Goal: Task Accomplishment & Management: Use online tool/utility

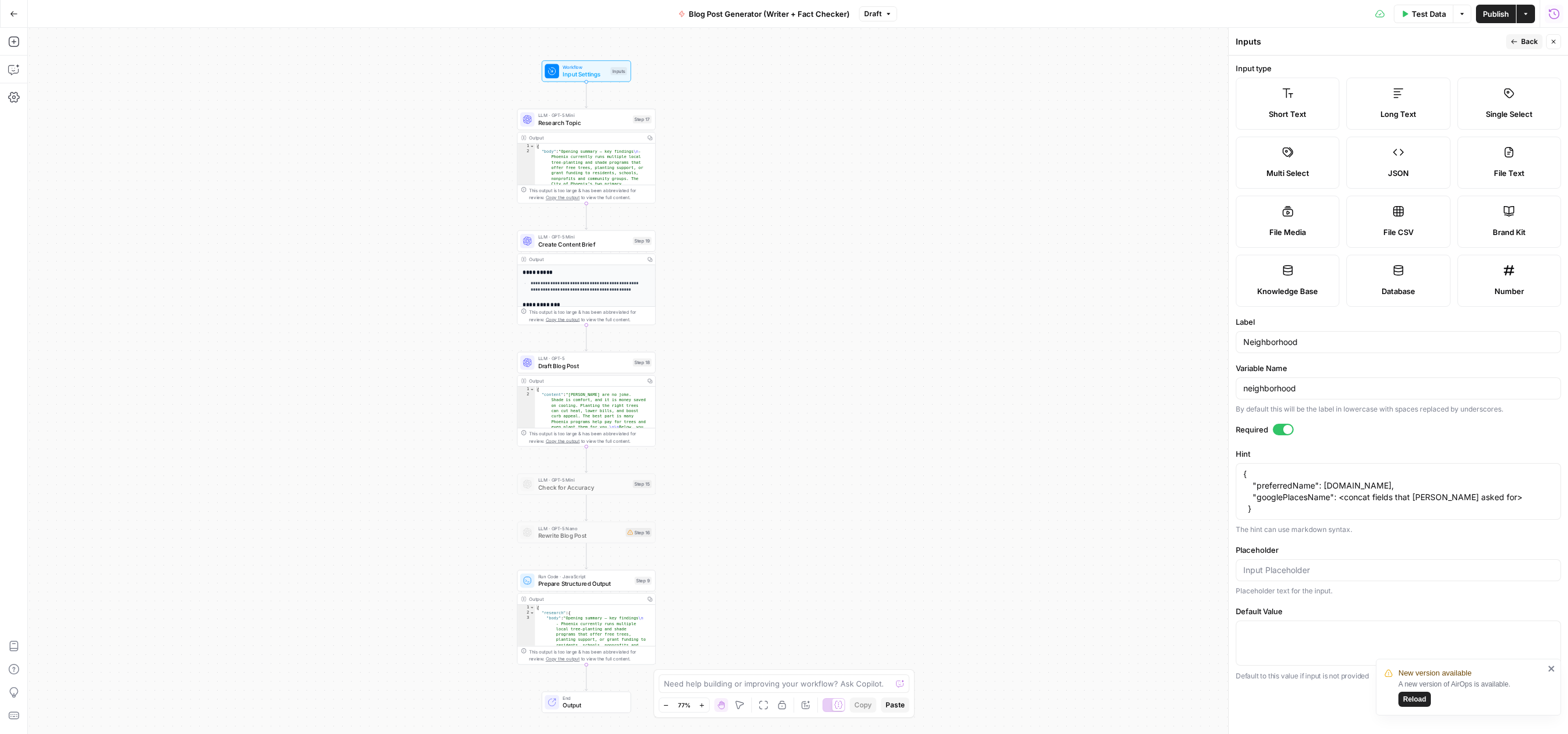
click at [214, 20] on div "Go Back Blog Post Generator (Writer + Fact Checker) Draft Test Data Options Pub…" at bounding box center [784, 13] width 1568 height 27
click at [19, 11] on button "Go Back" at bounding box center [14, 14] width 21 height 21
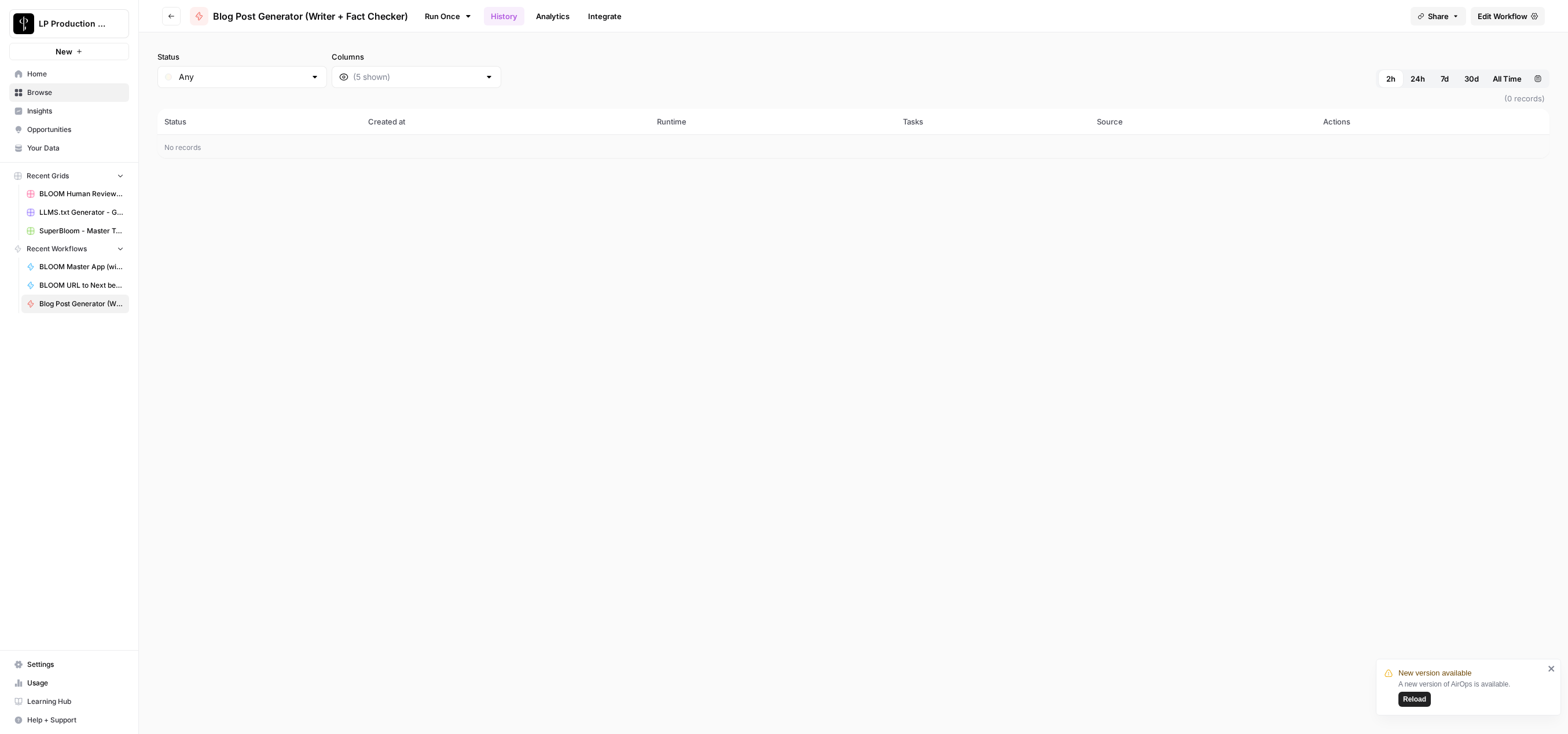
click at [168, 9] on button "Go back" at bounding box center [171, 16] width 19 height 19
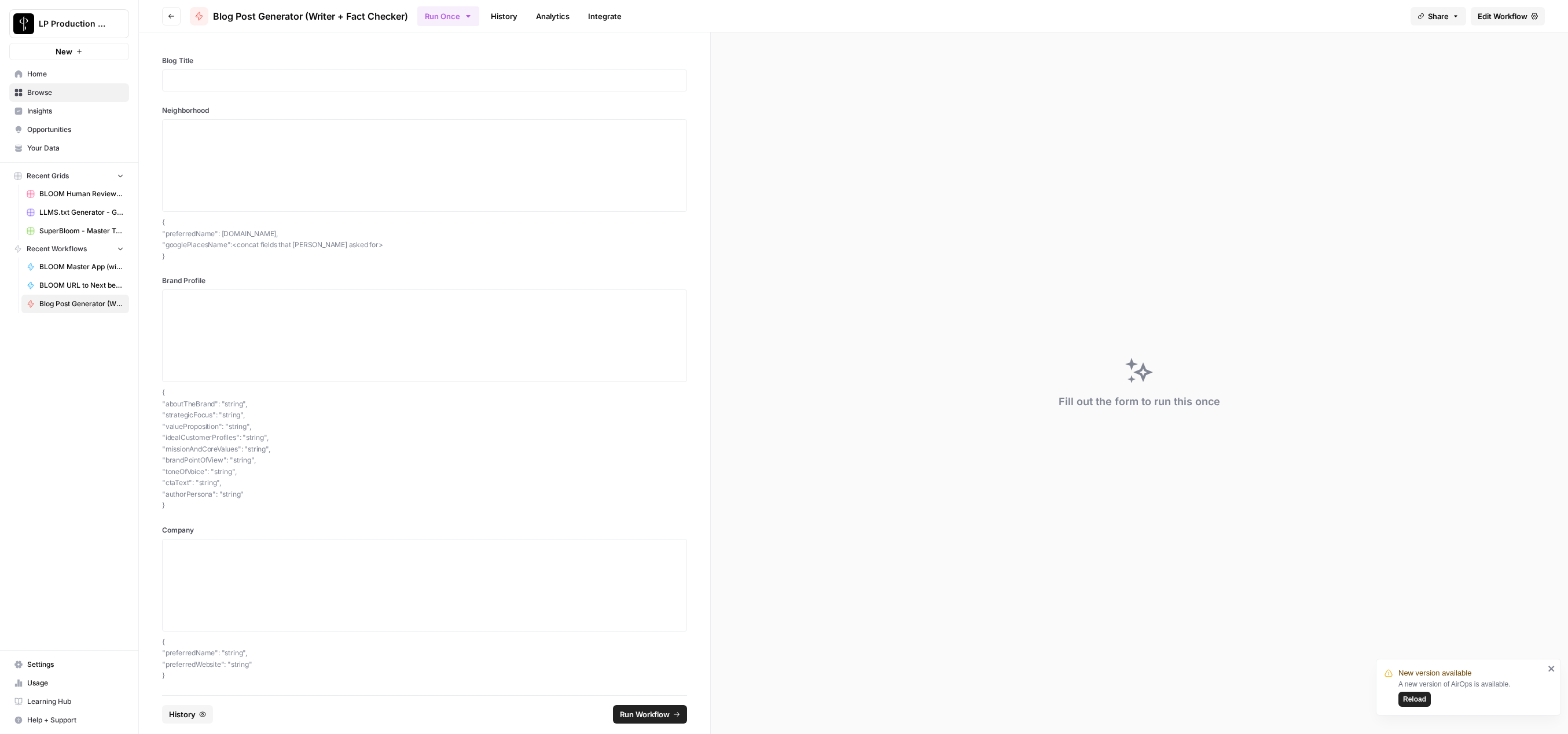
click at [41, 93] on span "Browse" at bounding box center [76, 93] width 97 height 10
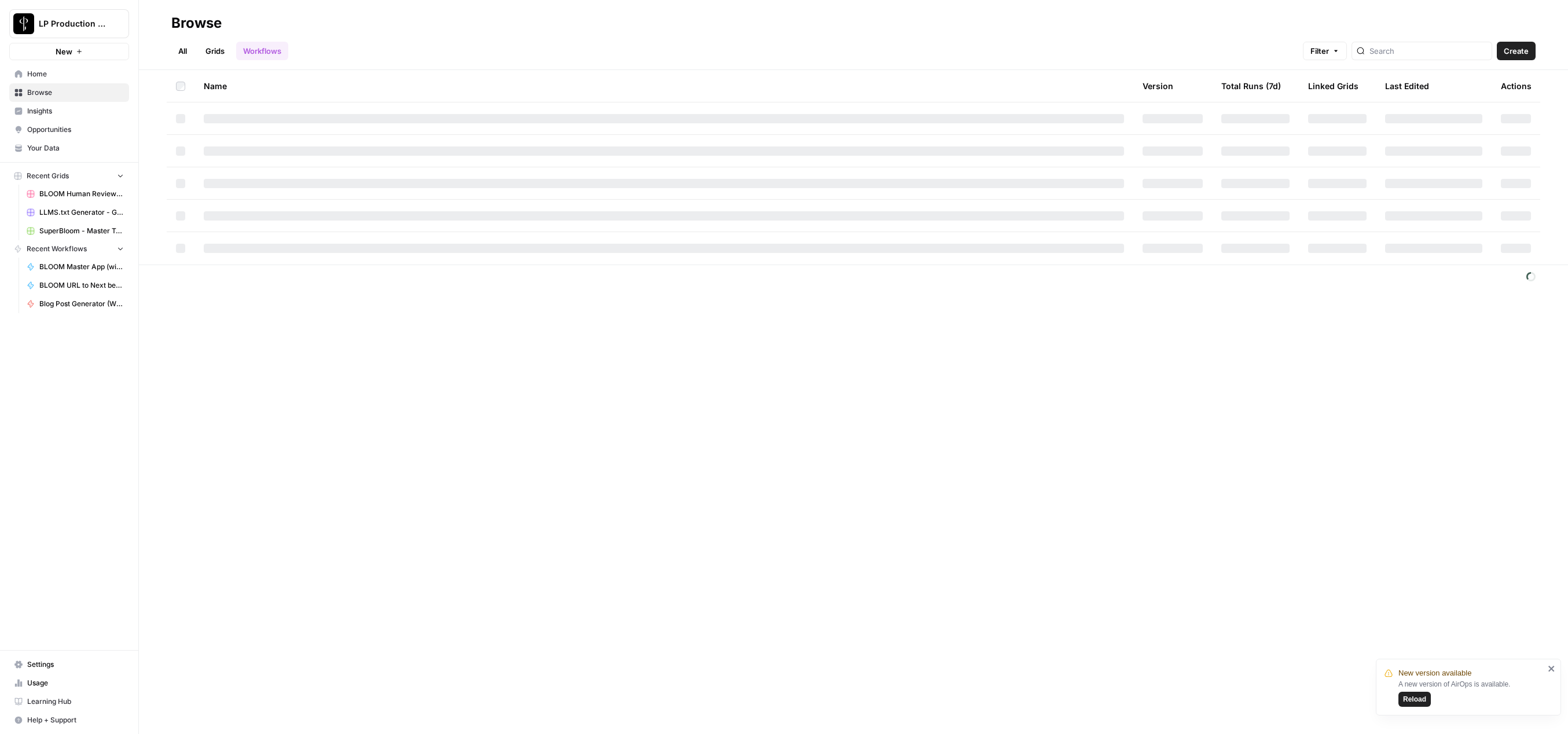
click at [209, 55] on link "Grids" at bounding box center [215, 51] width 33 height 19
click at [1517, 54] on span "Create" at bounding box center [1506, 51] width 25 height 12
click at [1478, 163] on span "CSV" at bounding box center [1479, 167] width 85 height 12
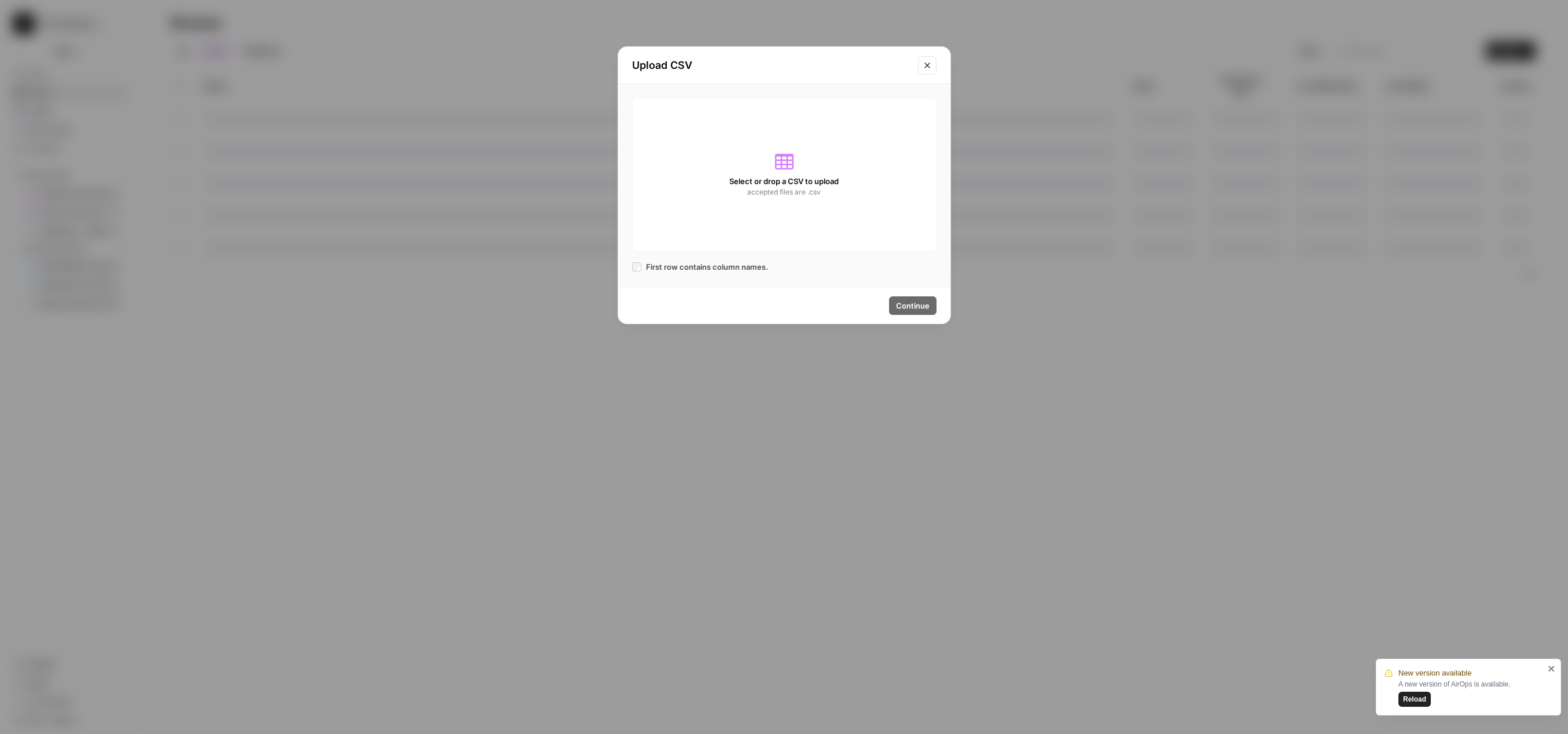
click at [791, 185] on span "Select or drop a CSV to upload" at bounding box center [783, 181] width 109 height 12
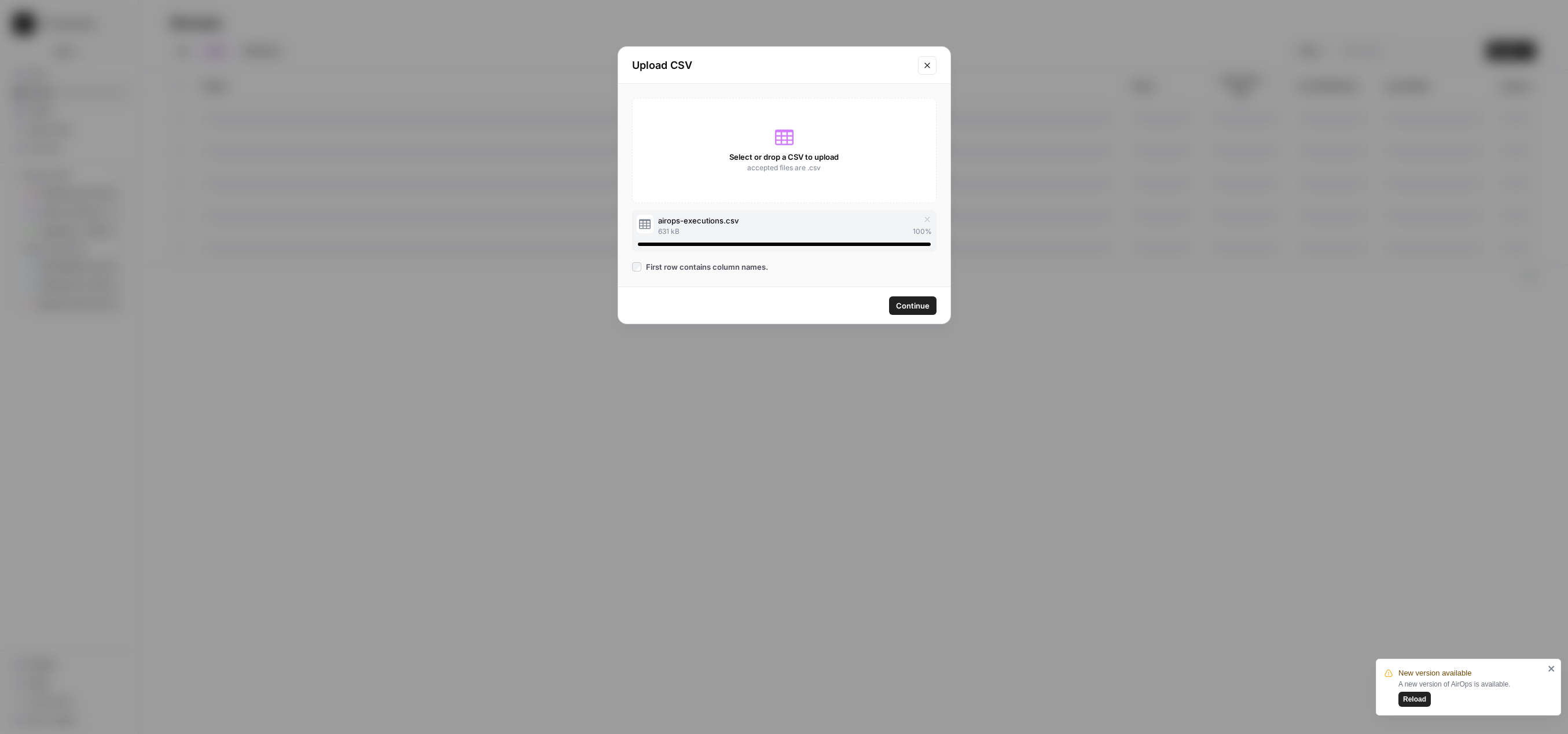
click at [912, 307] on span "Continue" at bounding box center [912, 306] width 33 height 12
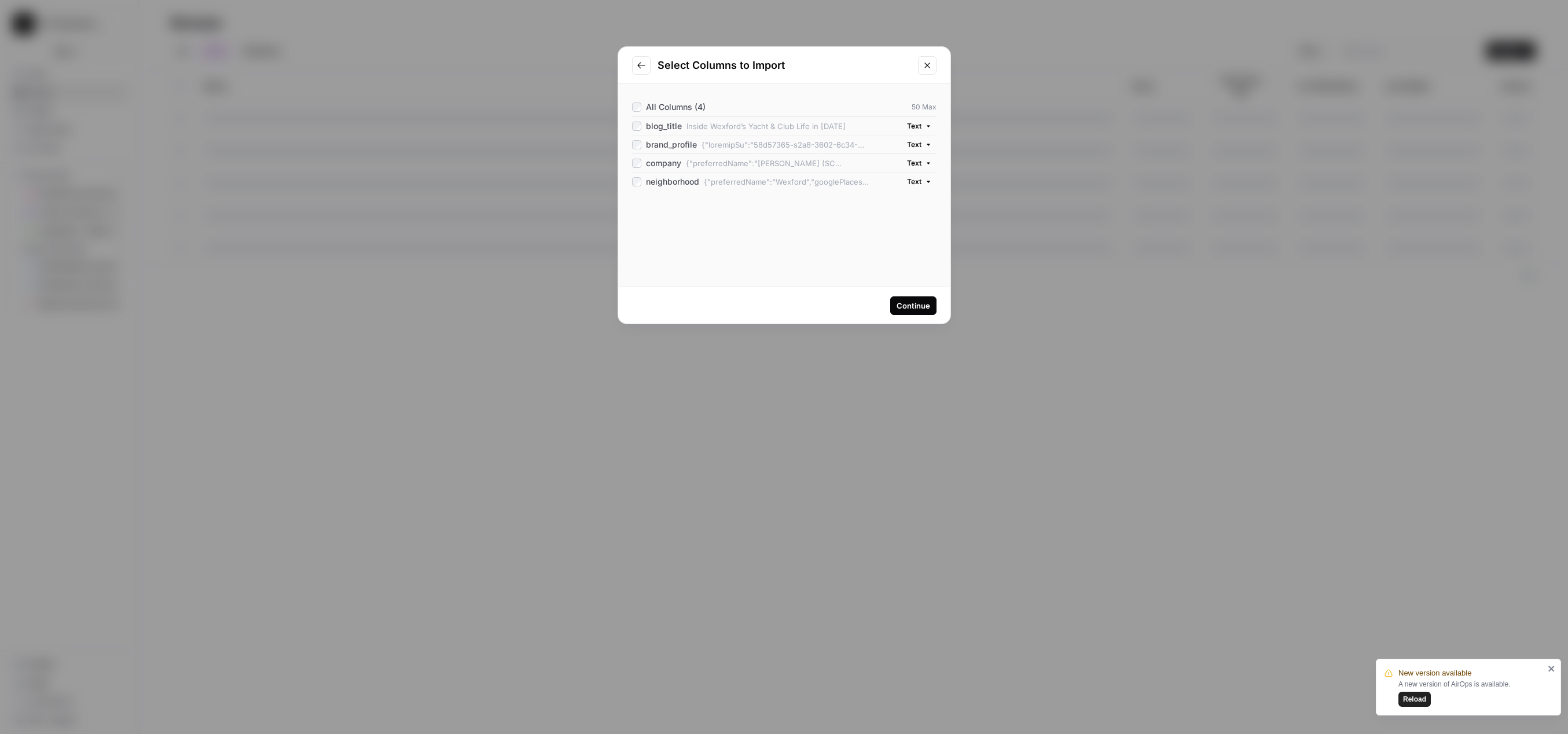
click at [930, 143] on icon "button" at bounding box center [928, 144] width 7 height 7
click at [897, 317] on span "JSON" at bounding box center [897, 316] width 50 height 12
click at [927, 161] on icon "button" at bounding box center [928, 163] width 7 height 7
click at [906, 341] on button "JSON" at bounding box center [899, 335] width 64 height 16
click at [930, 183] on icon "button" at bounding box center [928, 181] width 7 height 7
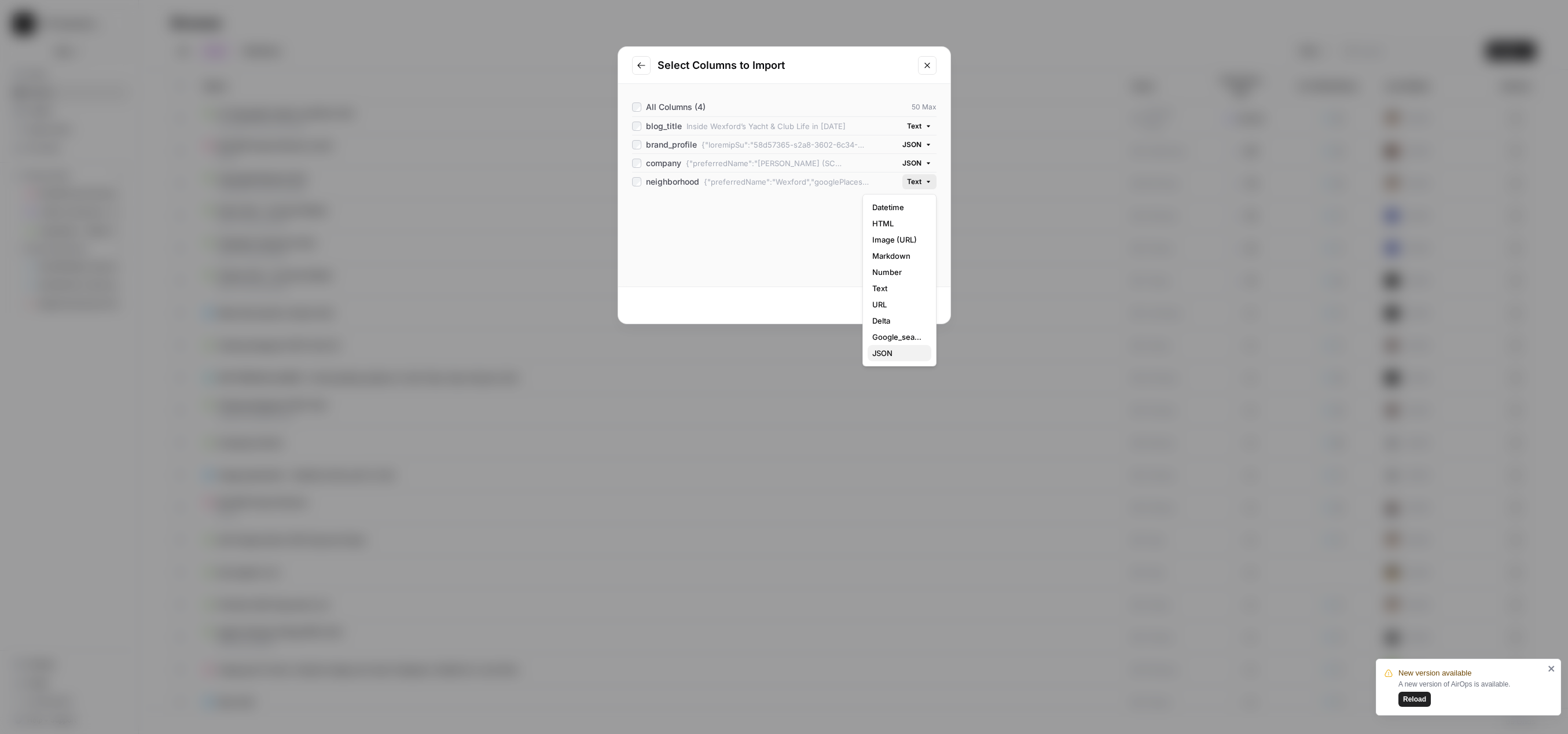
click at [918, 351] on span "JSON" at bounding box center [897, 354] width 50 height 12
click at [924, 305] on div "Continue" at bounding box center [912, 306] width 33 height 12
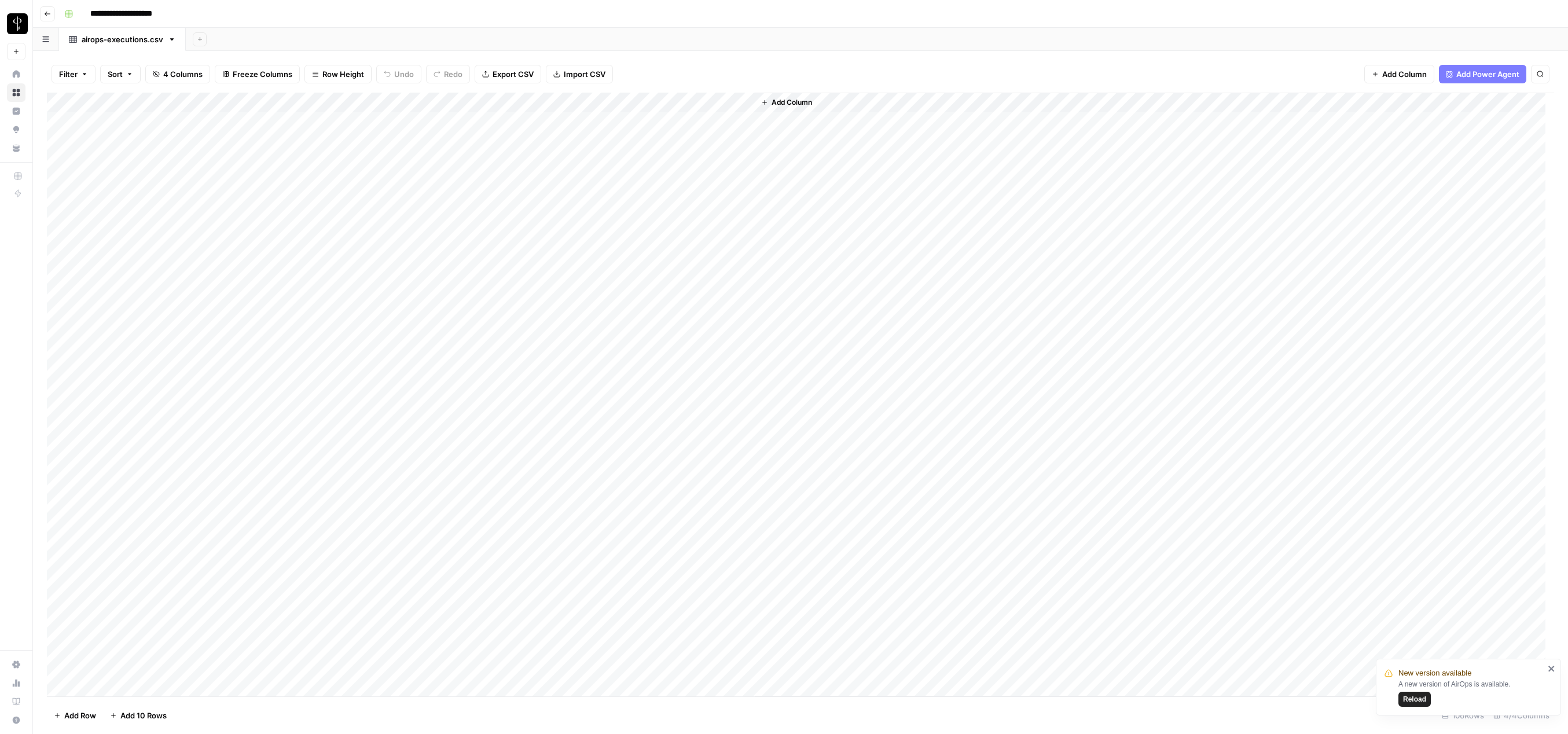
click at [799, 99] on span "Add Column" at bounding box center [791, 103] width 41 height 10
click at [1488, 33] on button "Workflow" at bounding box center [1477, 33] width 46 height 17
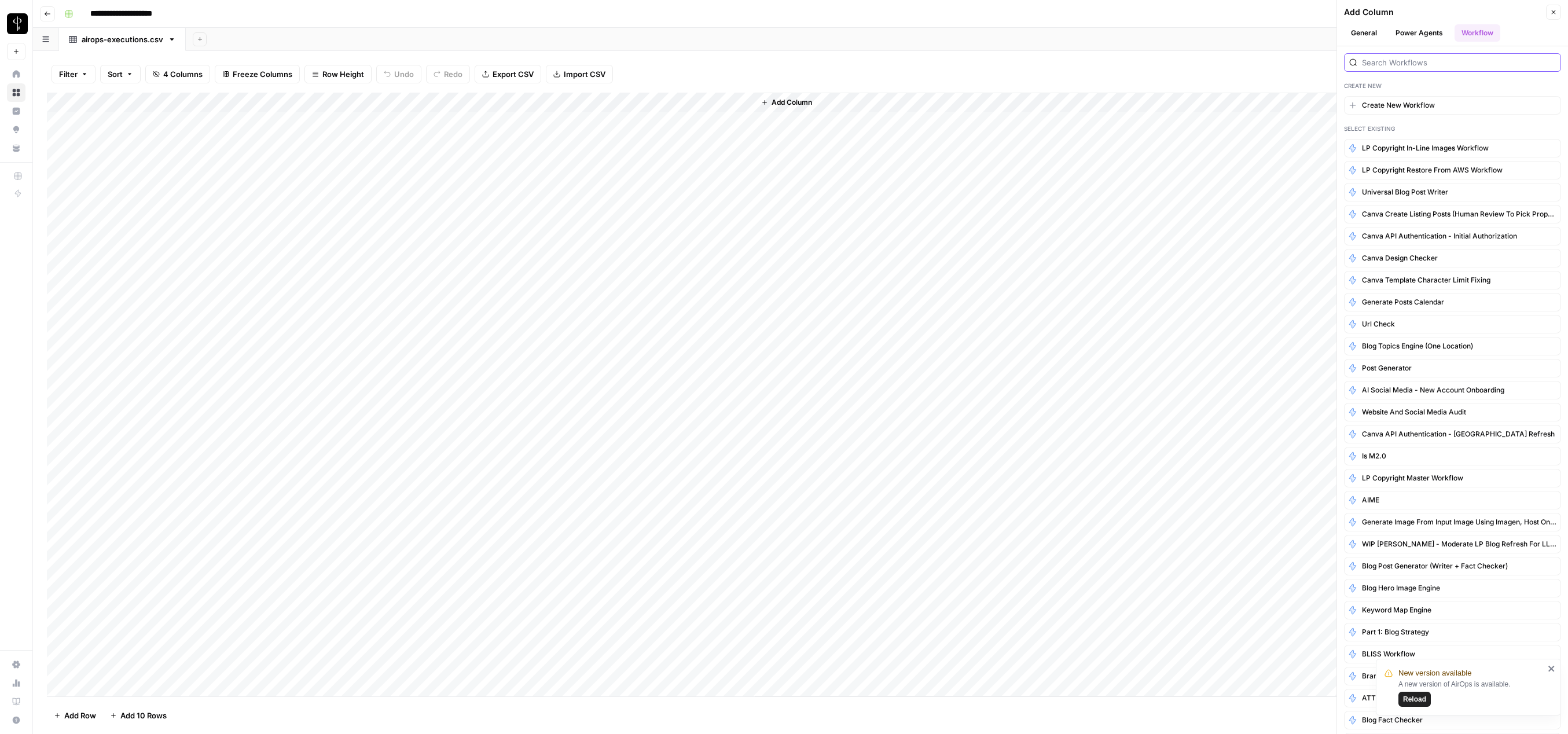
click at [1397, 59] on input "search" at bounding box center [1458, 62] width 194 height 12
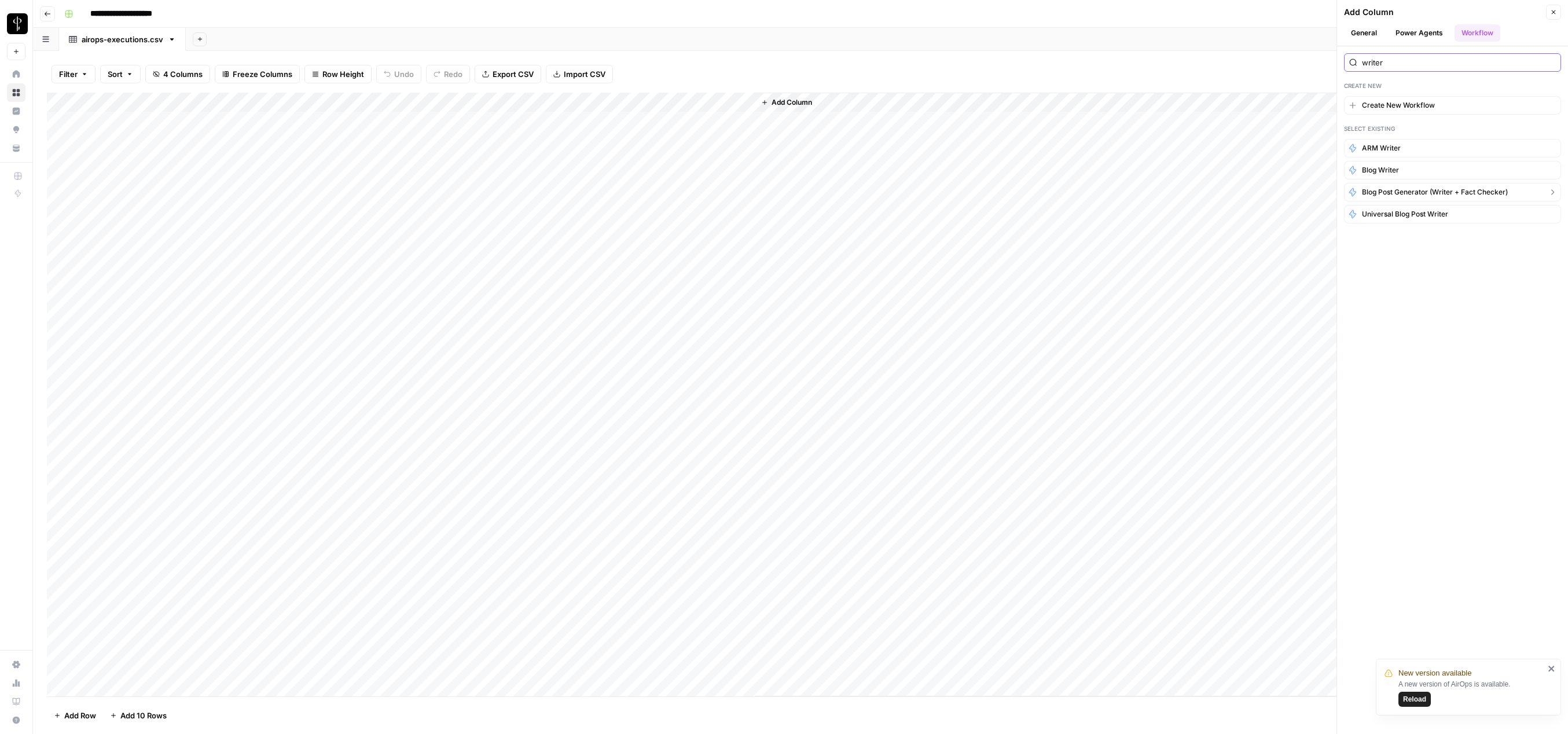
type input "writer"
click at [1414, 191] on span "Blog Post Generator (Writer + Fact Checker)" at bounding box center [1434, 192] width 146 height 10
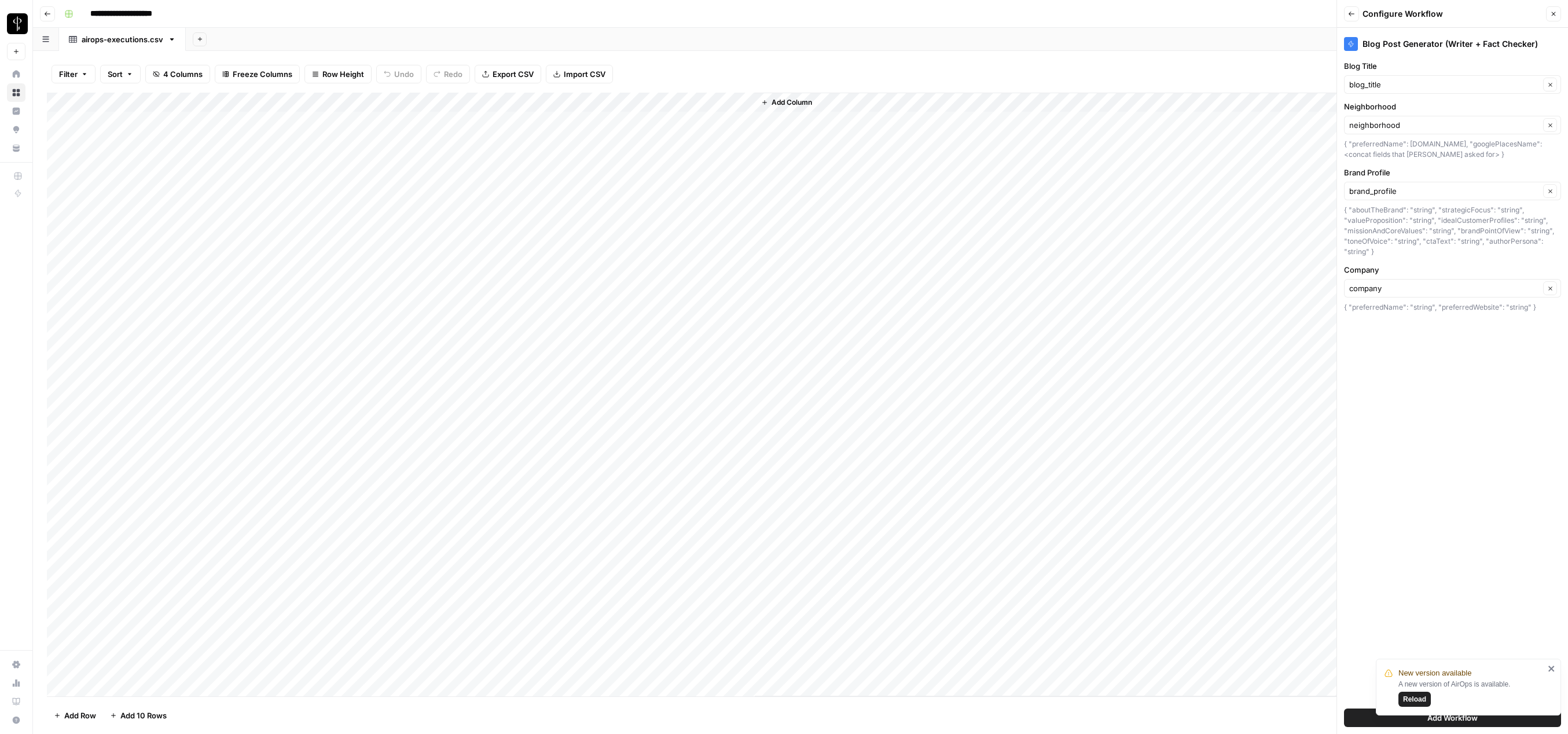
click at [1552, 668] on icon "close" at bounding box center [1551, 669] width 6 height 6
click at [1437, 716] on span "Add Workflow" at bounding box center [1452, 718] width 50 height 12
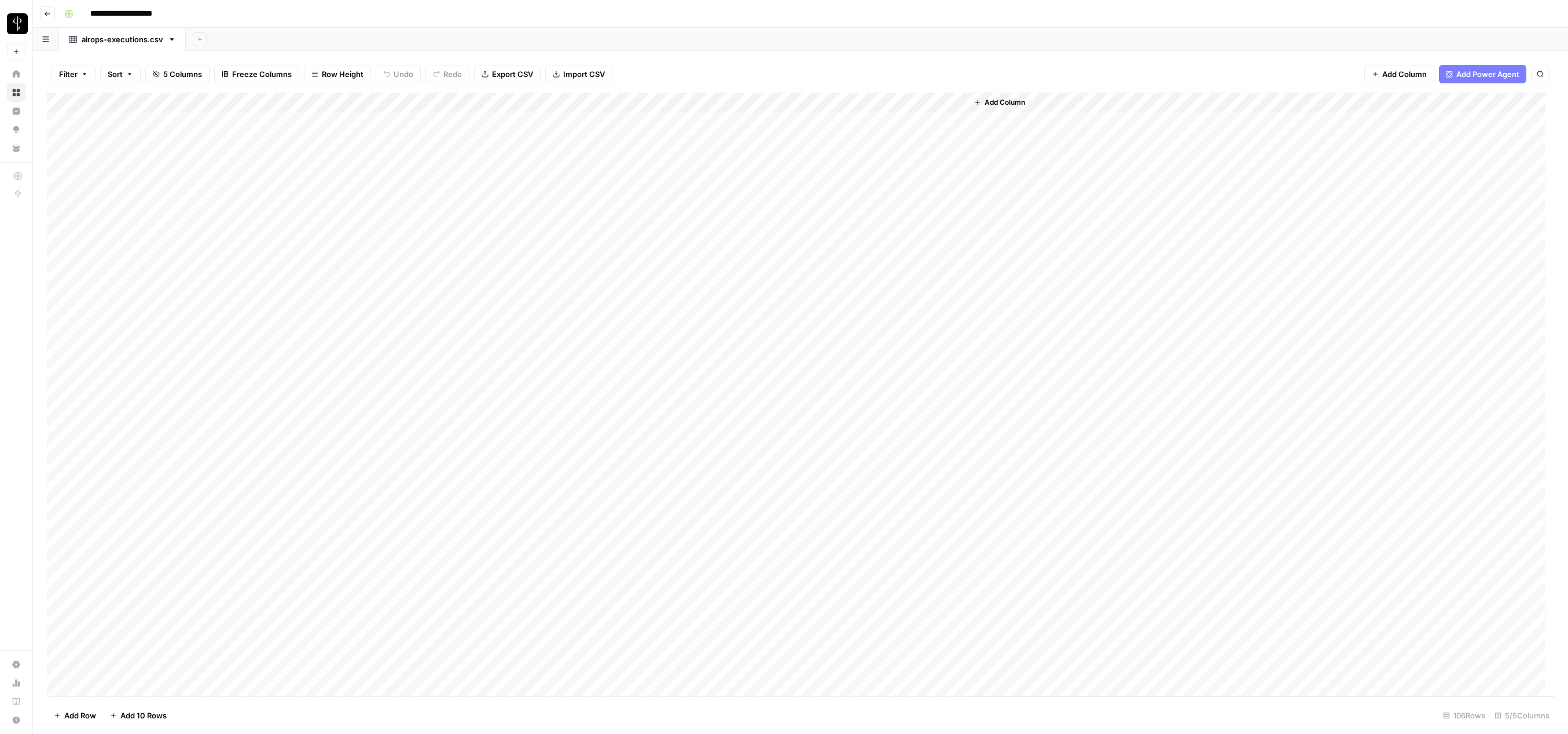
click at [1008, 103] on span "Add Column" at bounding box center [1004, 103] width 41 height 10
click at [1552, 7] on button "Close" at bounding box center [1553, 12] width 15 height 15
click at [1057, 21] on div "**********" at bounding box center [808, 13] width 1497 height 19
click at [1062, 74] on div "Filter Sort 5 Columns Freeze Columns Row Height Undo Redo Export CSV Import CSV…" at bounding box center [800, 74] width 1507 height 37
click at [135, 12] on input "**********" at bounding box center [134, 13] width 99 height 19
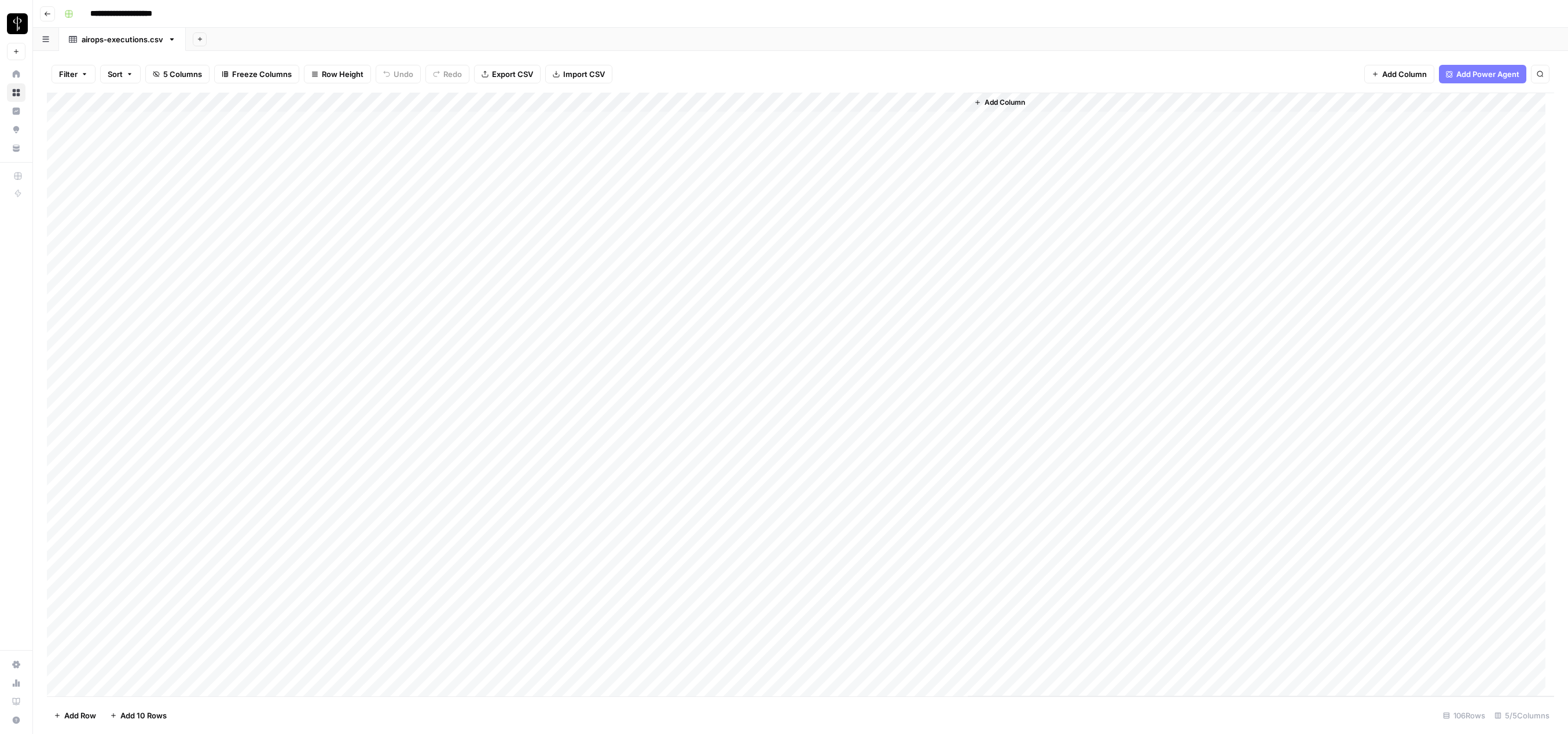
click at [135, 12] on input "**********" at bounding box center [134, 13] width 99 height 19
type input "**********"
click at [311, 17] on div "**********" at bounding box center [808, 13] width 1497 height 19
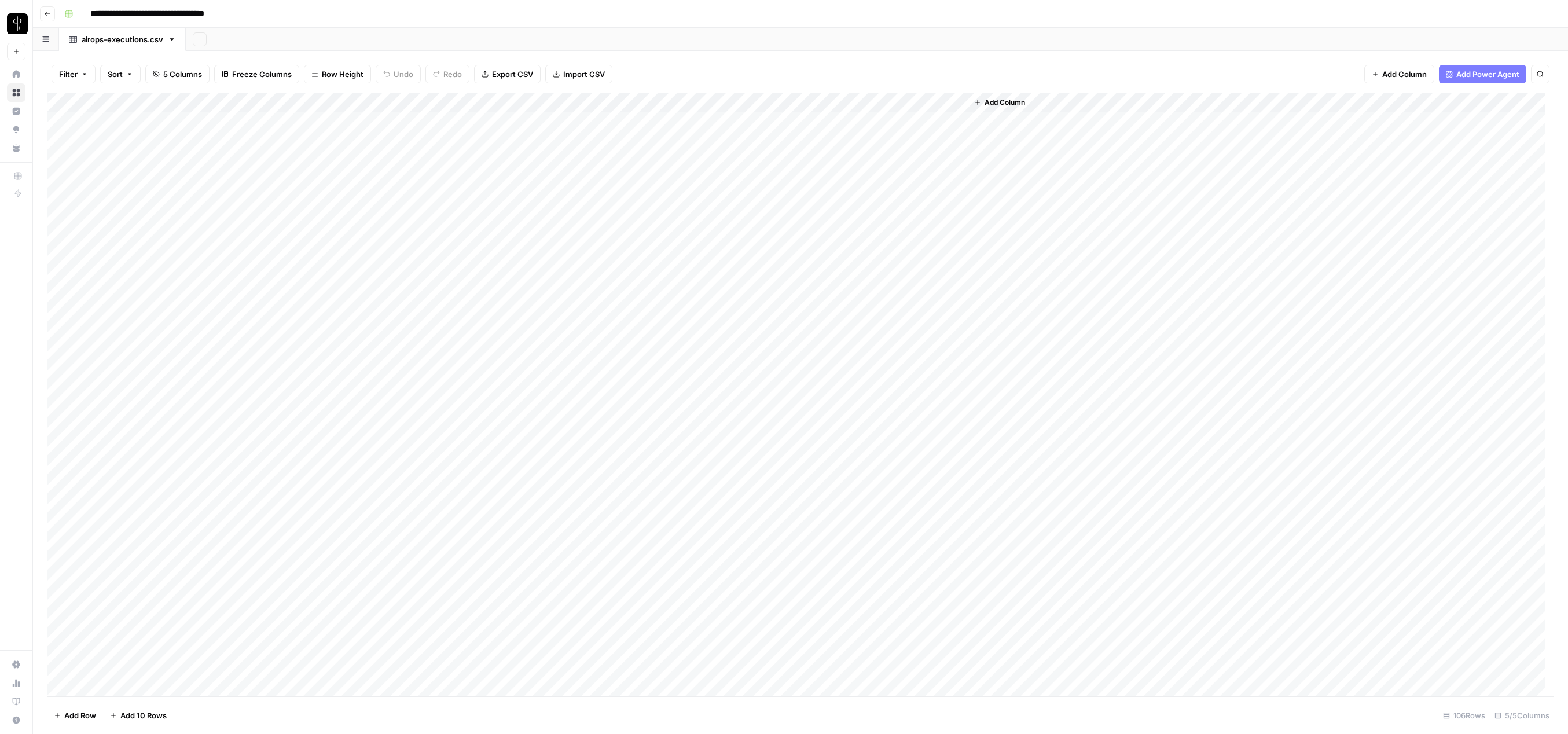
click at [139, 43] on div "airops-executions.csv" at bounding box center [122, 39] width 82 height 12
type input "**********"
click at [498, 44] on div "Export all rows as a CSV file" at bounding box center [505, 49] width 91 height 10
click at [405, 32] on div "Add Sheet" at bounding box center [892, 39] width 1351 height 23
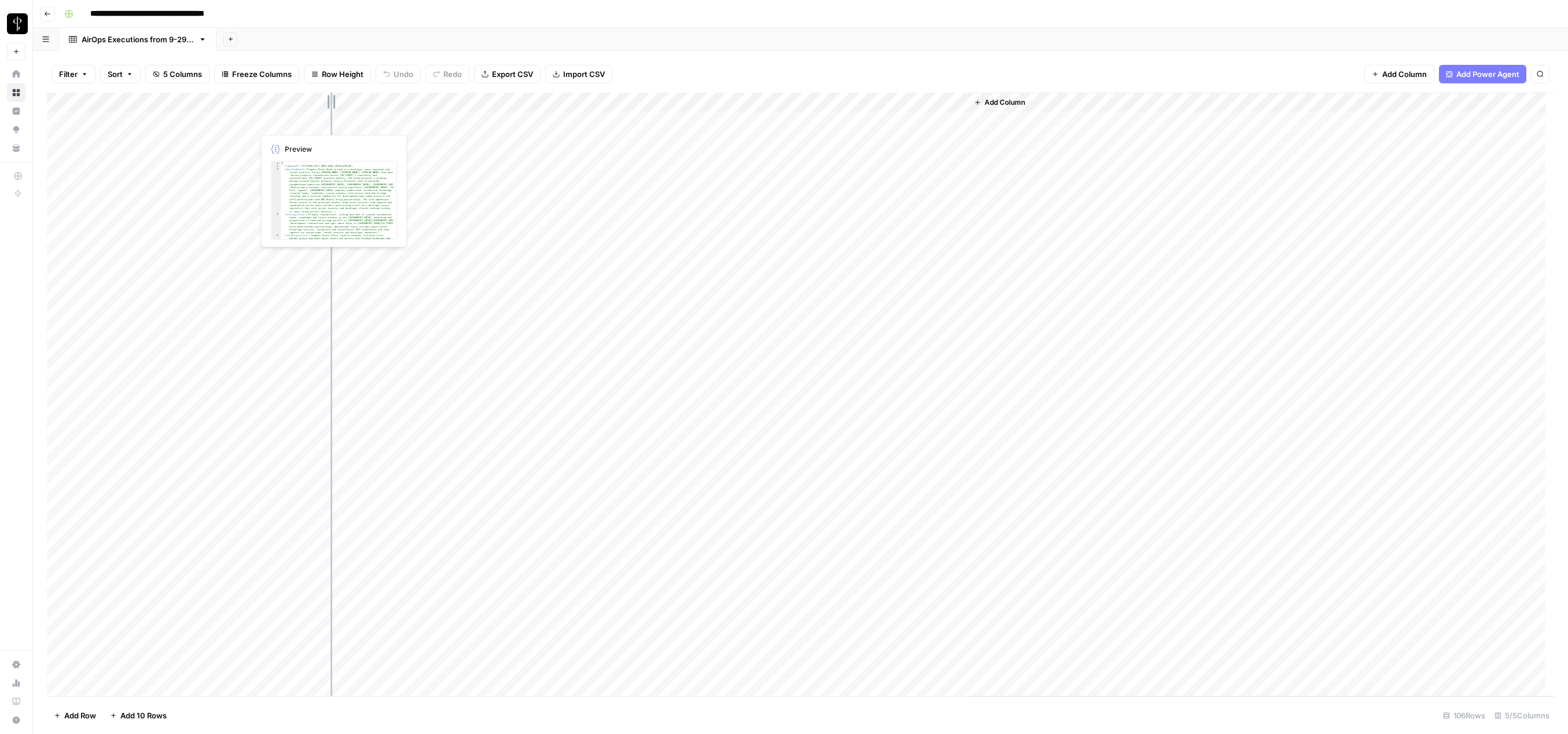
drag, startPoint x: 422, startPoint y: 103, endPoint x: 330, endPoint y: 115, distance: 92.8
click at [330, 115] on div "Add Column" at bounding box center [800, 394] width 1507 height 604
drag, startPoint x: 496, startPoint y: 101, endPoint x: 504, endPoint y: 103, distance: 8.2
click at [505, 104] on div "Add Column" at bounding box center [800, 394] width 1507 height 604
drag, startPoint x: 670, startPoint y: 100, endPoint x: 713, endPoint y: 99, distance: 43.0
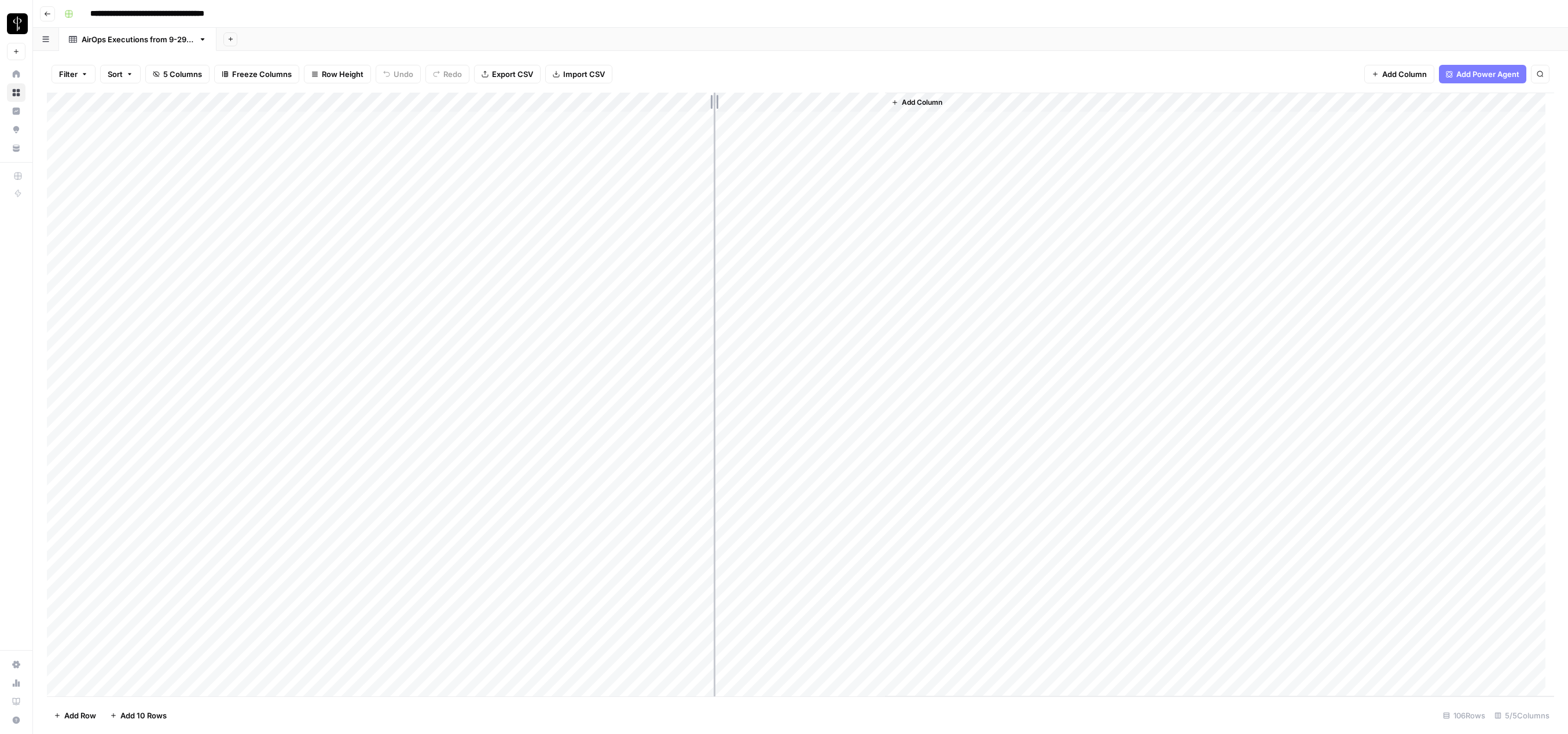
click at [713, 99] on div "Add Column" at bounding box center [800, 394] width 1507 height 604
click at [253, 100] on div "Add Column" at bounding box center [800, 394] width 1507 height 604
click at [644, 56] on div "Filter Sort 5 Columns Freeze Columns Row Height Undo Redo Export CSV Import CSV…" at bounding box center [800, 74] width 1507 height 37
drag, startPoint x: 145, startPoint y: 100, endPoint x: 349, endPoint y: 109, distance: 204.2
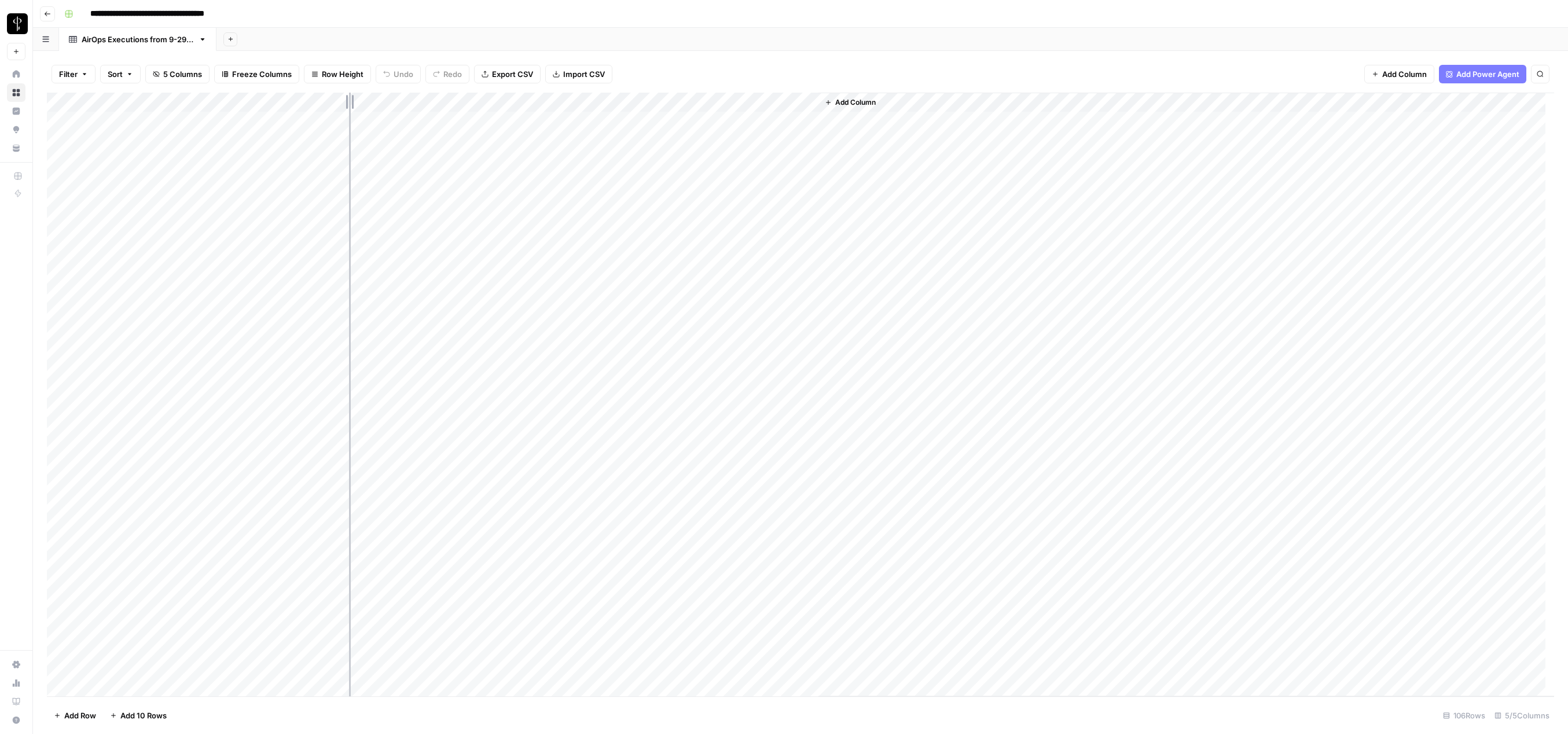
click at [349, 109] on div "Add Column" at bounding box center [800, 394] width 1507 height 604
click at [660, 262] on div "Add Column" at bounding box center [800, 394] width 1507 height 604
click at [697, 64] on div "Filter Sort 5 Columns Freeze Columns Row Height Undo Redo Export CSV Import CSV…" at bounding box center [800, 74] width 1507 height 37
click at [915, 121] on div "Add Column" at bounding box center [800, 394] width 1507 height 604
click at [873, 65] on div "Filter Sort 5 Columns Freeze Columns Row Height Undo Redo Export CSV Import CSV…" at bounding box center [800, 74] width 1507 height 37
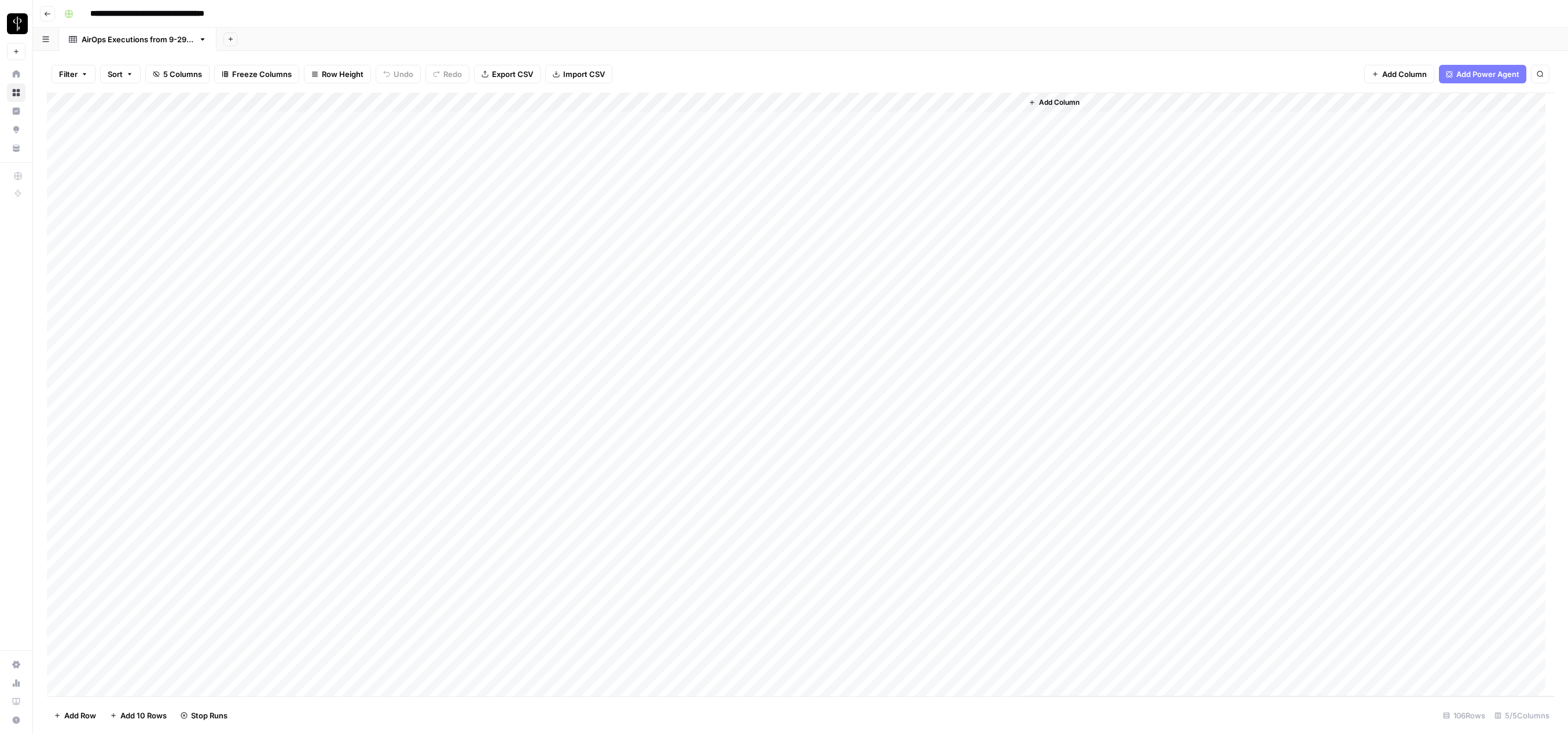
click at [998, 103] on div "Add Column" at bounding box center [800, 394] width 1507 height 604
click at [863, 217] on span "Edit Workflow" at bounding box center [881, 216] width 101 height 12
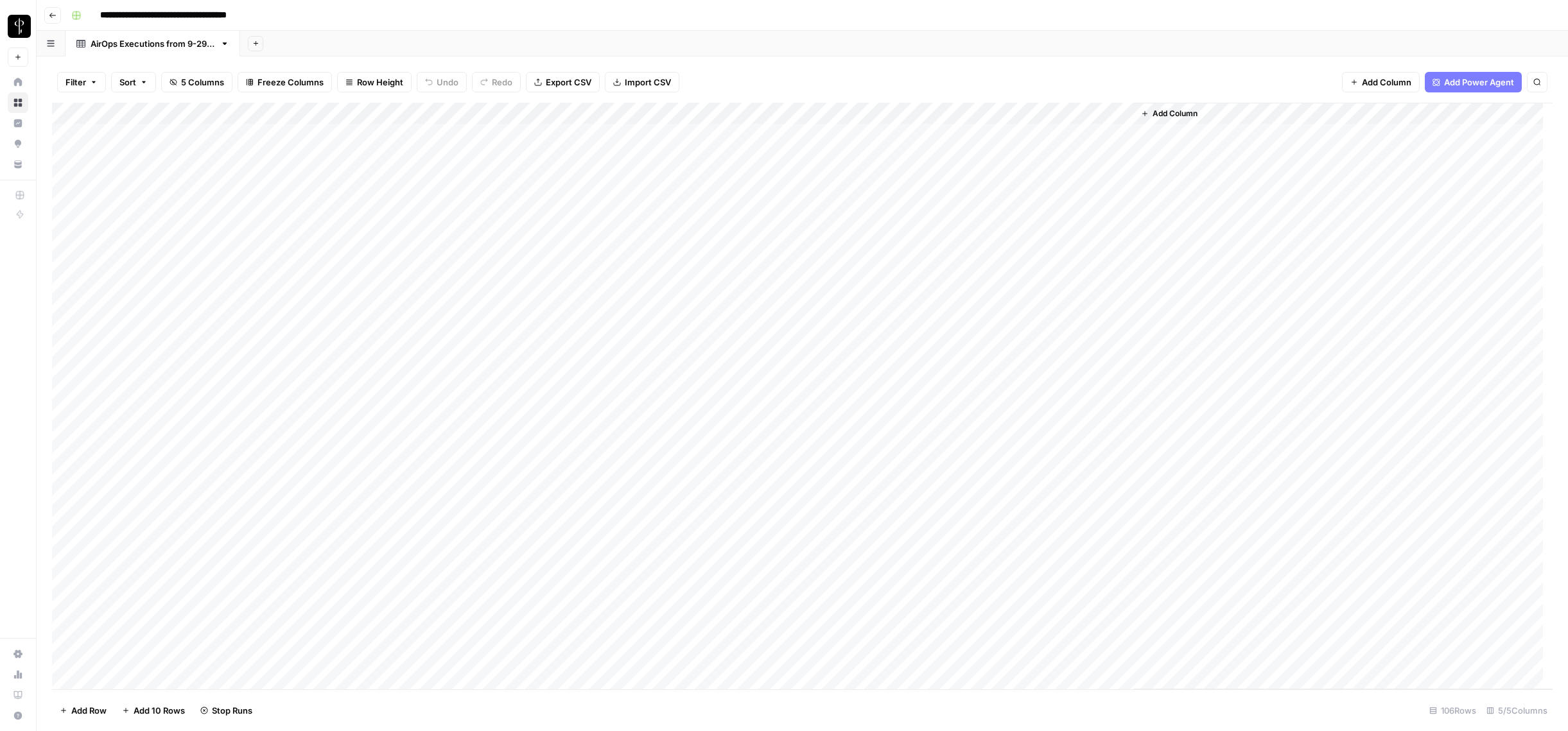
click at [161, 19] on input "**********" at bounding box center [190, 15] width 191 height 21
click at [490, 35] on div "Add Sheet" at bounding box center [904, 43] width 1328 height 26
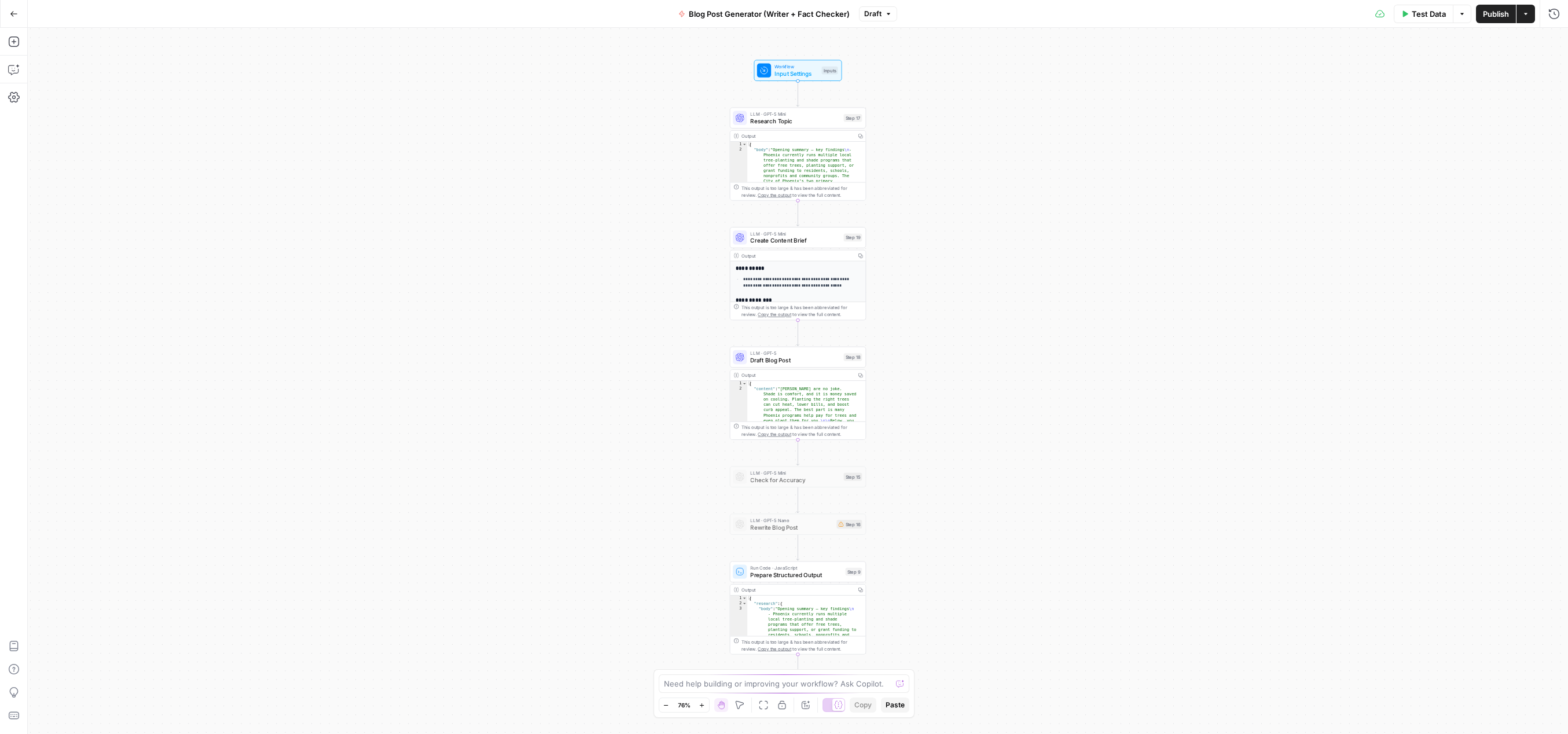
click at [10, 13] on icon "button" at bounding box center [13, 13] width 8 height 8
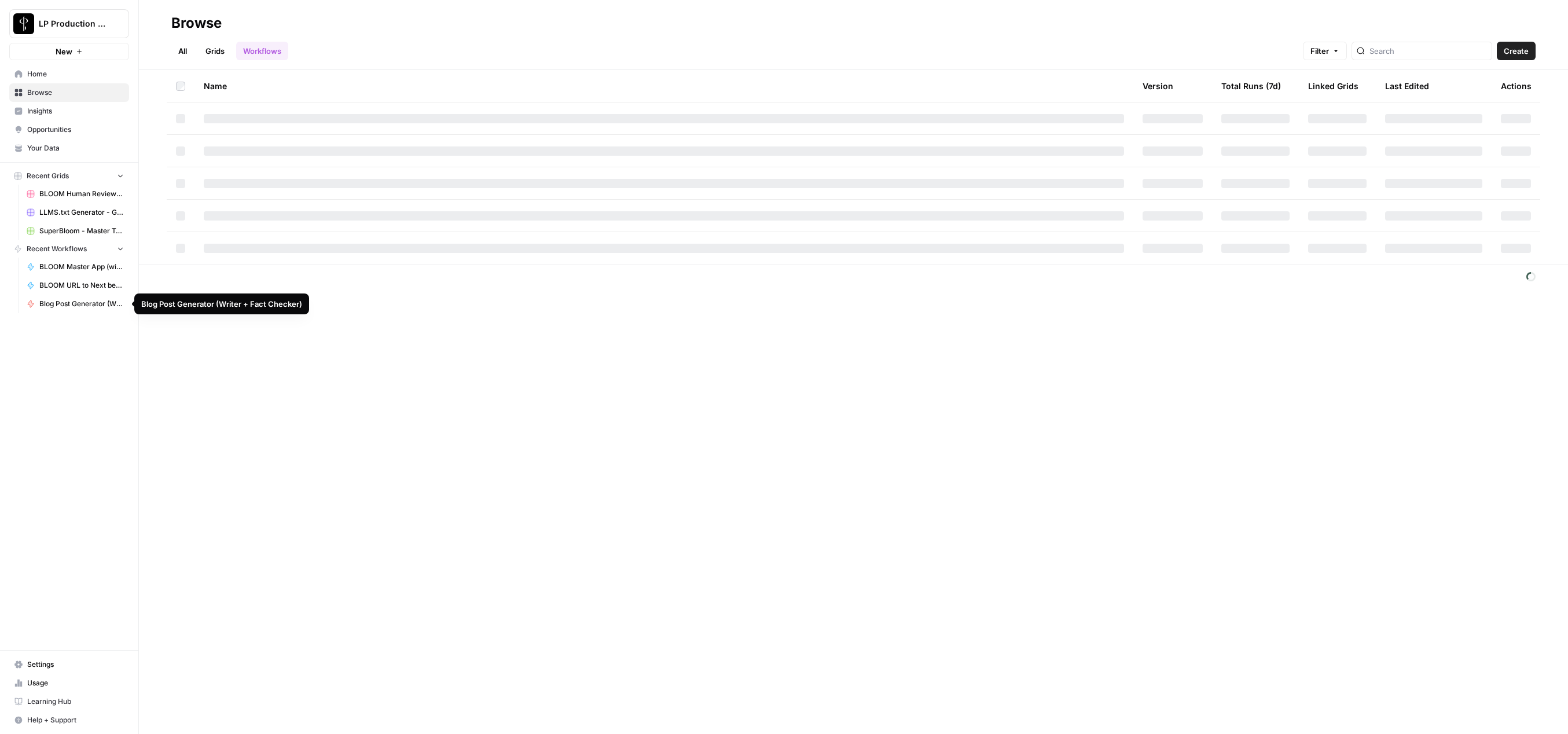
click at [79, 307] on span "Blog Post Generator (Writer + Fact Checker)" at bounding box center [82, 304] width 85 height 10
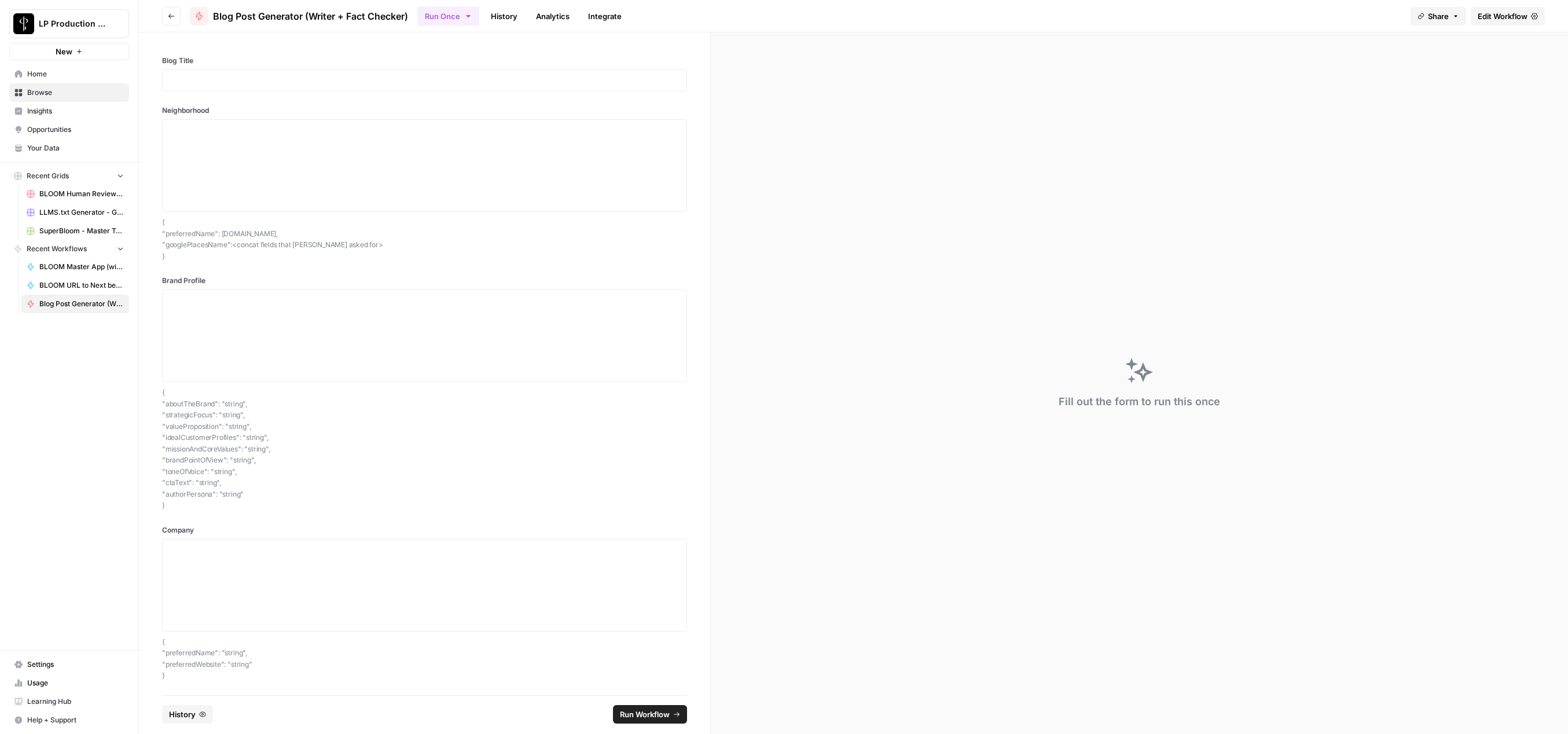
click at [499, 23] on link "History" at bounding box center [504, 16] width 41 height 19
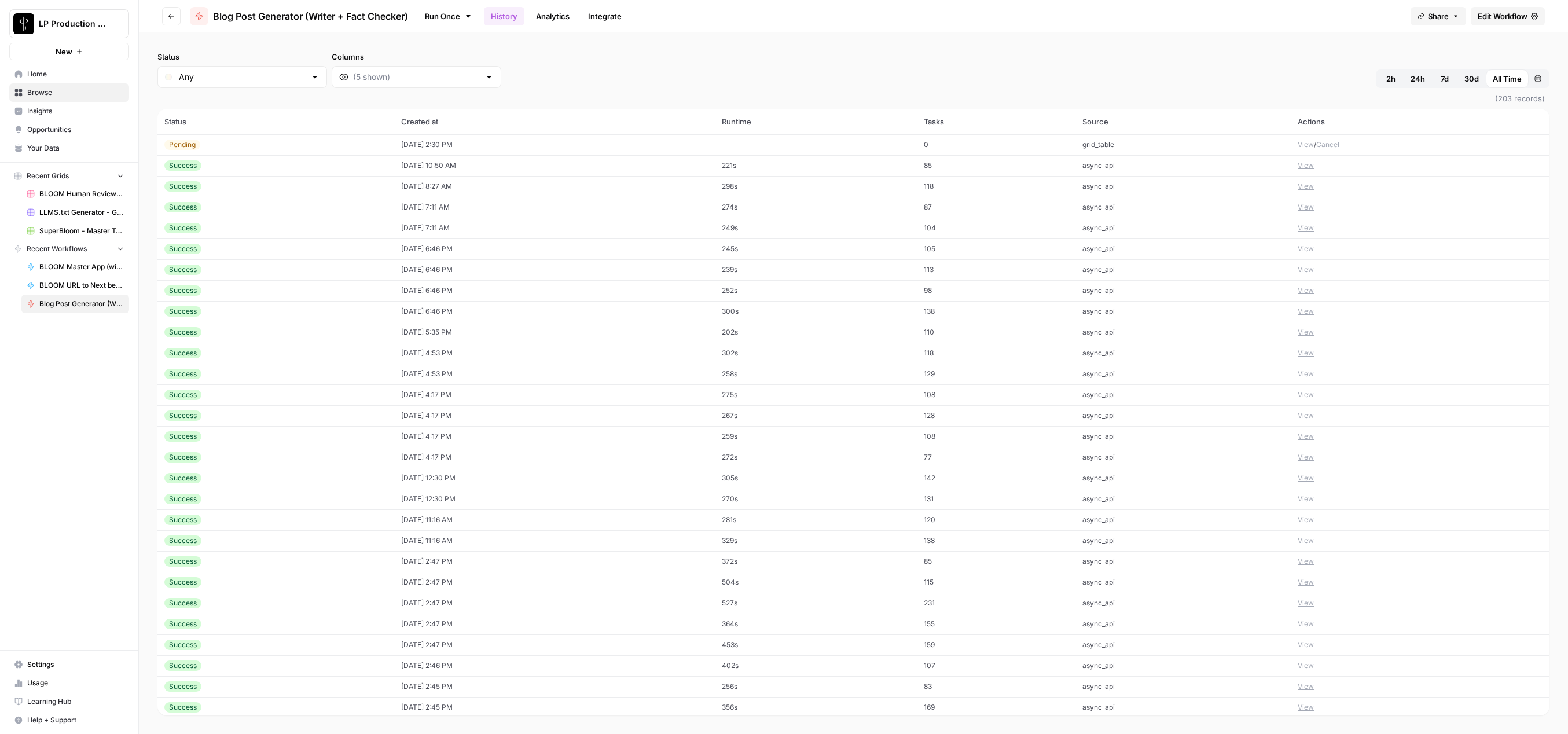
click at [1385, 77] on button "2h" at bounding box center [1391, 79] width 25 height 19
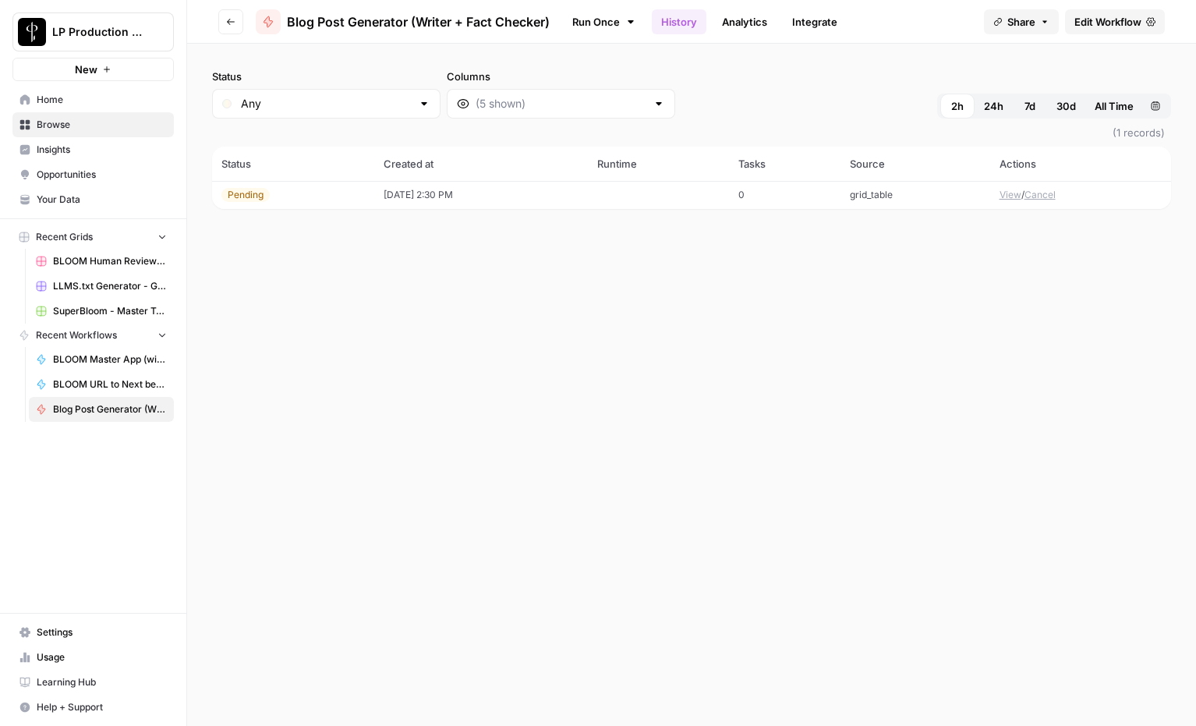
click at [1006, 188] on button "View" at bounding box center [1010, 195] width 22 height 14
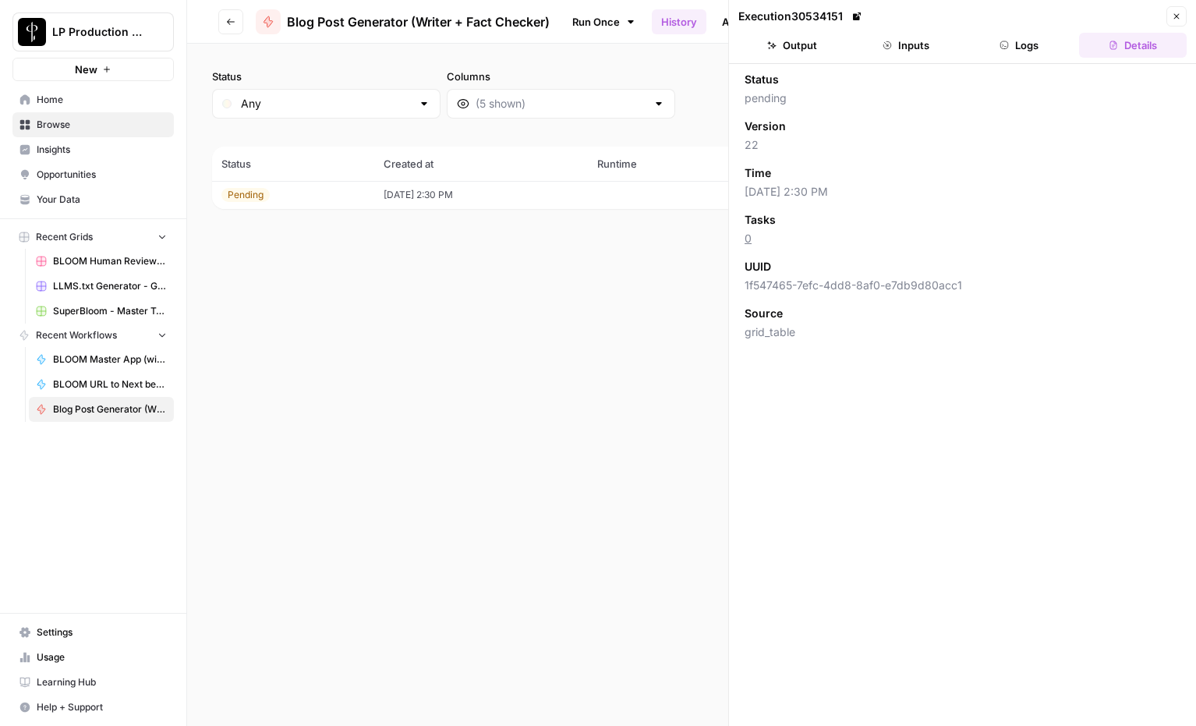
click at [1020, 41] on button "Logs" at bounding box center [1020, 45] width 108 height 25
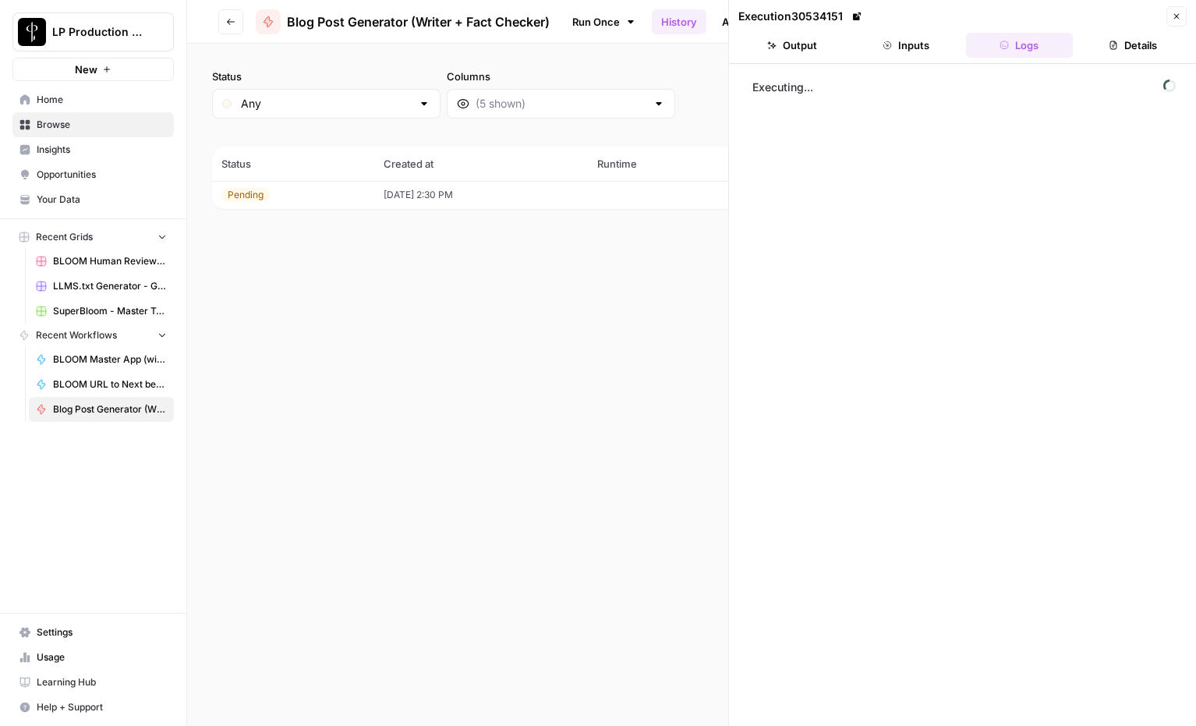
click at [1179, 19] on icon "button" at bounding box center [1176, 16] width 9 height 9
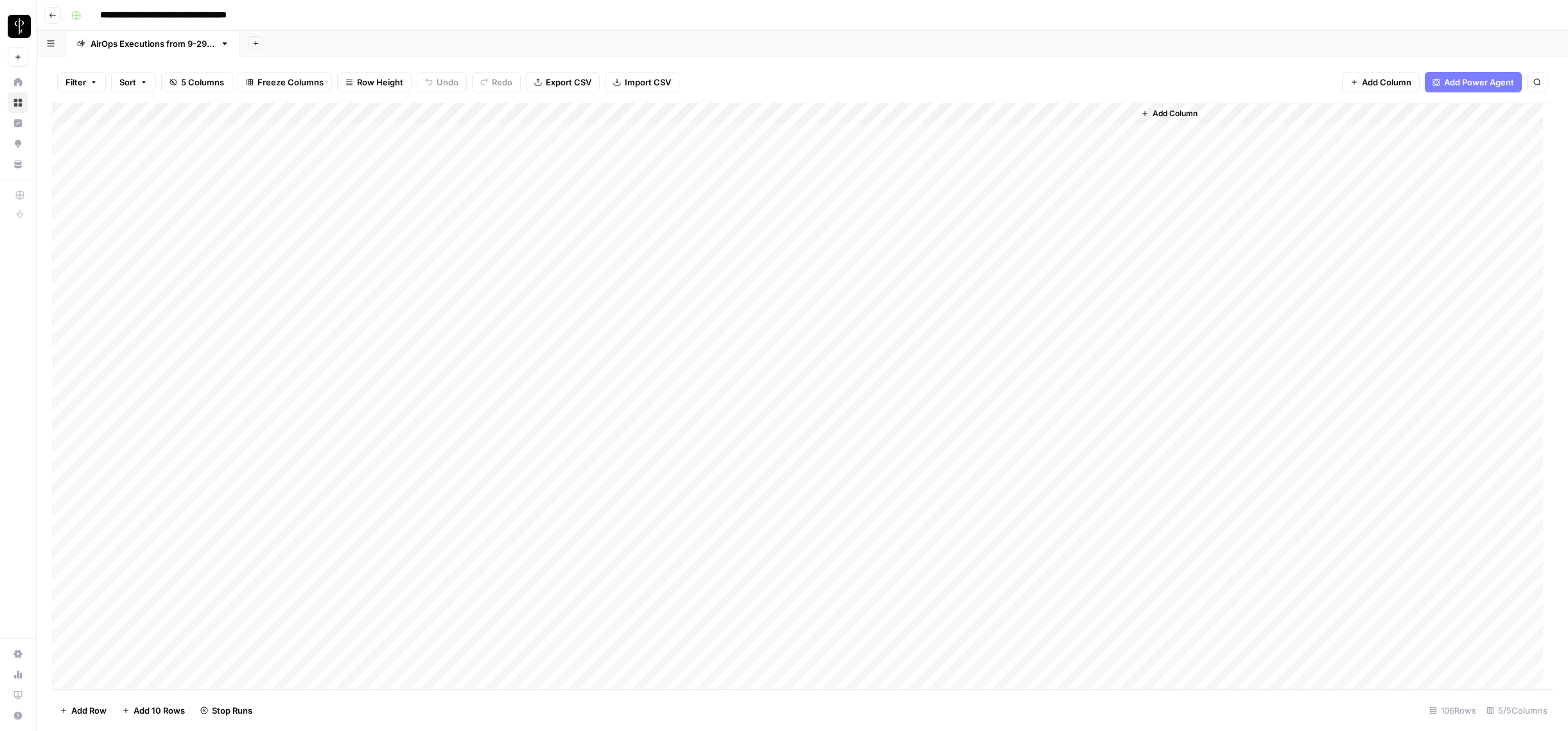
click at [453, 15] on div "**********" at bounding box center [810, 15] width 1489 height 21
click at [452, 15] on div "**********" at bounding box center [810, 15] width 1489 height 21
drag, startPoint x: 394, startPoint y: 17, endPoint x: 312, endPoint y: 1, distance: 83.5
click at [394, 17] on div "**********" at bounding box center [810, 15] width 1489 height 21
click at [1073, 42] on div "Add Sheet" at bounding box center [904, 43] width 1328 height 26
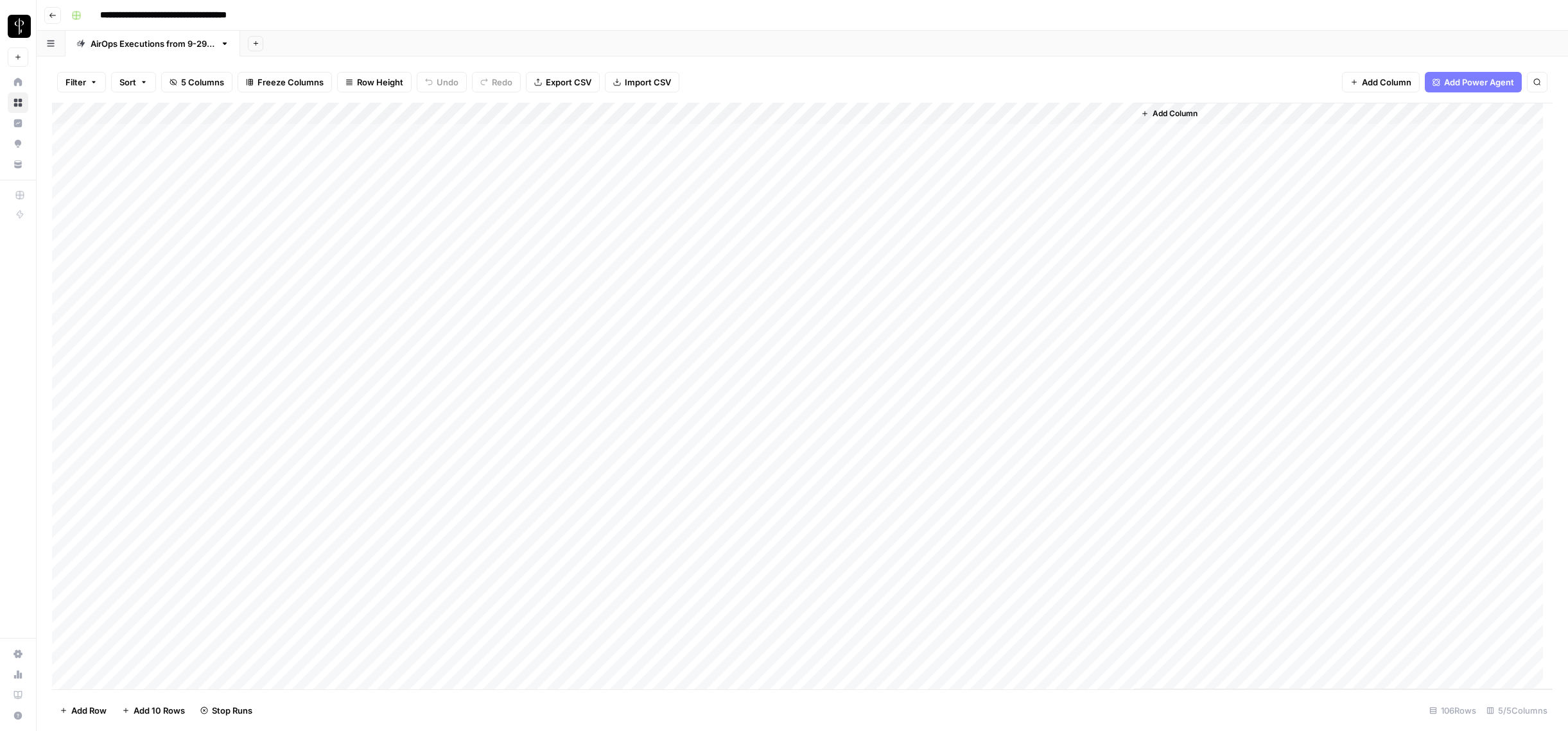
click at [1174, 114] on span "Add Column" at bounding box center [1174, 114] width 45 height 12
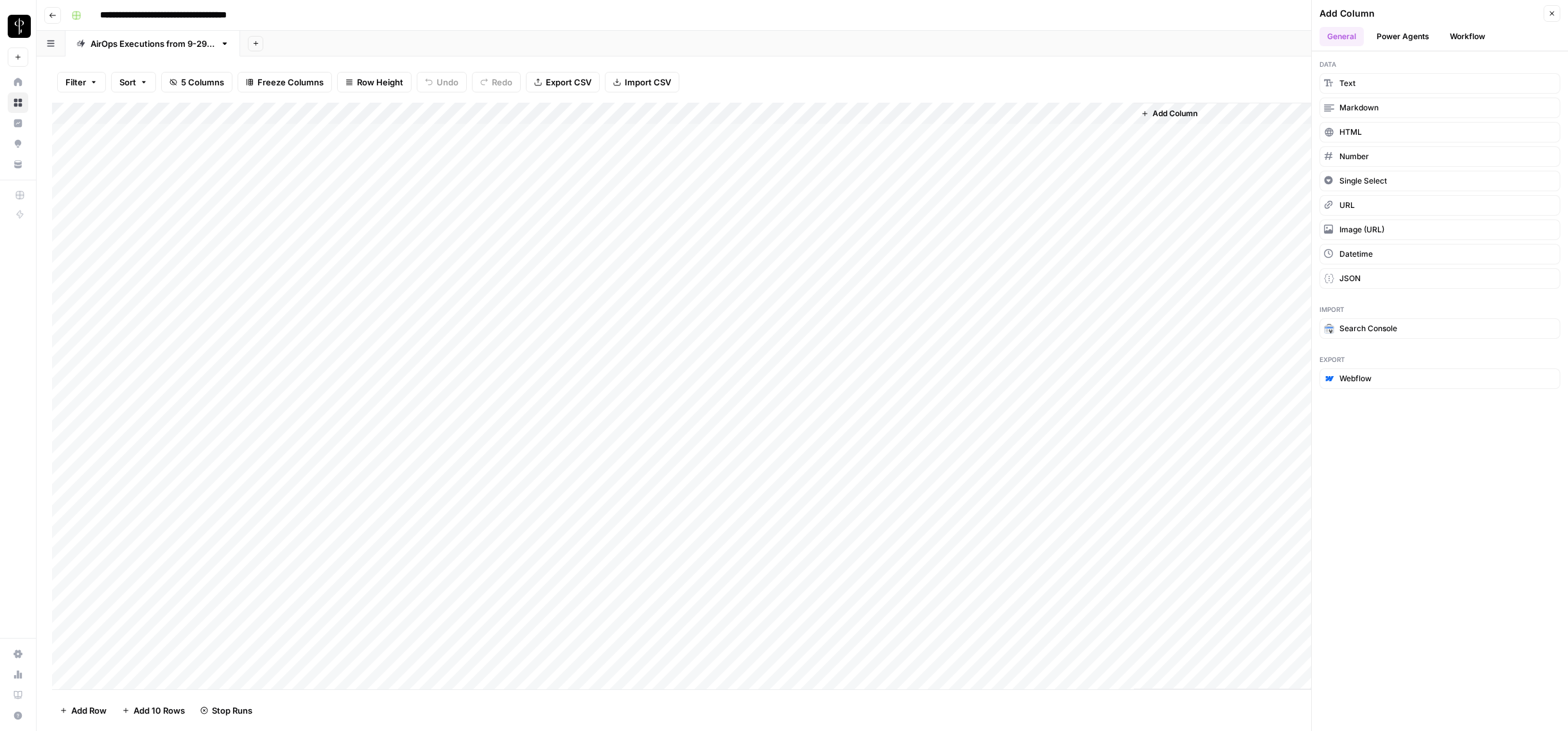
click at [1483, 35] on button "Workflow" at bounding box center [1468, 36] width 51 height 19
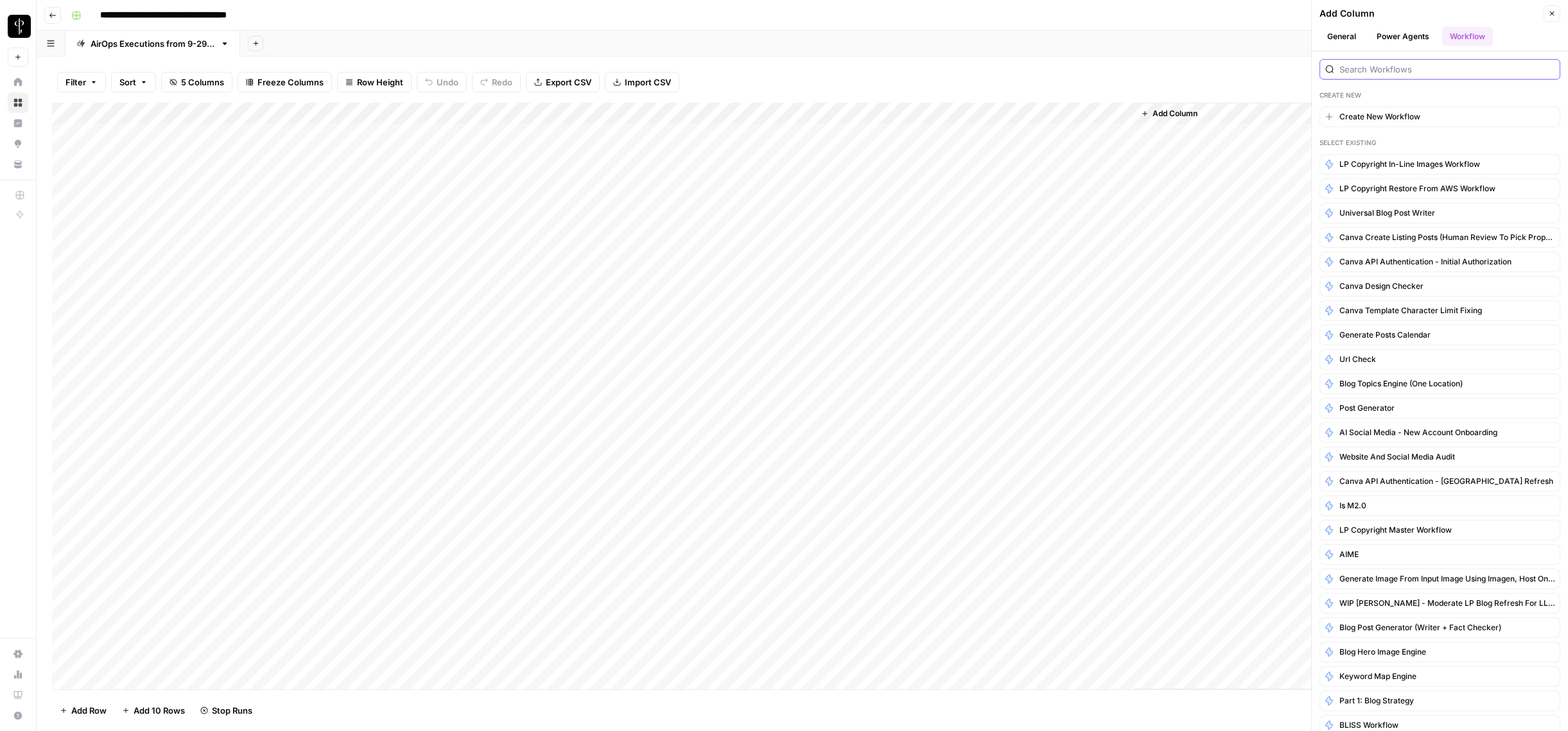
click at [1440, 63] on input "search" at bounding box center [1446, 69] width 215 height 13
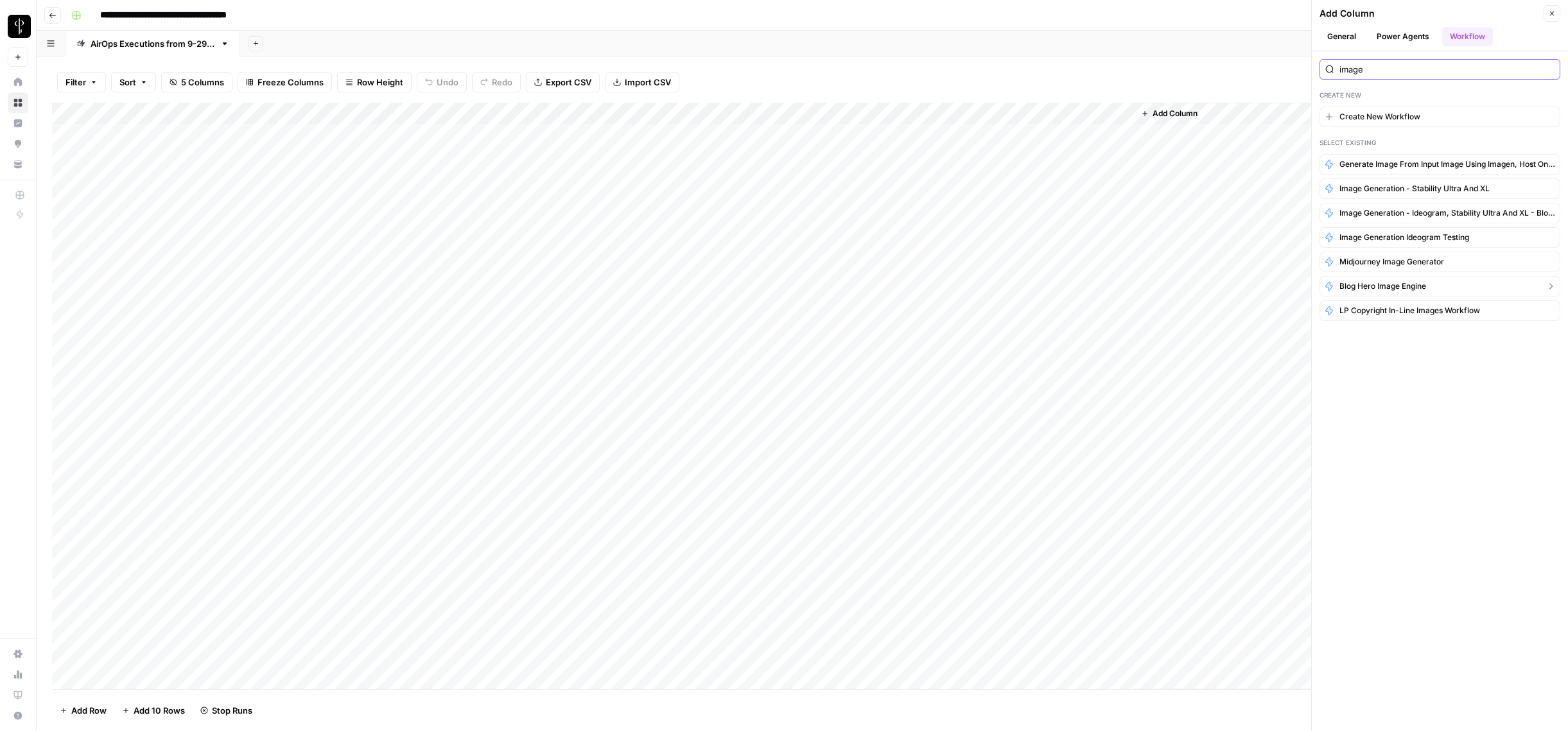
type input "image"
click at [1373, 286] on span "Blog Hero Image Engine" at bounding box center [1382, 286] width 86 height 12
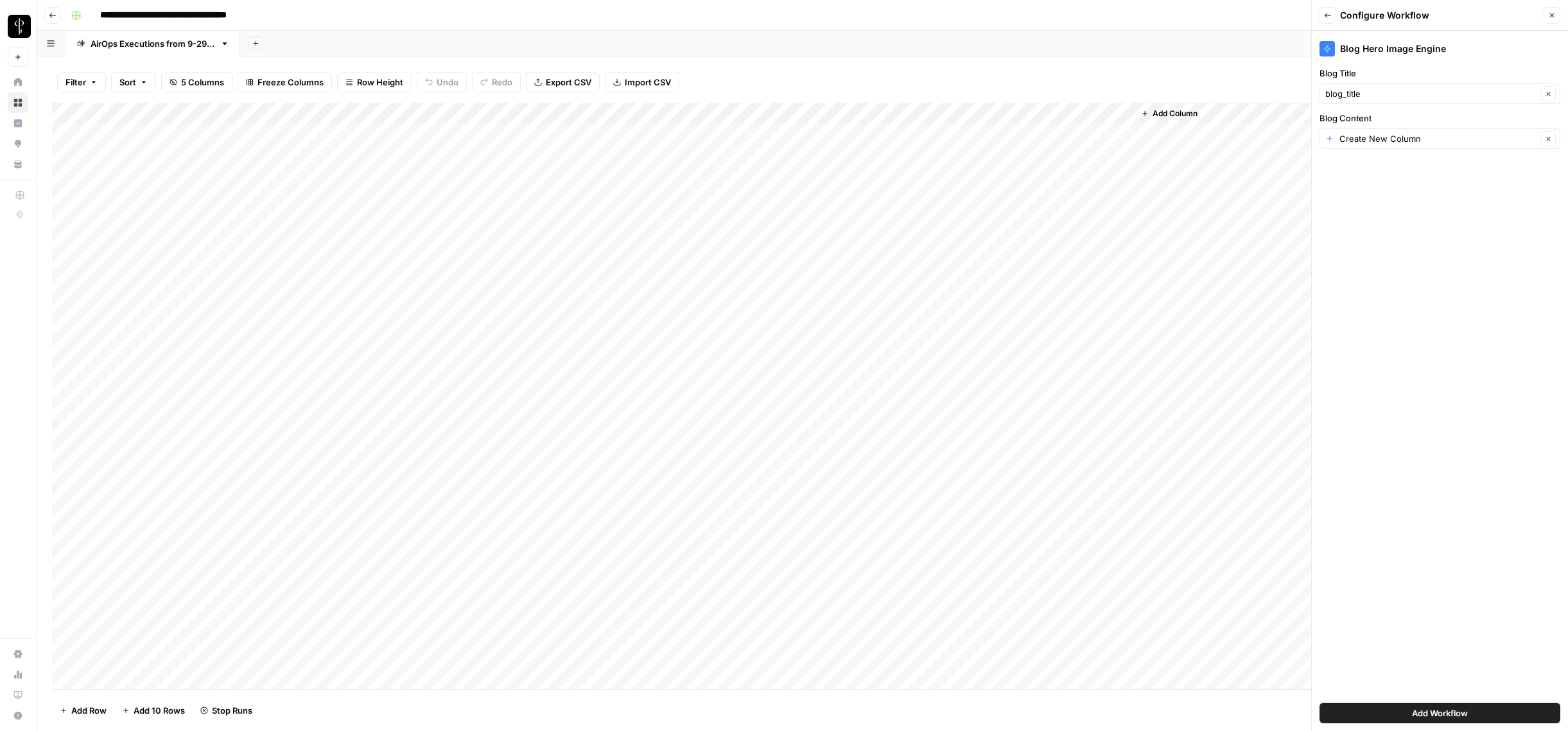
click at [1446, 710] on span "Add Workflow" at bounding box center [1440, 713] width 56 height 13
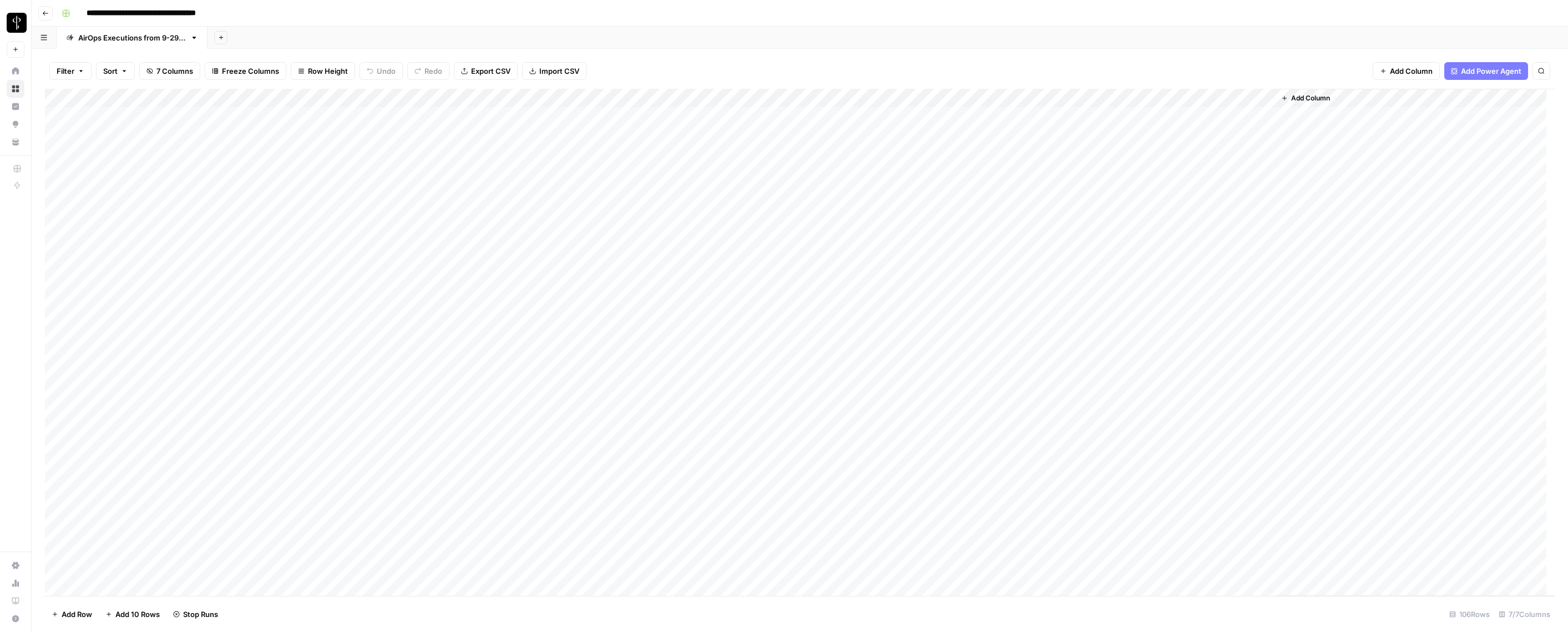
drag, startPoint x: 1058, startPoint y: 97, endPoint x: 876, endPoint y: 107, distance: 182.3
click at [876, 107] on div "Add Column" at bounding box center [799, 342] width 1510 height 507
click at [927, 98] on div "Add Column" at bounding box center [799, 342] width 1510 height 507
click at [830, 249] on span "Remove Column" at bounding box center [845, 248] width 97 height 11
click at [739, 131] on span "Delete" at bounding box center [744, 135] width 24 height 11
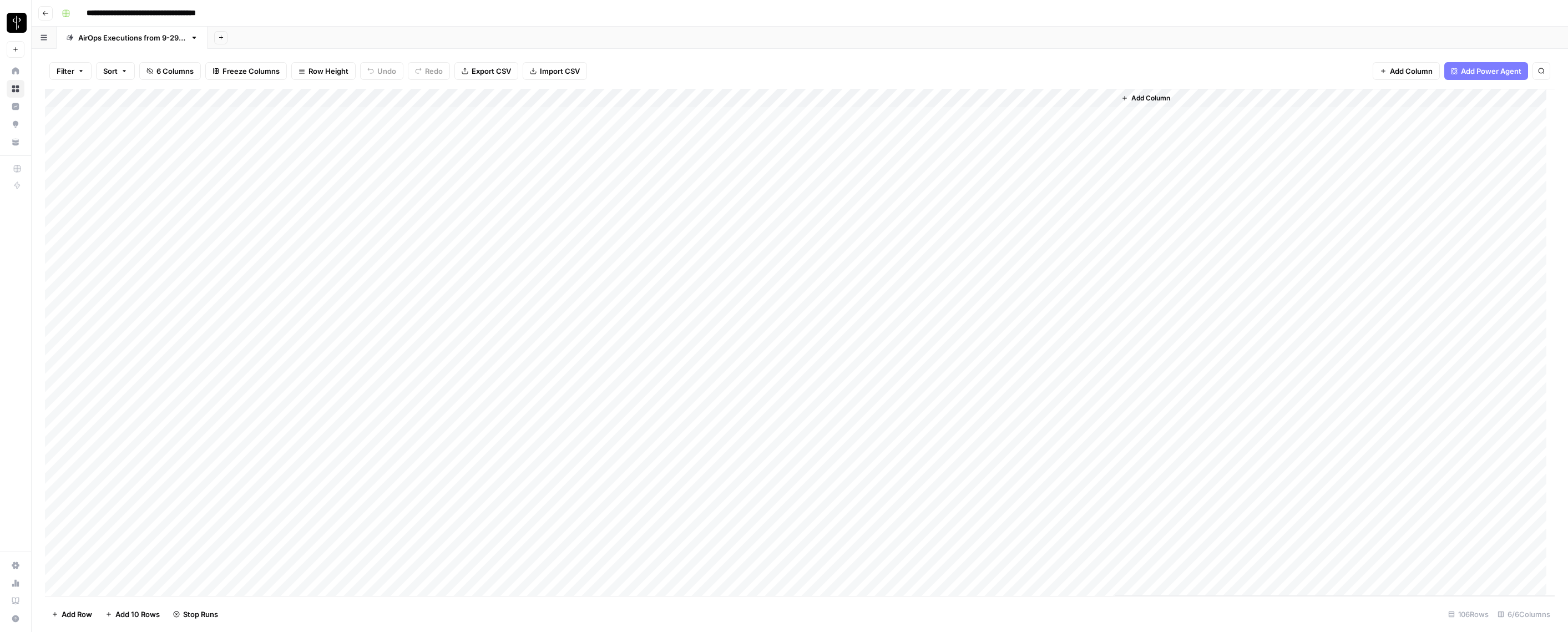
click at [1093, 97] on div "Add Column" at bounding box center [799, 342] width 1510 height 507
click at [1033, 212] on span "Edit Workflow" at bounding box center [1049, 207] width 97 height 11
click at [764, 57] on div "Filter Sort 6 Columns Freeze Columns Row Height Undo Redo Export CSV Import CSV…" at bounding box center [799, 71] width 1510 height 36
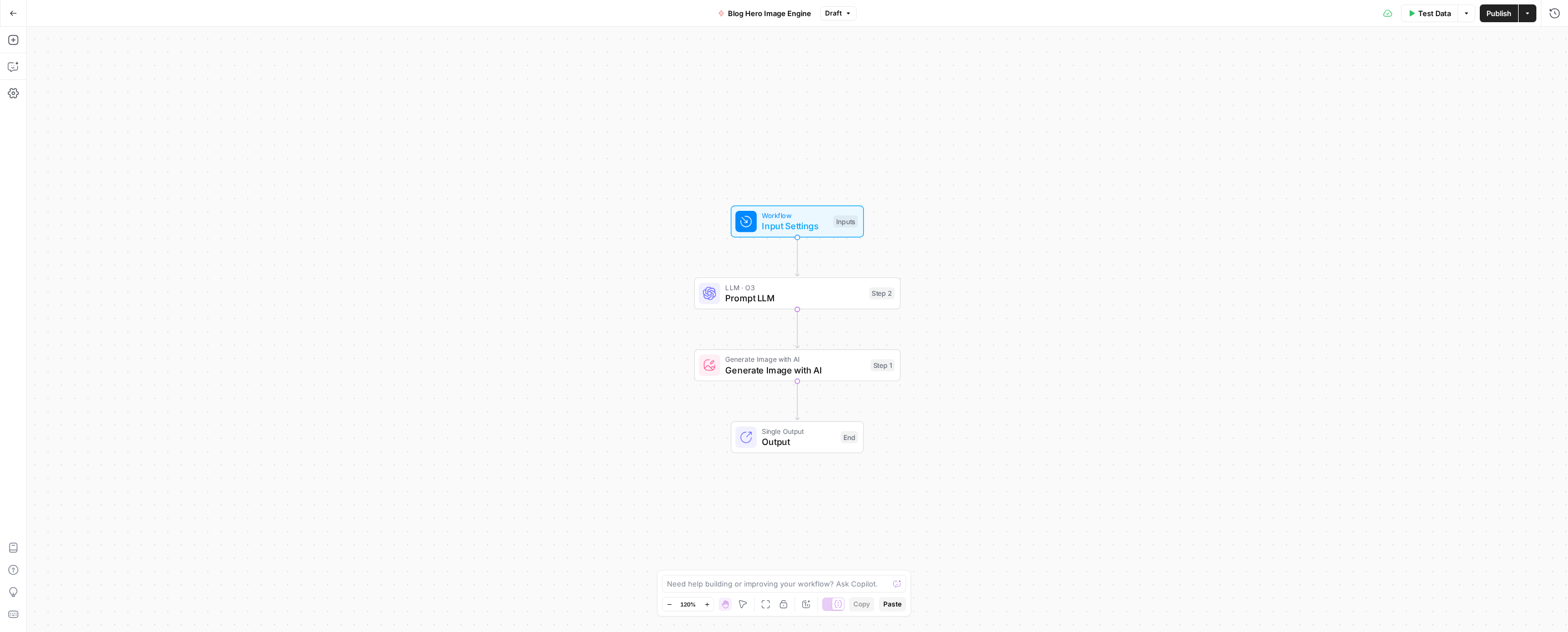
click at [757, 295] on span "Prompt LLM" at bounding box center [794, 297] width 139 height 14
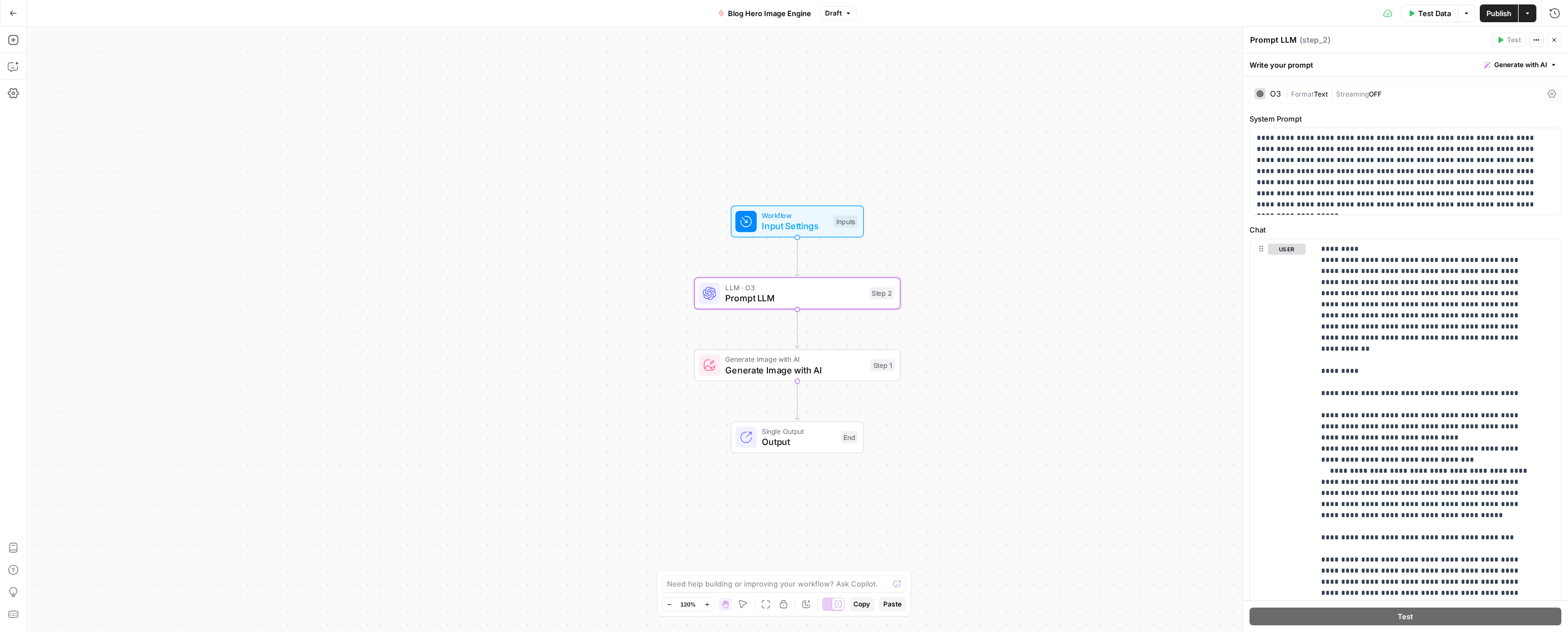
click at [1305, 92] on span "Format" at bounding box center [1303, 94] width 23 height 9
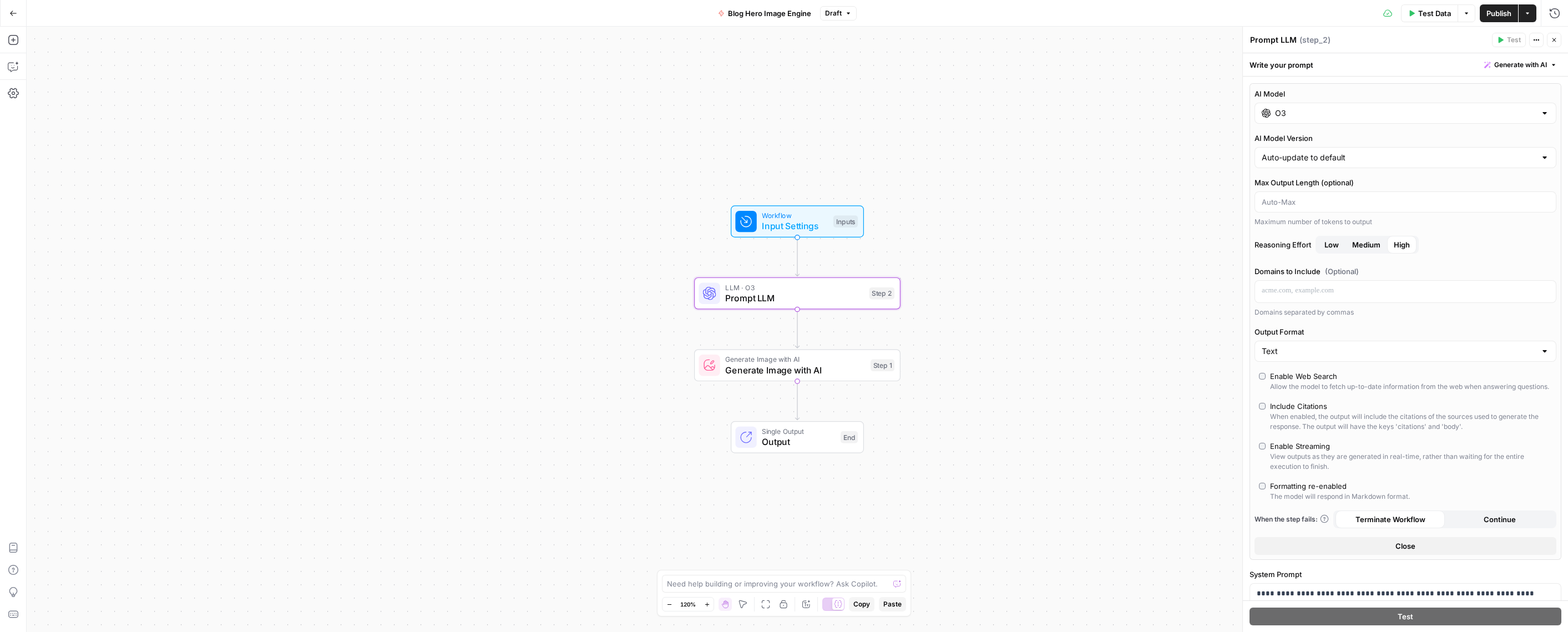
click at [1287, 117] on input "O3" at bounding box center [1405, 113] width 261 height 11
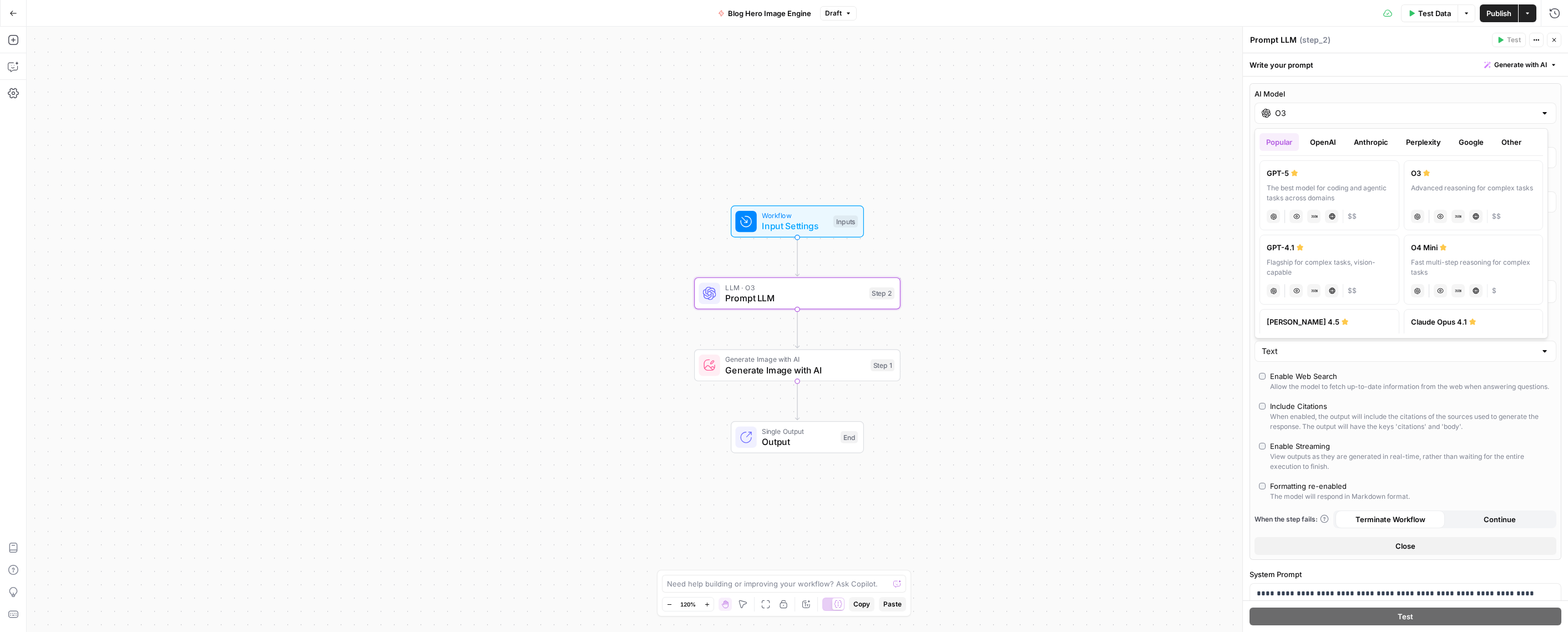
click at [1300, 174] on div "GPT-5" at bounding box center [1330, 173] width 125 height 11
click at [1304, 115] on input "GPT-5" at bounding box center [1405, 113] width 261 height 11
click at [1333, 139] on button "OpenAI" at bounding box center [1322, 142] width 39 height 18
click at [1472, 188] on div "A faster, more cost-efficient version of GPT-5 for well-defined tasks" at bounding box center [1473, 193] width 125 height 20
type input "GPT-5 Mini"
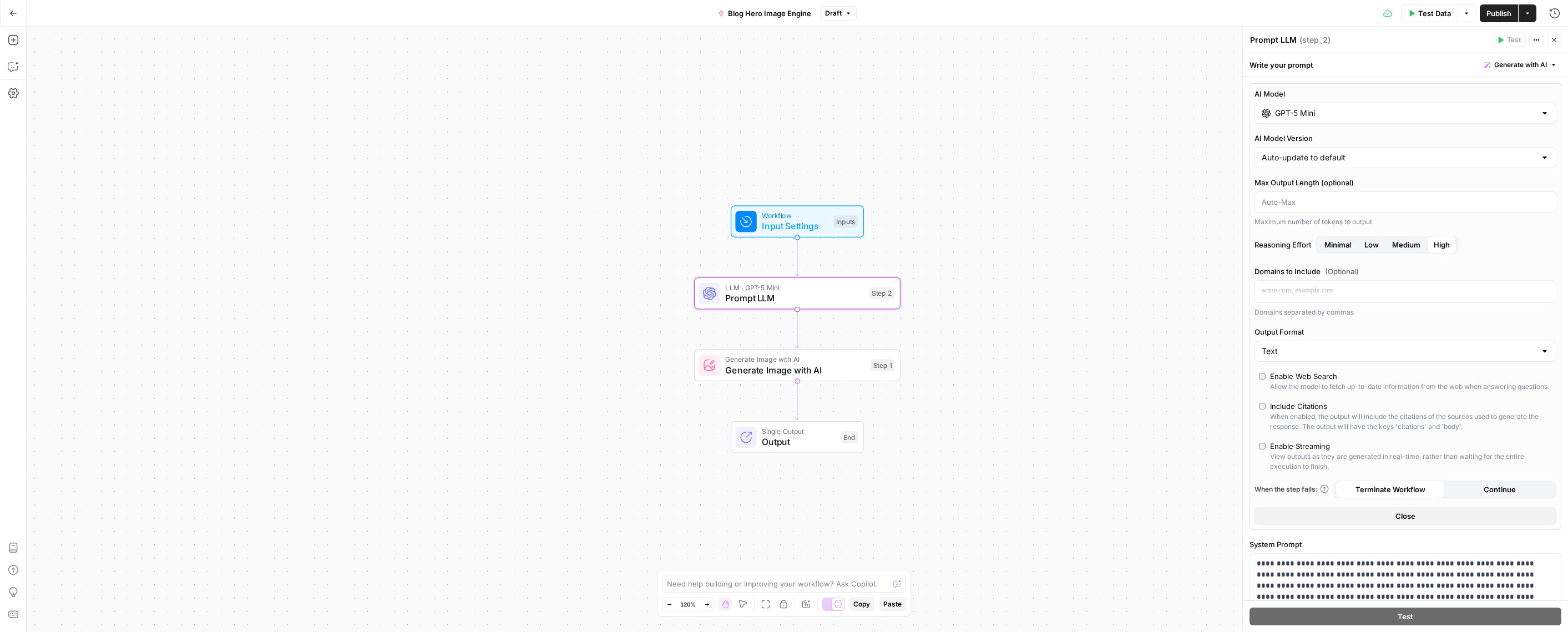
click at [1405, 242] on span "Medium" at bounding box center [1406, 245] width 28 height 11
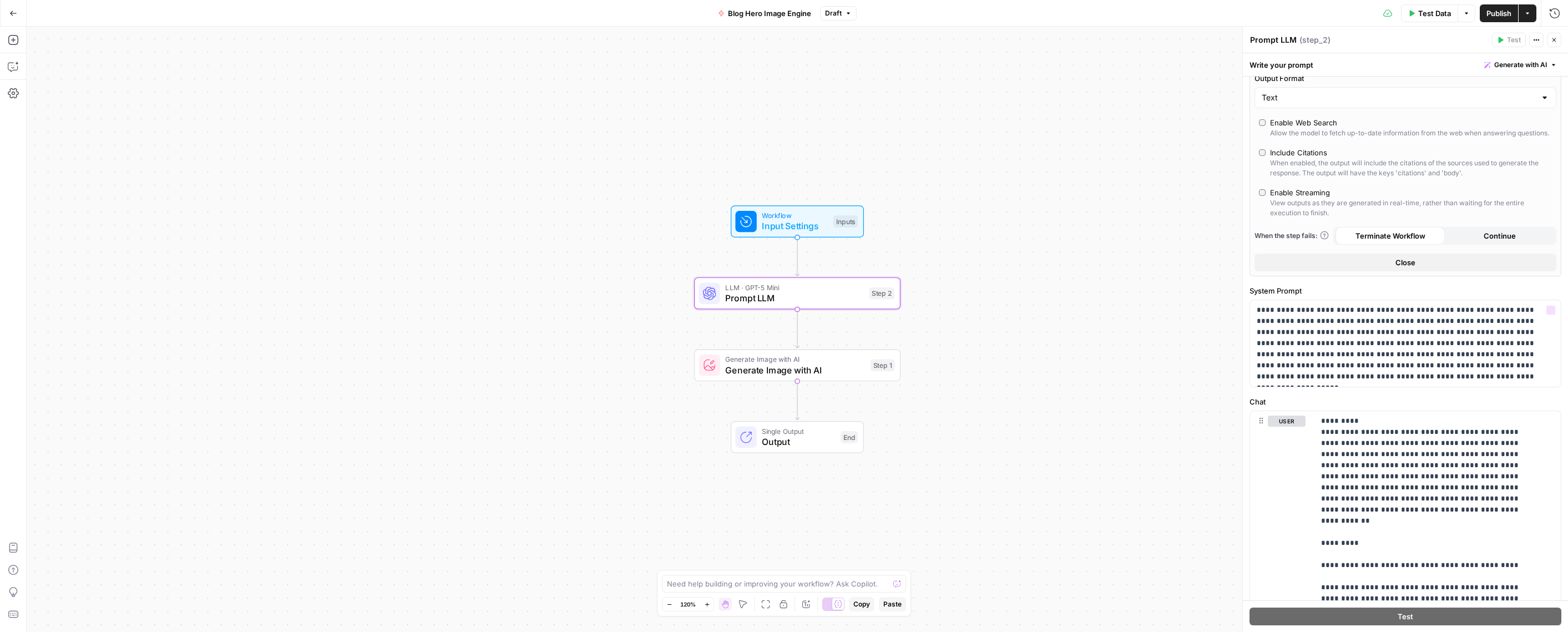
scroll to position [311, 0]
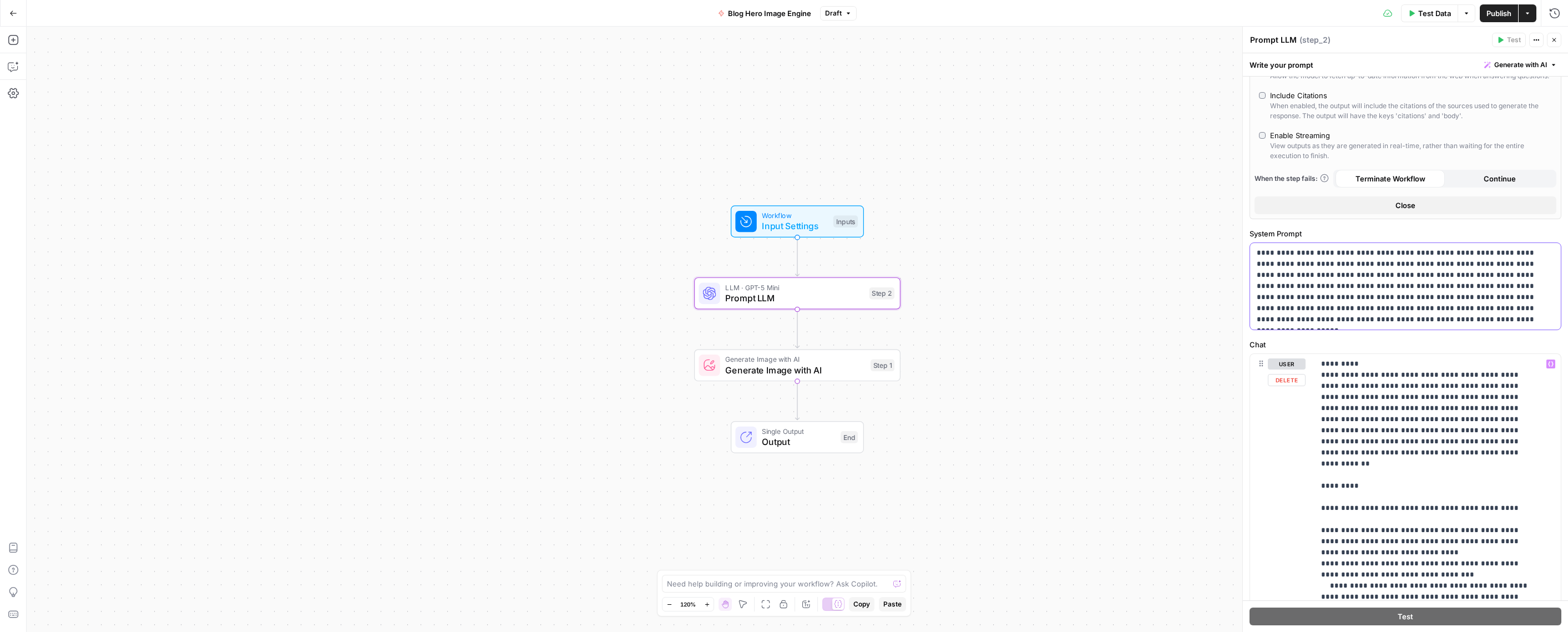
click at [1297, 274] on p "**********" at bounding box center [1401, 286] width 289 height 78
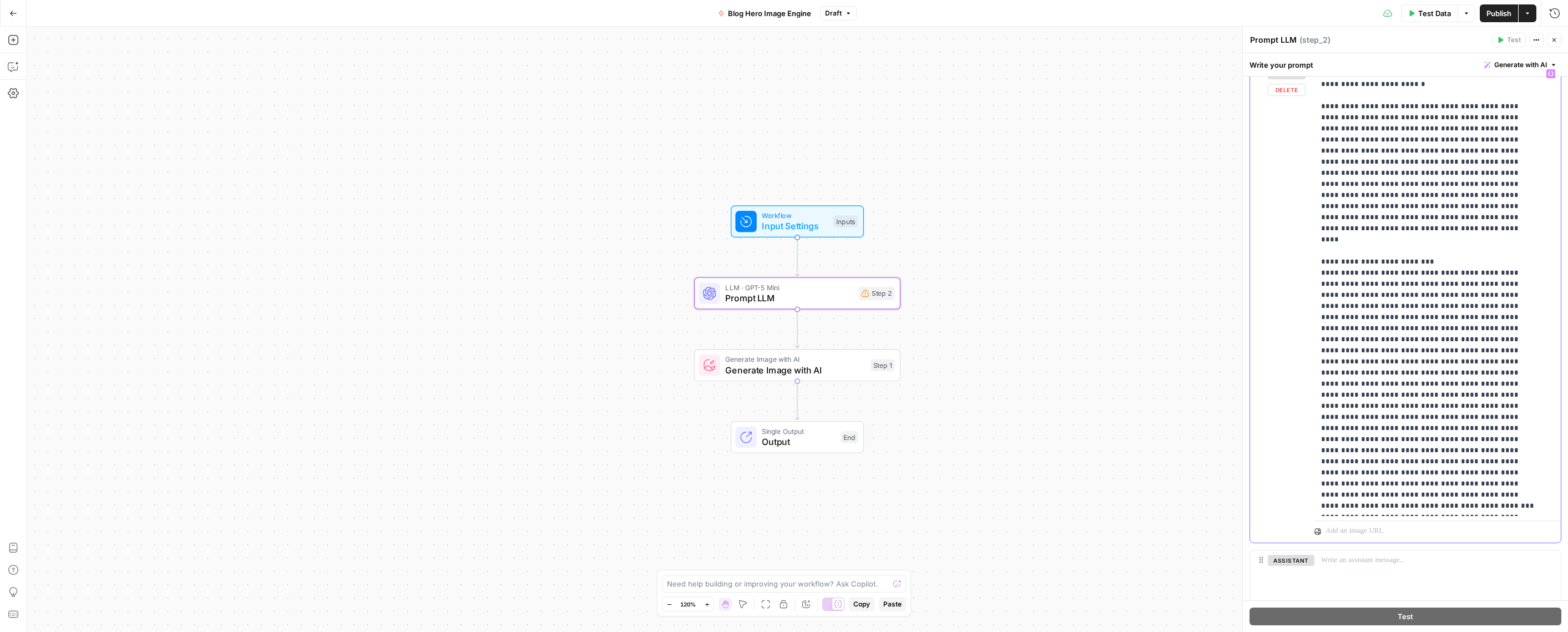
scroll to position [1036, 0]
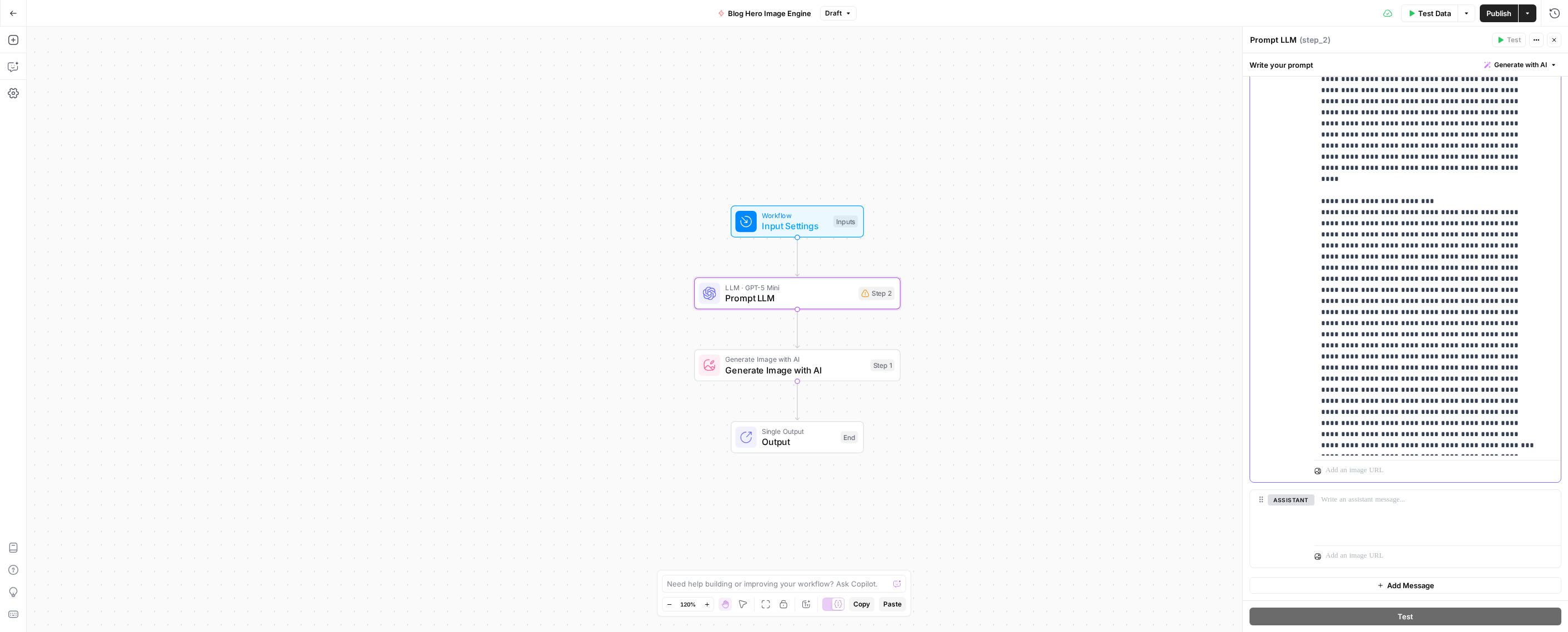
drag, startPoint x: 1318, startPoint y: 293, endPoint x: 1351, endPoint y: 390, distance: 102.5
click at [1351, 390] on div "**********" at bounding box center [1433, 229] width 238 height 452
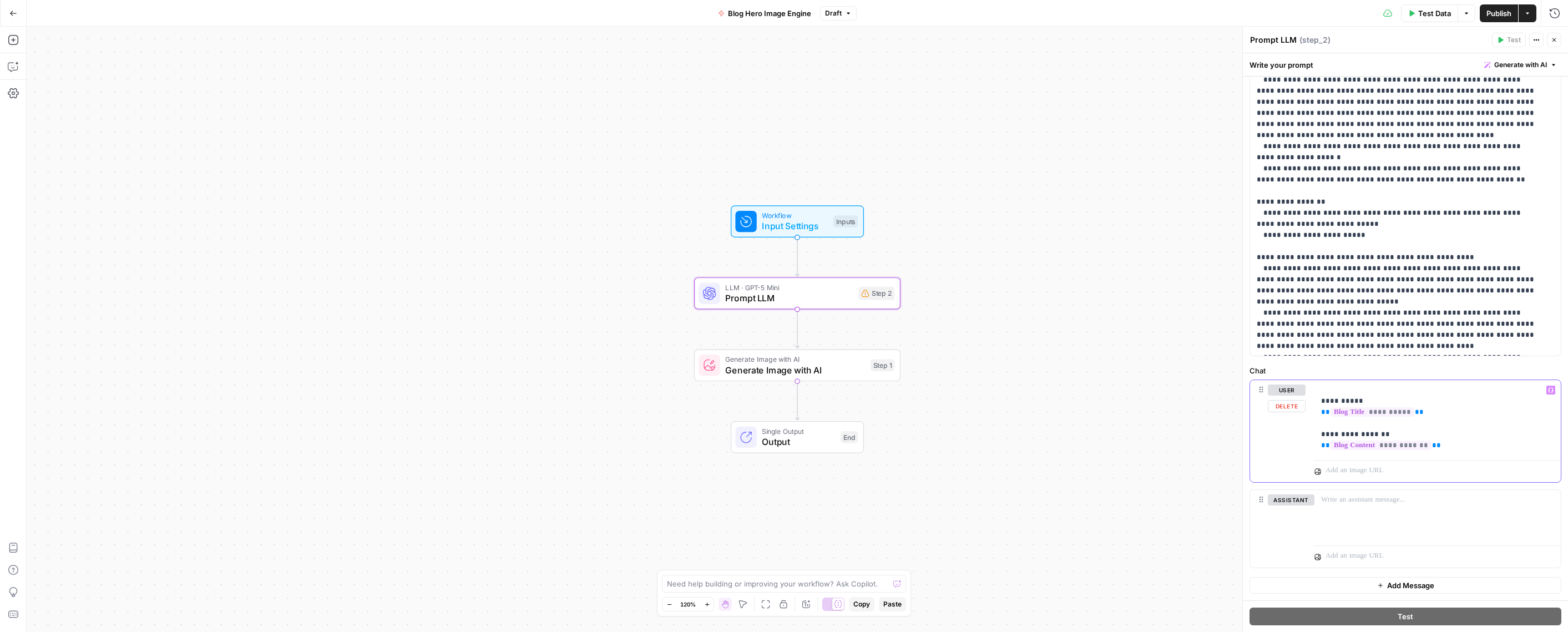
scroll to position [660, 0]
click at [1320, 401] on div "**********" at bounding box center [1433, 418] width 238 height 75
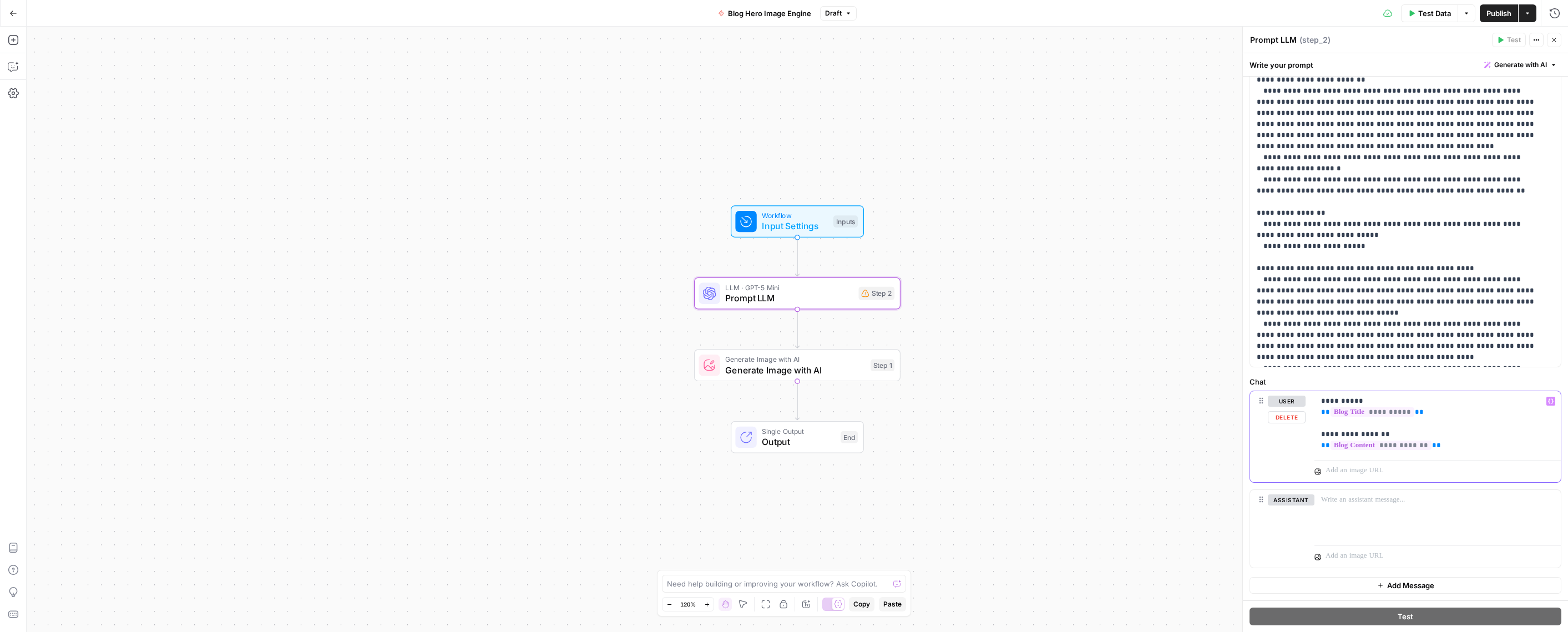
drag, startPoint x: 1329, startPoint y: 401, endPoint x: 1345, endPoint y: 391, distance: 18.9
click at [1329, 400] on p "**********" at bounding box center [1433, 423] width 225 height 56
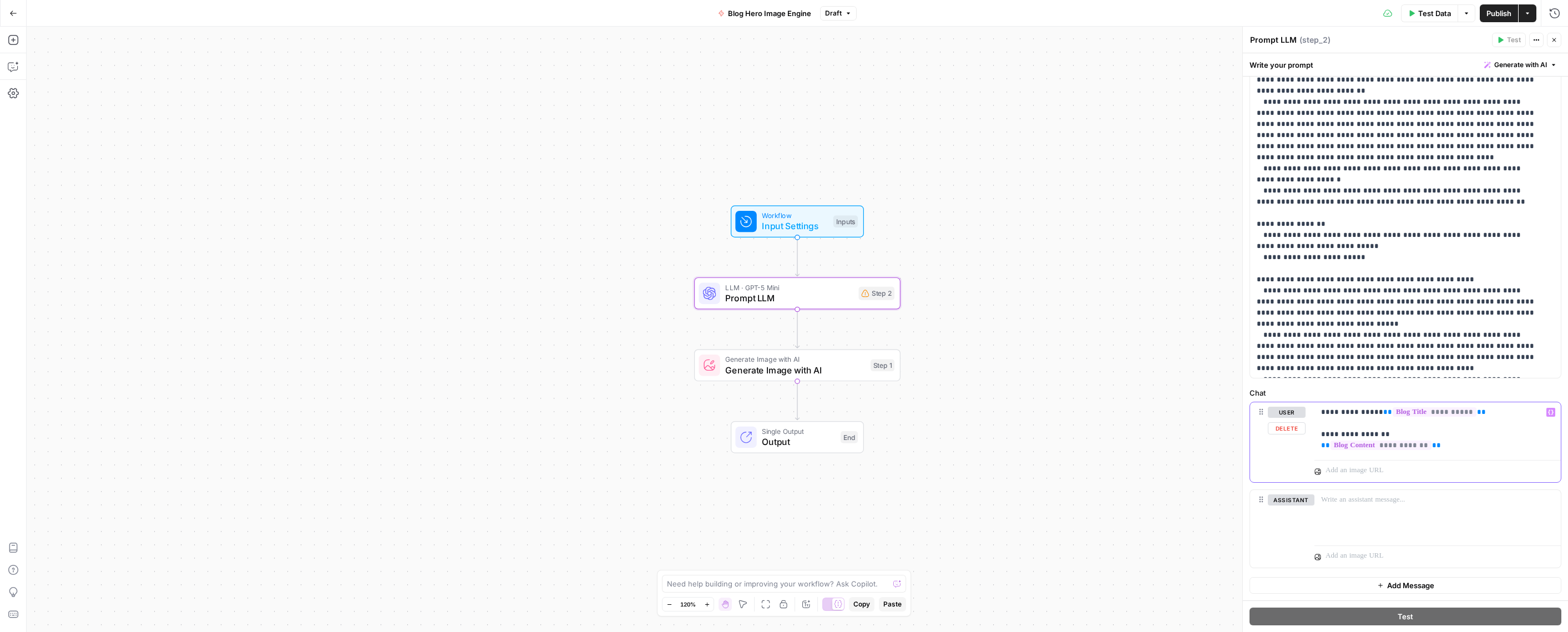
scroll to position [638, 0]
drag, startPoint x: 1470, startPoint y: 411, endPoint x: 1488, endPoint y: 462, distance: 54.1
click at [1488, 462] on div "**********" at bounding box center [1438, 442] width 246 height 80
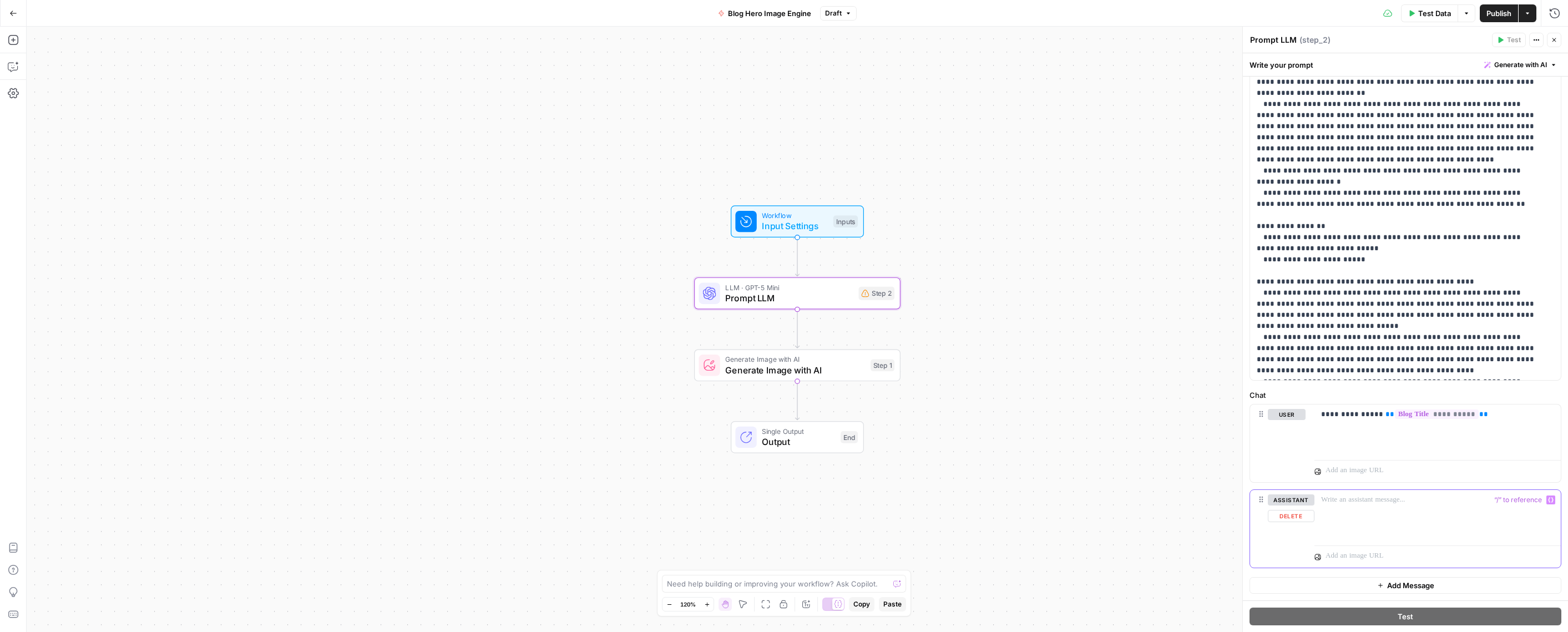
click at [1300, 519] on button "Delete" at bounding box center [1290, 515] width 46 height 12
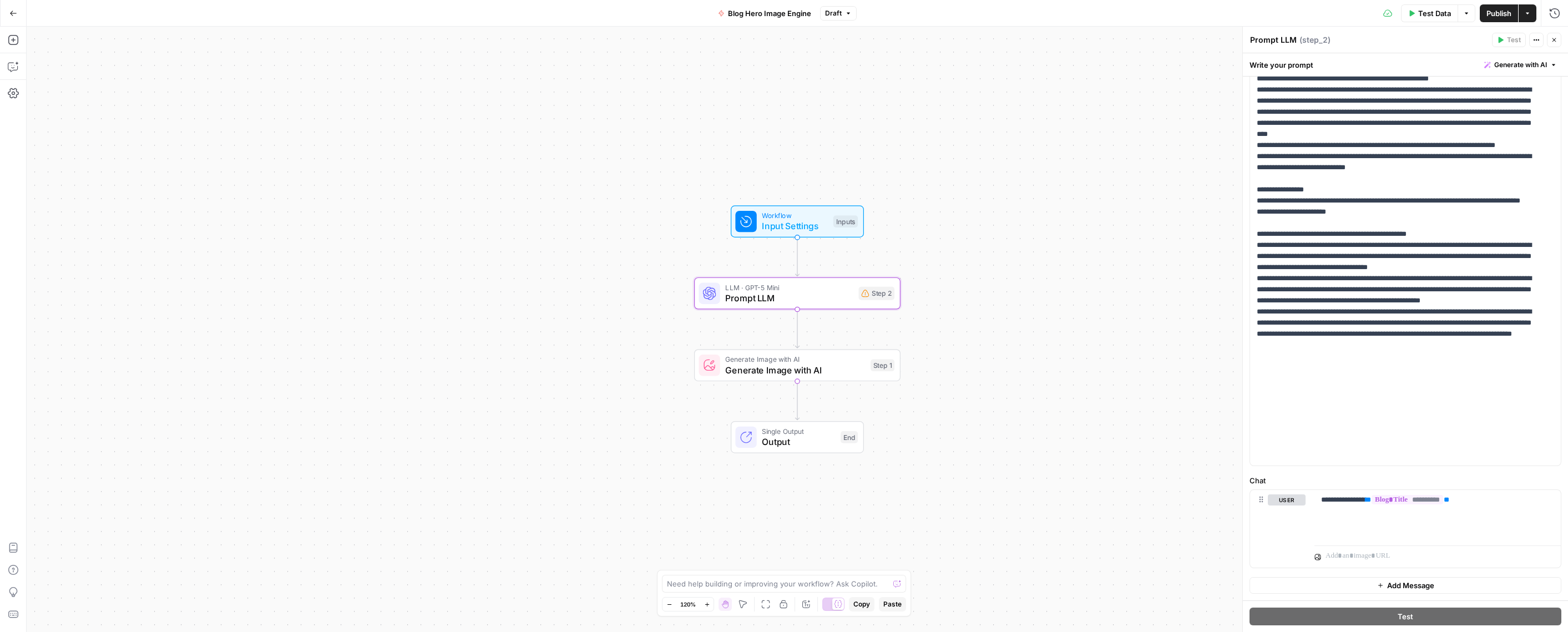
scroll to position [549, 0]
click at [1358, 420] on p "**********" at bounding box center [1397, 56] width 280 height 810
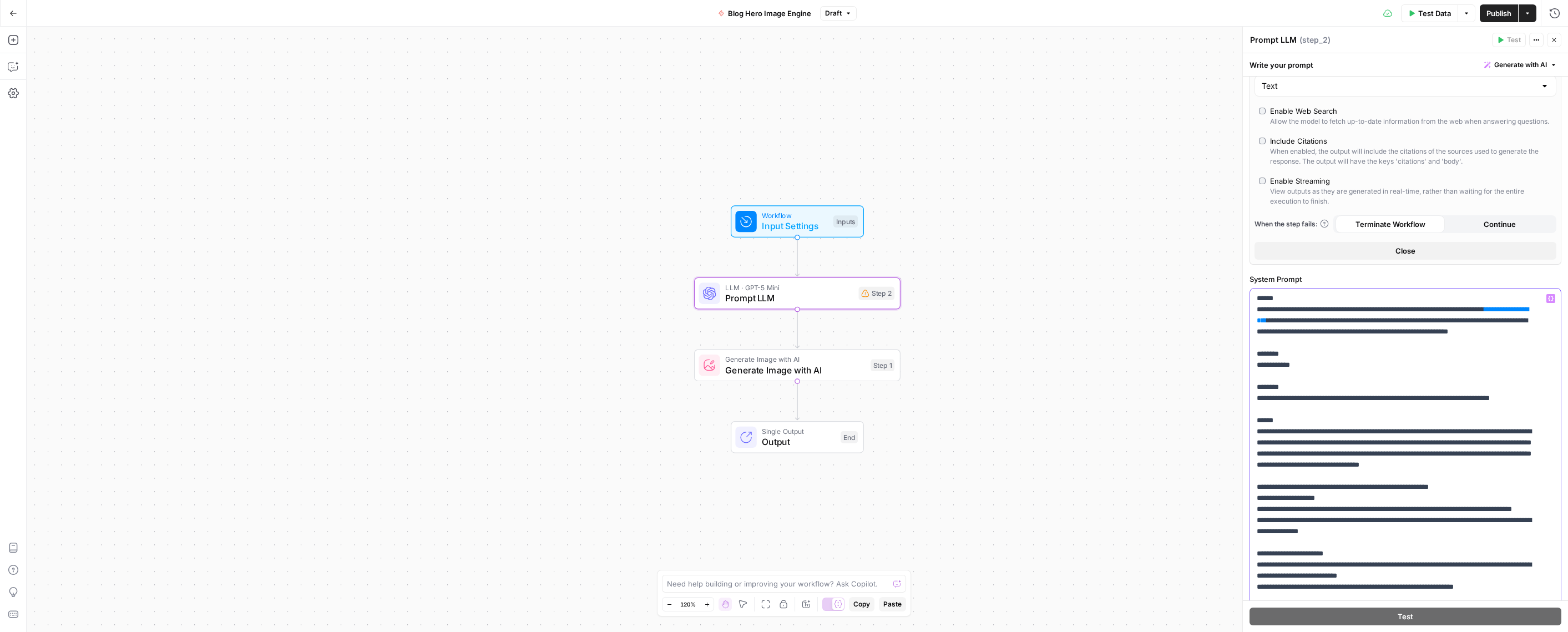
scroll to position [0, 0]
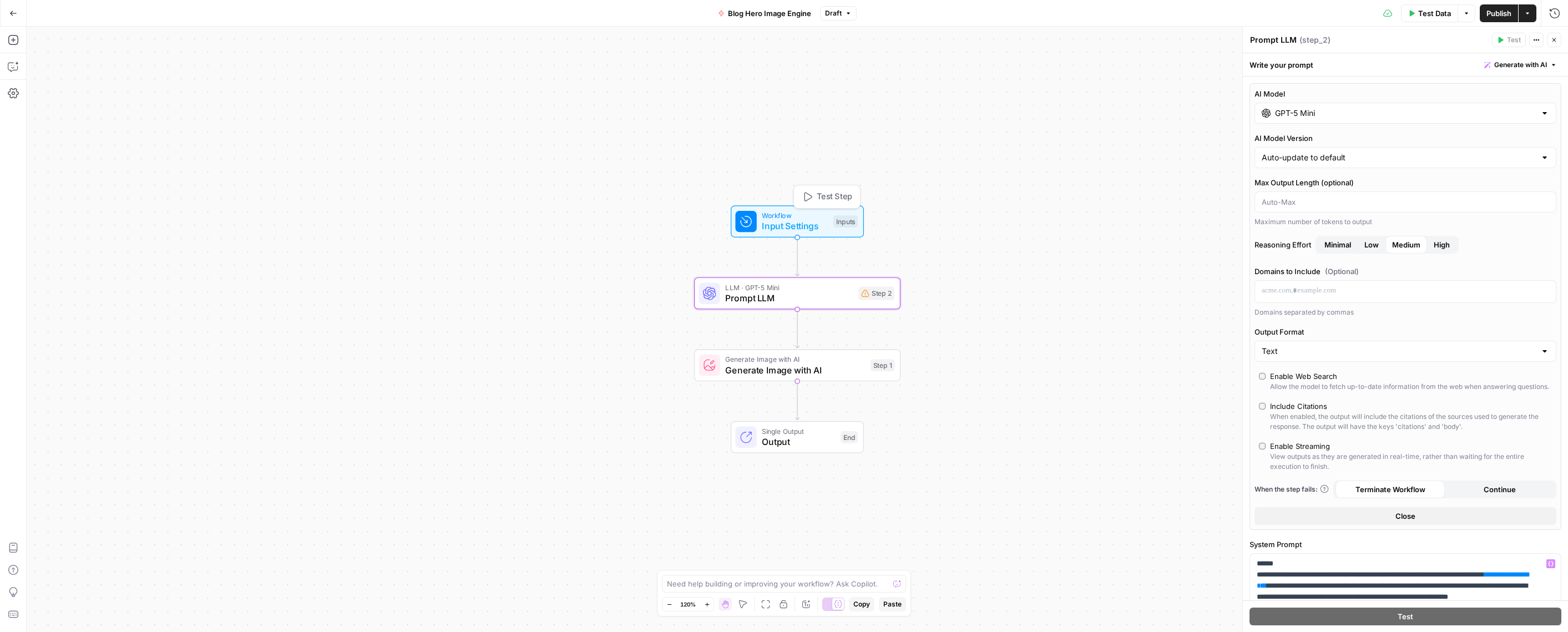
click at [767, 220] on span "Input Settings" at bounding box center [794, 226] width 66 height 14
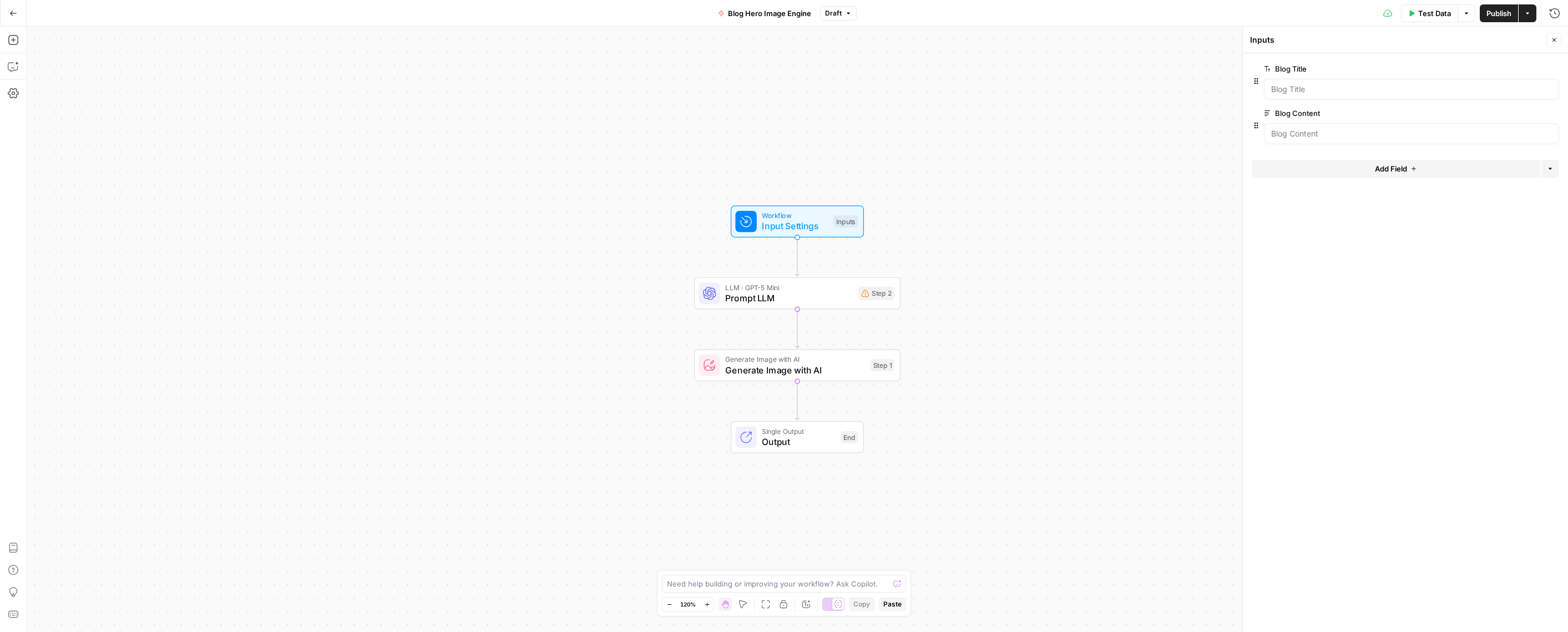
click at [1552, 115] on icon "button" at bounding box center [1552, 113] width 6 height 6
click at [1435, 120] on button "Add Field" at bounding box center [1396, 124] width 288 height 18
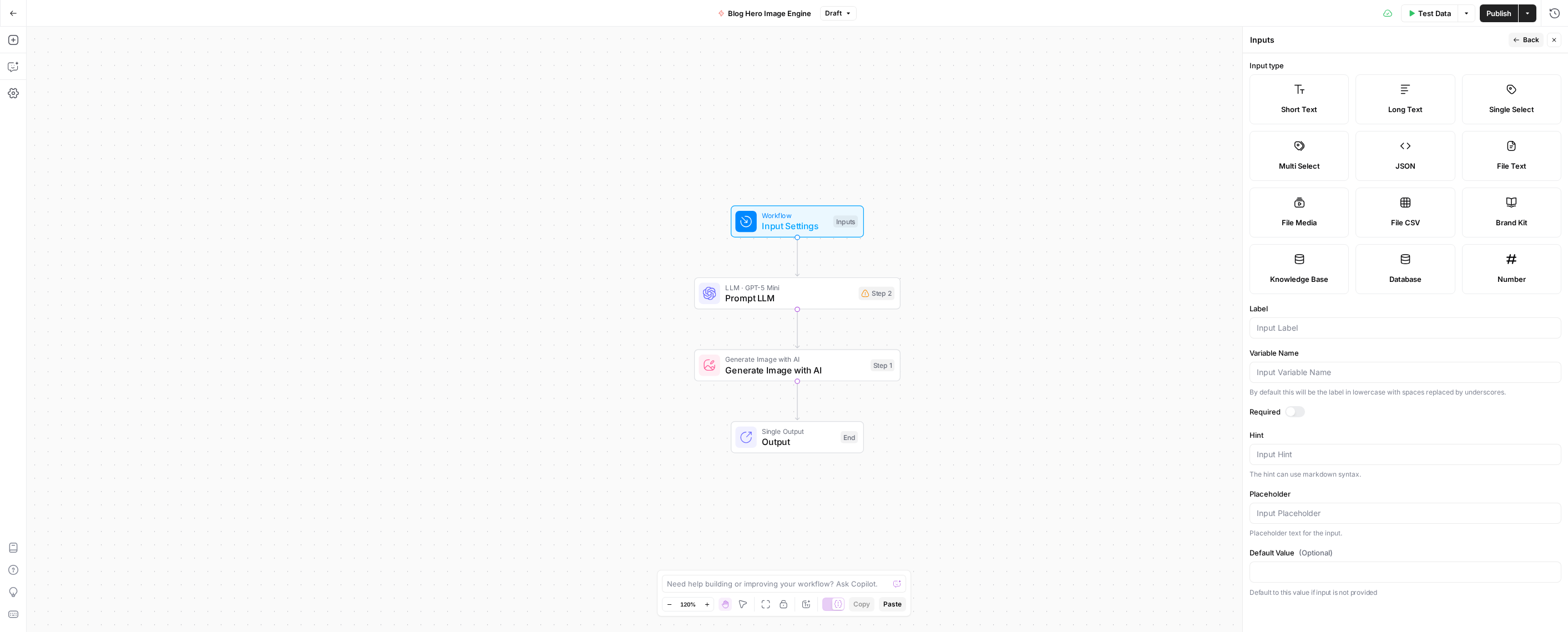
click at [1417, 152] on label "JSON" at bounding box center [1405, 156] width 100 height 50
click at [1290, 327] on input "Label" at bounding box center [1406, 328] width 298 height 11
type input "N"
type input "T"
type input "Location"
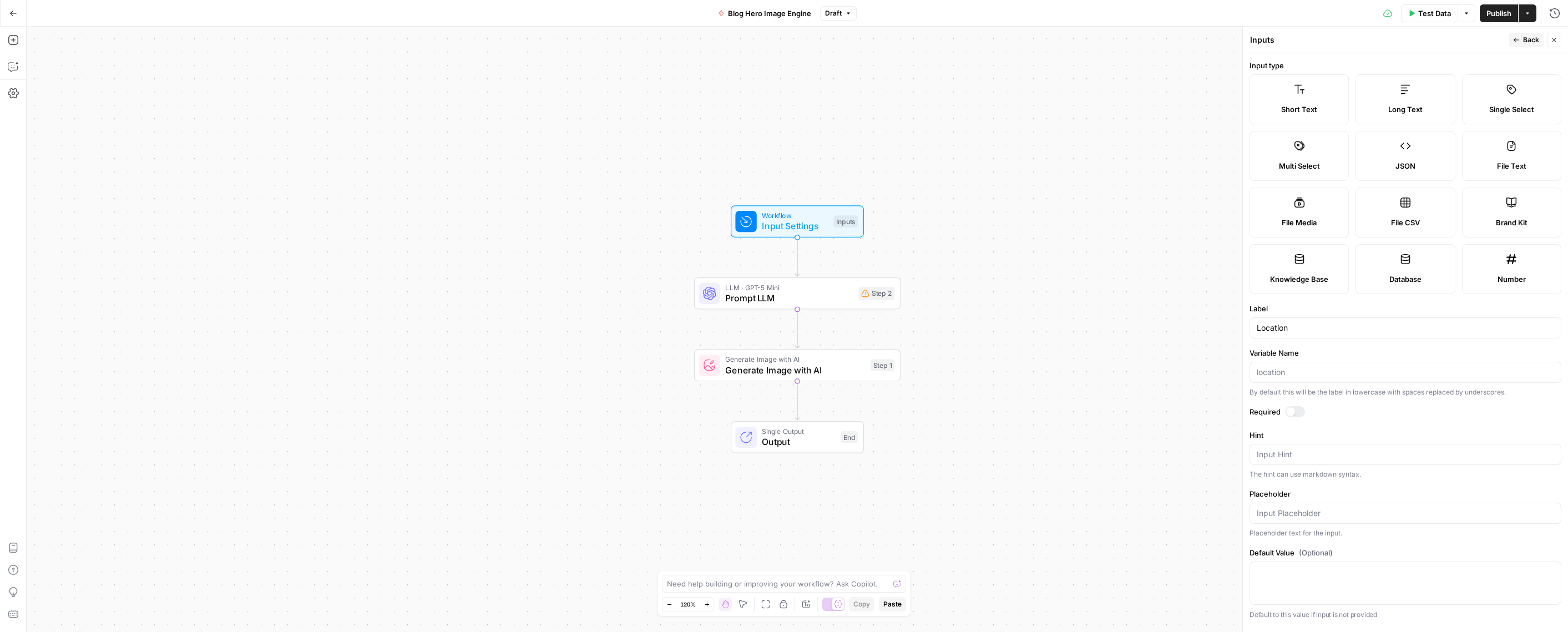
click at [1296, 413] on div at bounding box center [1295, 412] width 20 height 11
click at [774, 293] on span "Prompt LLM" at bounding box center [789, 297] width 127 height 14
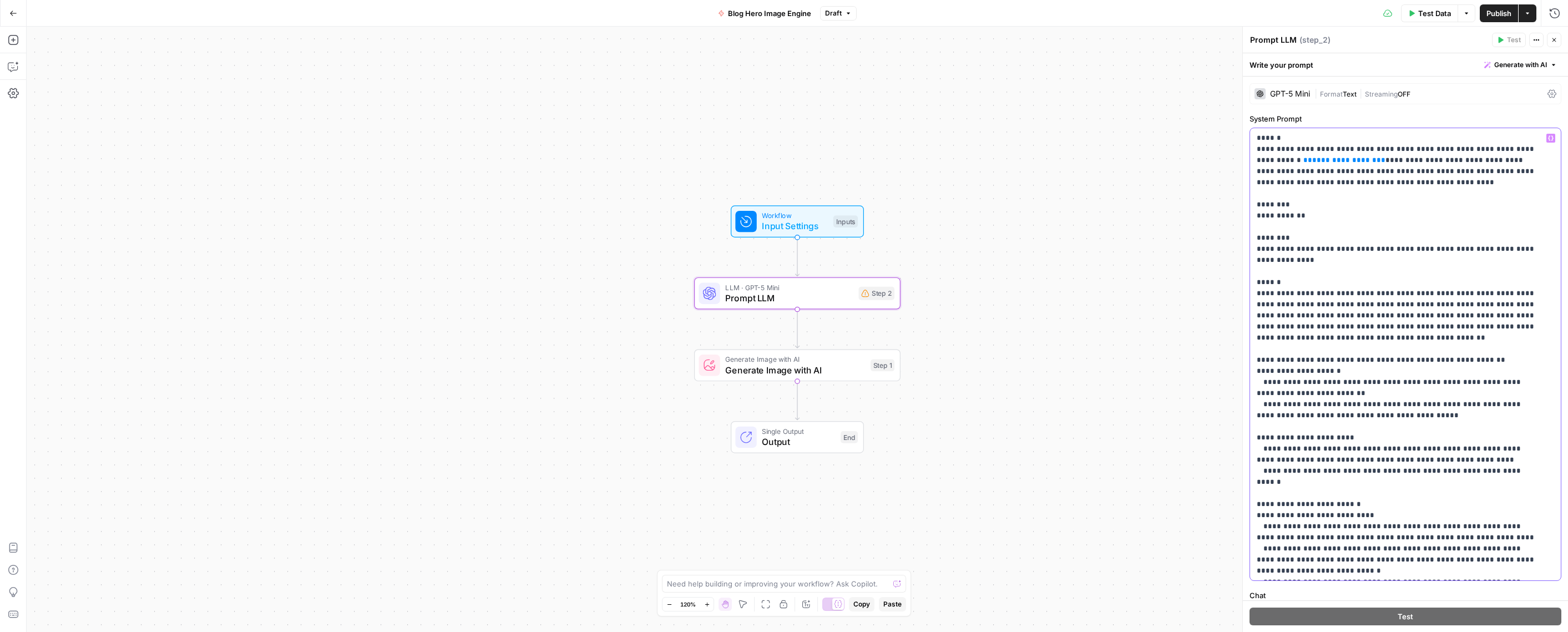
click at [1312, 162] on span "**********" at bounding box center [1344, 160] width 64 height 7
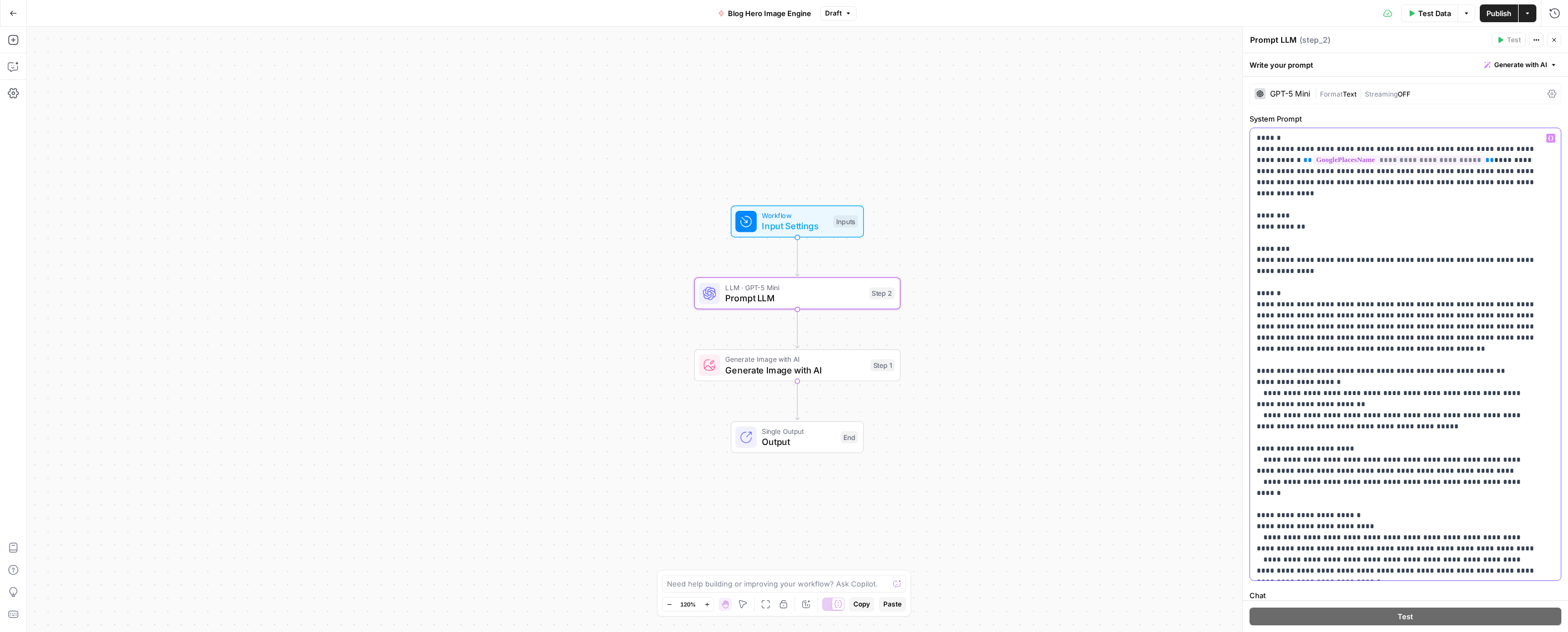
click at [1328, 173] on p "**********" at bounding box center [1397, 537] width 280 height 810
click at [796, 367] on span "Generate Image with AI" at bounding box center [795, 370] width 140 height 14
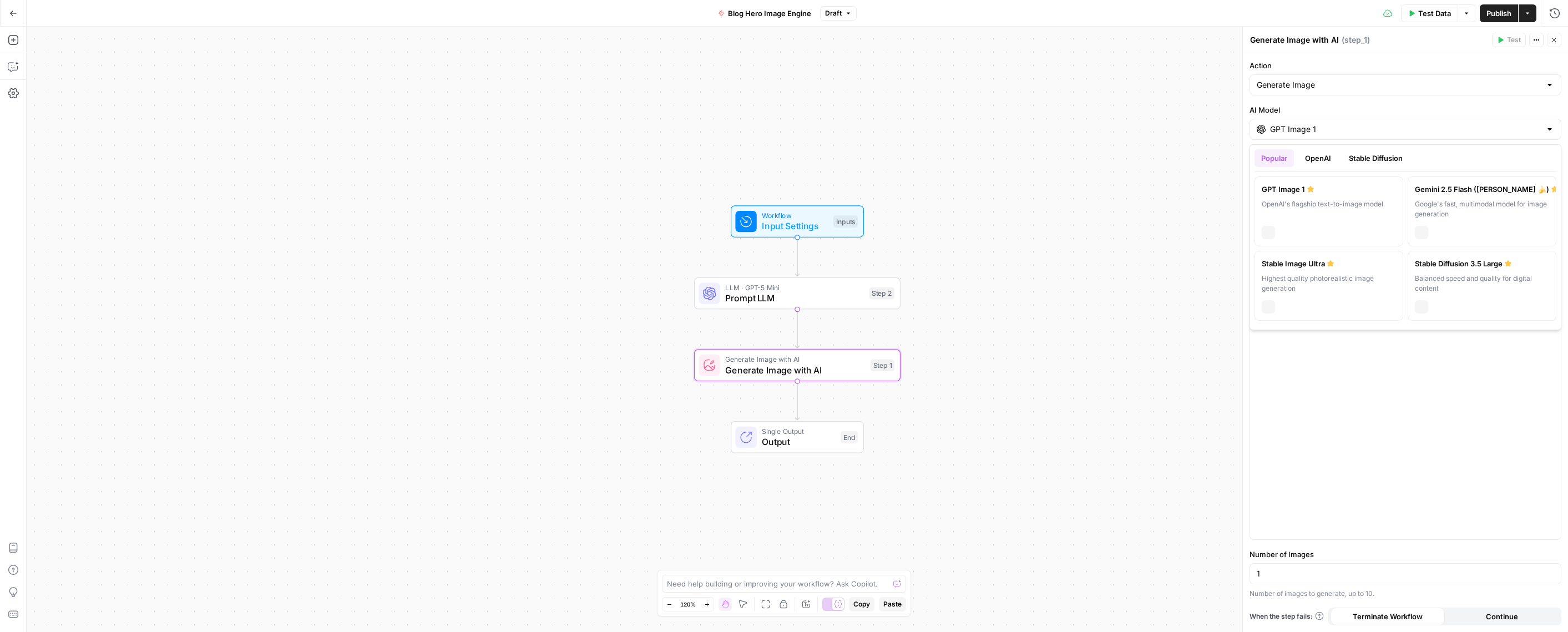
click at [1290, 129] on input "GPT Image 1" at bounding box center [1405, 130] width 270 height 11
click at [1315, 159] on button "OpenAI" at bounding box center [1317, 158] width 39 height 18
click at [1372, 154] on button "Stable Diffusion" at bounding box center [1376, 158] width 67 height 18
click at [1272, 152] on button "Popular" at bounding box center [1273, 158] width 39 height 18
click at [1317, 157] on button "OpenAI" at bounding box center [1317, 158] width 39 height 18
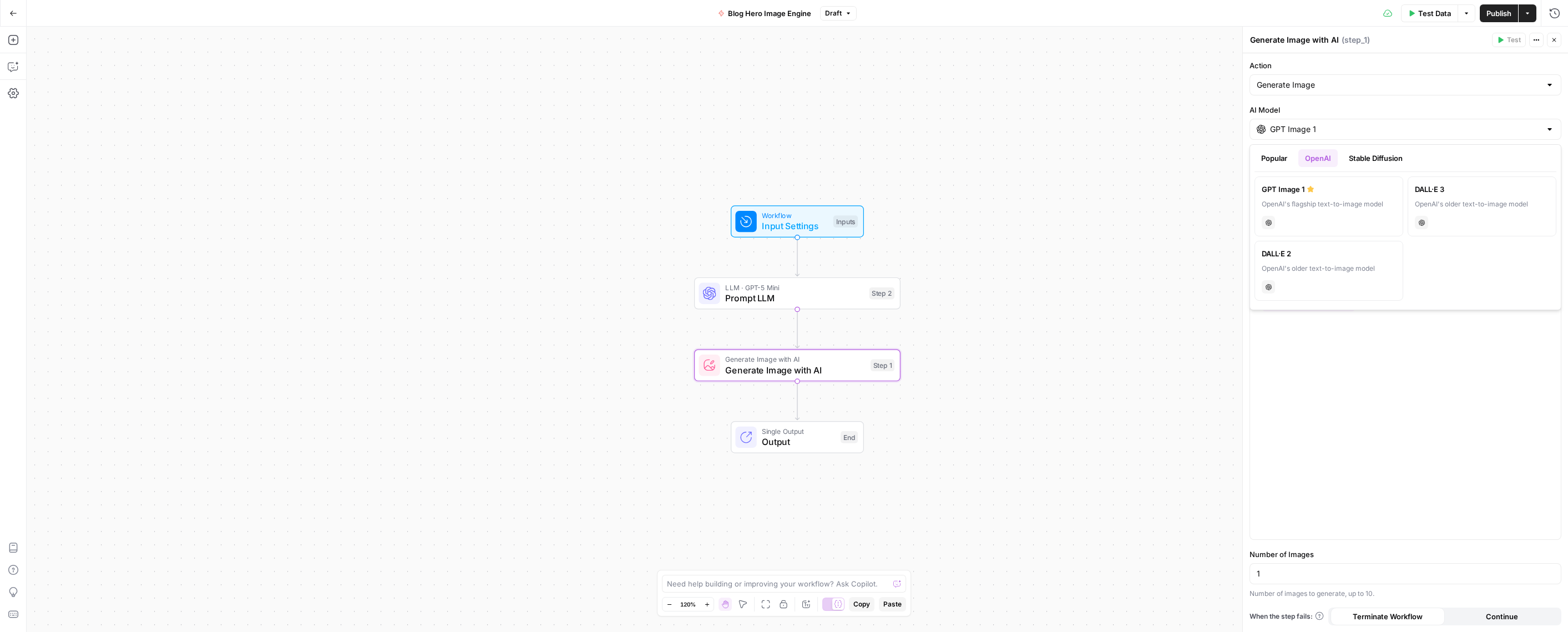
click at [1380, 158] on button "Stable Diffusion" at bounding box center [1376, 158] width 67 height 18
click at [1312, 158] on button "OpenAI" at bounding box center [1317, 158] width 39 height 18
click at [1279, 155] on button "Popular" at bounding box center [1273, 158] width 39 height 18
click at [1471, 196] on label "Gemini 2.5 Flash (Nano Banana 🍌) Google's fast, multimodal model for image gene…" at bounding box center [1482, 211] width 149 height 70
type input "Gemini 2.5 Flash (Nano Banana 🍌)"
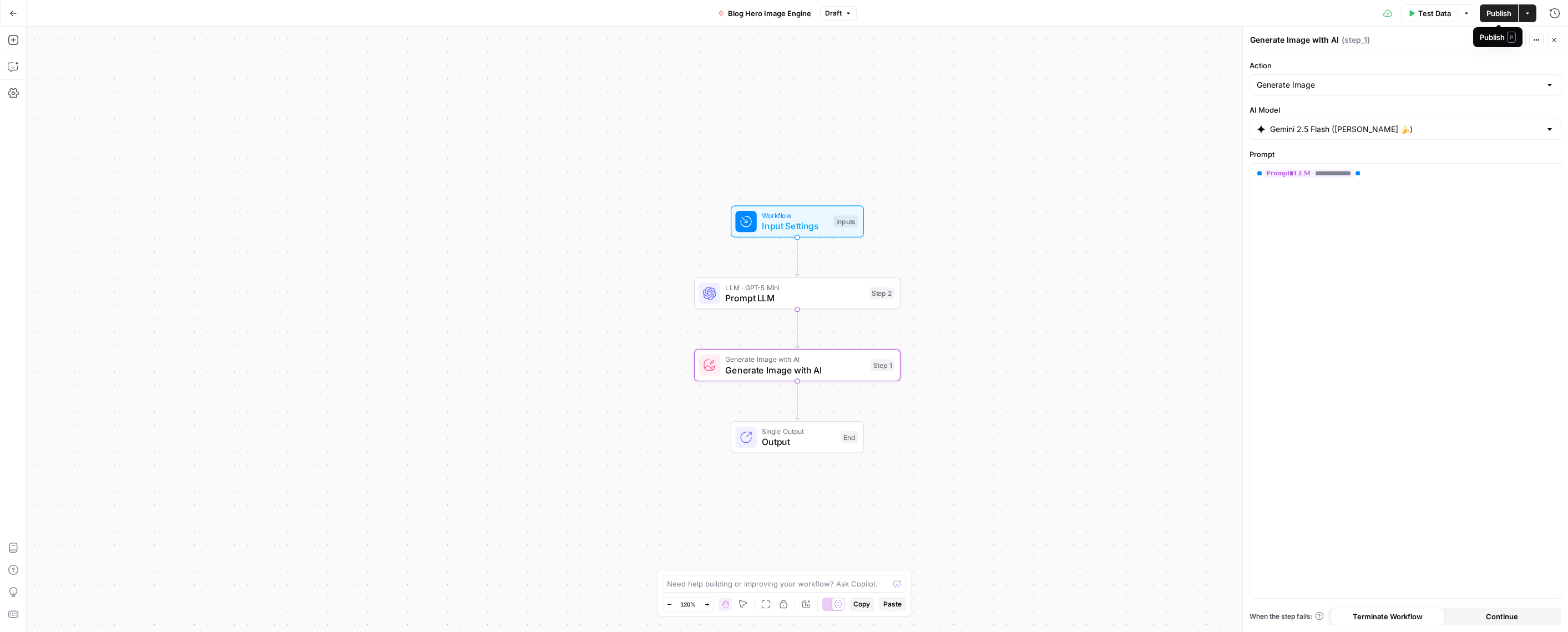
click at [1503, 15] on span "Publish" at bounding box center [1498, 14] width 25 height 11
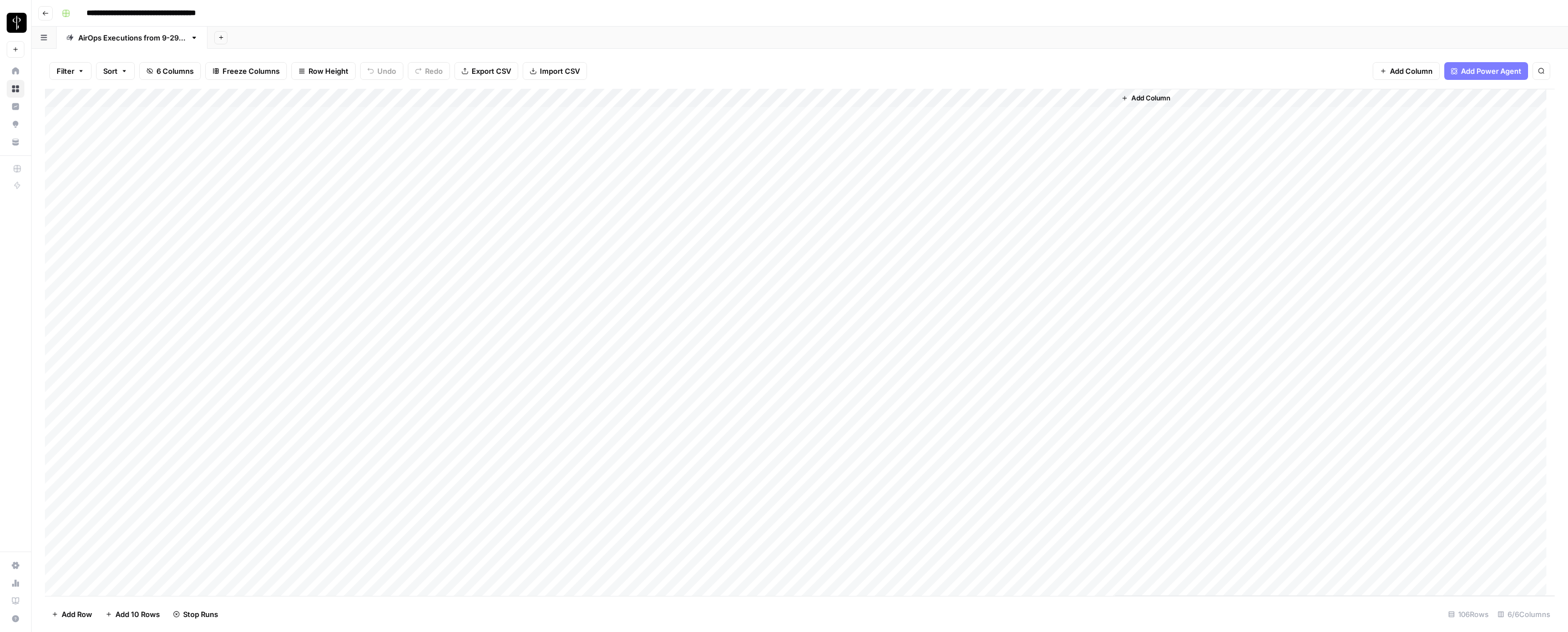
click at [1093, 98] on div "Add Column" at bounding box center [799, 342] width 1510 height 507
click at [1036, 193] on span "Configure Inputs" at bounding box center [1049, 191] width 97 height 11
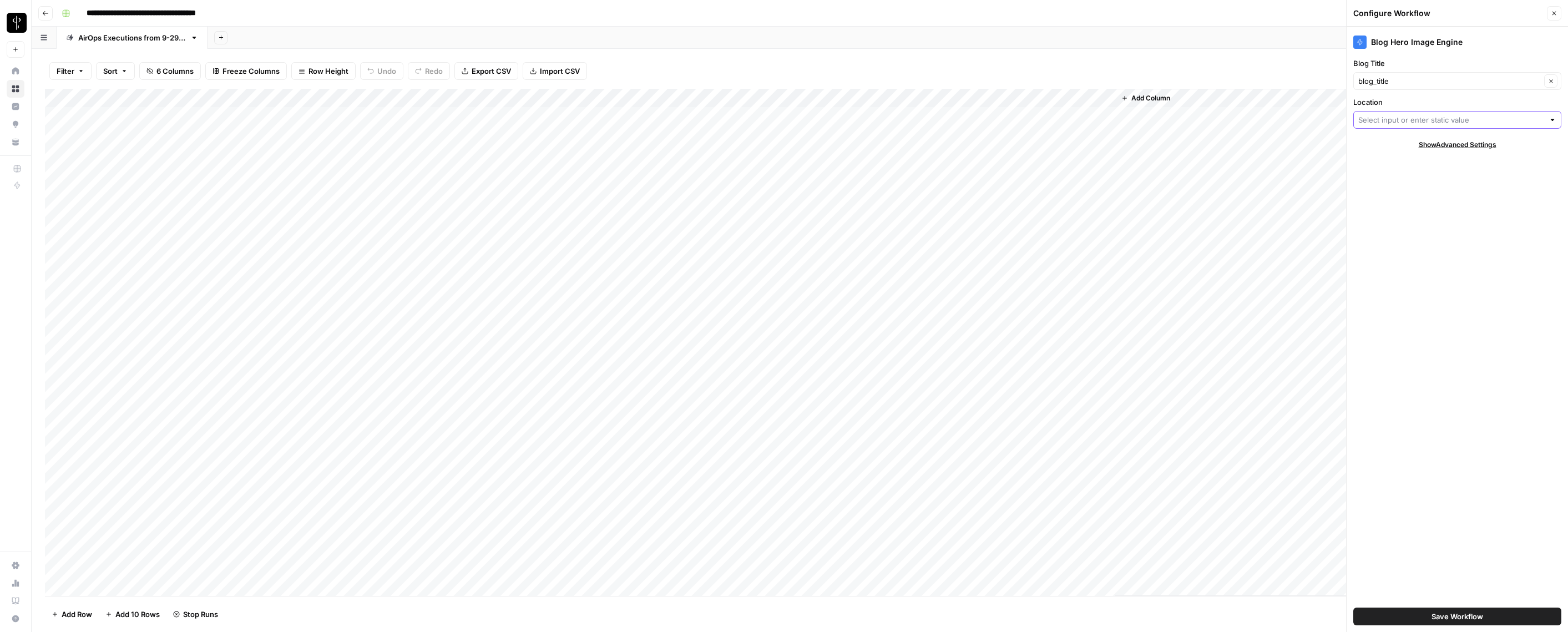
click at [1396, 120] on input "Location" at bounding box center [1451, 120] width 186 height 11
click at [1397, 115] on input "Location" at bounding box center [1451, 120] width 186 height 11
click at [1424, 310] on div "Blog Hero Image Engine Blog Title blog_title Clear Location Show Advanced Setti…" at bounding box center [1457, 329] width 221 height 605
click at [1380, 115] on input "Location" at bounding box center [1451, 120] width 186 height 11
click at [1388, 207] on span "neighborhood" at bounding box center [1455, 207] width 185 height 11
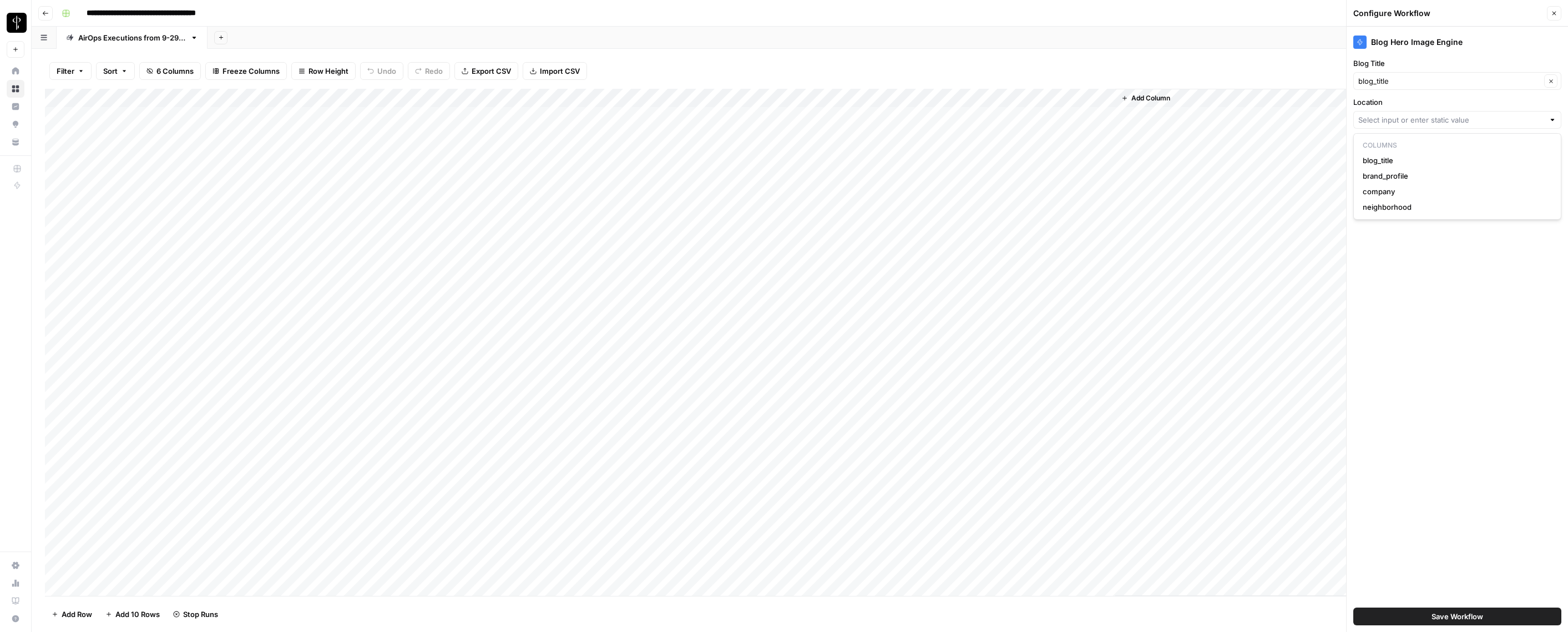
type input "neighborhood"
click at [1419, 312] on div "Blog Hero Image Engine Blog Title blog_title Clear Location neighborhood Clear …" at bounding box center [1457, 329] width 221 height 605
click at [1462, 619] on span "Save Workflow" at bounding box center [1457, 616] width 51 height 11
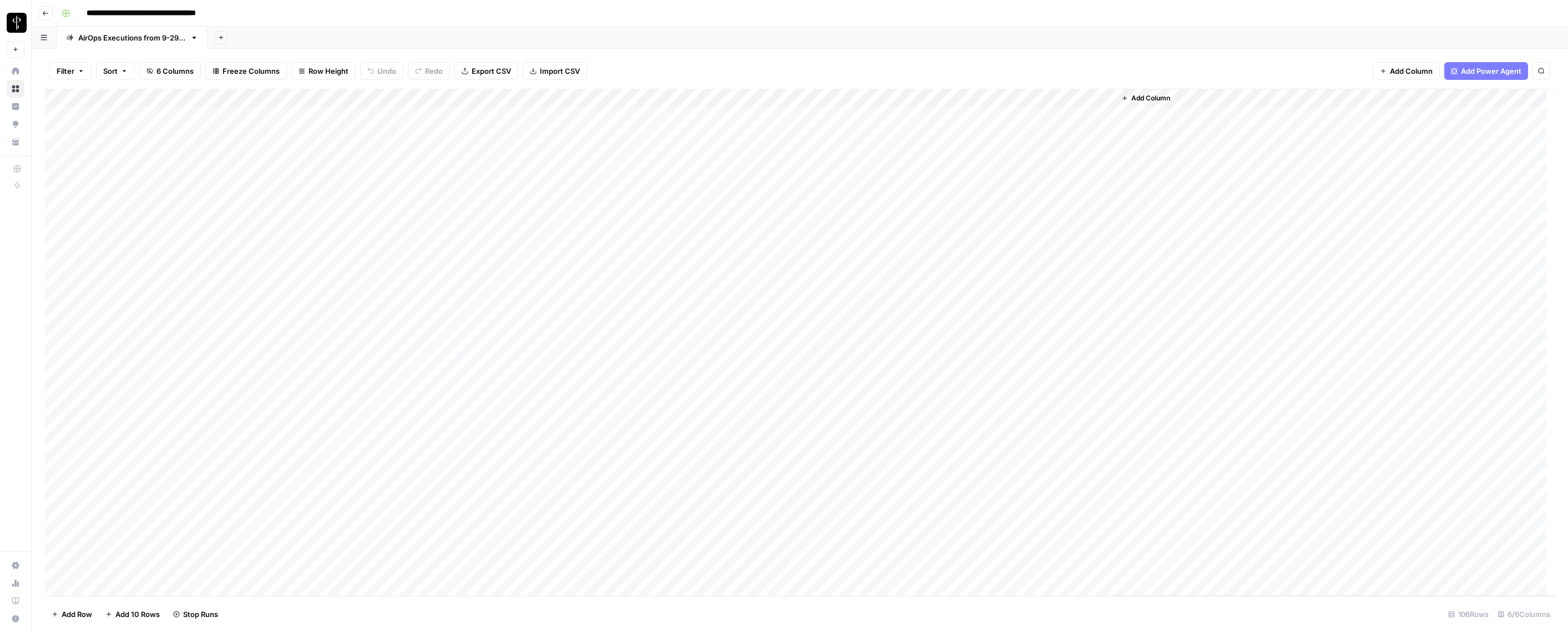
click at [1151, 52] on div "Filter Sort 6 Columns Freeze Columns Row Height Undo Redo Export CSV Import CSV…" at bounding box center [799, 340] width 1536 height 583
click at [1046, 115] on div "Add Column" at bounding box center [799, 342] width 1510 height 507
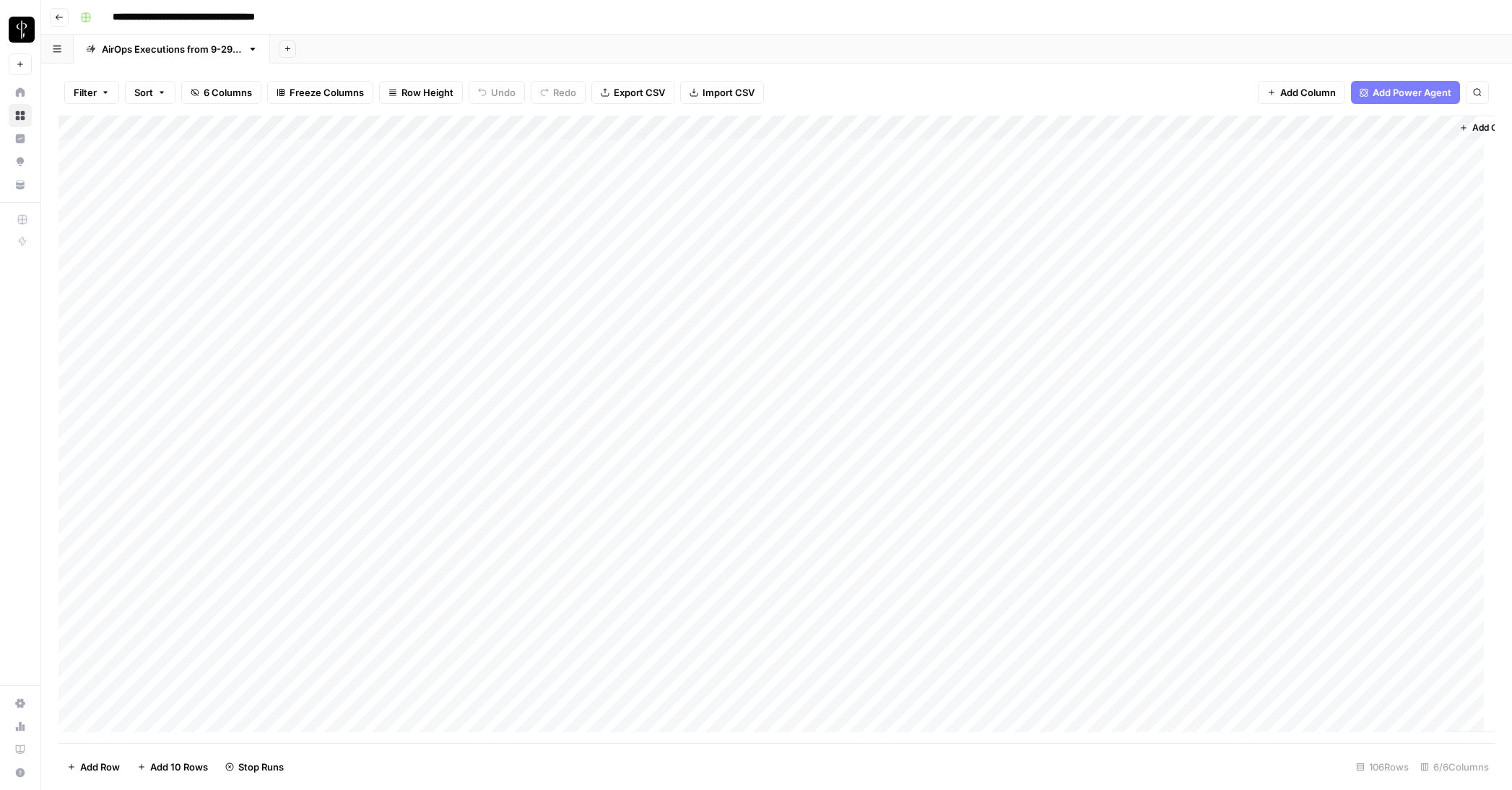
click at [1158, 38] on div "Add Sheet" at bounding box center [891, 48] width 1242 height 29
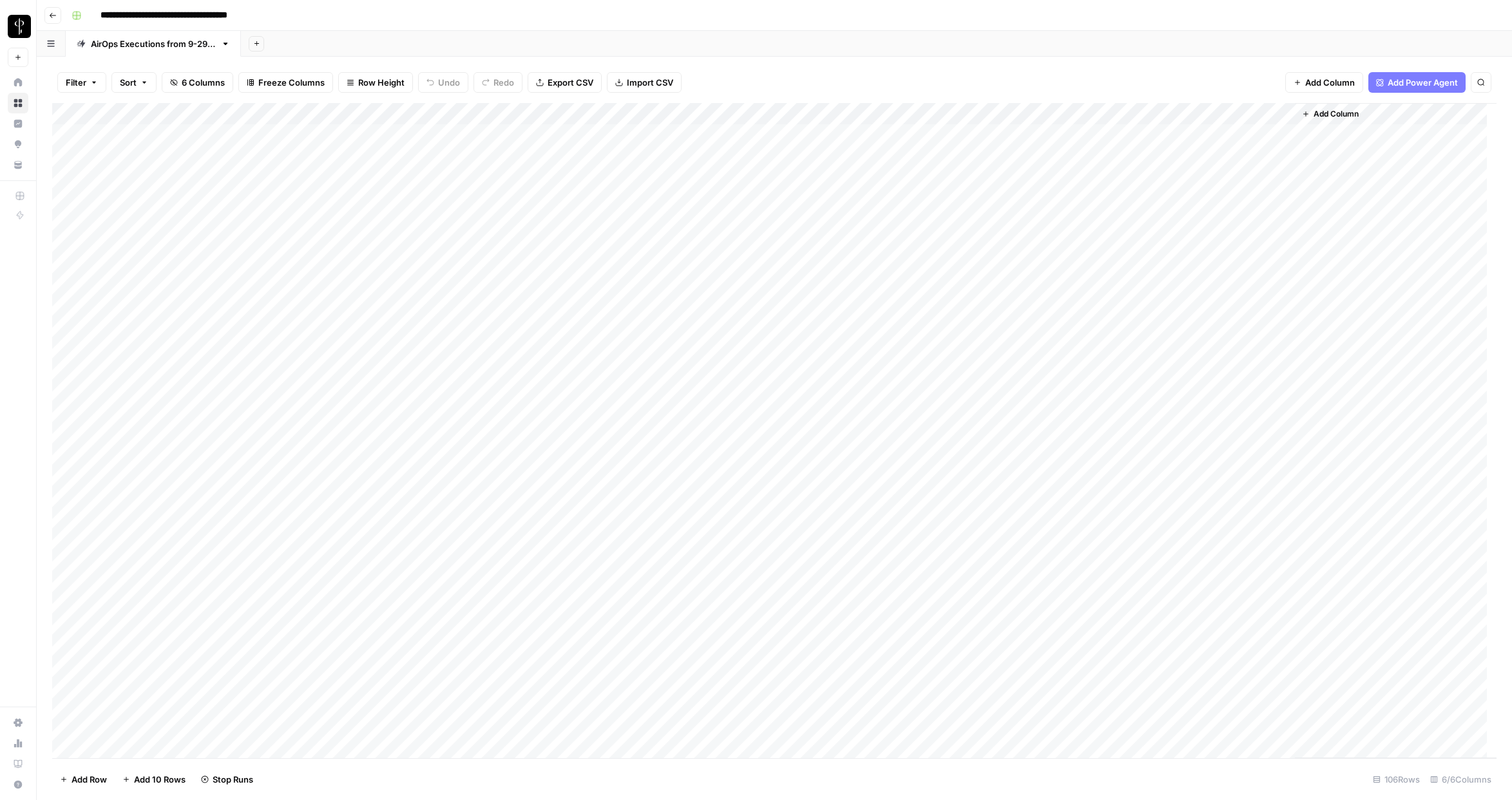
click at [1109, 114] on div "Add Column" at bounding box center [775, 431] width 1445 height 655
click at [940, 145] on input "Blog Post Generator (Writer + Fact Checker)" at bounding box center [977, 145] width 131 height 13
type input "Write Post"
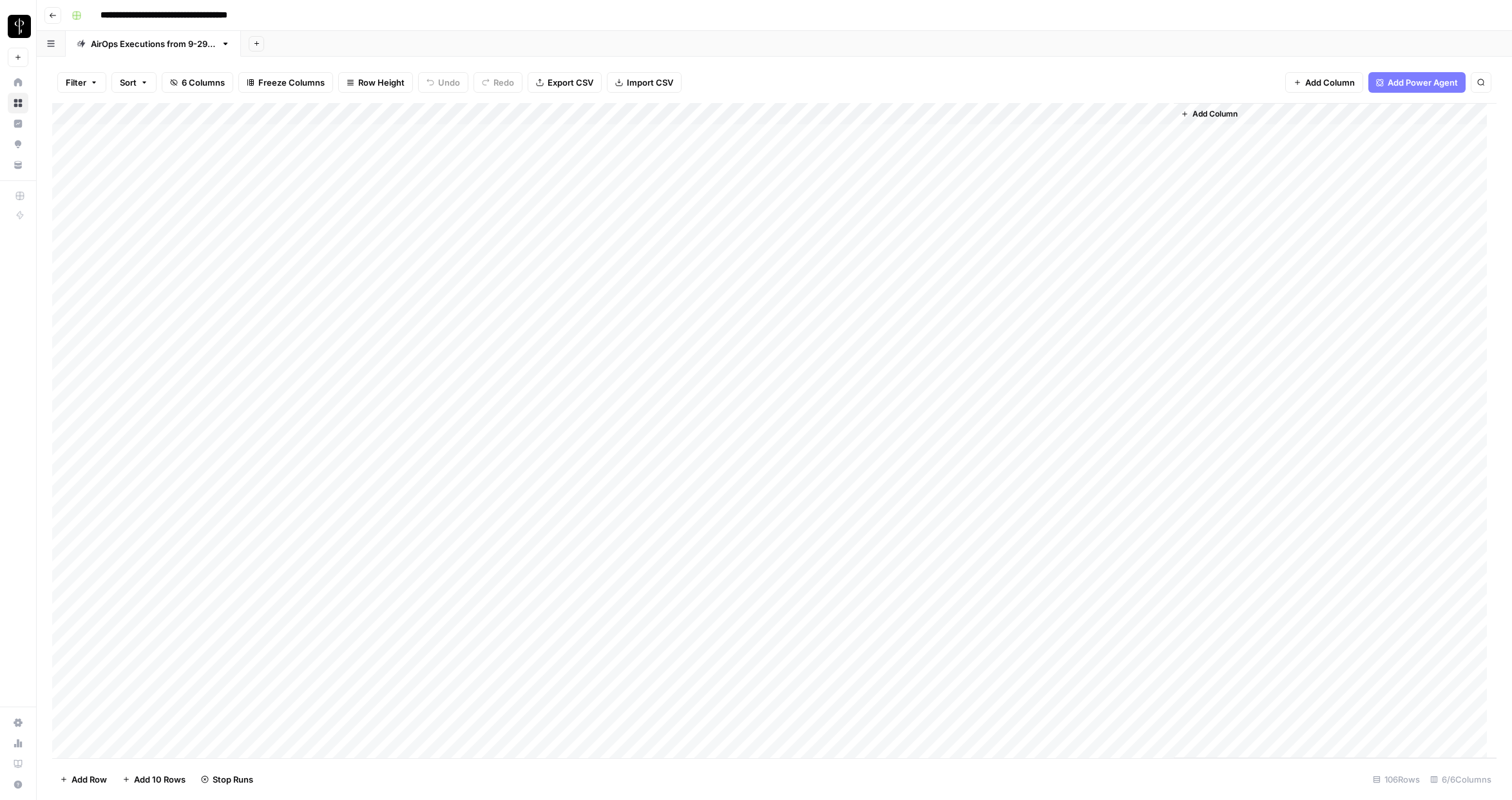
click at [1148, 117] on div "Add Column" at bounding box center [775, 431] width 1445 height 655
click at [1095, 139] on input "Blog Hero Image Engine" at bounding box center [1093, 145] width 131 height 13
type input "Generate Image"
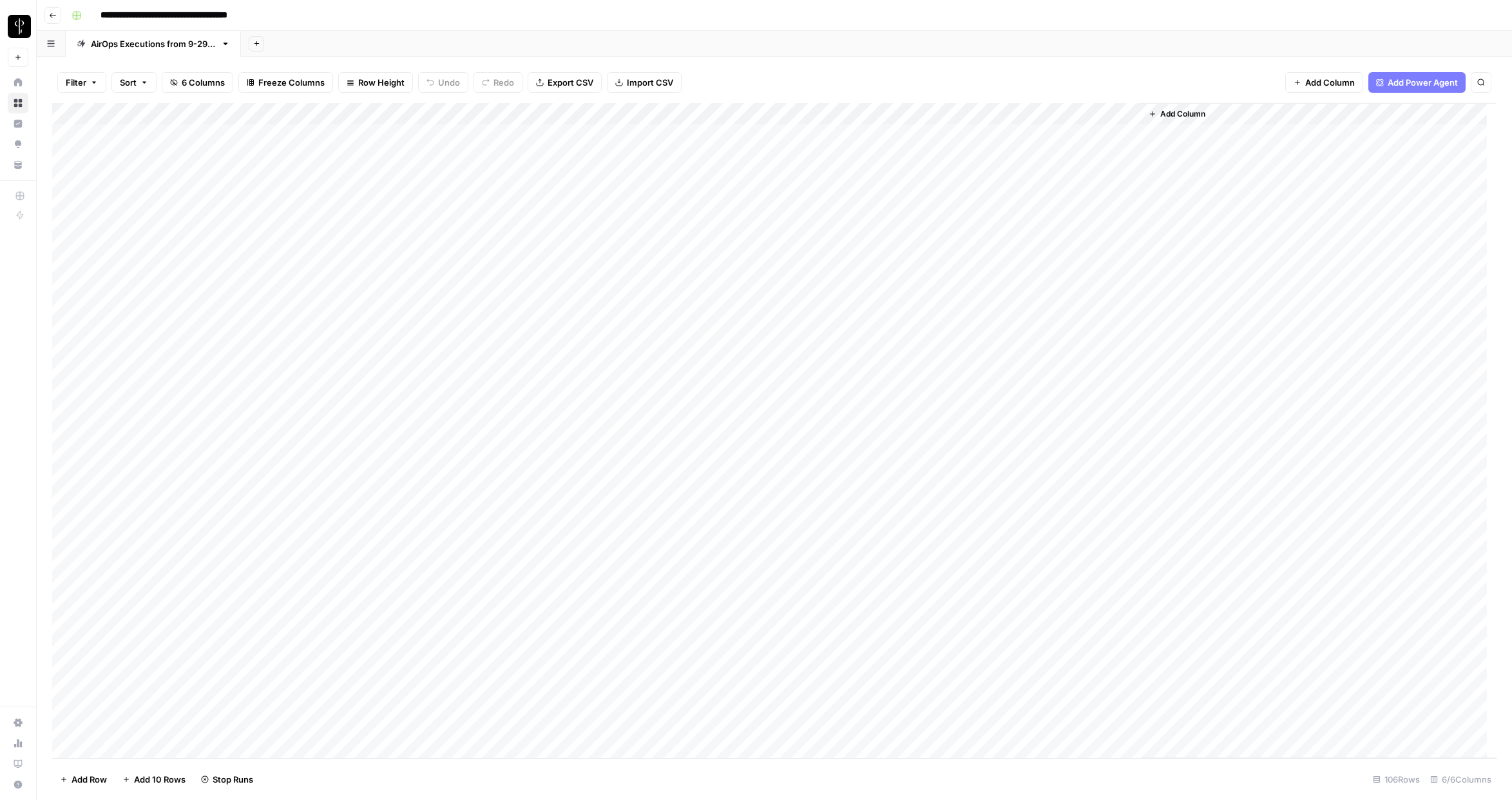
click at [1112, 134] on div "Add Column" at bounding box center [775, 431] width 1445 height 655
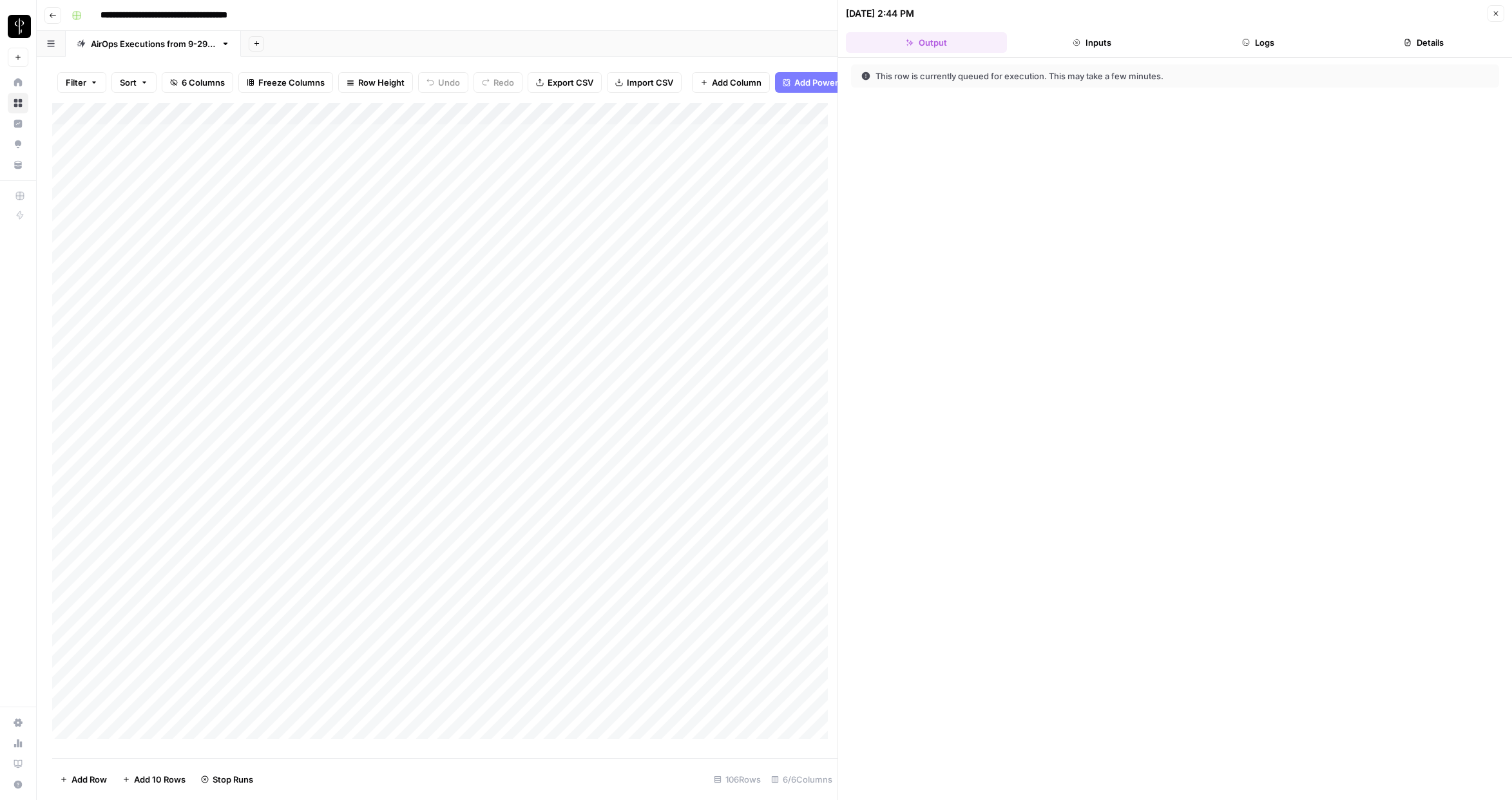
click at [1348, 39] on button "Details" at bounding box center [1424, 42] width 161 height 21
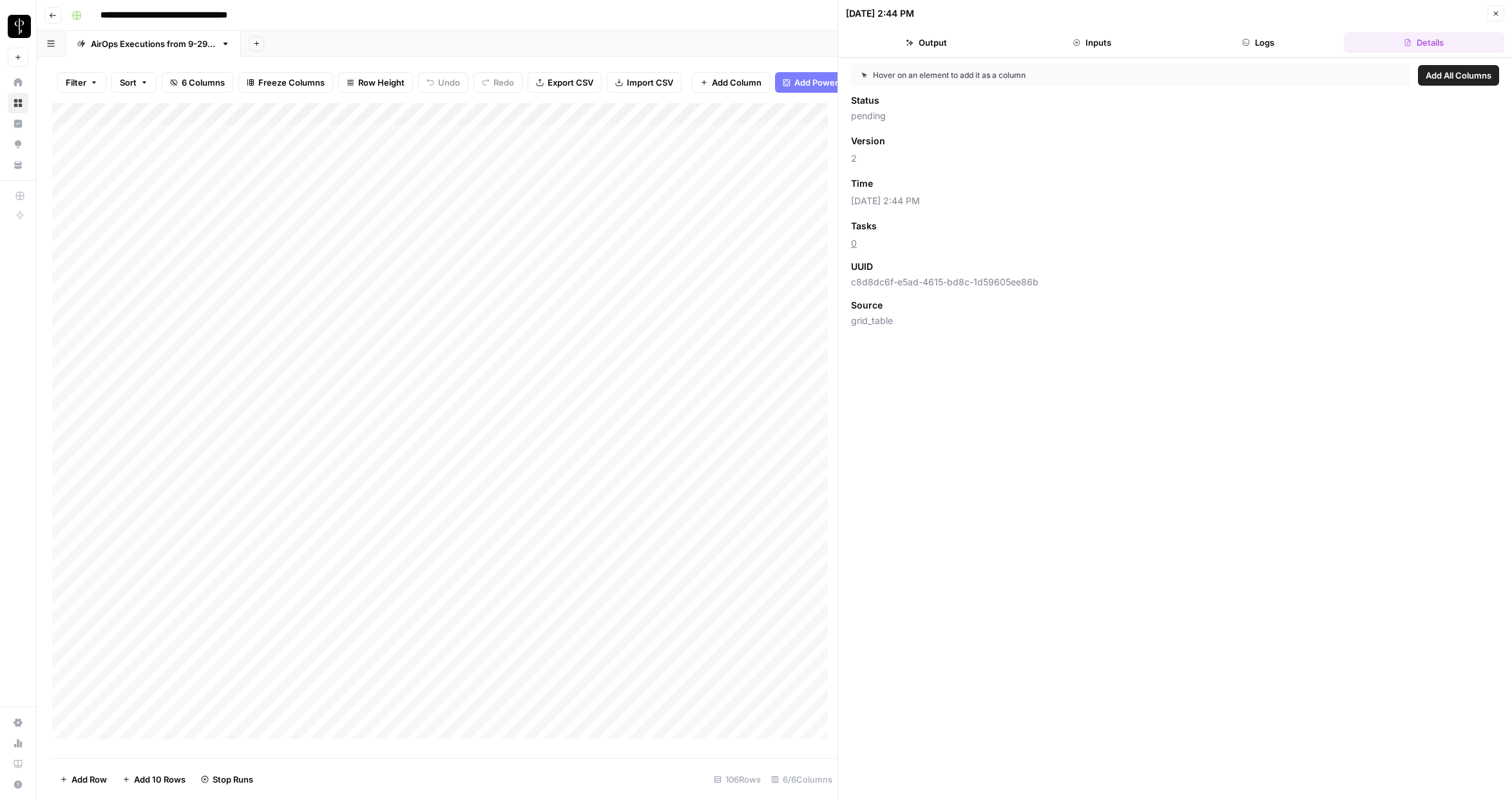
click at [917, 36] on button "Output" at bounding box center [926, 42] width 161 height 21
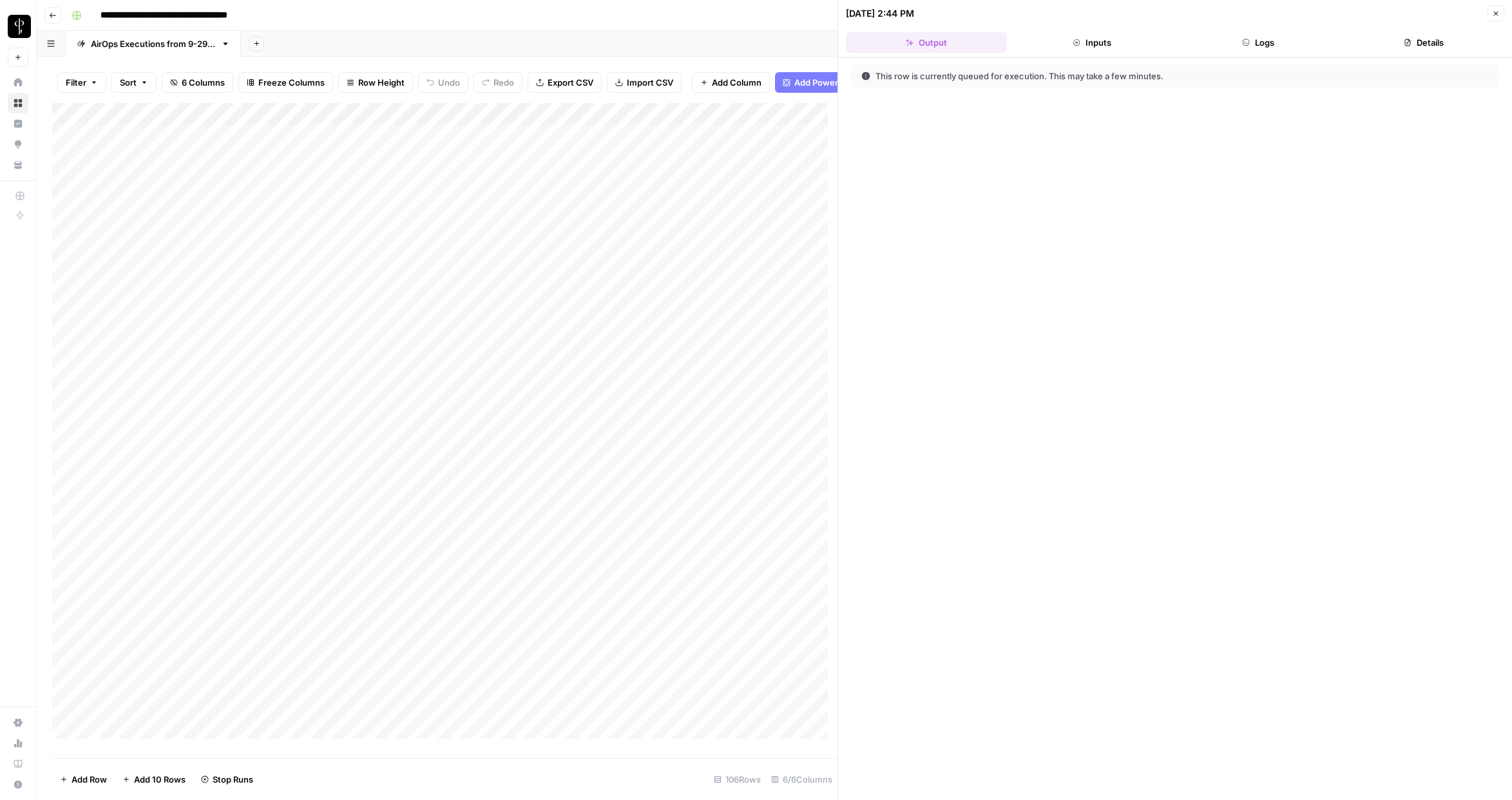
click at [1348, 38] on button "Details" at bounding box center [1424, 42] width 161 height 21
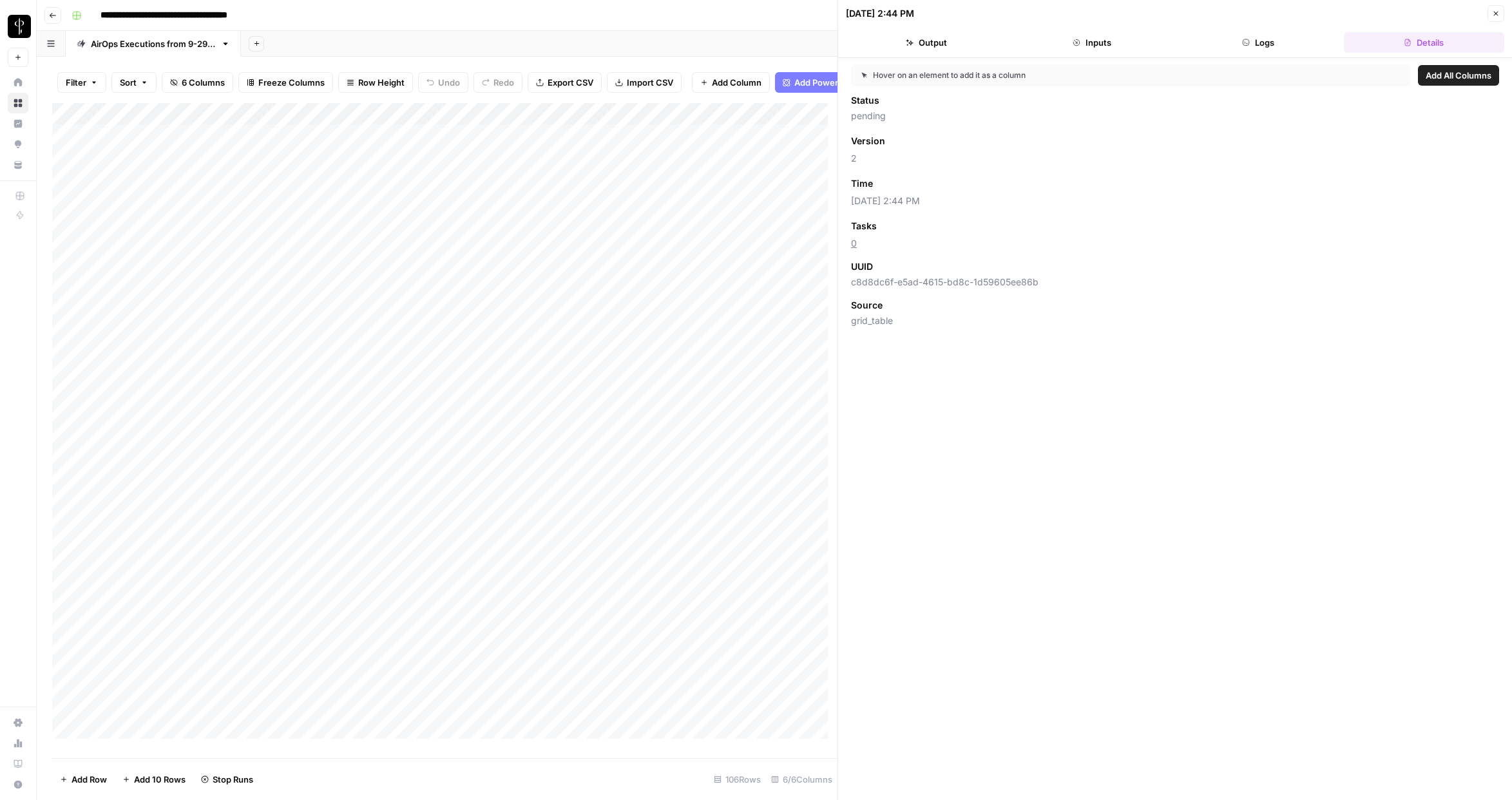
click at [1348, 13] on icon "button" at bounding box center [1495, 13] width 7 height 7
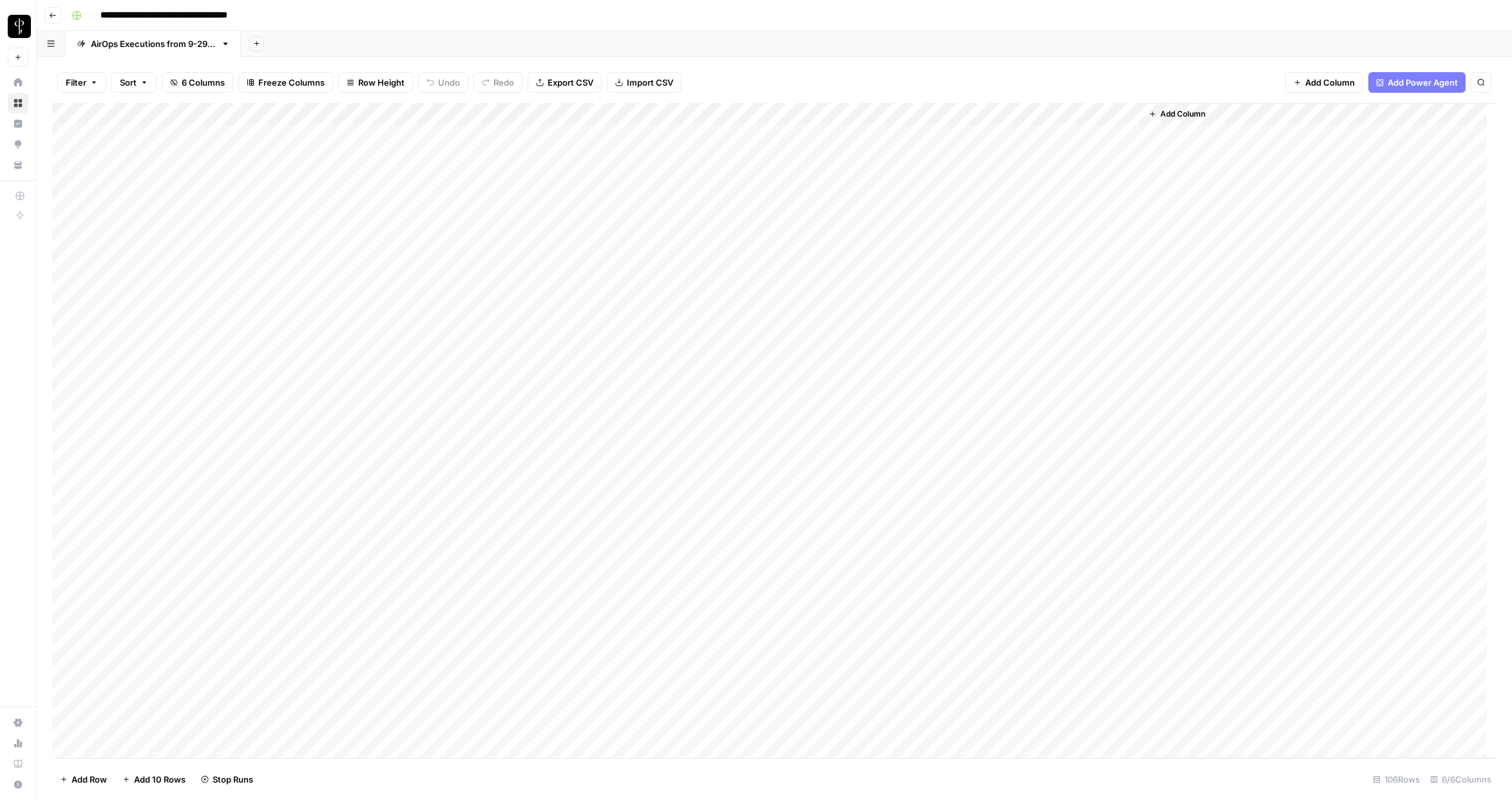
click at [776, 17] on div "**********" at bounding box center [783, 15] width 1433 height 21
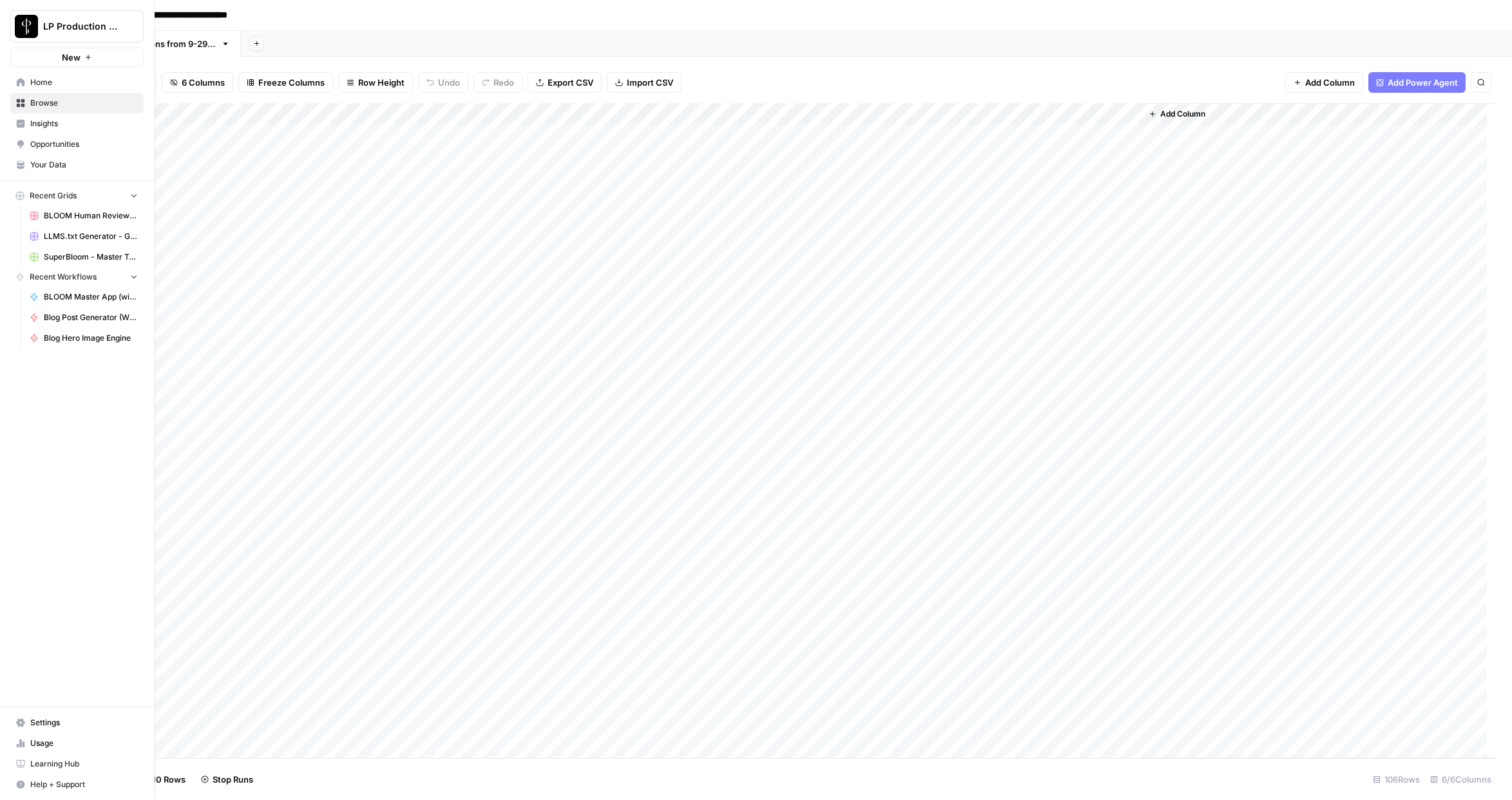
click at [19, 704] on icon "button" at bounding box center [21, 785] width 8 height 8
click at [195, 704] on button "Chat & Support" at bounding box center [208, 779] width 112 height 21
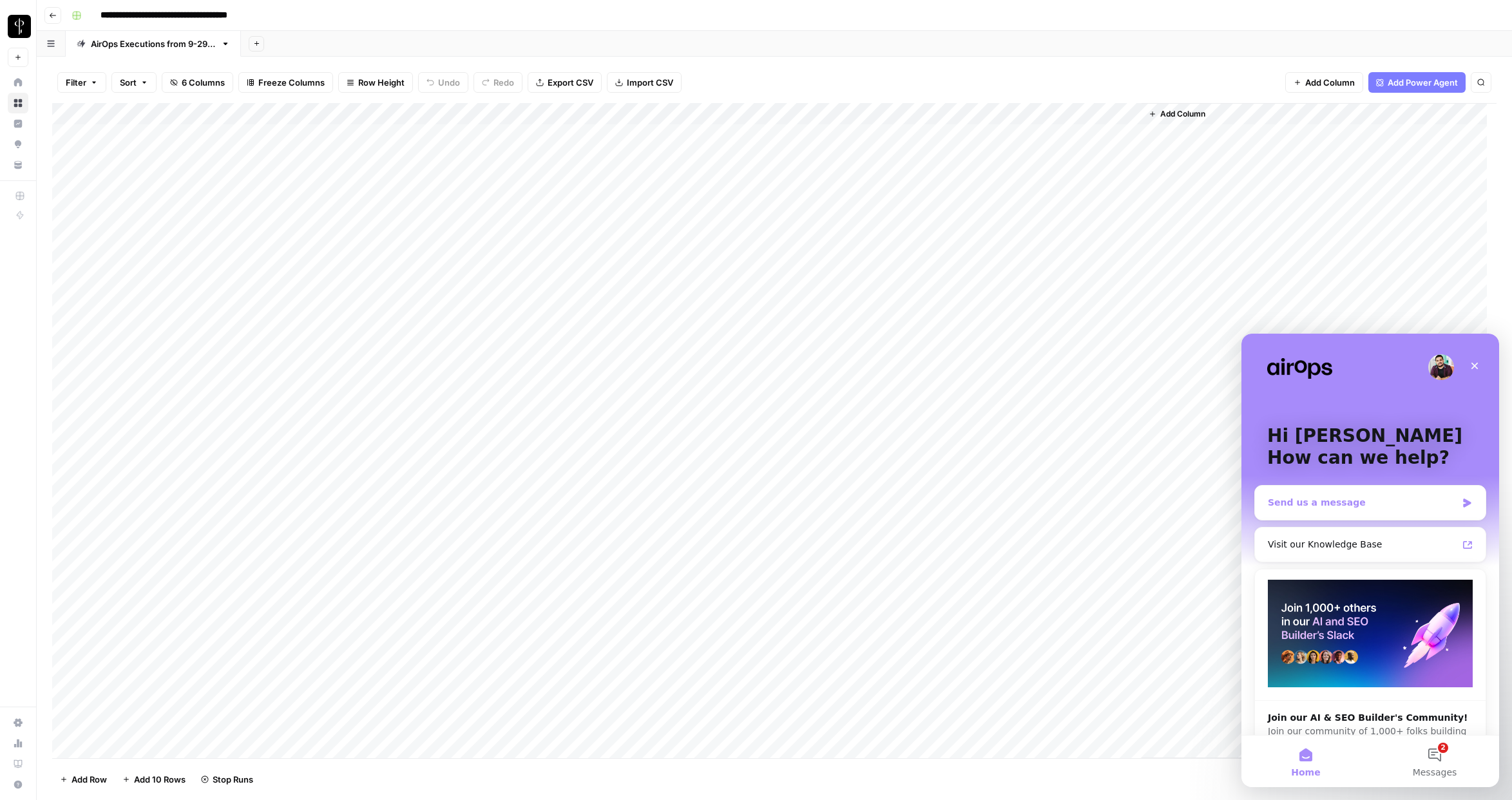
click at [1338, 507] on div "Send us a message" at bounding box center [1362, 502] width 188 height 13
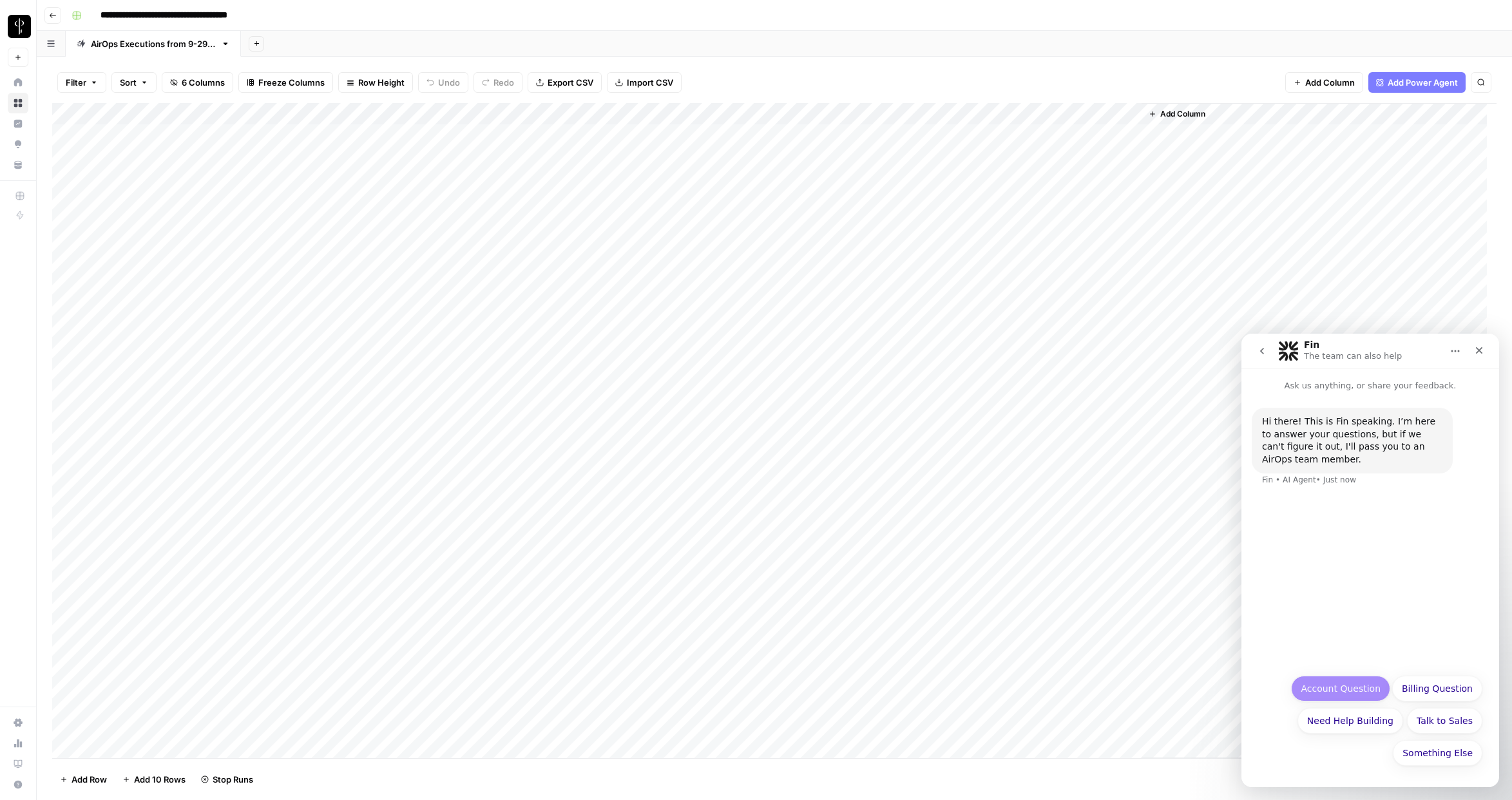
click at [1348, 688] on button "Account Question" at bounding box center [1341, 688] width 99 height 26
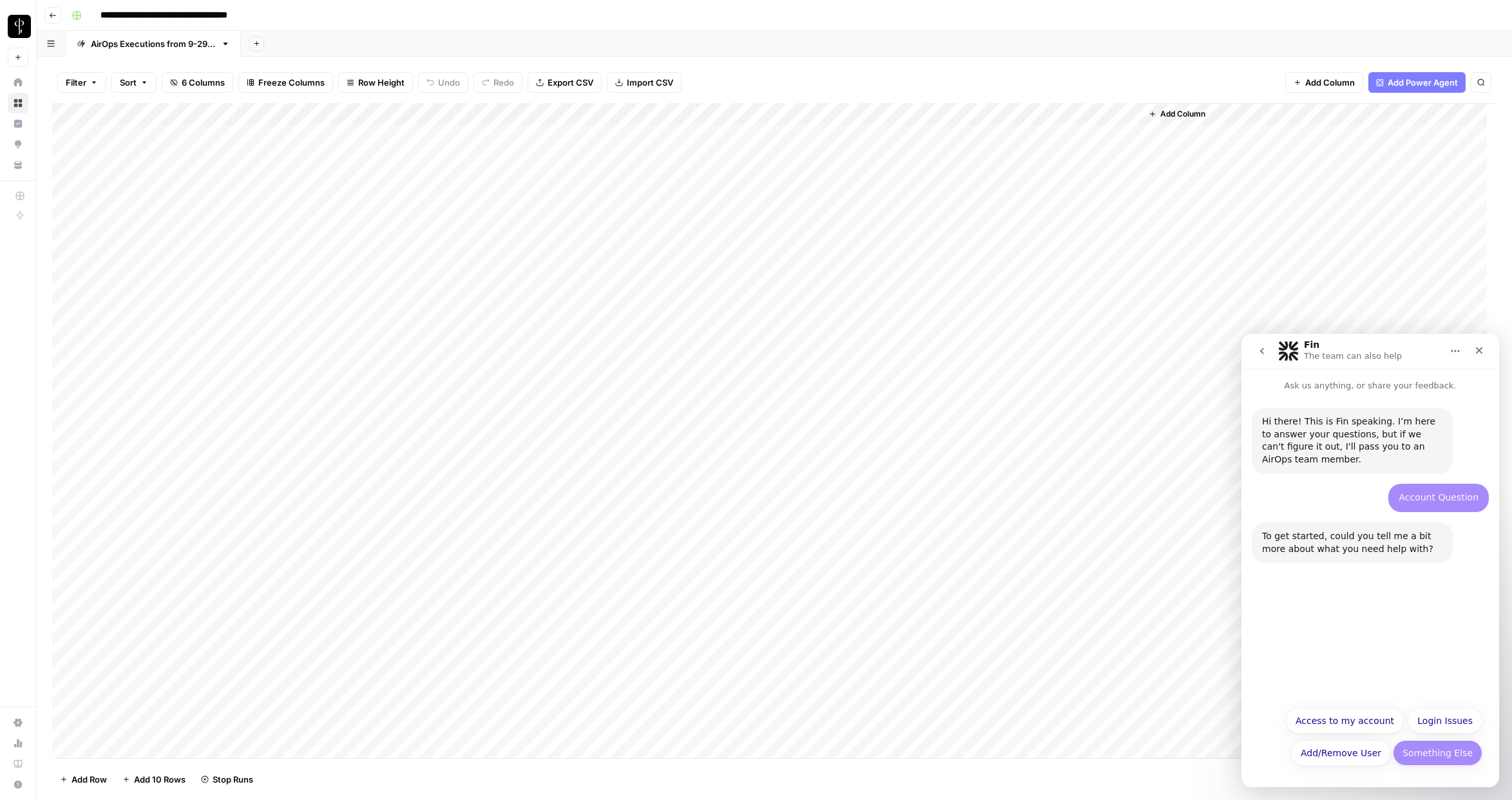
click at [1348, 704] on button "Something Else" at bounding box center [1438, 753] width 89 height 26
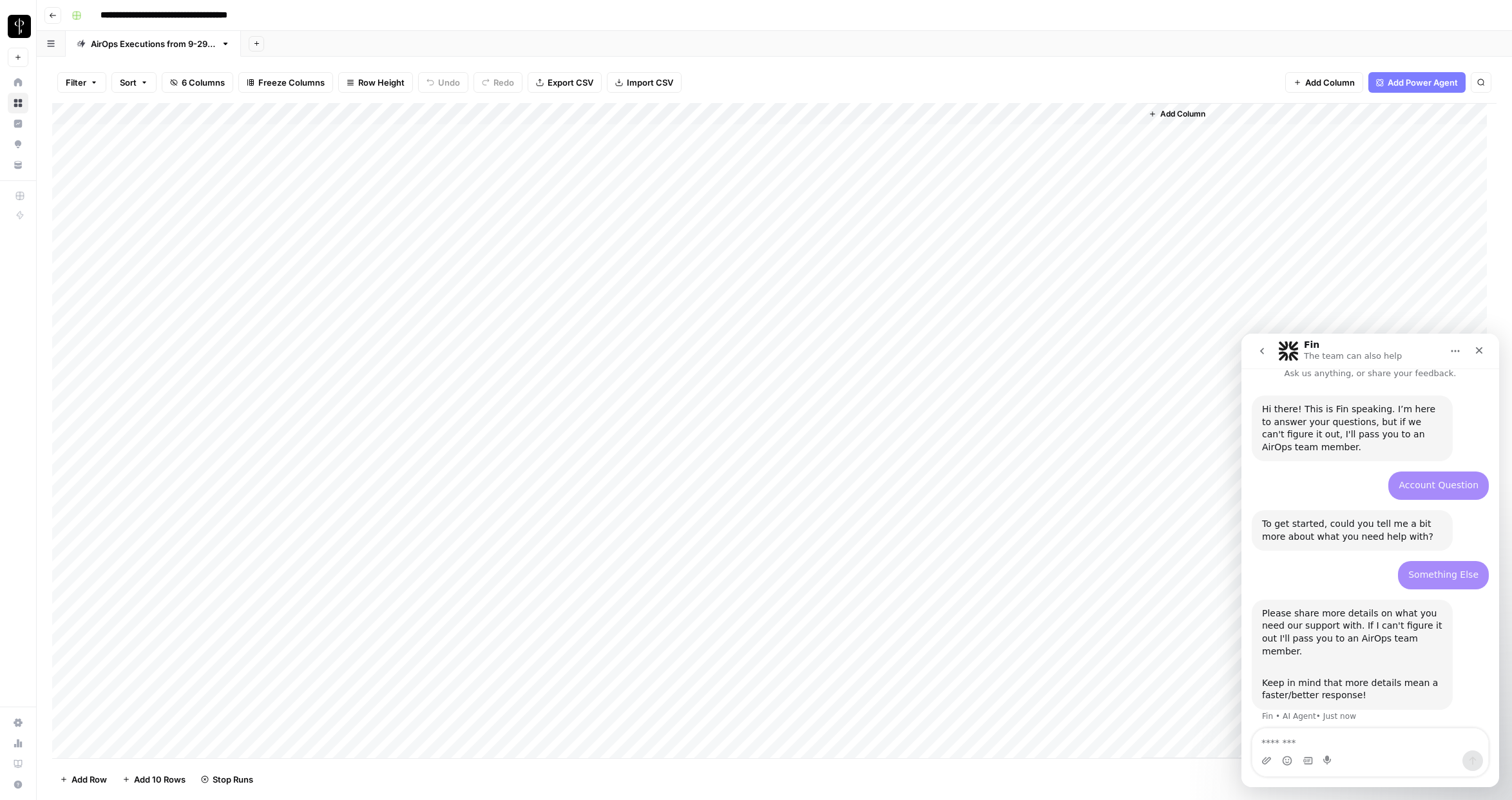
scroll to position [21, 0]
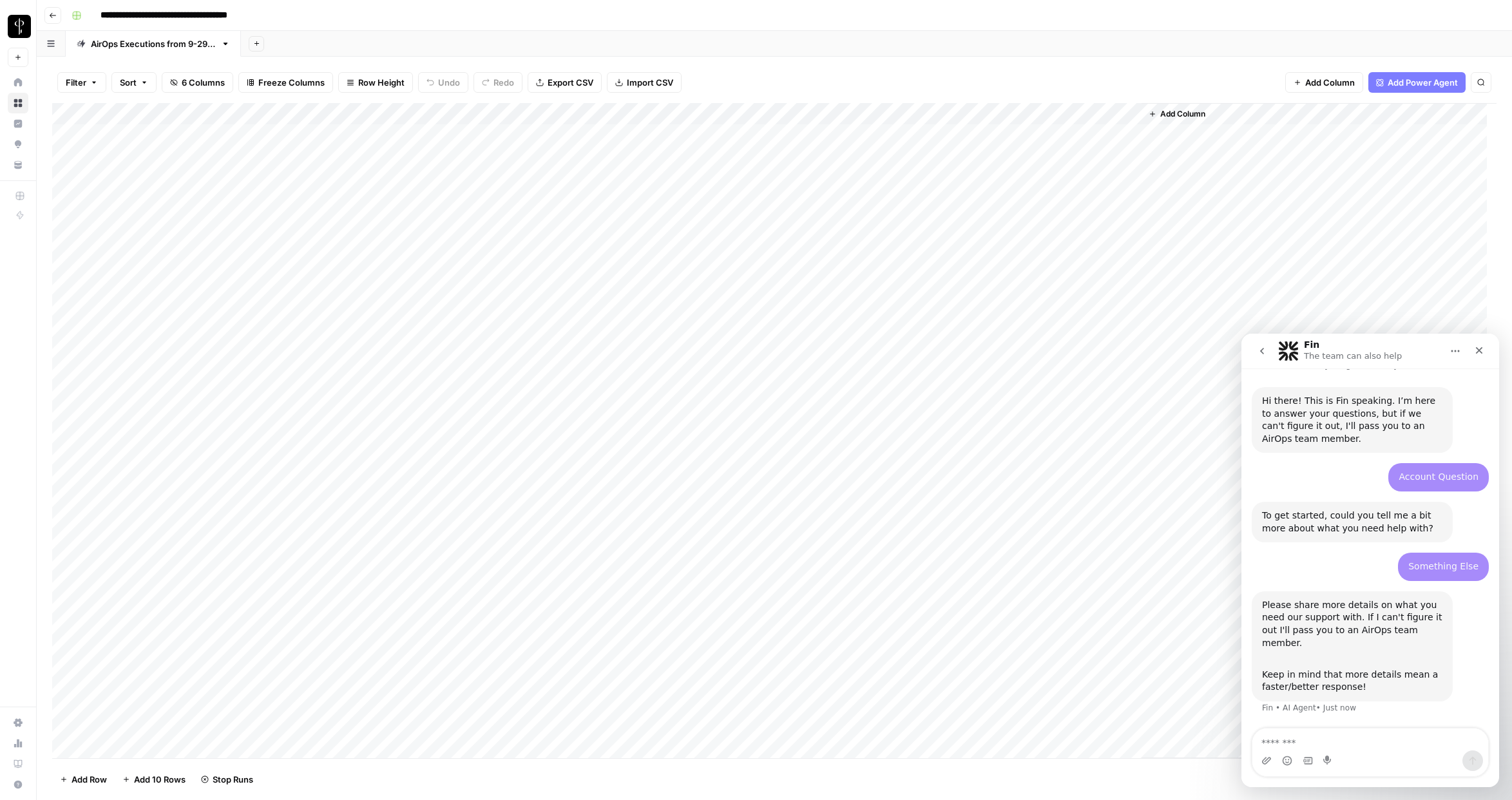
click at [1348, 704] on textarea "Message…" at bounding box center [1370, 740] width 236 height 22
type textarea "*"
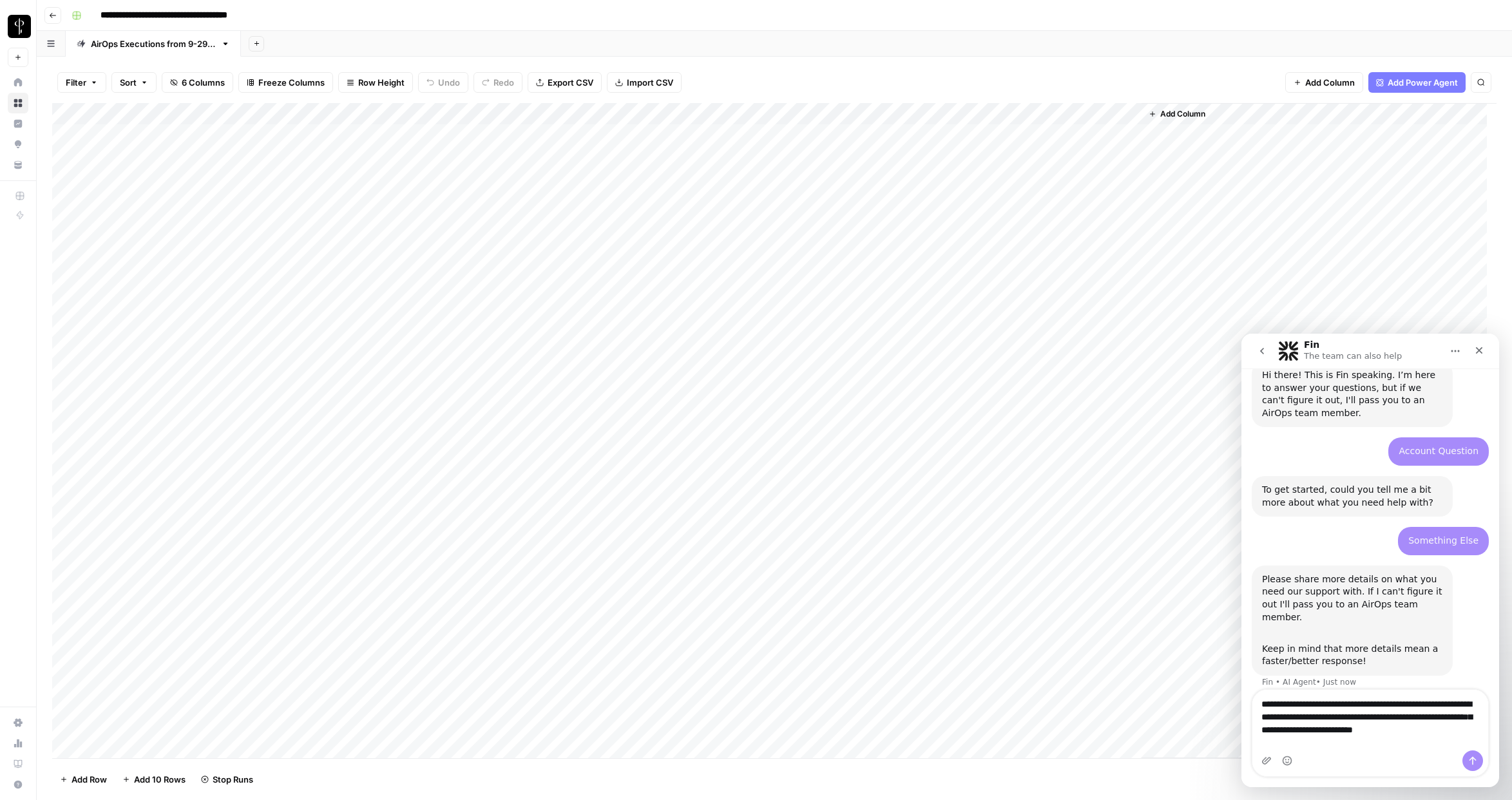
scroll to position [60, 0]
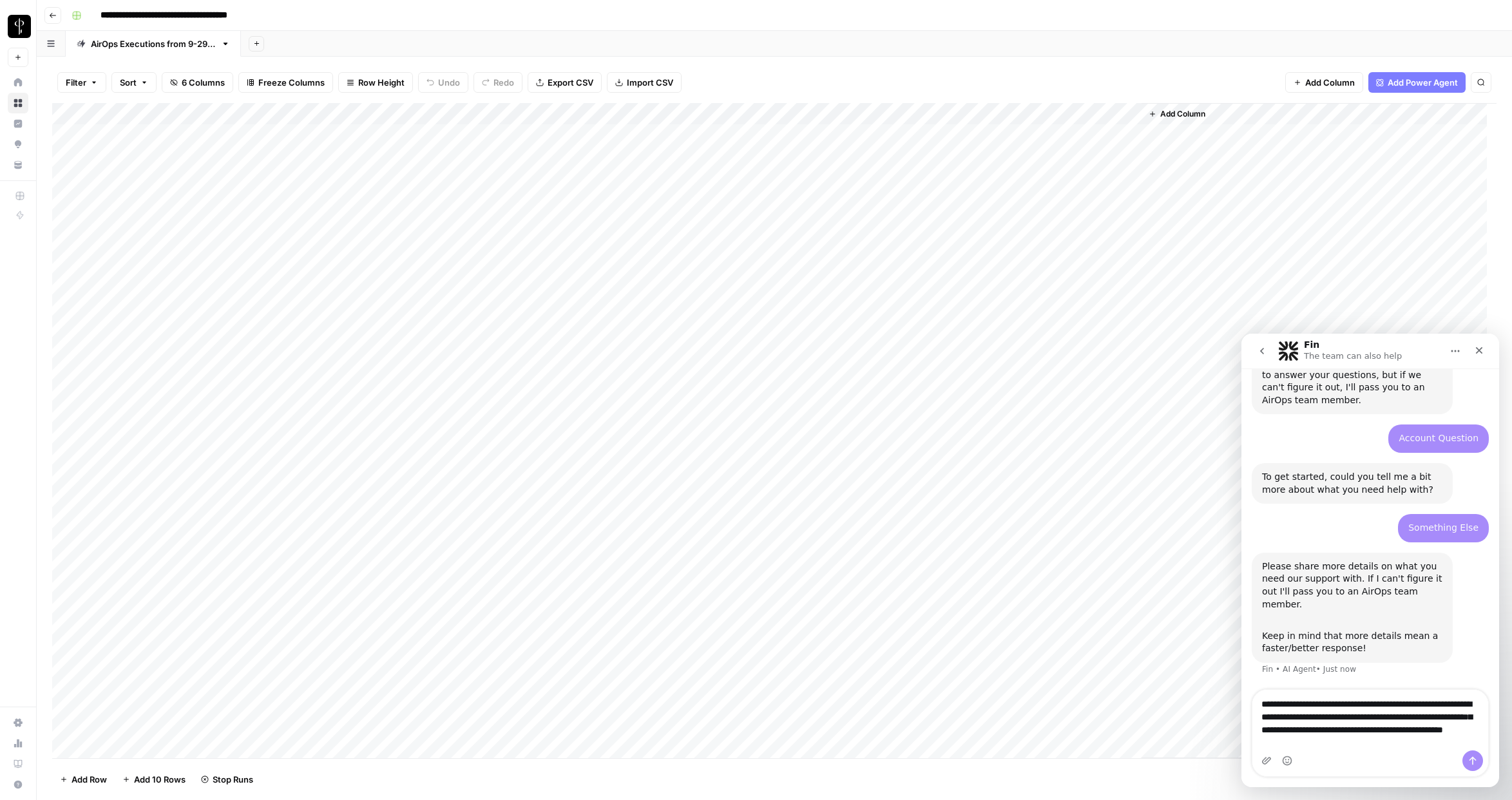
type textarea "**********"
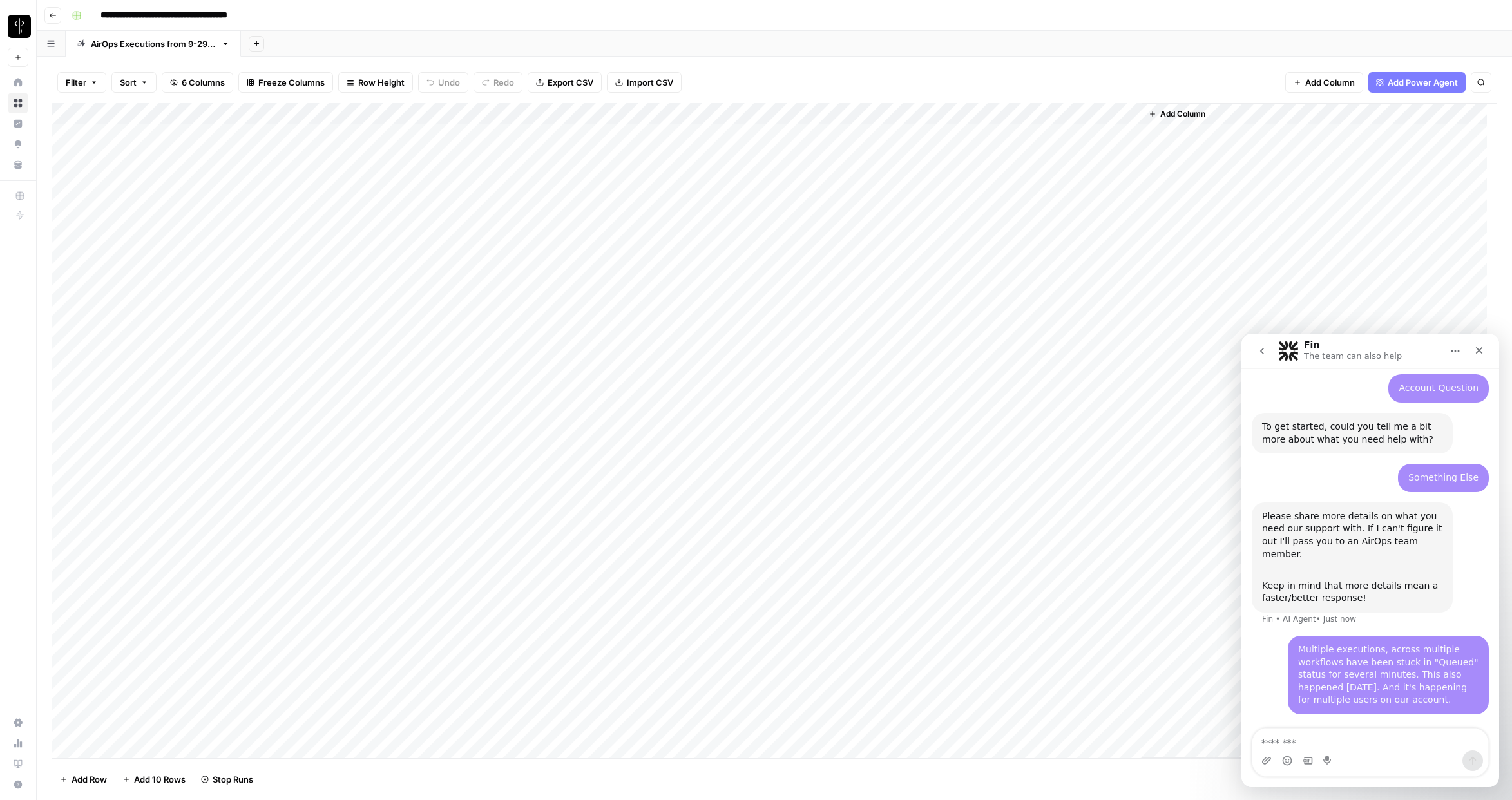
scroll to position [151, 0]
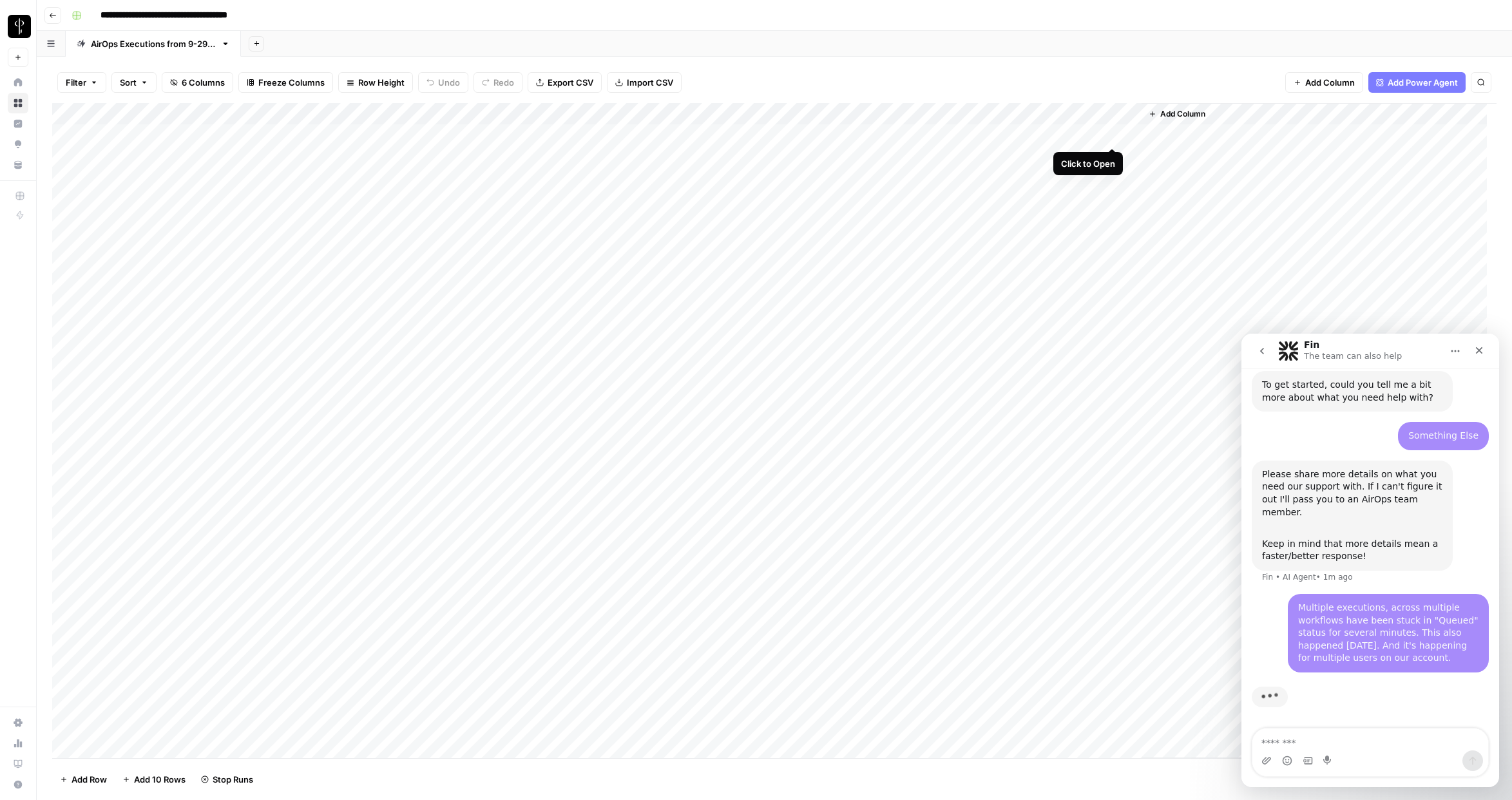
click at [1110, 136] on div "Add Column" at bounding box center [775, 431] width 1445 height 655
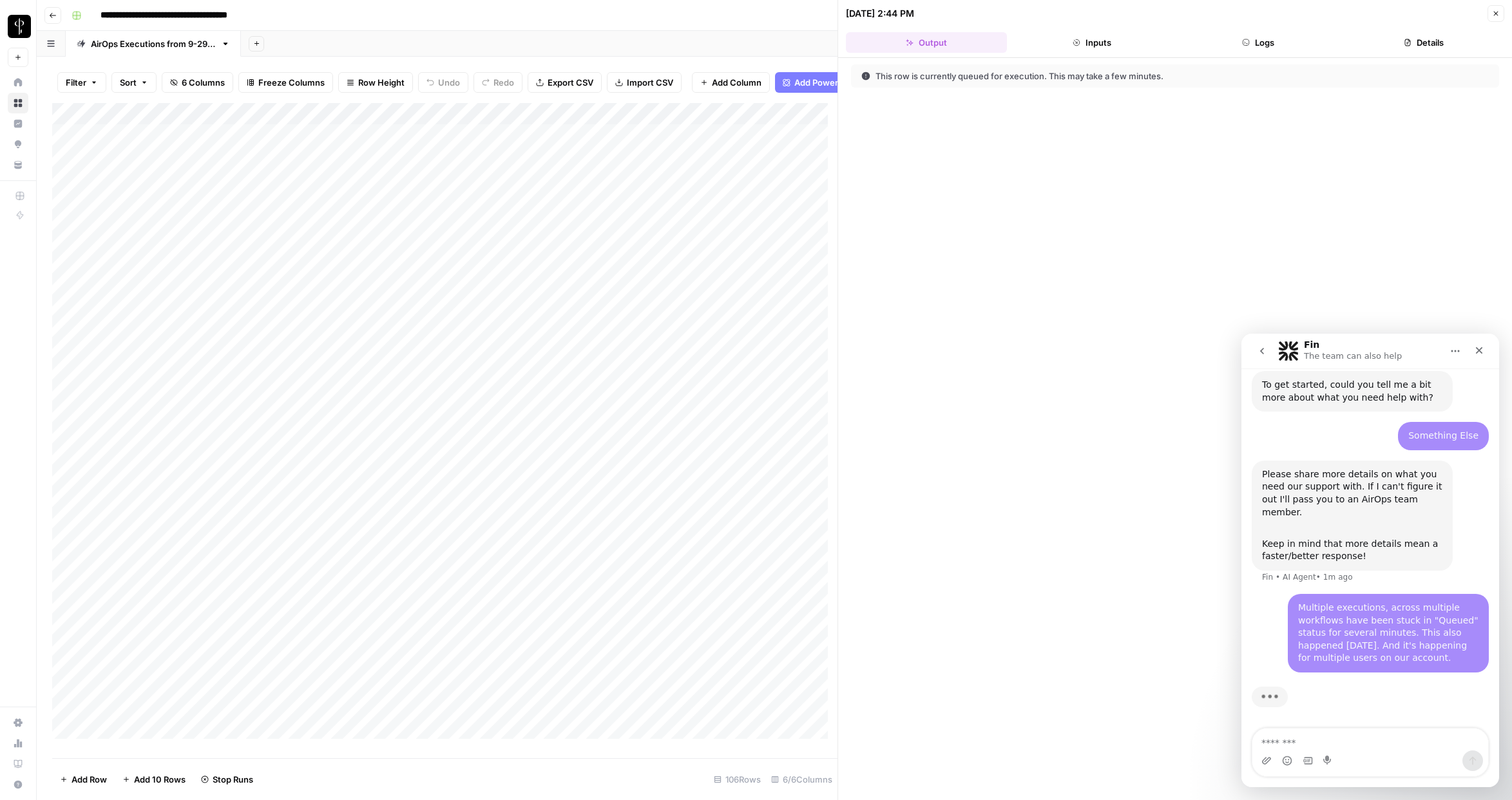
click at [909, 12] on div "[DATE] 2:44 PM" at bounding box center [880, 14] width 69 height 13
click at [1076, 40] on icon "button" at bounding box center [1076, 42] width 7 height 7
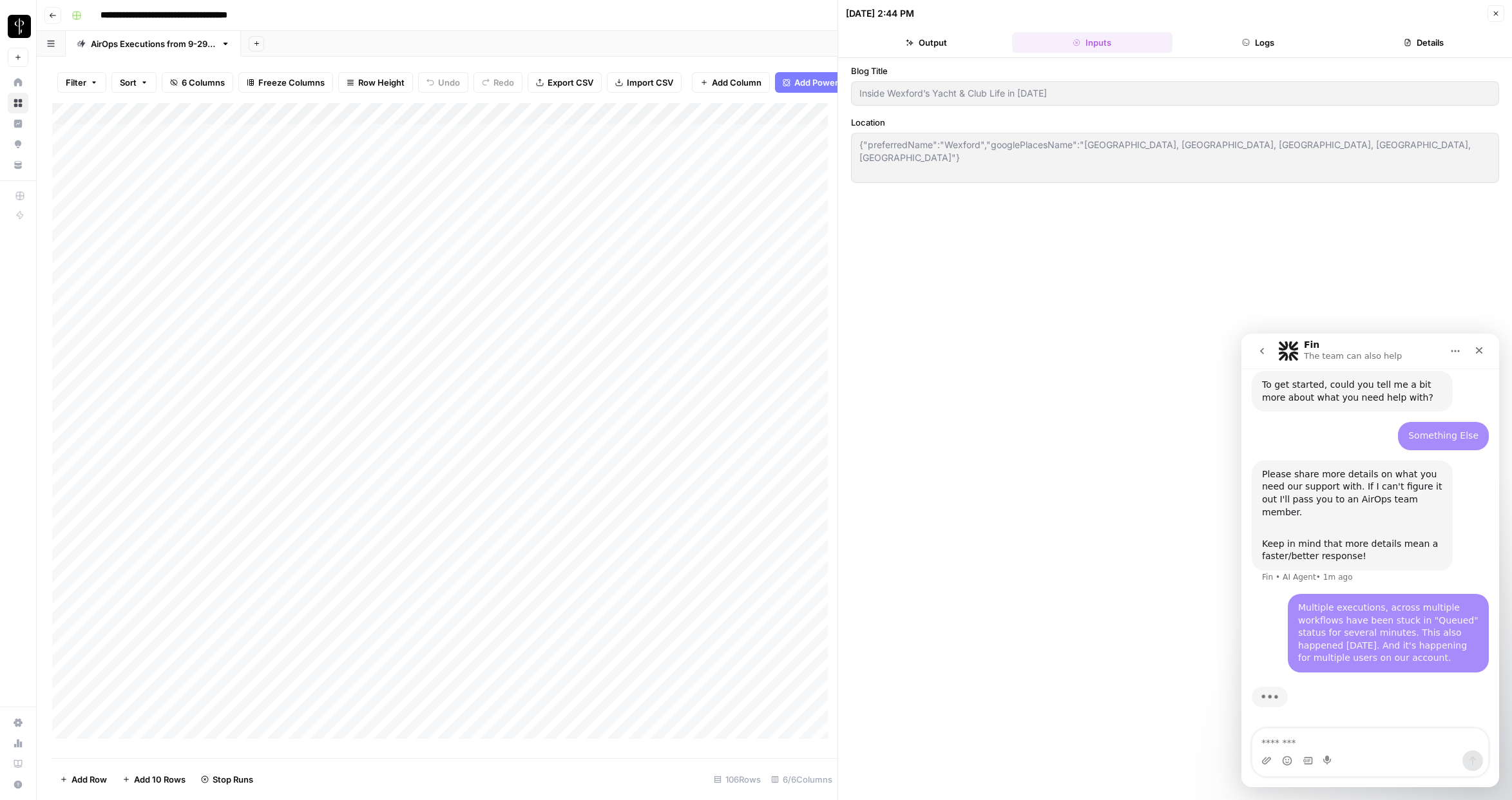
click at [1260, 40] on button "Logs" at bounding box center [1258, 42] width 161 height 21
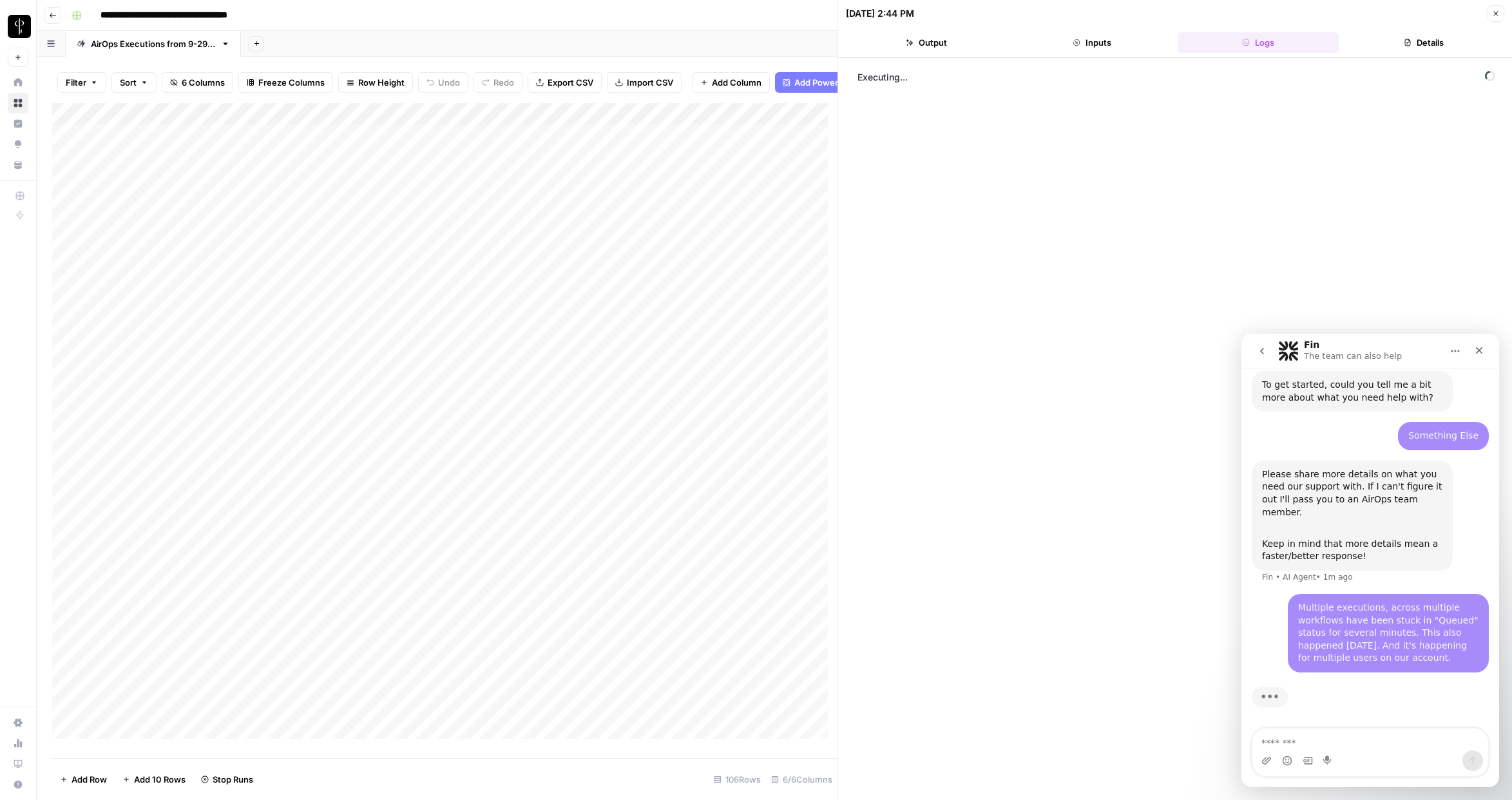
click at [1348, 44] on button "Details" at bounding box center [1424, 42] width 161 height 21
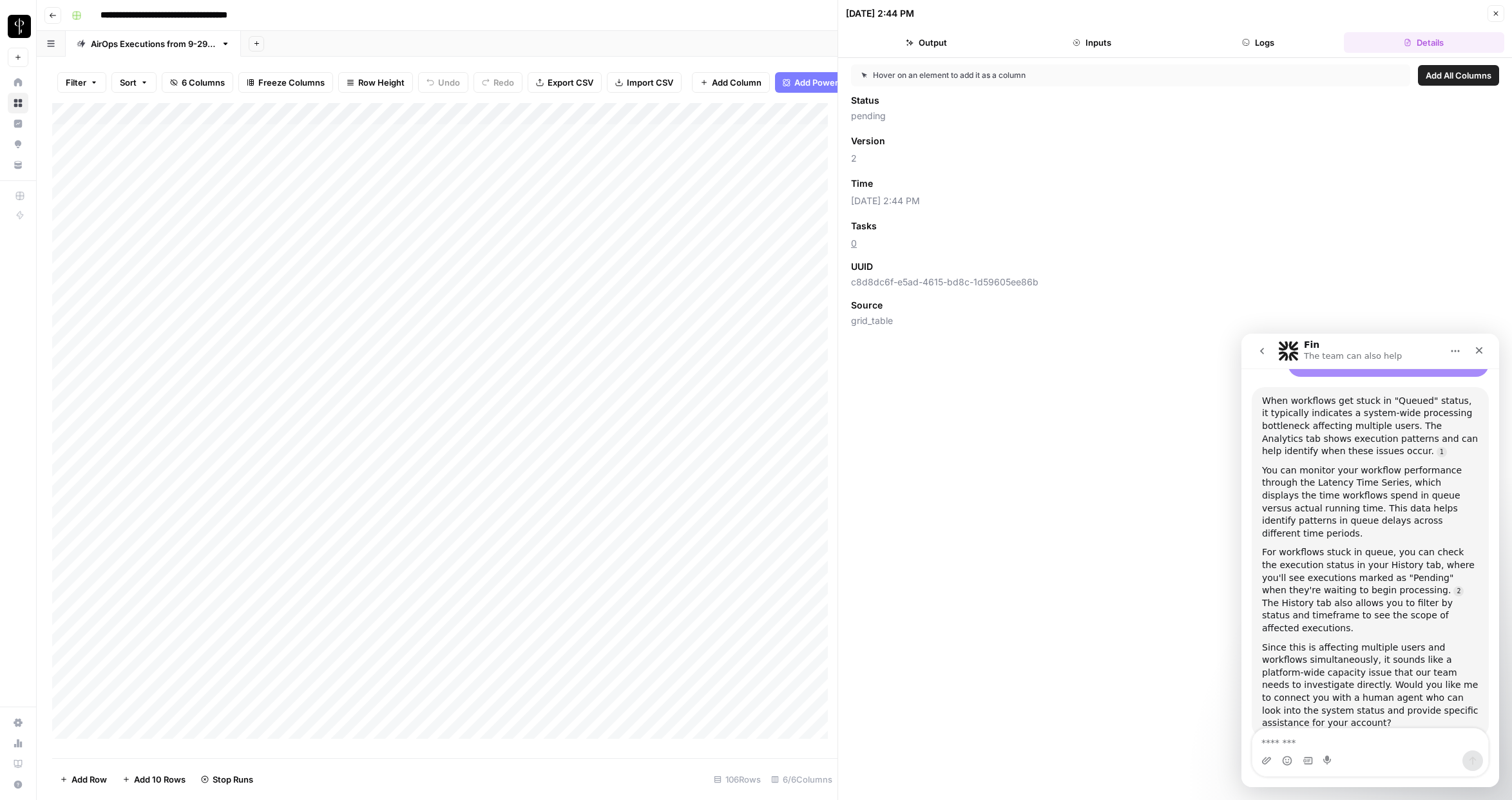
scroll to position [445, 0]
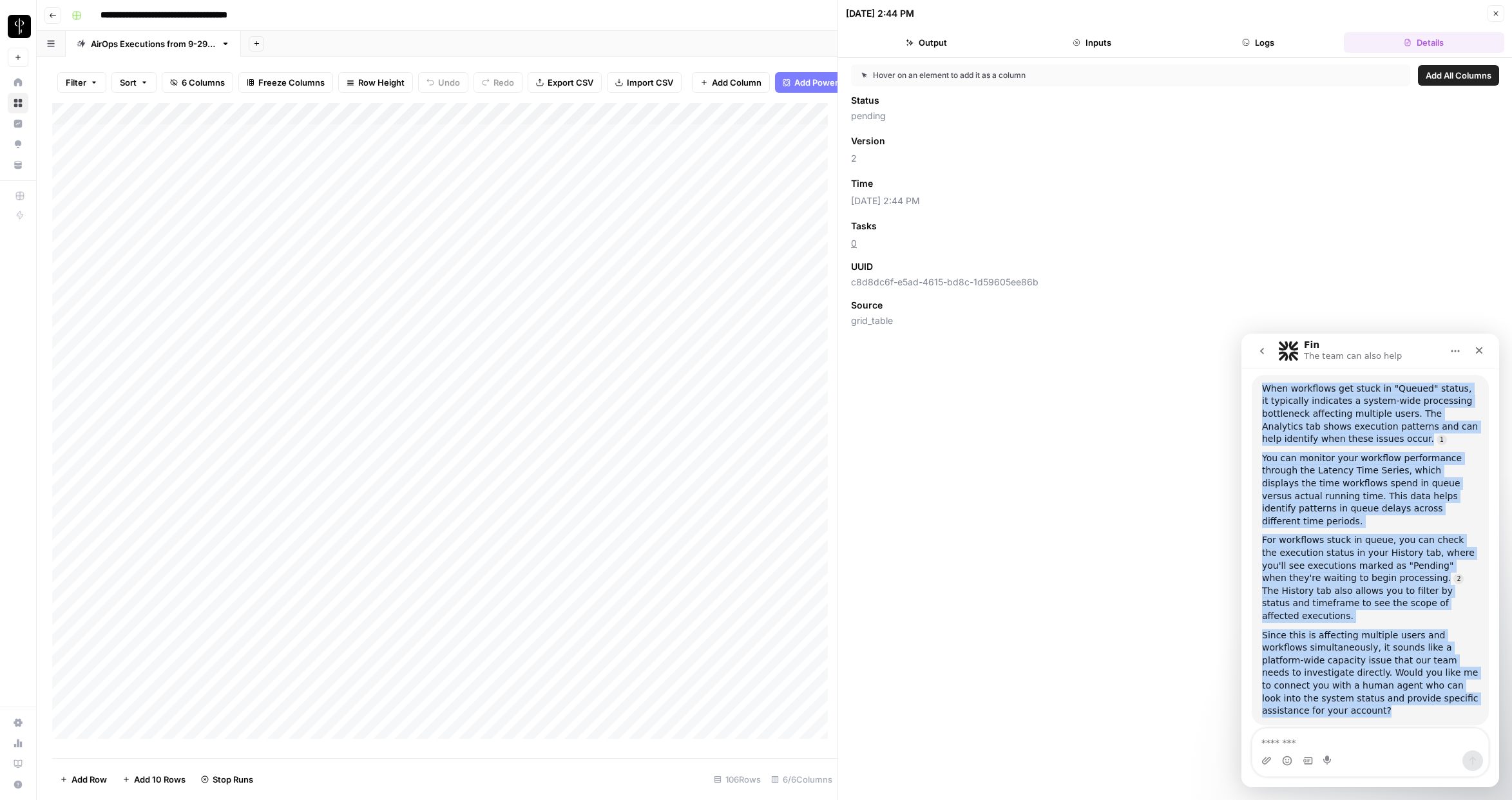
drag, startPoint x: 1389, startPoint y: 685, endPoint x: 2477, endPoint y: 720, distance: 1088.6
click at [1242, 386] on html "Fin The team can also help Ask us anything, or share your feedback. Hi there! T…" at bounding box center [1371, 560] width 258 height 454
copy div "When workflows get stuck in "Queued" status, it typically indicates a system-wi…"
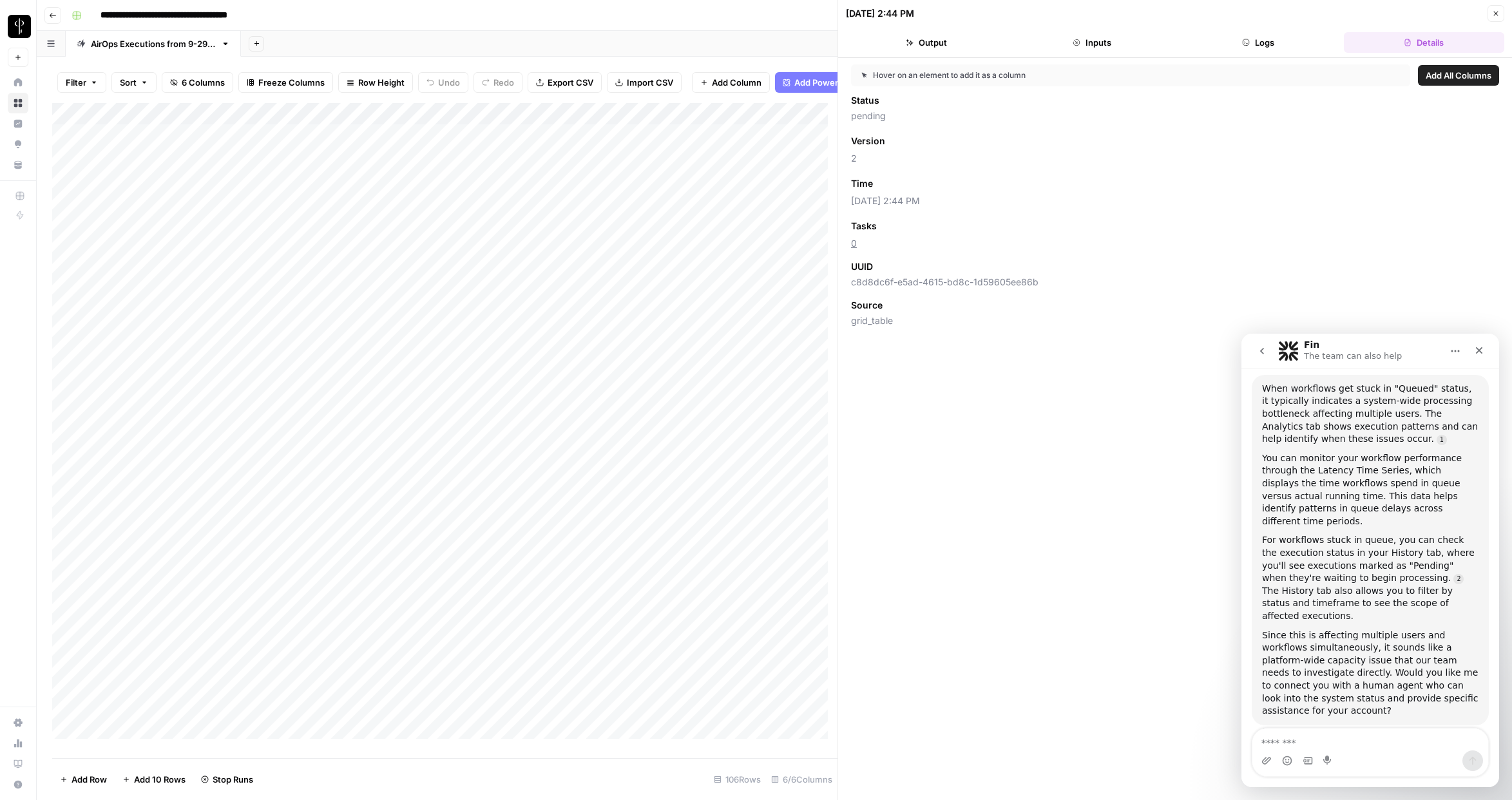
click at [1323, 471] on div "You can monitor your workflow performance through the Latency Time Series, whic…" at bounding box center [1371, 490] width 217 height 76
click at [1342, 534] on div "For workflows stuck in queue, you can check the execution status in your Histor…" at bounding box center [1371, 578] width 217 height 88
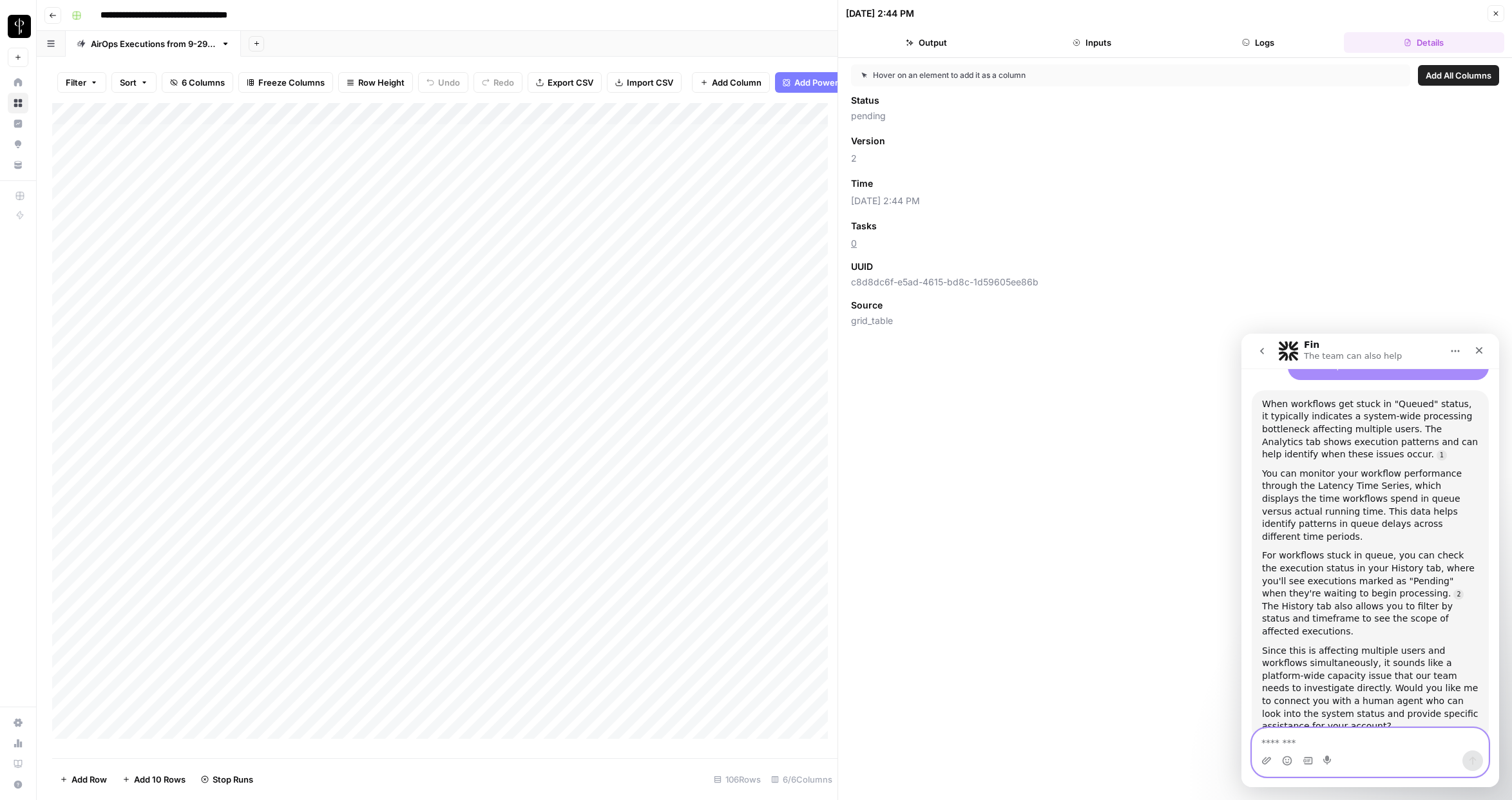
click at [1310, 704] on textarea "Message…" at bounding box center [1370, 740] width 236 height 22
type textarea "***"
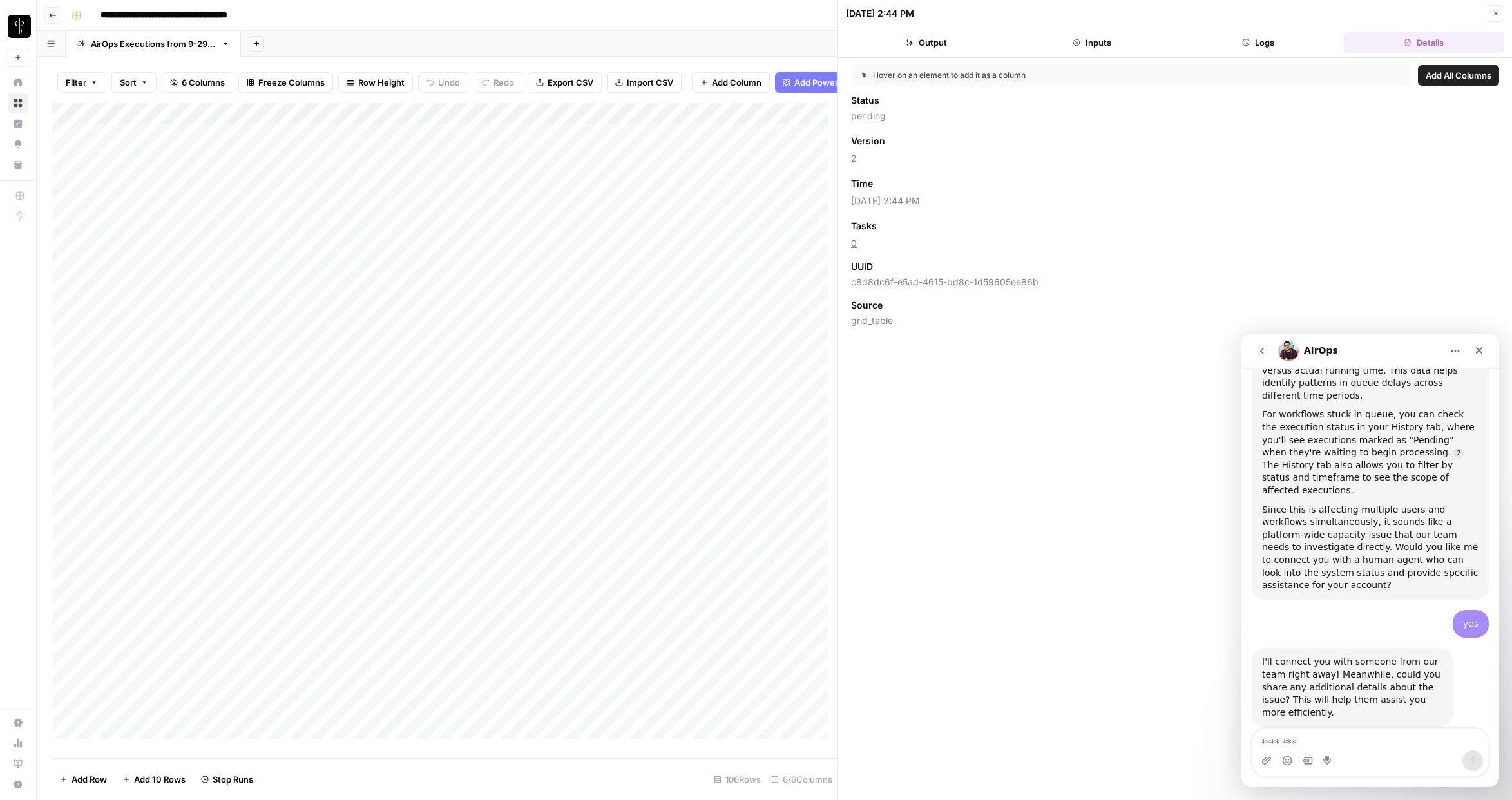
scroll to position [608, 0]
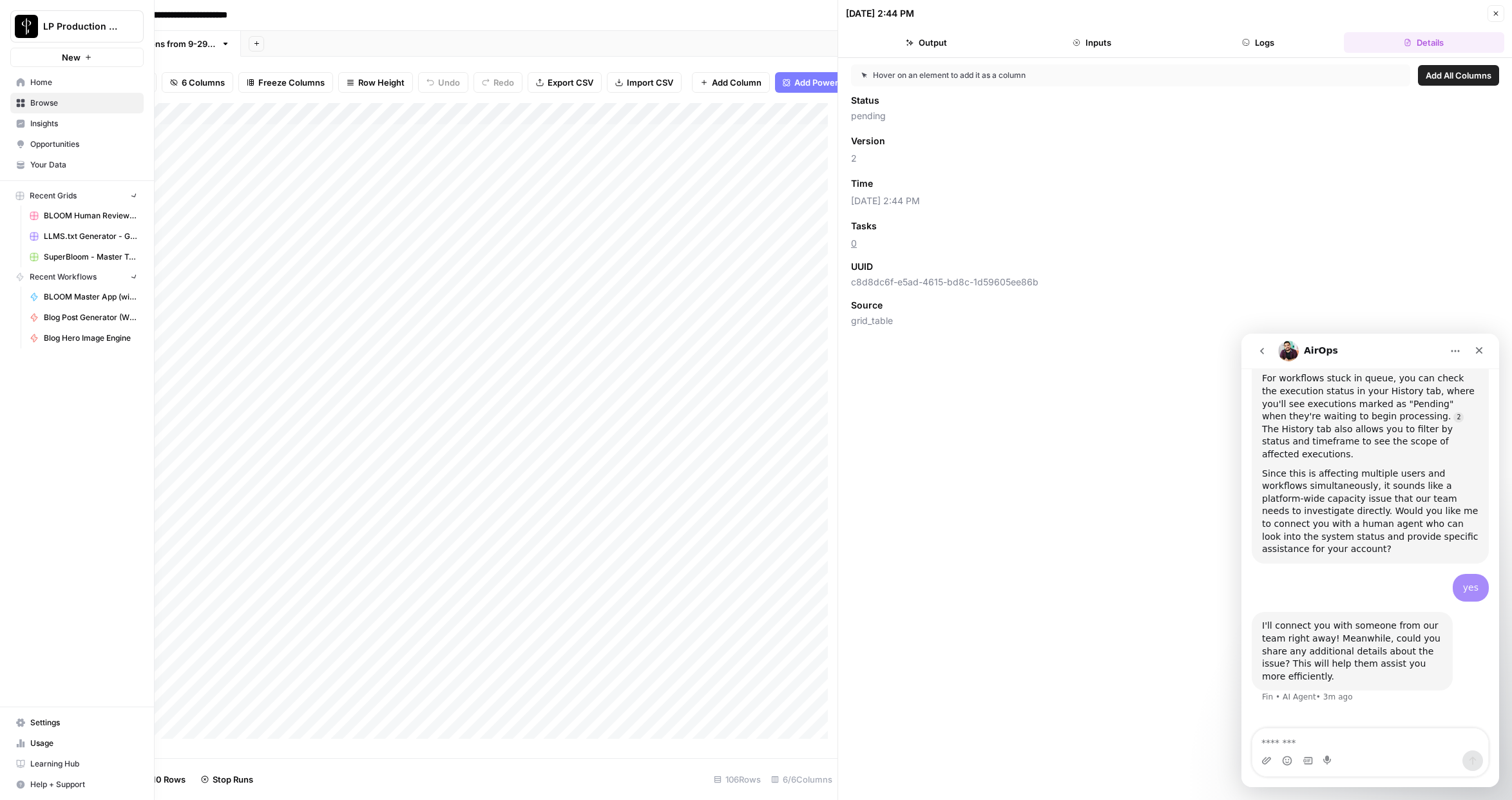
click at [20, 704] on icon at bounding box center [20, 744] width 2 height 8
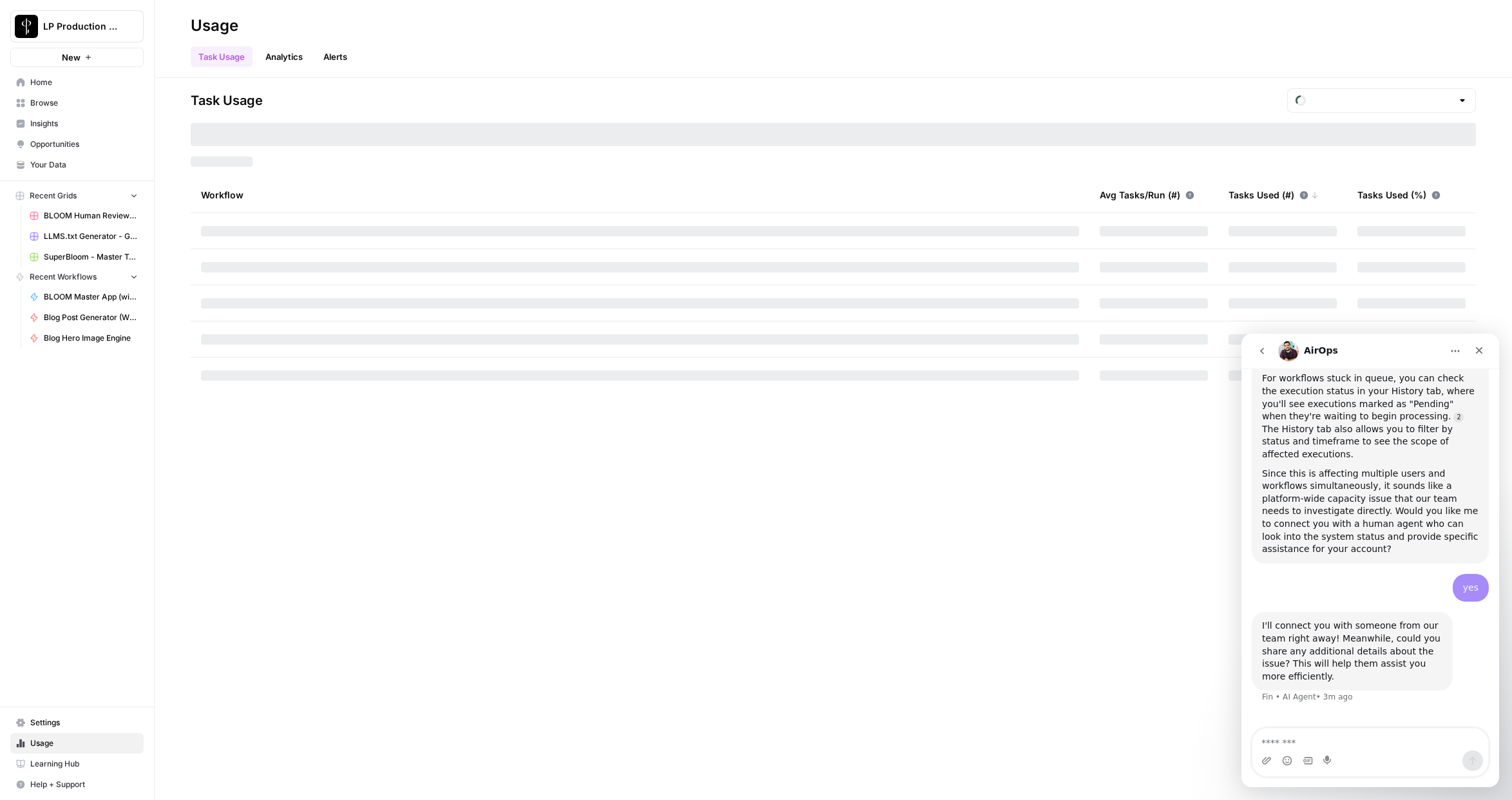
type input "October Tasks"
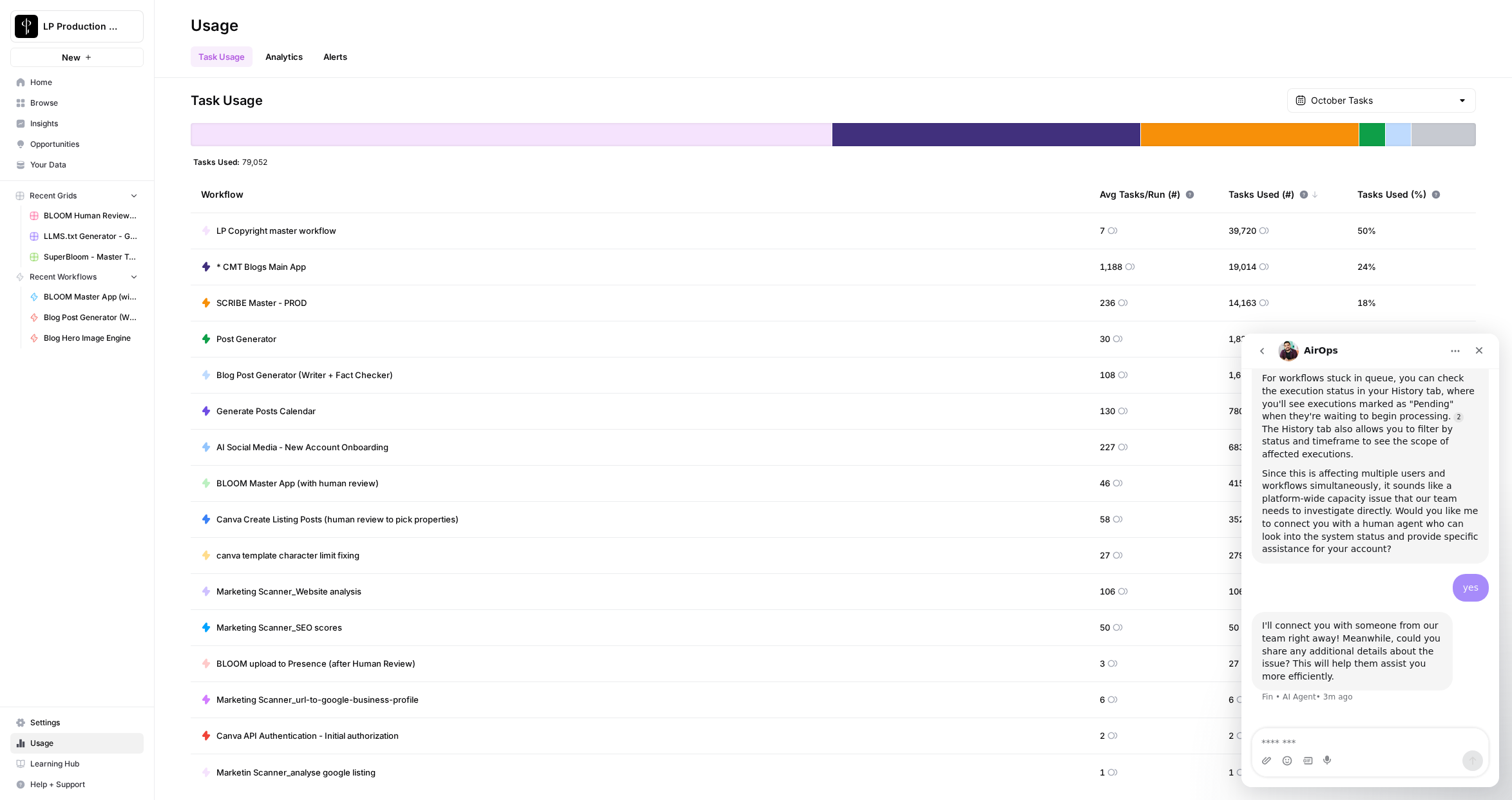
click at [288, 56] on link "Analytics" at bounding box center [284, 56] width 53 height 21
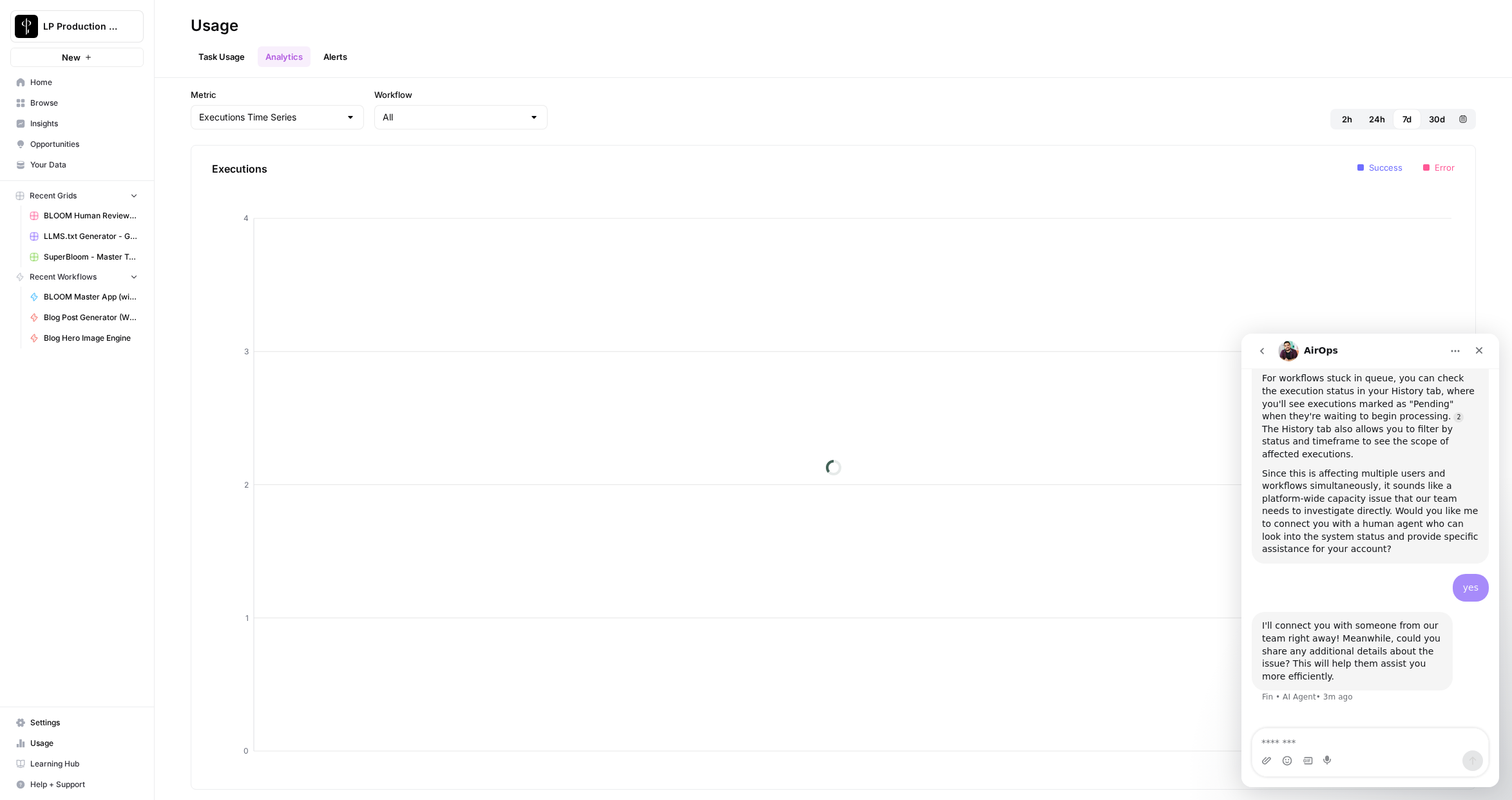
click at [1348, 120] on span "24h" at bounding box center [1376, 119] width 16 height 13
click at [1348, 345] on div "AirOps" at bounding box center [1361, 350] width 164 height 21
drag, startPoint x: 1395, startPoint y: 355, endPoint x: 1407, endPoint y: 353, distance: 12.2
click at [1348, 355] on div "AirOps" at bounding box center [1361, 350] width 164 height 21
click at [1348, 349] on icon "Home" at bounding box center [1456, 351] width 10 height 10
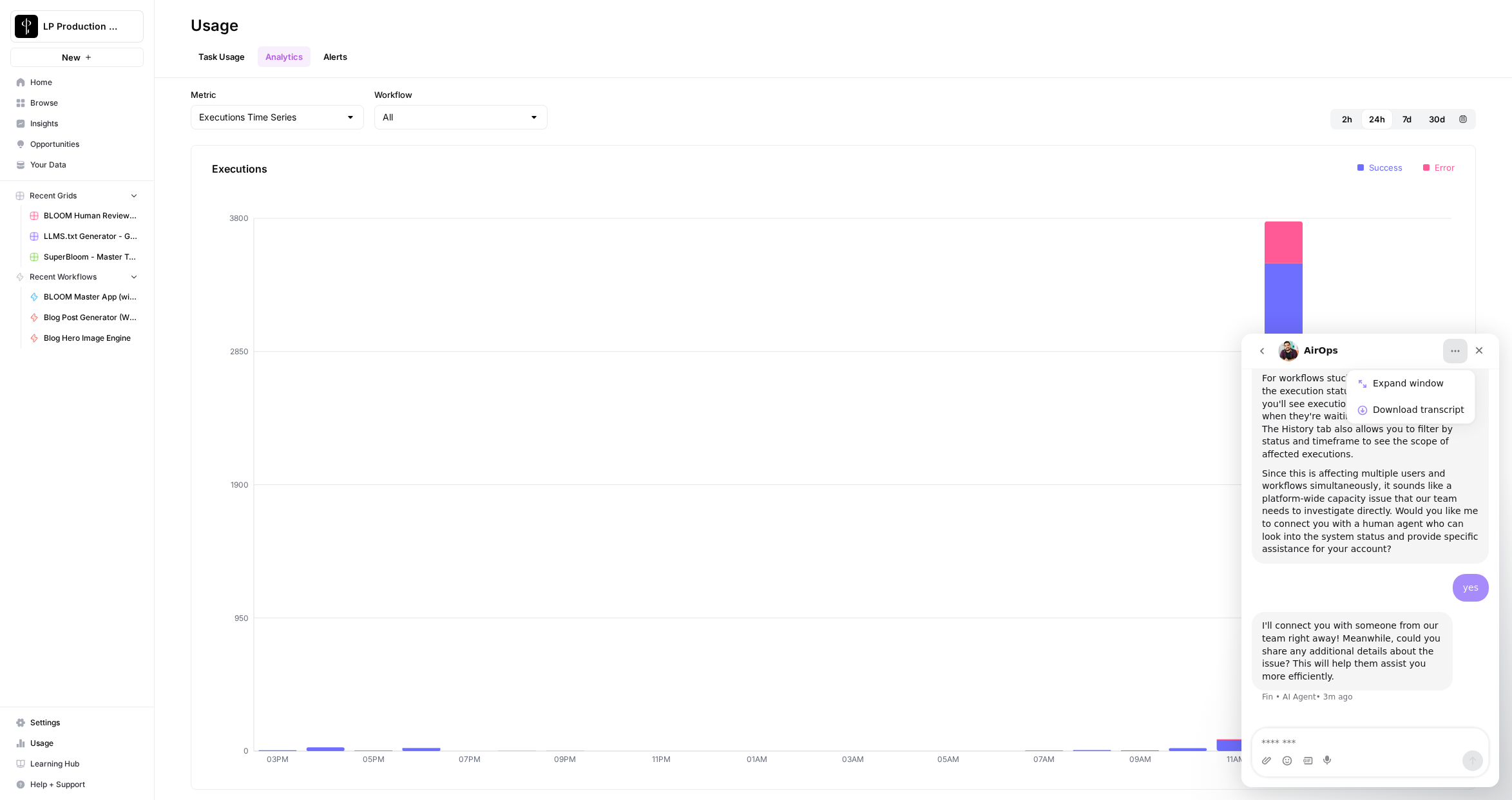
click at [1348, 350] on div "AirOps" at bounding box center [1361, 350] width 164 height 21
click at [1348, 281] on div "Metric Executions Time Series Workflow All 2h 24h 7d 30d Custom range Execution…" at bounding box center [833, 439] width 1357 height 722
click at [1261, 346] on icon "go back" at bounding box center [1262, 351] width 10 height 10
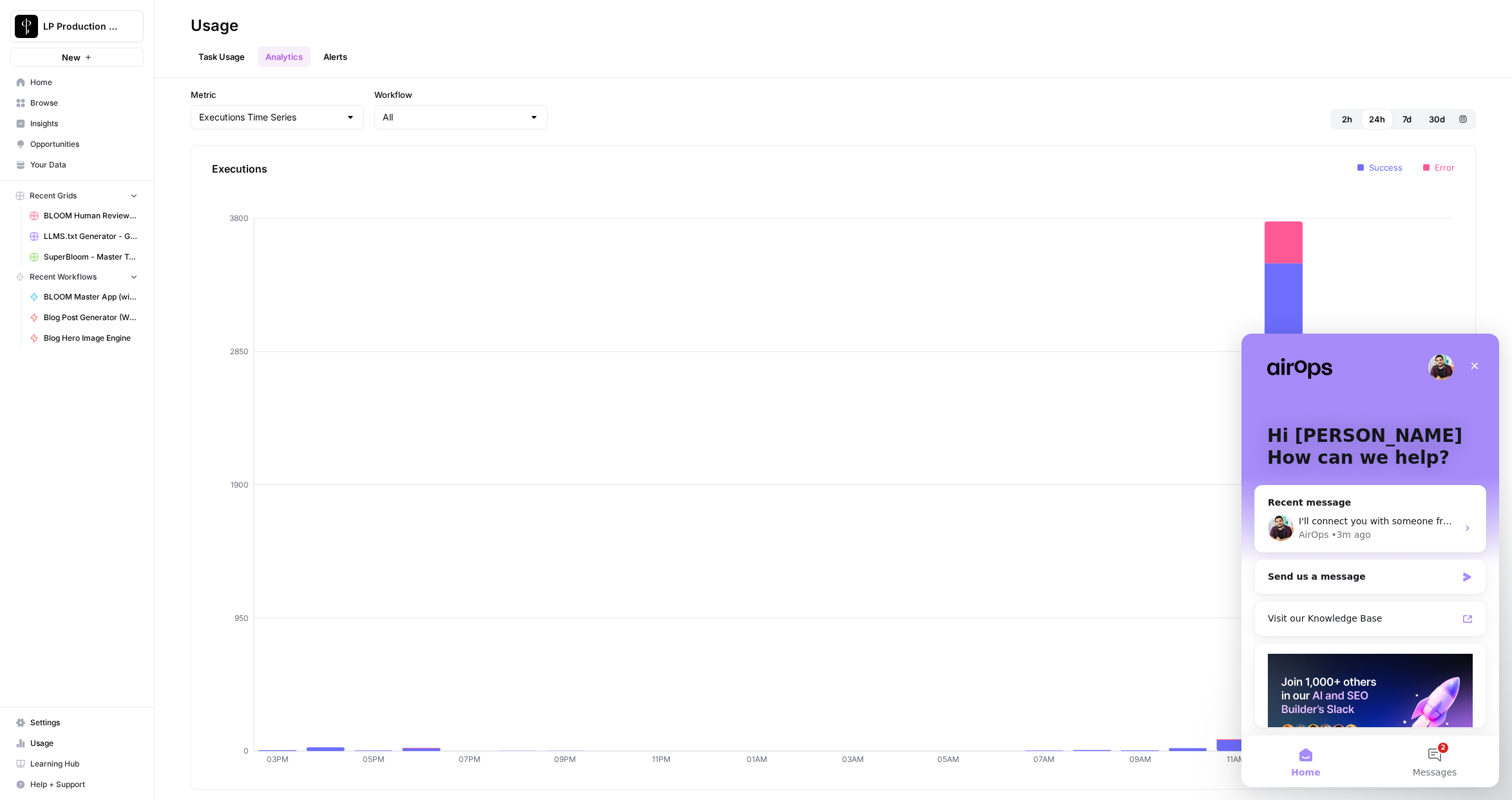
scroll to position [321, 0]
click at [1348, 704] on button "2 Messages" at bounding box center [1435, 761] width 129 height 51
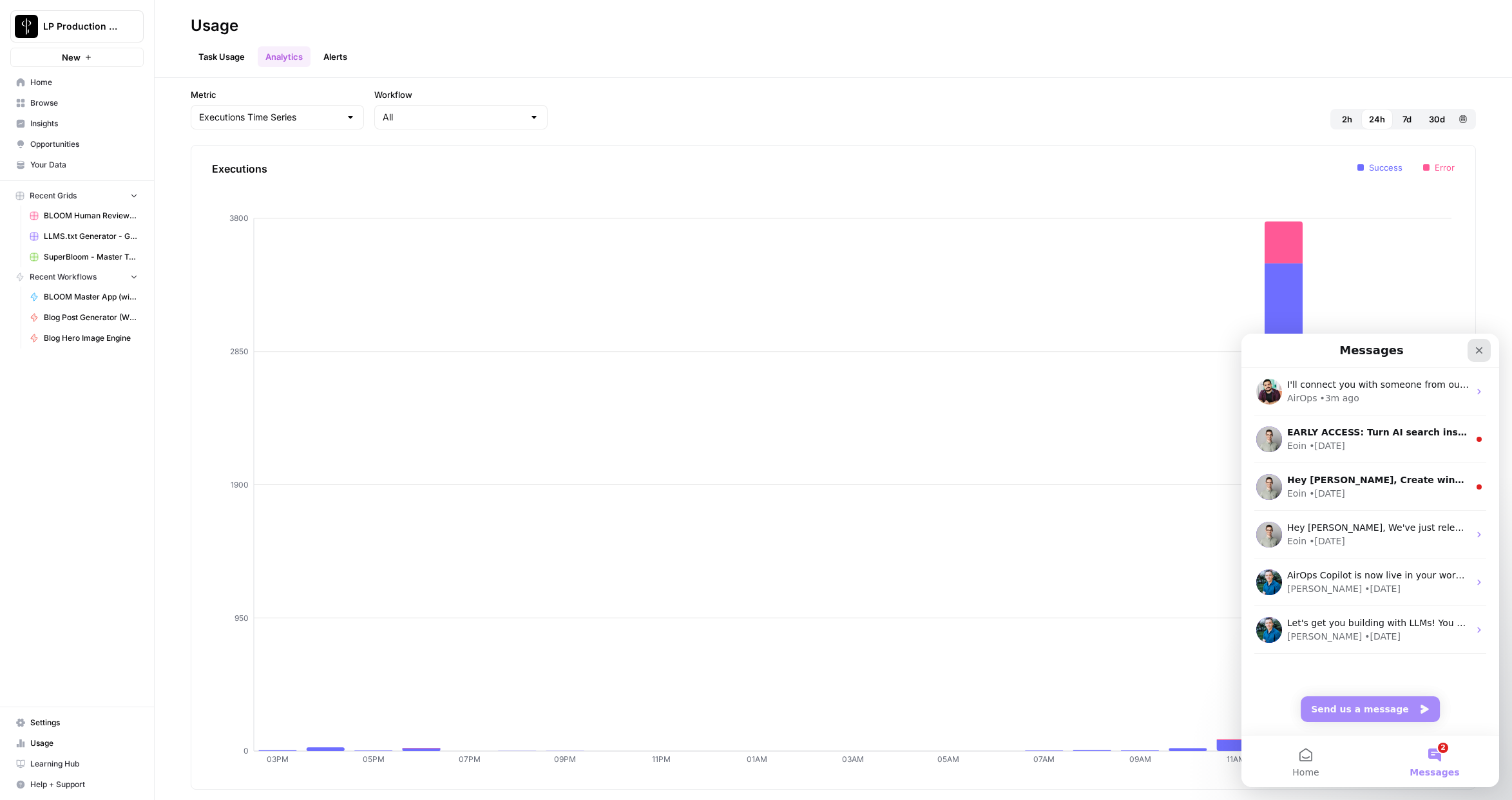
click at [1348, 349] on icon "Close" at bounding box center [1480, 350] width 7 height 7
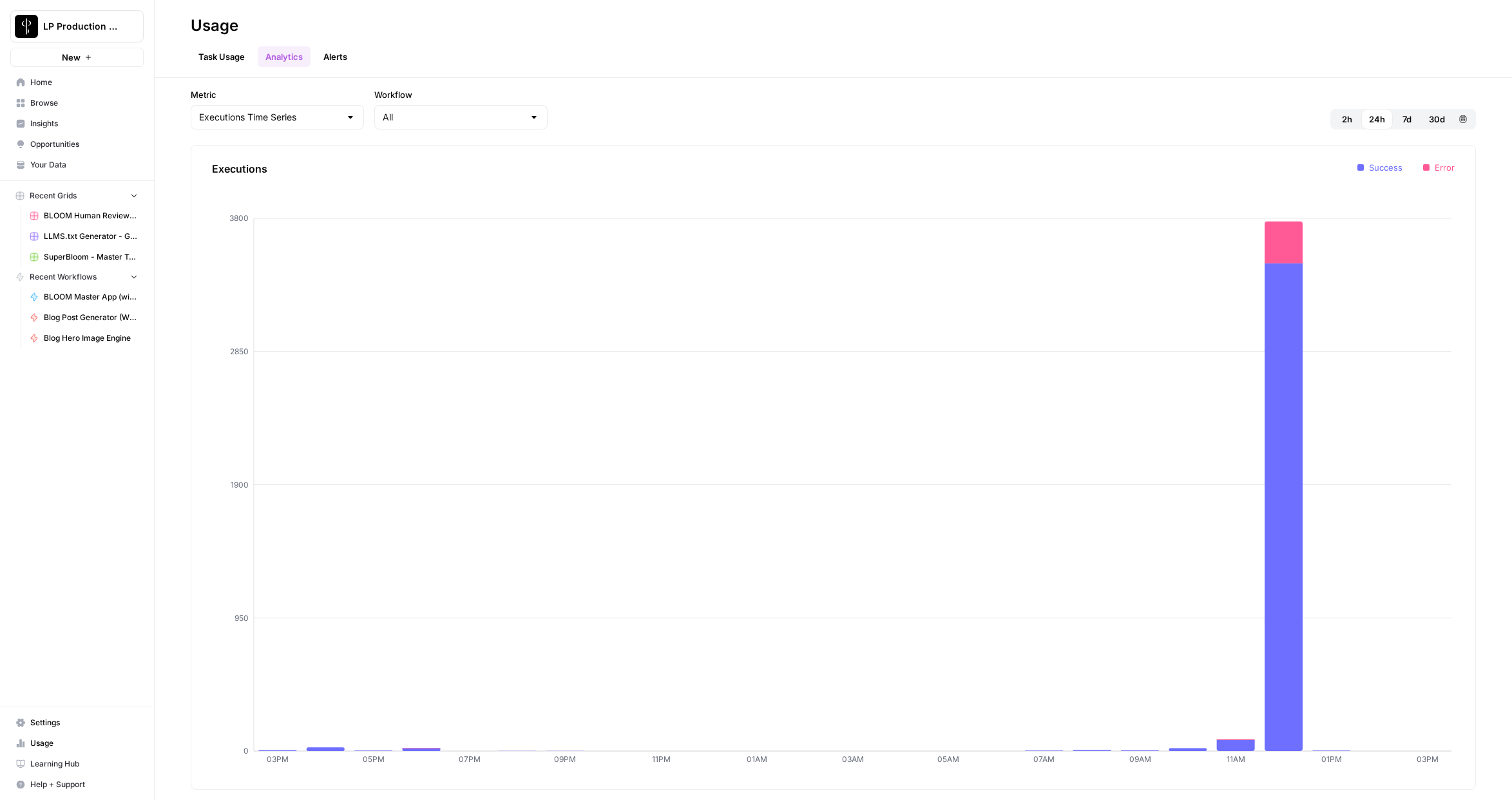
scroll to position [0, 0]
click at [394, 124] on div at bounding box center [461, 117] width 174 height 25
type input "All"
click at [247, 123] on input "Metric" at bounding box center [269, 117] width 141 height 13
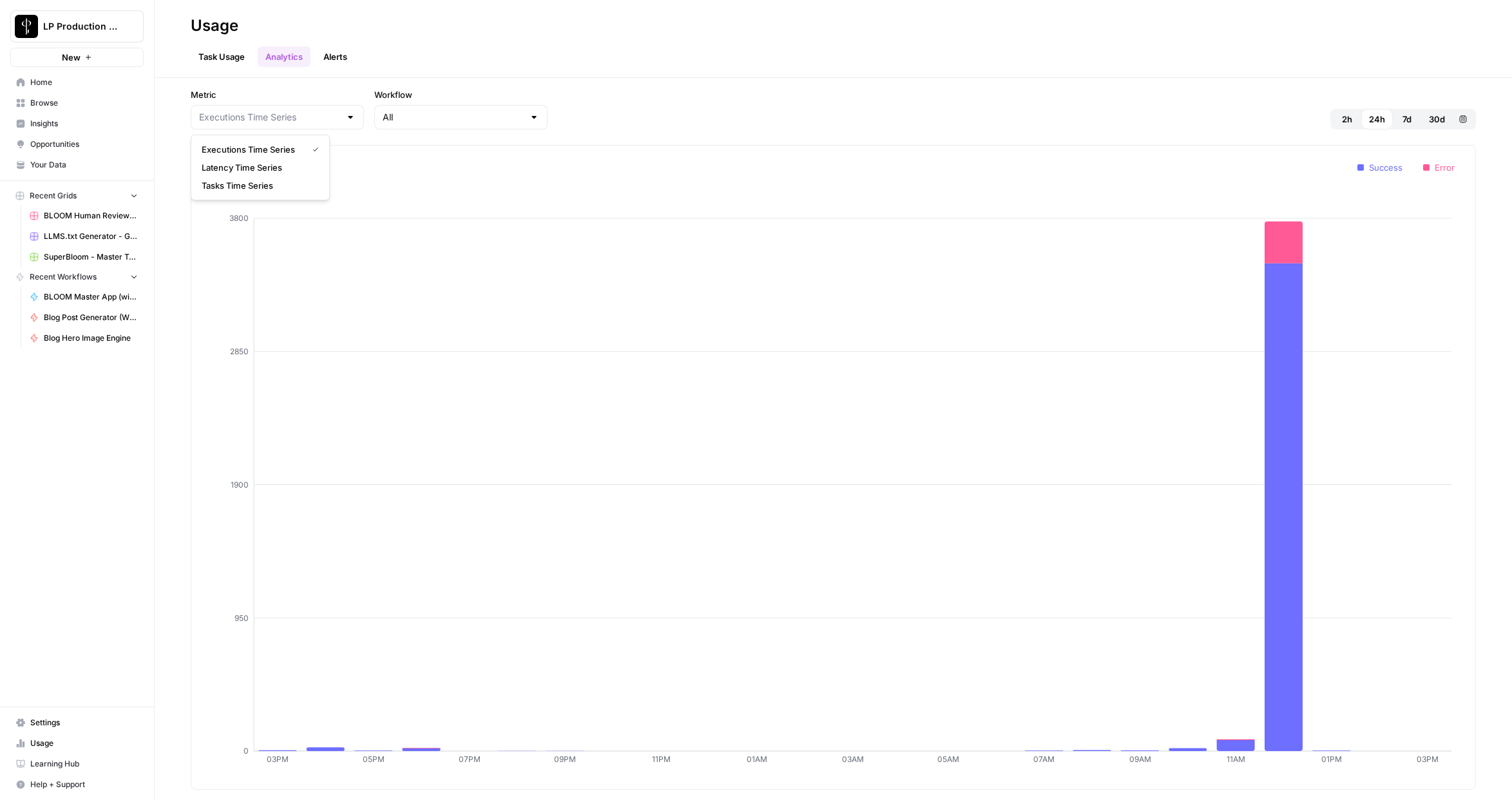
type input "Executions Time Series"
click at [686, 91] on div "Metric Executions Time Series Workflow All 2h 24h 7d 30d Custom range" at bounding box center [833, 109] width 1285 height 41
click at [250, 113] on input "Metric" at bounding box center [269, 117] width 141 height 13
click at [249, 173] on span "Latency Time Series" at bounding box center [258, 168] width 112 height 13
type input "Latency Time Series"
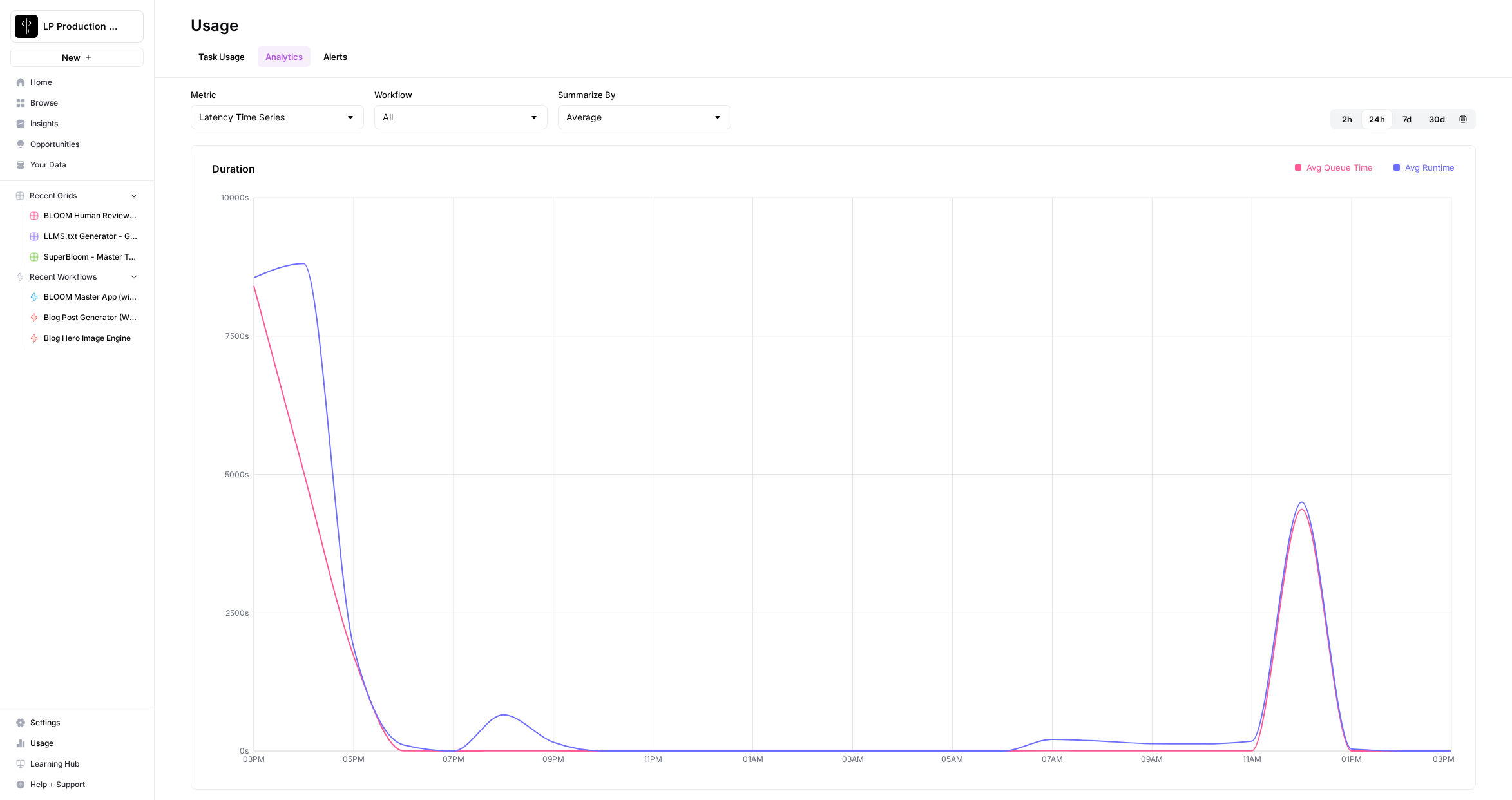
click at [1348, 436] on div "Duration 03PM 05PM 07PM 09PM 11PM 01AM 03AM 05AM 07AM 09AM 11AM 01PM 03PM 0s 25…" at bounding box center [833, 467] width 1285 height 645
click at [258, 120] on input "Metric" at bounding box center [269, 117] width 141 height 13
click at [254, 183] on span "Tasks Time Series" at bounding box center [258, 186] width 112 height 13
type input "Tasks Time Series"
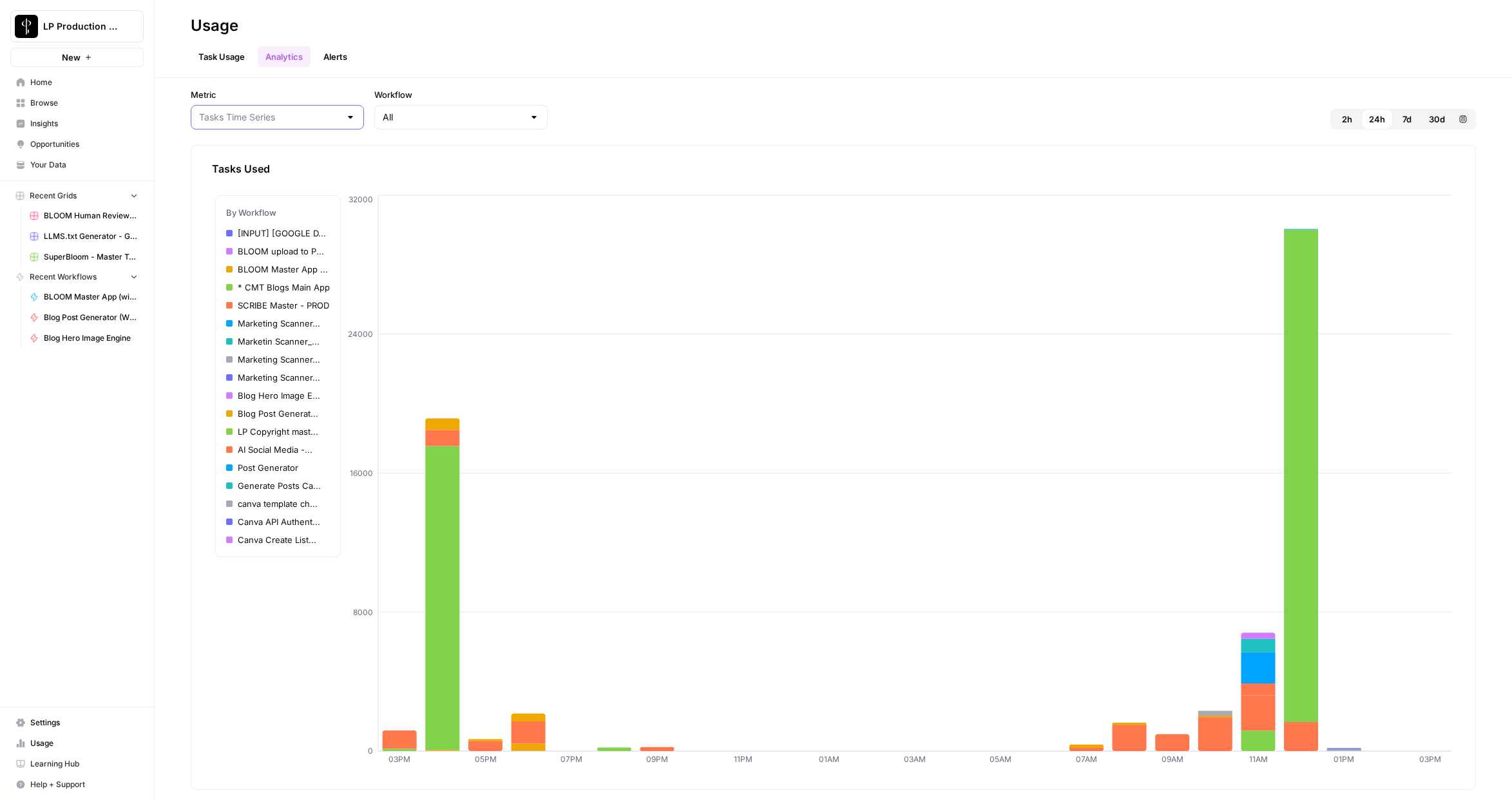
click at [263, 117] on input "Metric" at bounding box center [269, 117] width 141 height 13
click at [265, 168] on span "Latency Time Series" at bounding box center [258, 168] width 112 height 13
type input "Latency Time Series"
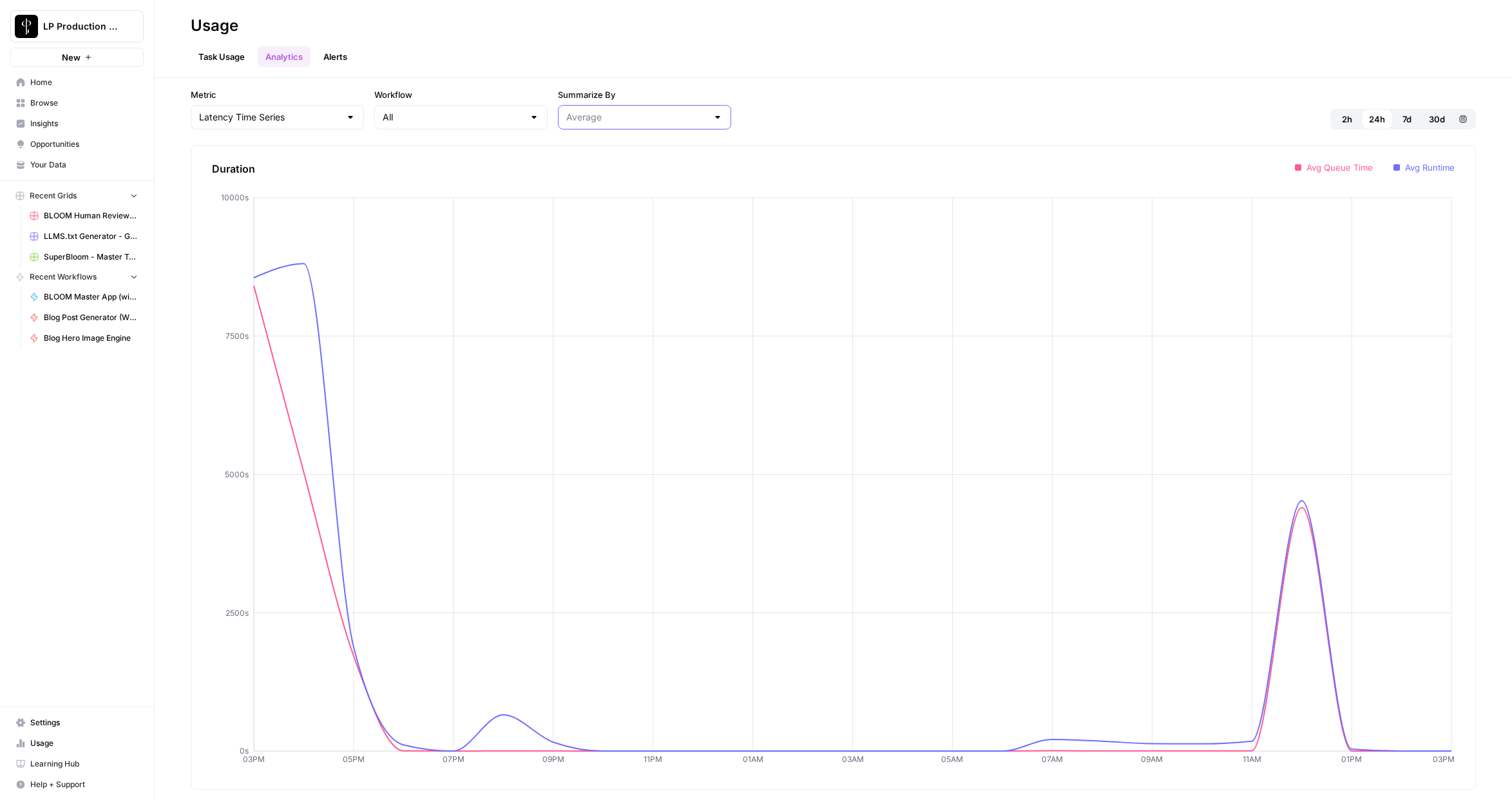
click at [566, 116] on input "Summarize By" at bounding box center [637, 117] width 141 height 13
type input "Average"
click at [237, 118] on input "Metric" at bounding box center [269, 117] width 141 height 13
click at [243, 150] on span "Executions Time Series" at bounding box center [258, 150] width 112 height 13
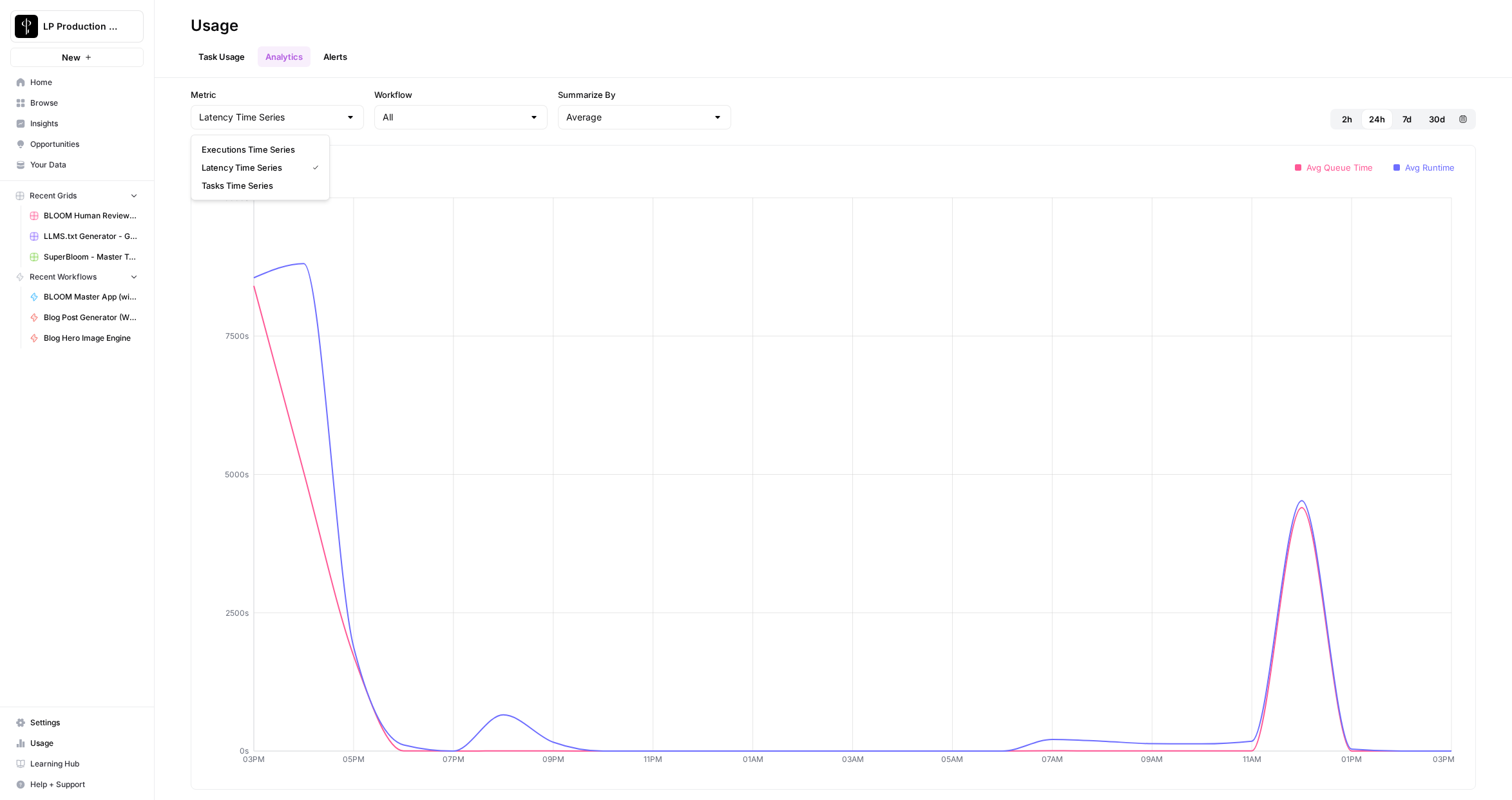
type input "Executions Time Series"
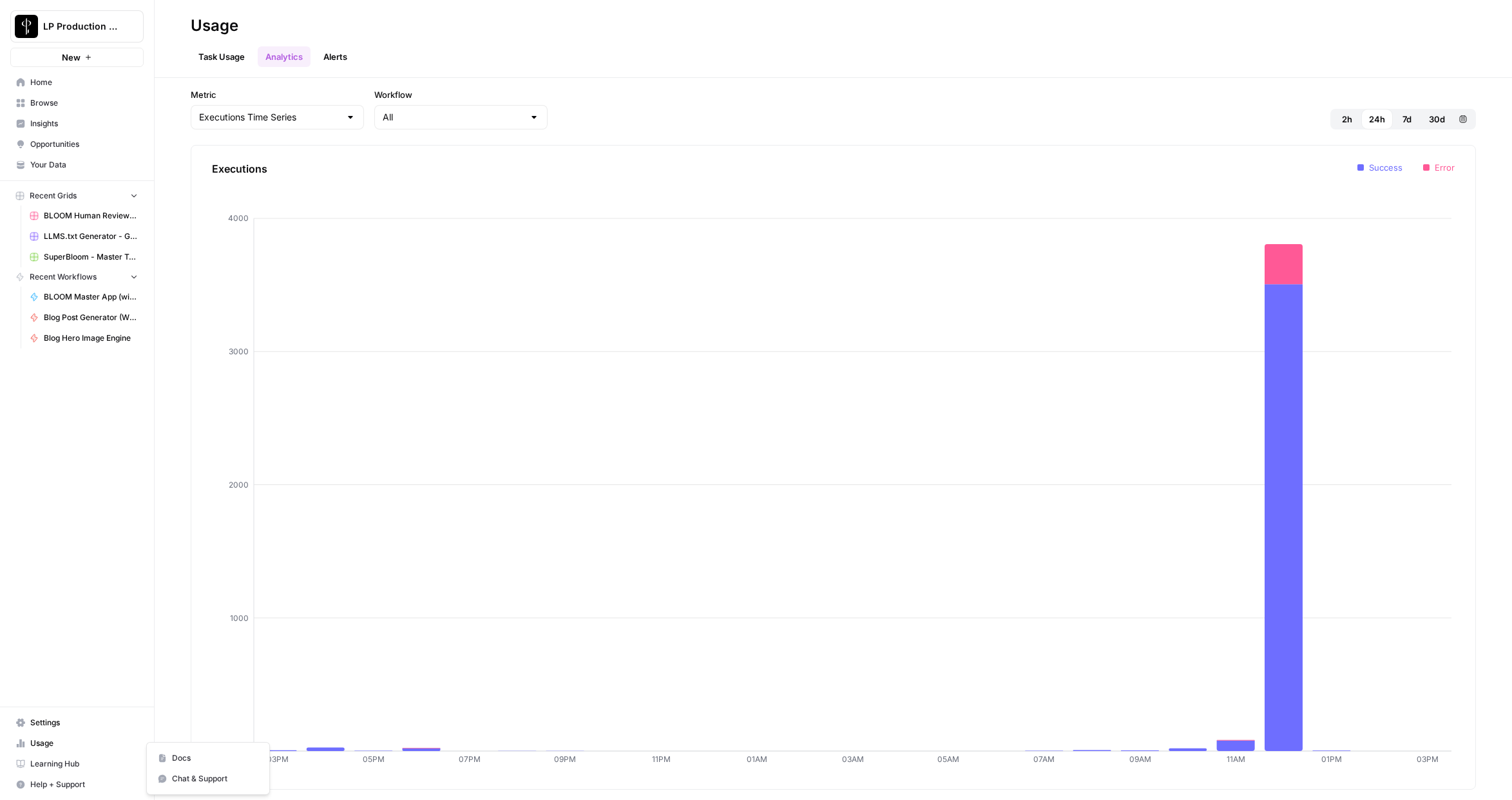
click at [48, 704] on span "Help + Support" at bounding box center [84, 784] width 107 height 12
click at [187, 704] on span "Chat & Support" at bounding box center [215, 779] width 86 height 12
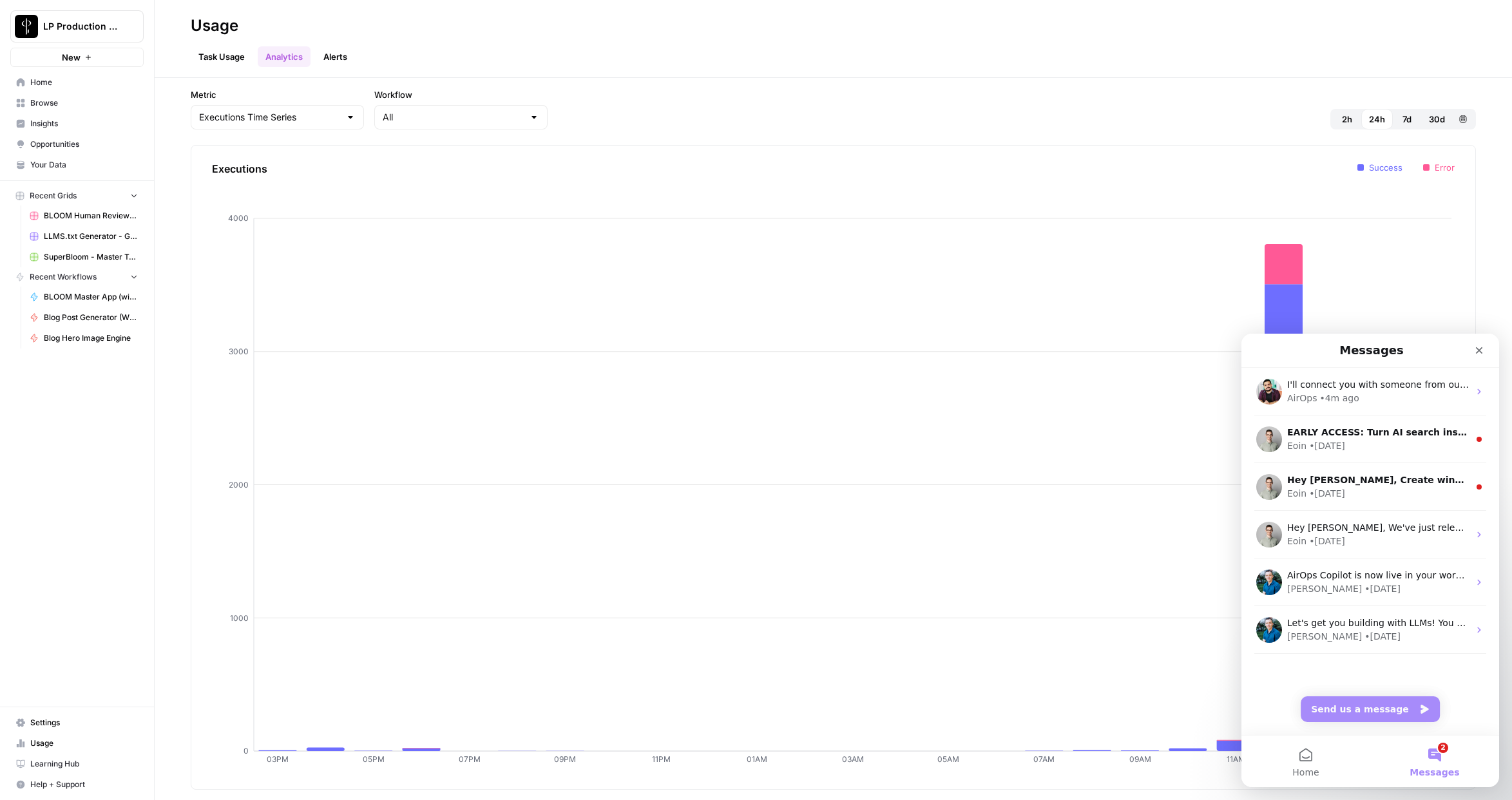
click at [1348, 704] on button "2 Messages" at bounding box center [1435, 761] width 129 height 51
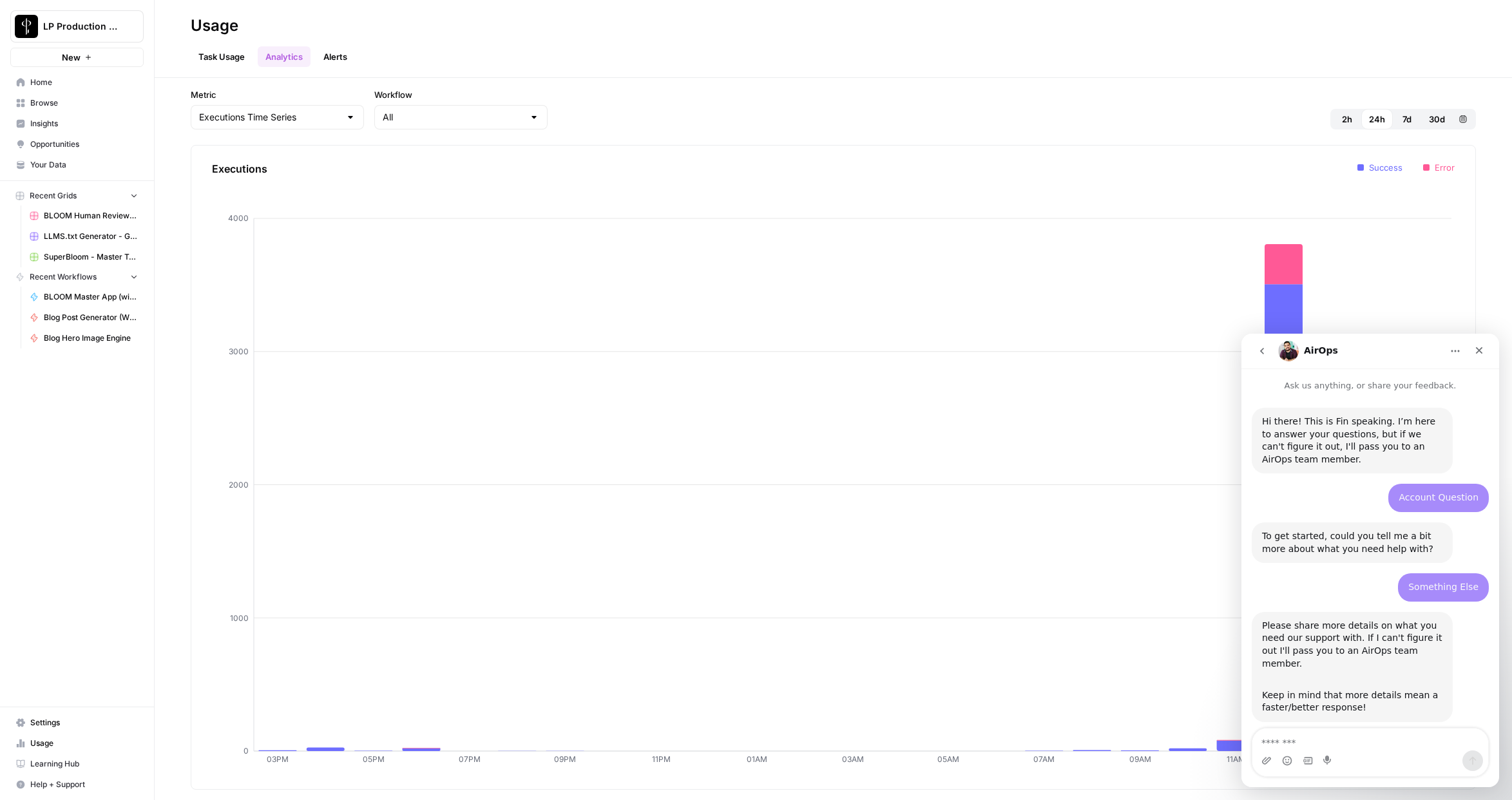
scroll to position [608, 0]
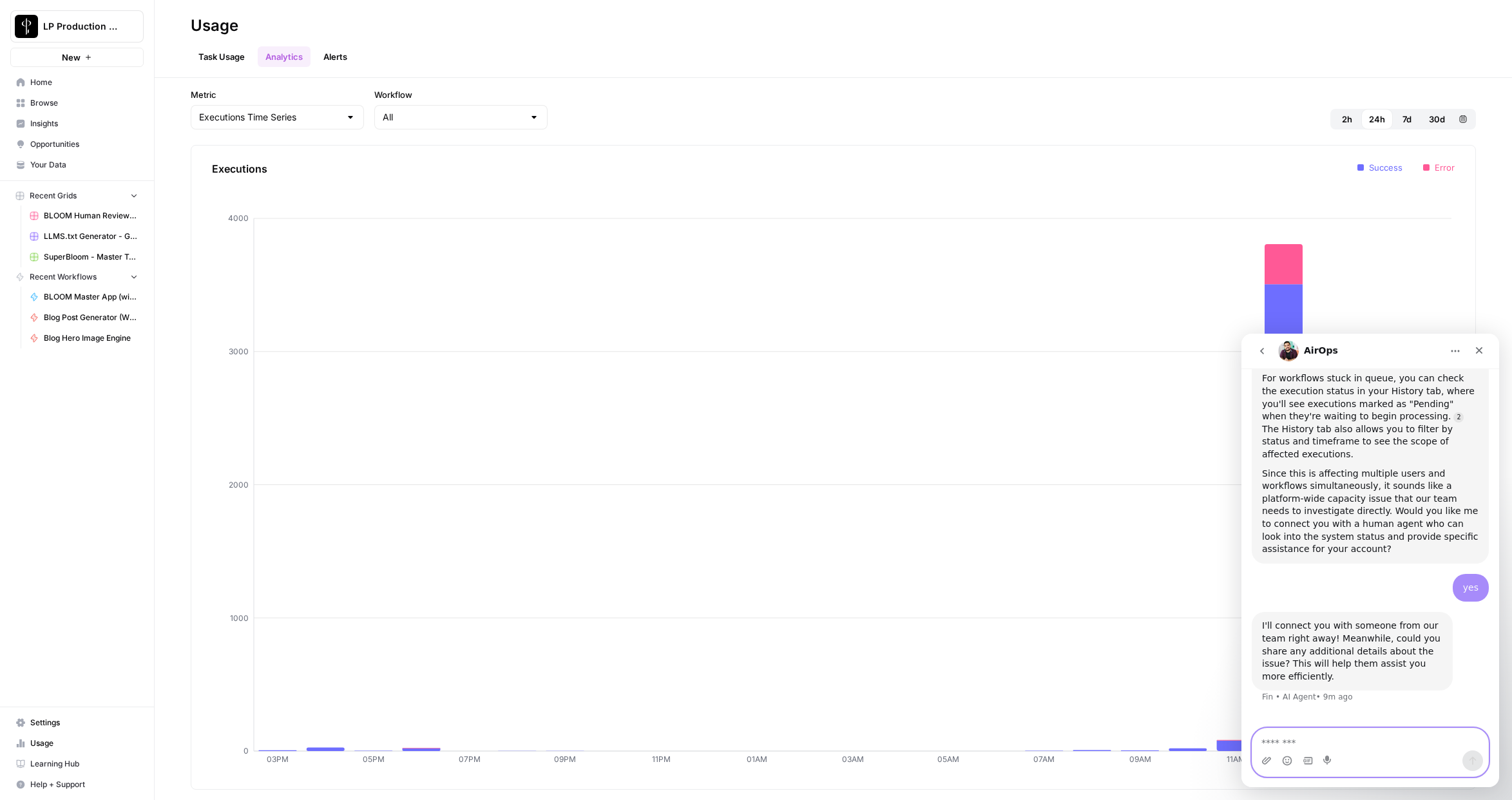
click at [1341, 704] on textarea "Message…" at bounding box center [1370, 740] width 236 height 22
click at [80, 340] on span "Blog Hero Image Engine" at bounding box center [91, 338] width 94 height 12
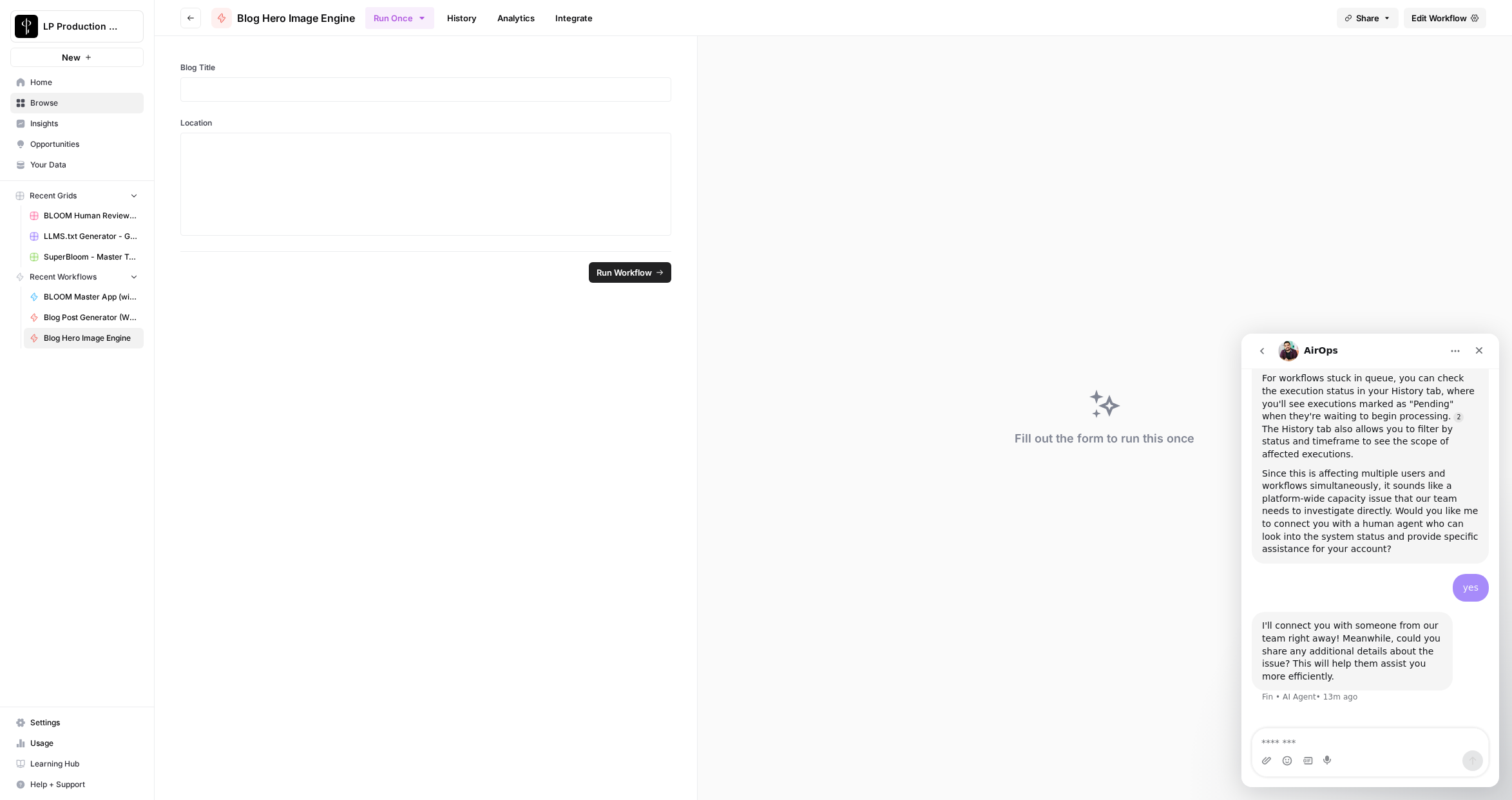
click at [47, 98] on span "Browse" at bounding box center [84, 103] width 107 height 12
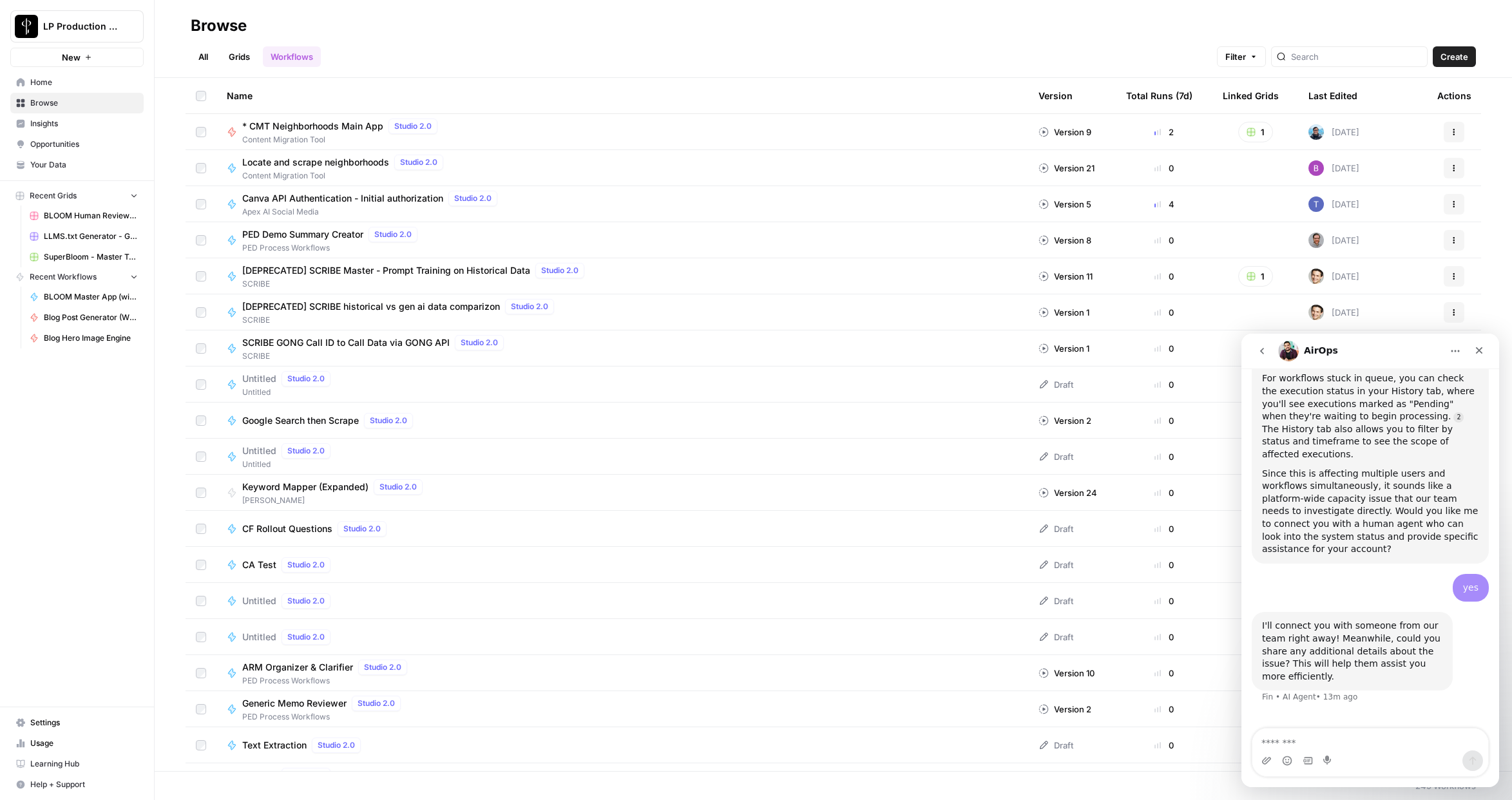
click at [245, 51] on link "Grids" at bounding box center [239, 56] width 36 height 21
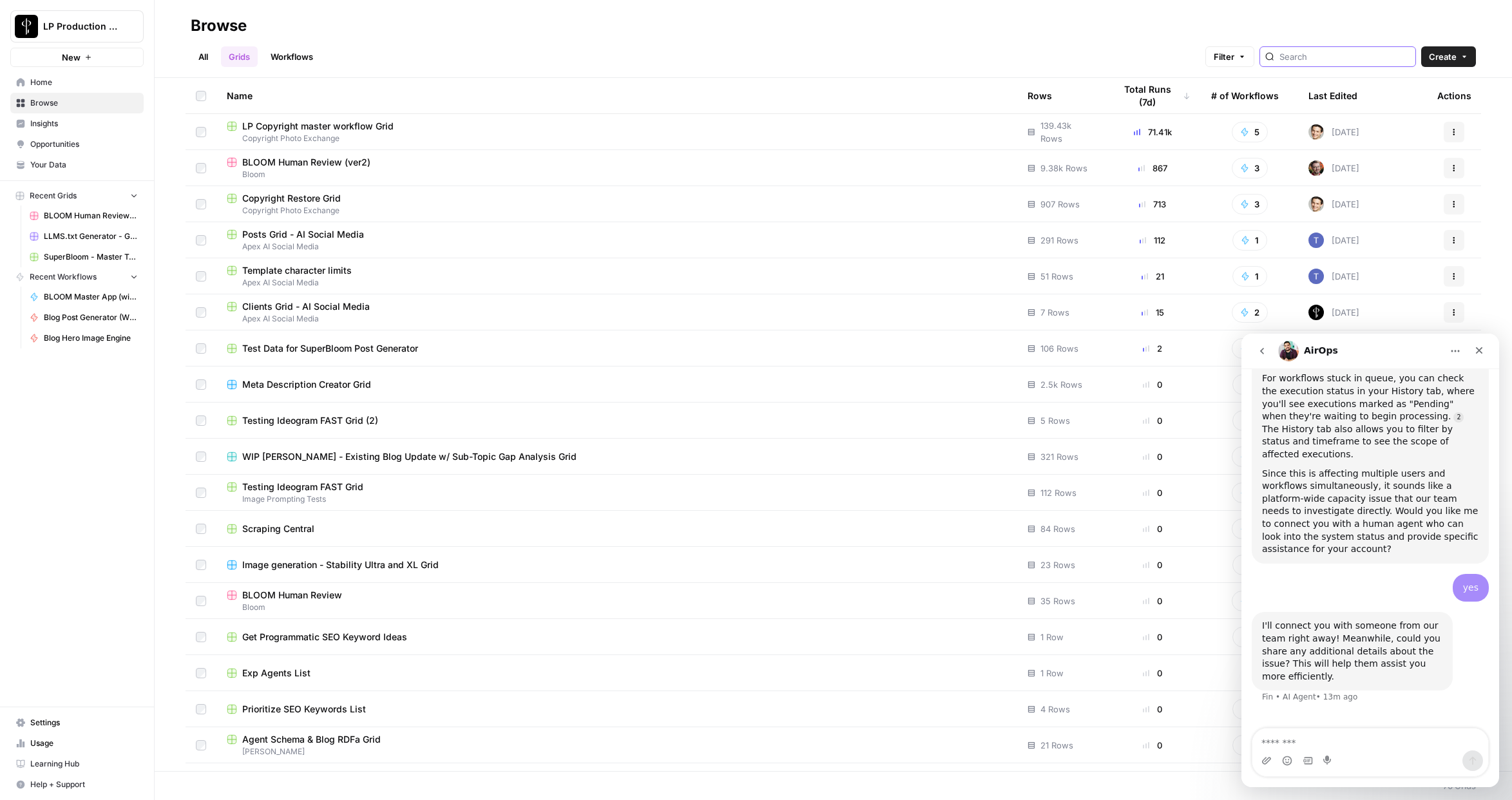
click at [1325, 53] on input "search" at bounding box center [1345, 57] width 131 height 13
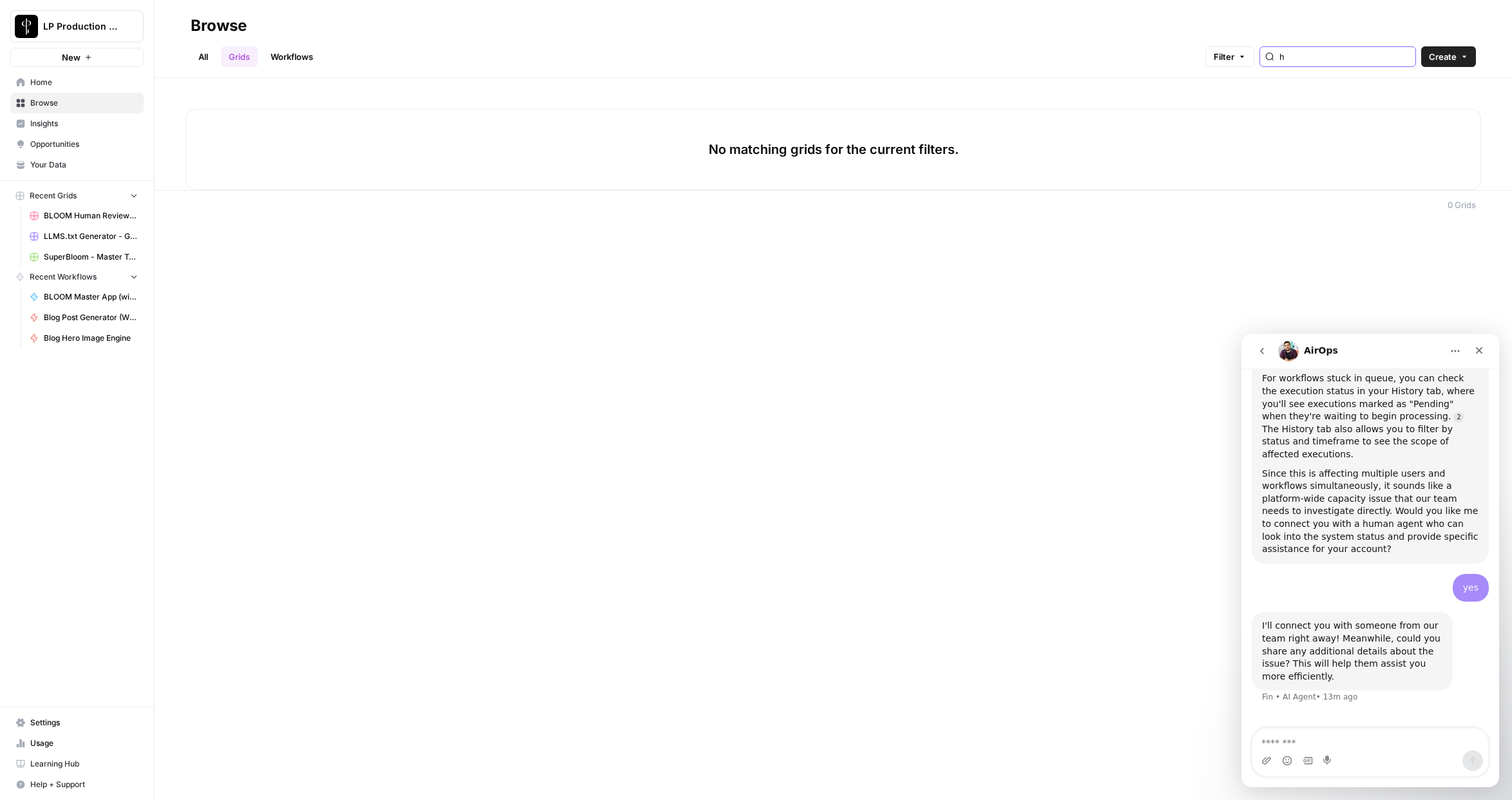
type input "h"
type input "a"
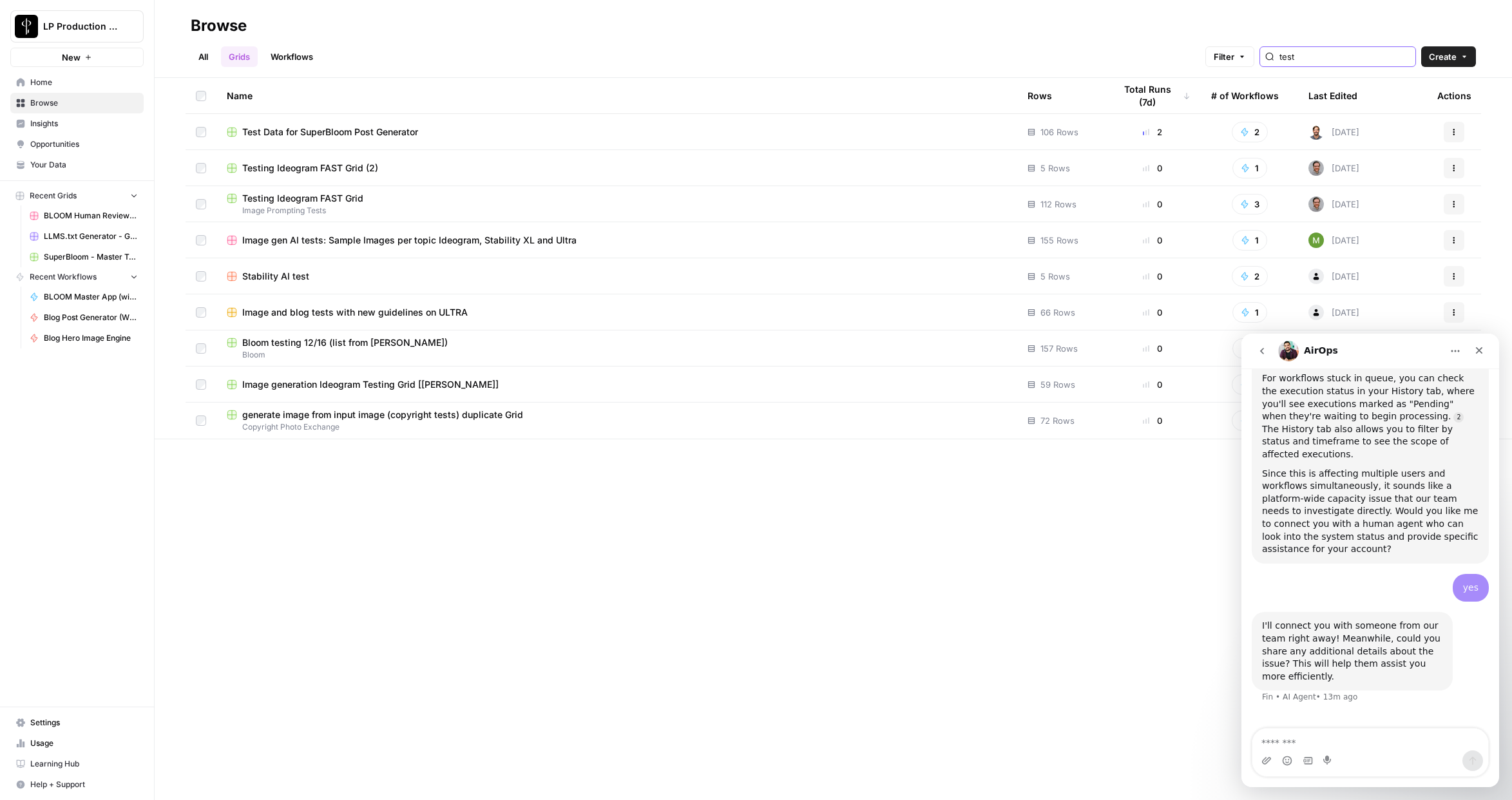
type input "test"
click at [333, 460] on icon "button" at bounding box center [333, 457] width 7 height 7
click at [348, 487] on span "Move to" at bounding box center [363, 488] width 32 height 13
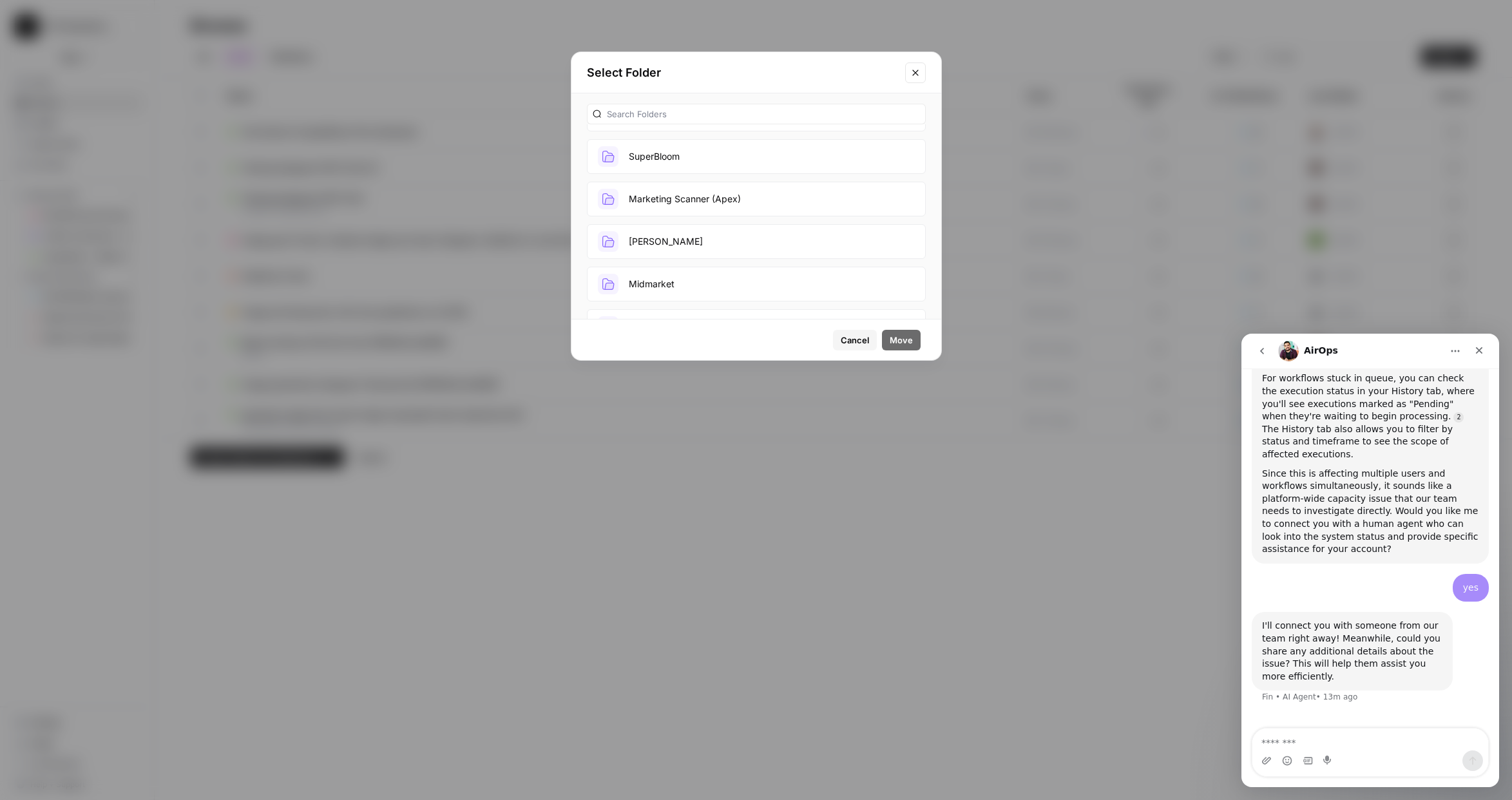
scroll to position [146, 0]
click at [665, 174] on button "SuperBloom" at bounding box center [756, 174] width 339 height 35
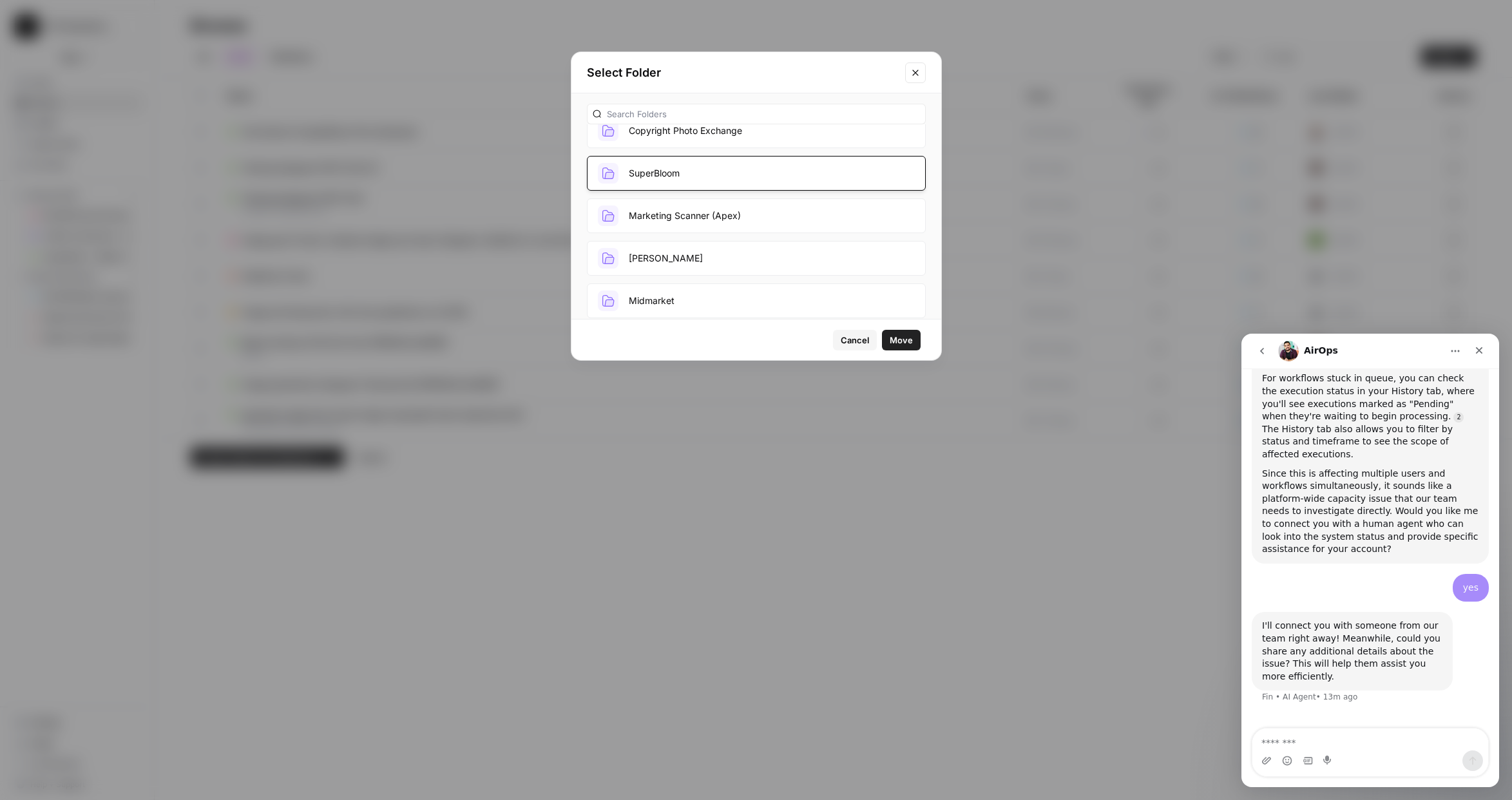
click at [901, 340] on span "Move" at bounding box center [901, 340] width 23 height 13
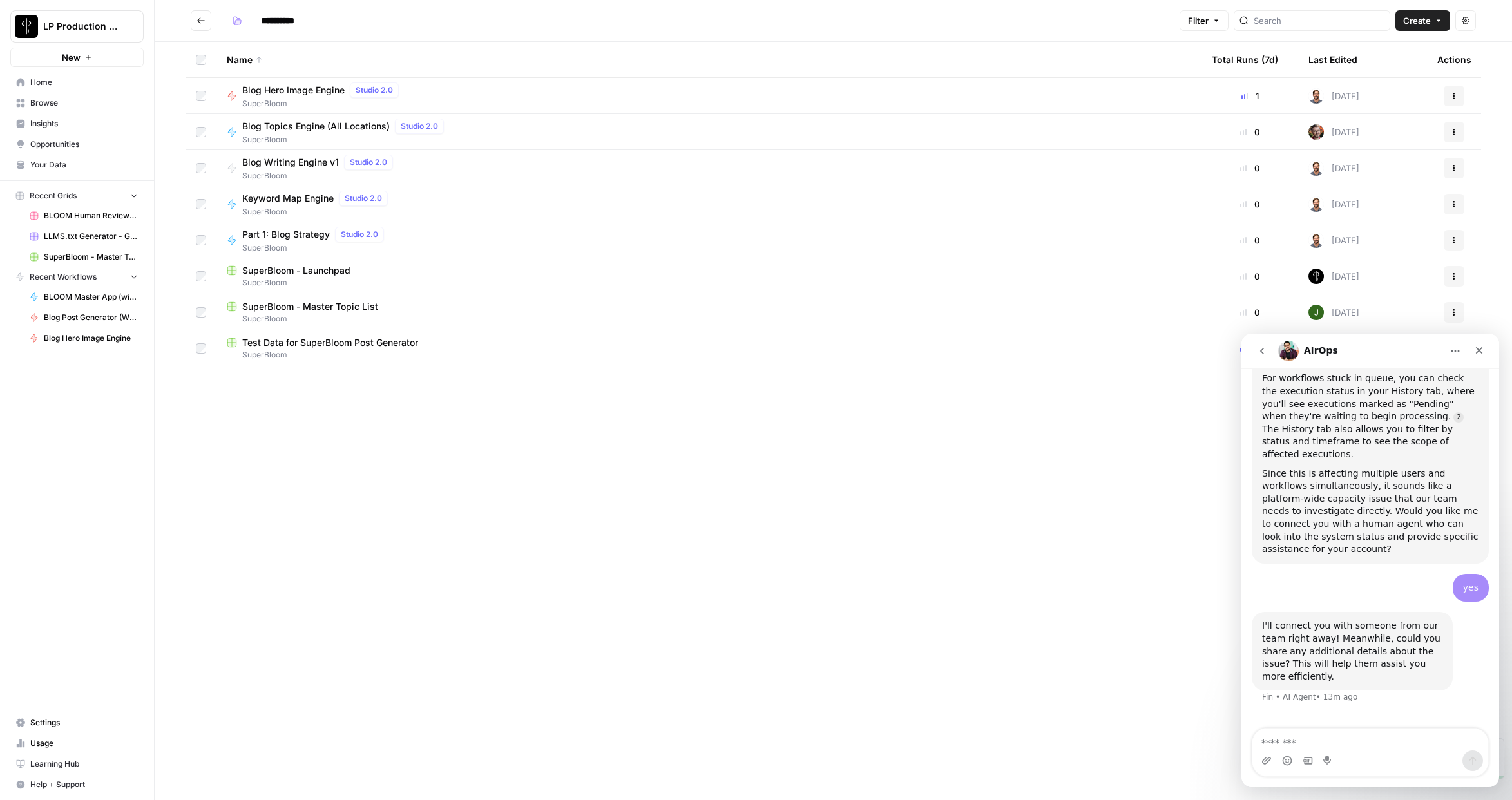
click at [411, 522] on div "**********" at bounding box center [833, 400] width 1357 height 800
click at [323, 344] on span "Test Data for SuperBloom Post Generator" at bounding box center [330, 343] width 176 height 13
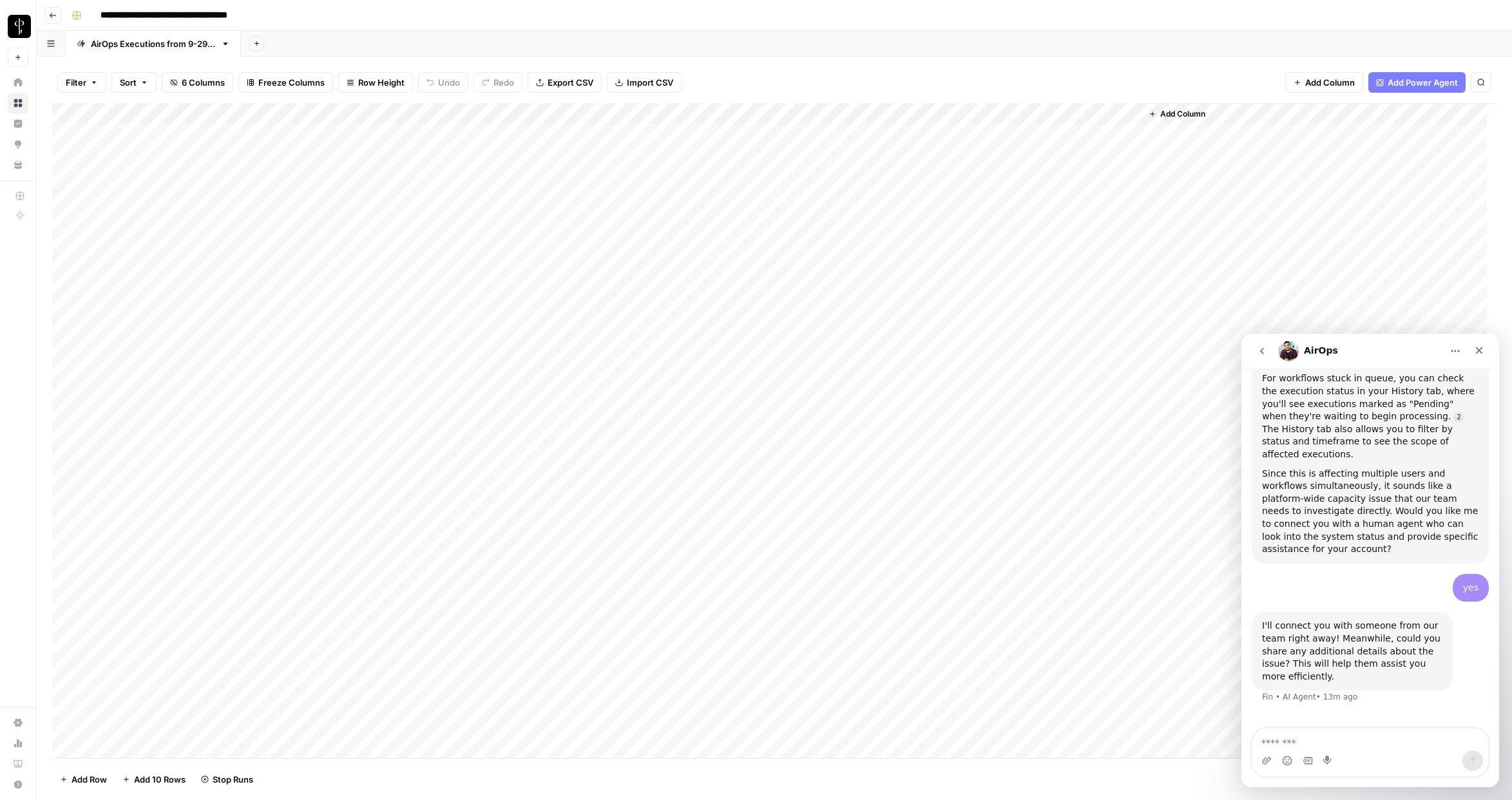
click at [217, 16] on input "**********" at bounding box center [191, 15] width 192 height 21
drag, startPoint x: 211, startPoint y: 16, endPoint x: 289, endPoint y: 13, distance: 78.1
click at [289, 13] on div "**********" at bounding box center [783, 15] width 1433 height 21
type input "**********"
click at [361, 9] on div "**********" at bounding box center [783, 15] width 1433 height 21
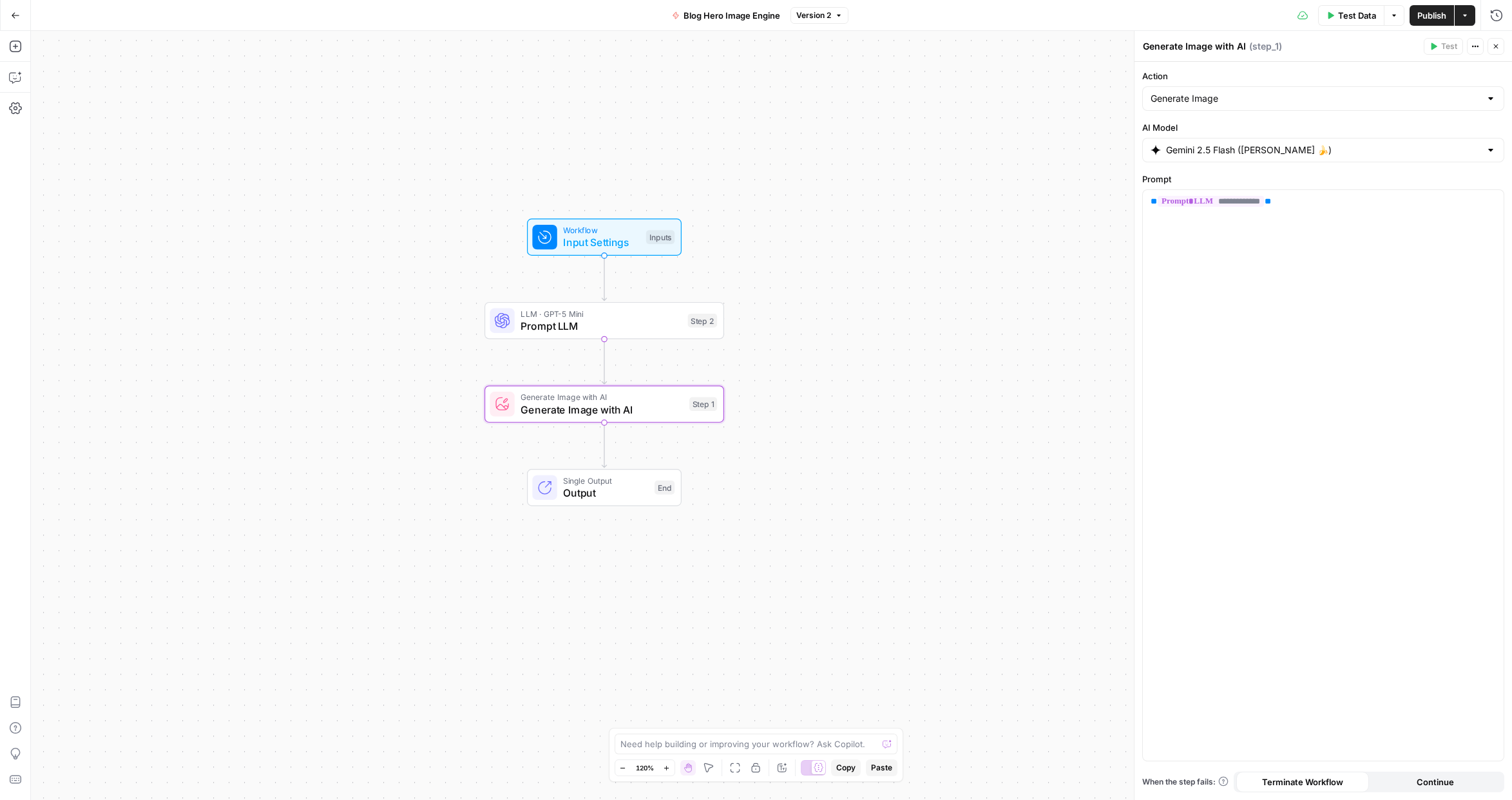
drag, startPoint x: 791, startPoint y: 302, endPoint x: 470, endPoint y: 282, distance: 321.6
click at [470, 282] on div "Workflow Input Settings Inputs LLM · GPT-5 Mini Prompt LLM Step 2 Generate Imag…" at bounding box center [771, 415] width 1481 height 769
click at [622, 329] on span "Prompt LLM" at bounding box center [601, 326] width 161 height 16
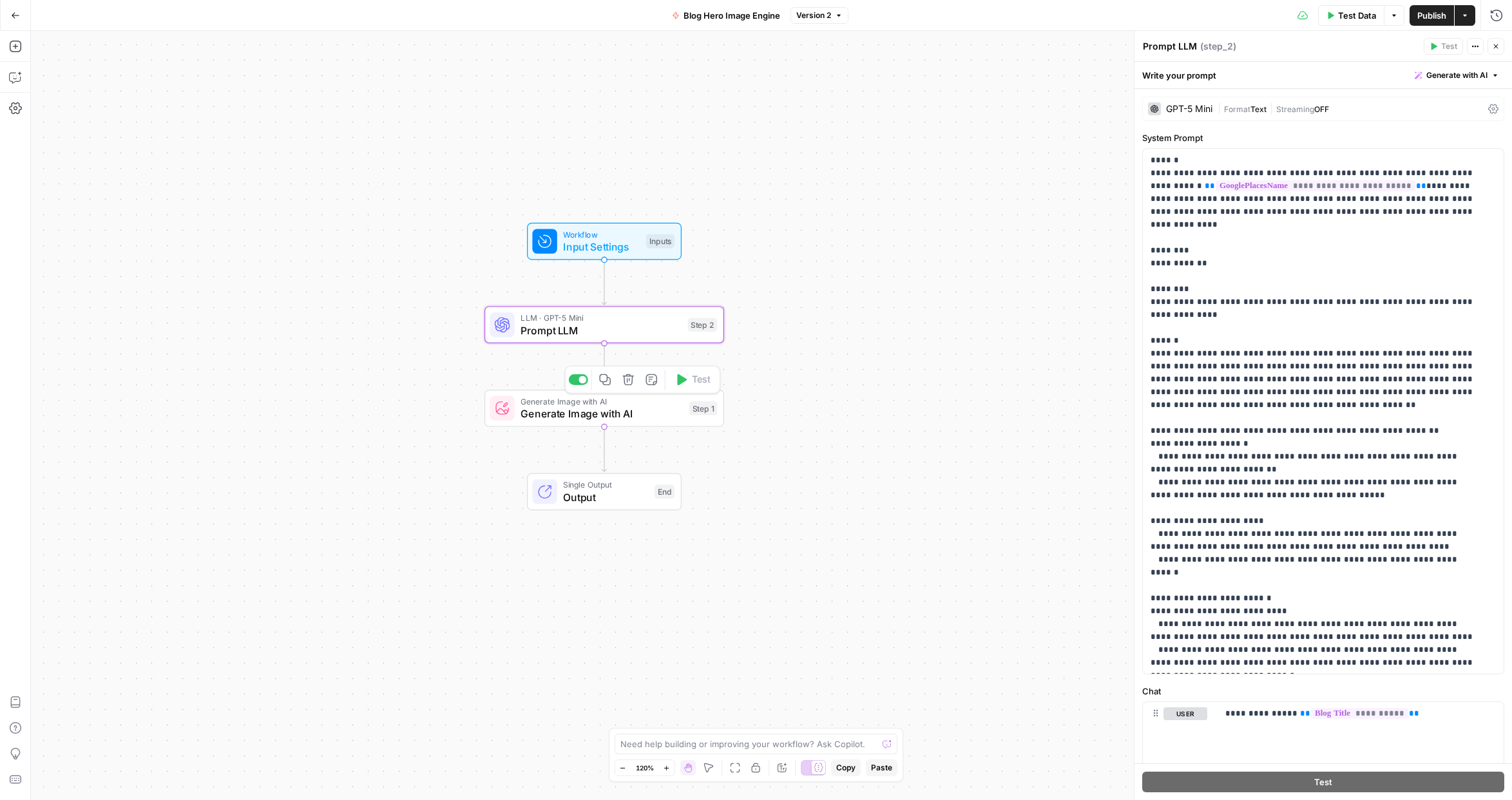
click at [551, 417] on span "Generate Image with AI" at bounding box center [602, 413] width 162 height 16
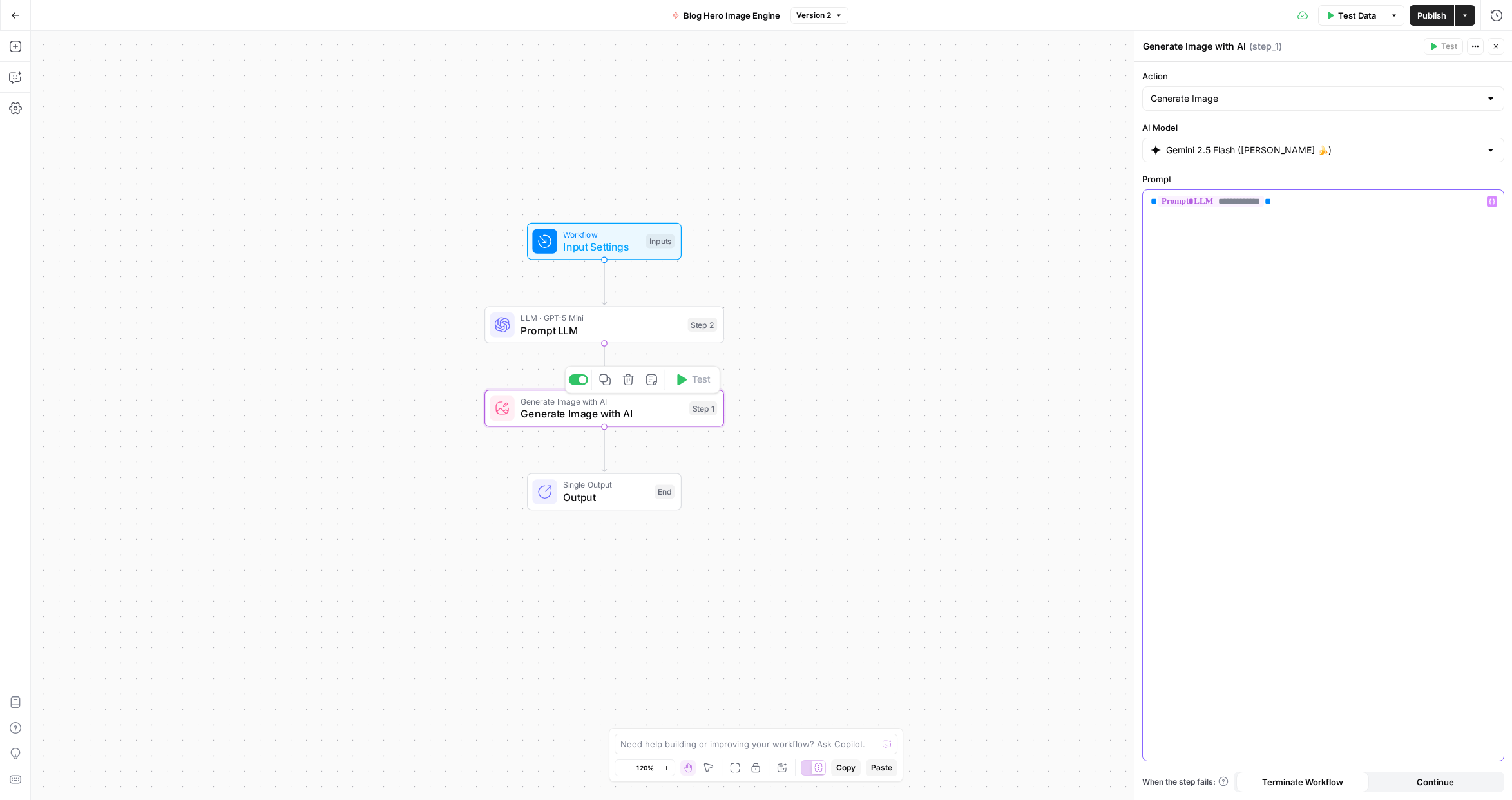
click at [1367, 359] on div "**********" at bounding box center [1324, 475] width 361 height 571
click at [483, 16] on div "Go Back Blog Hero Image Engine Version 2 Test Data Options Publish Actions Run …" at bounding box center [756, 15] width 1512 height 31
click at [1015, 14] on div "Test Data Options Publish Actions Run History" at bounding box center [1181, 15] width 665 height 31
click at [16, 76] on icon "button" at bounding box center [16, 78] width 13 height 13
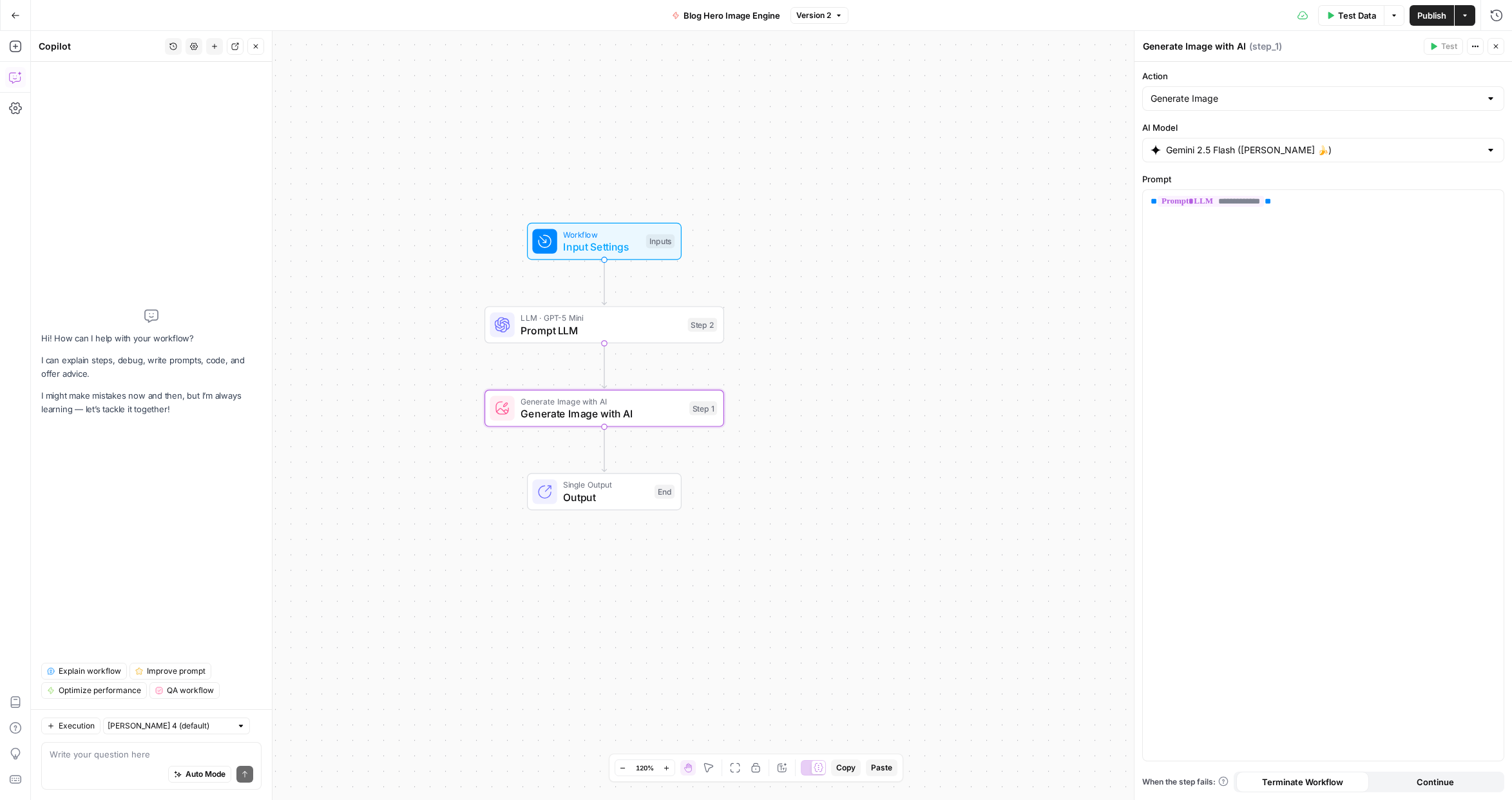
click at [84, 669] on span "Explain workflow" at bounding box center [90, 671] width 63 height 12
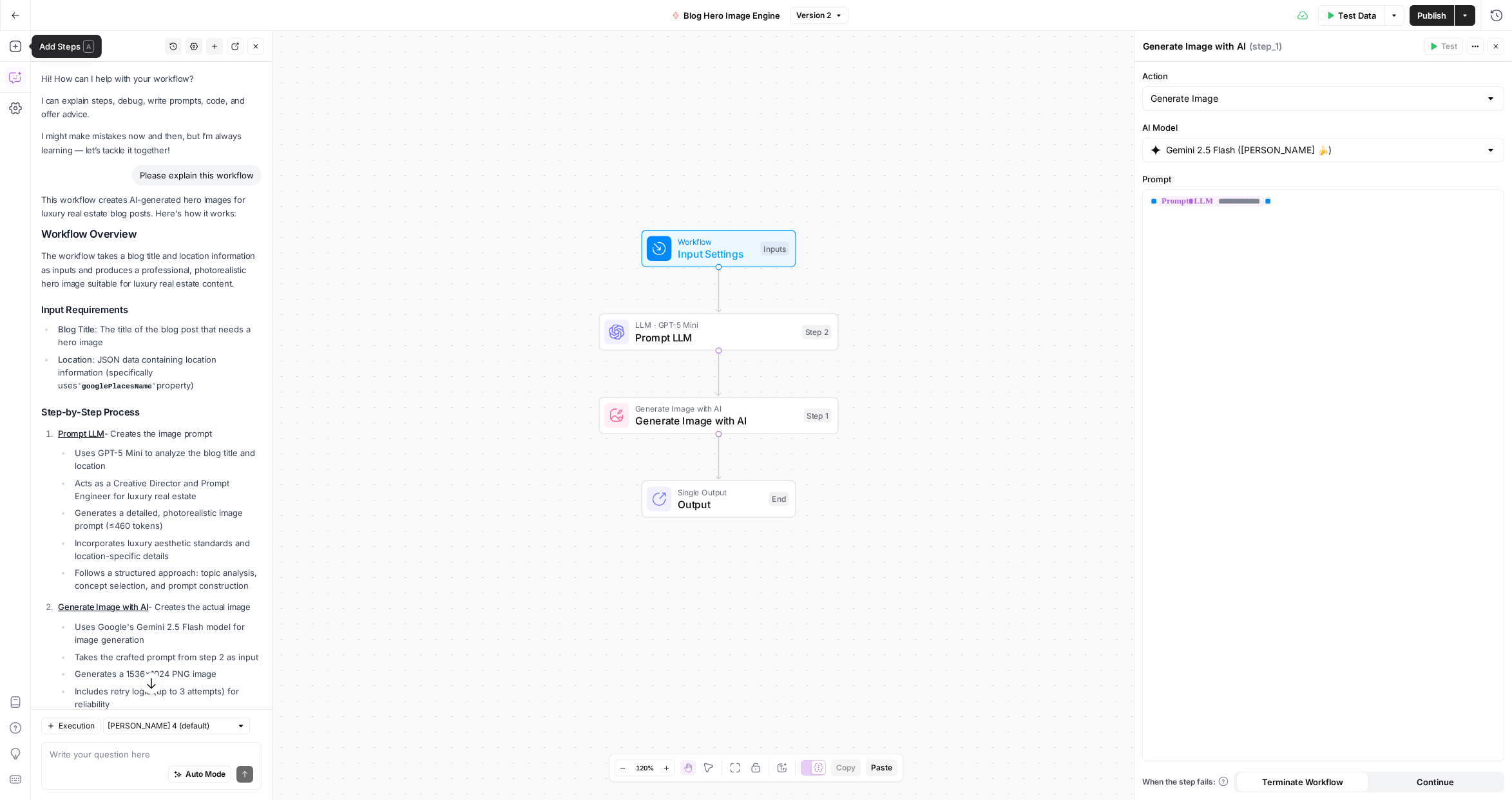
click at [16, 23] on button "Go Back" at bounding box center [16, 16] width 23 height 23
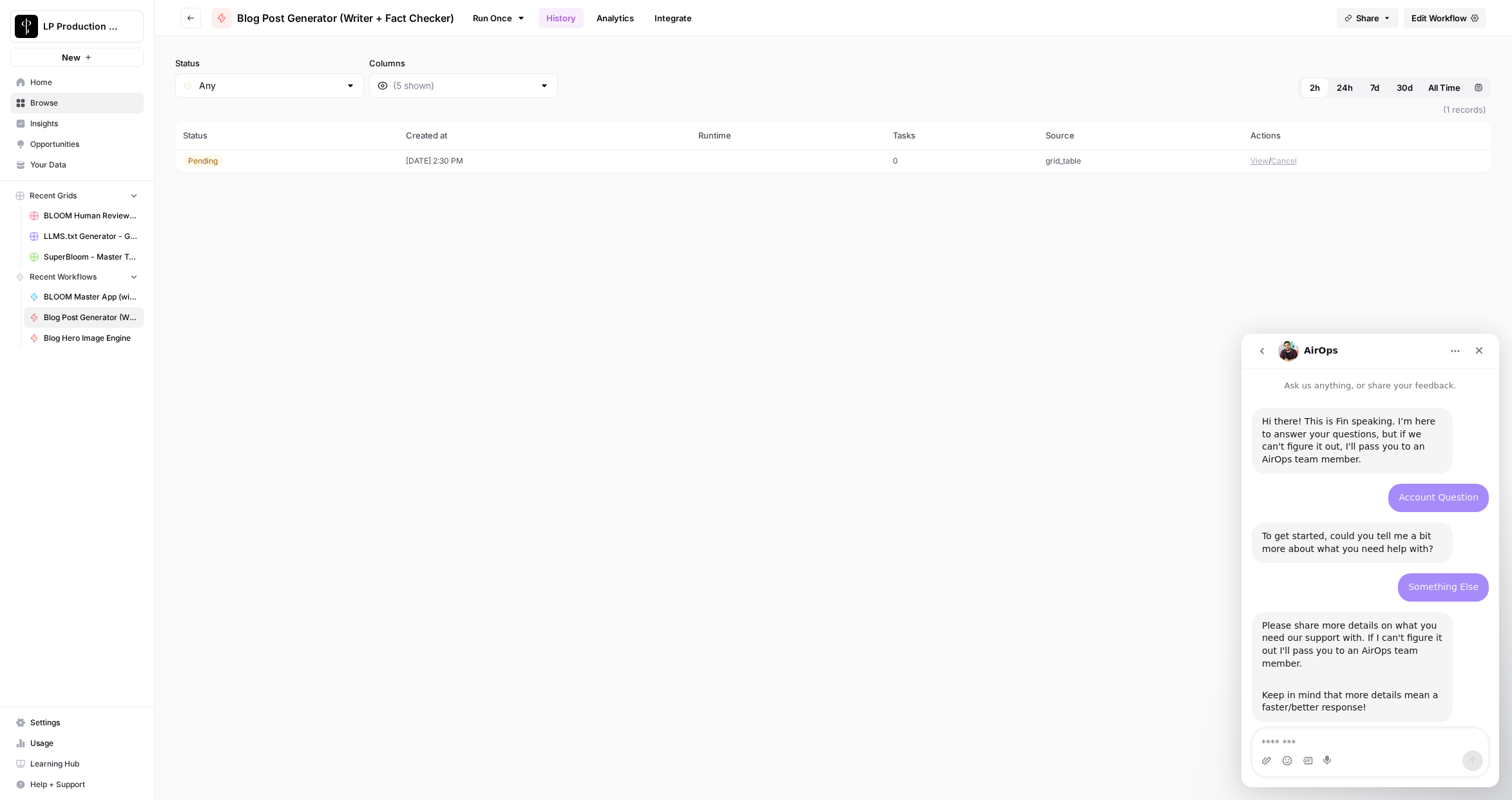
scroll to position [608, 0]
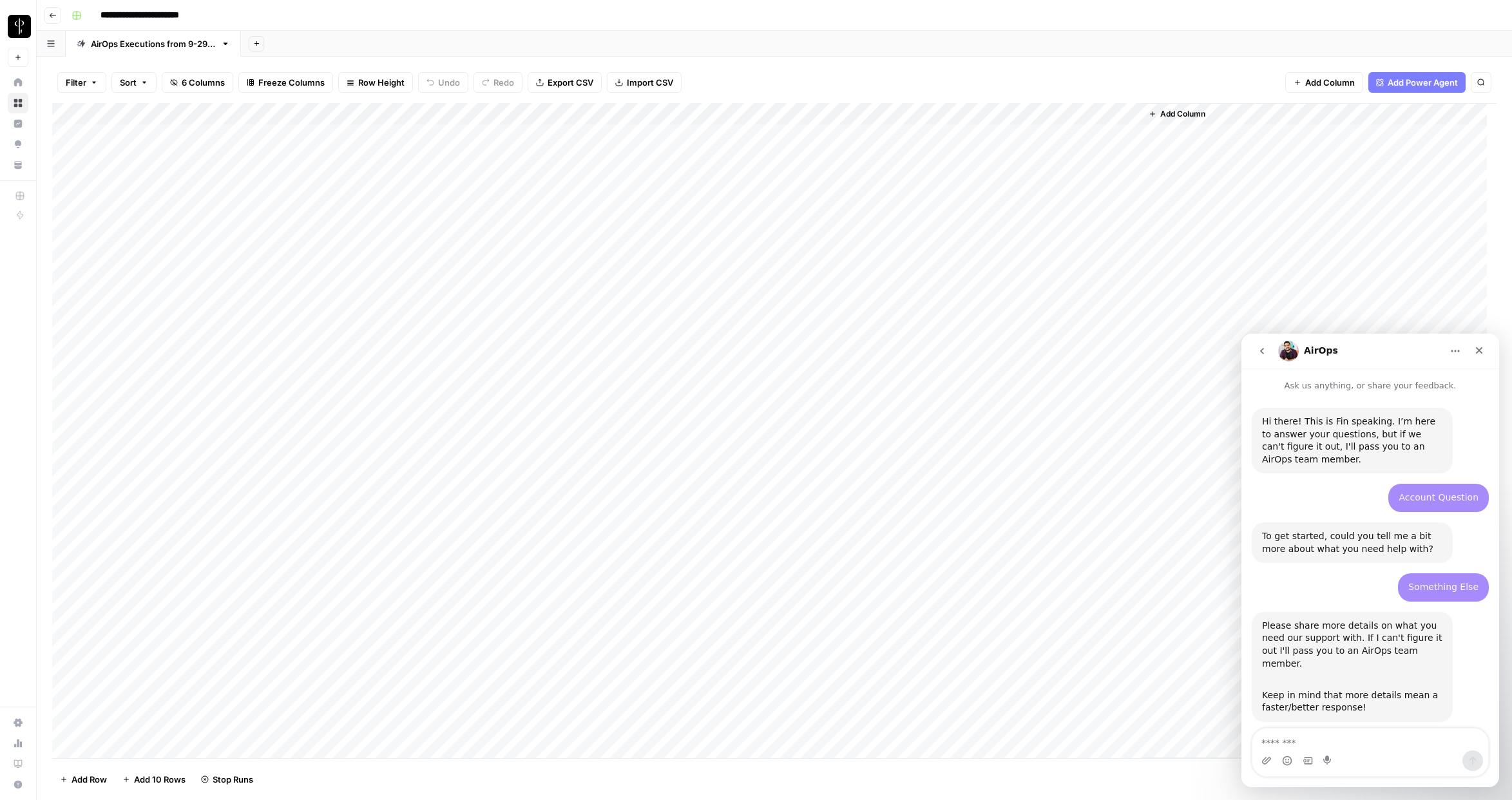
scroll to position [608, 0]
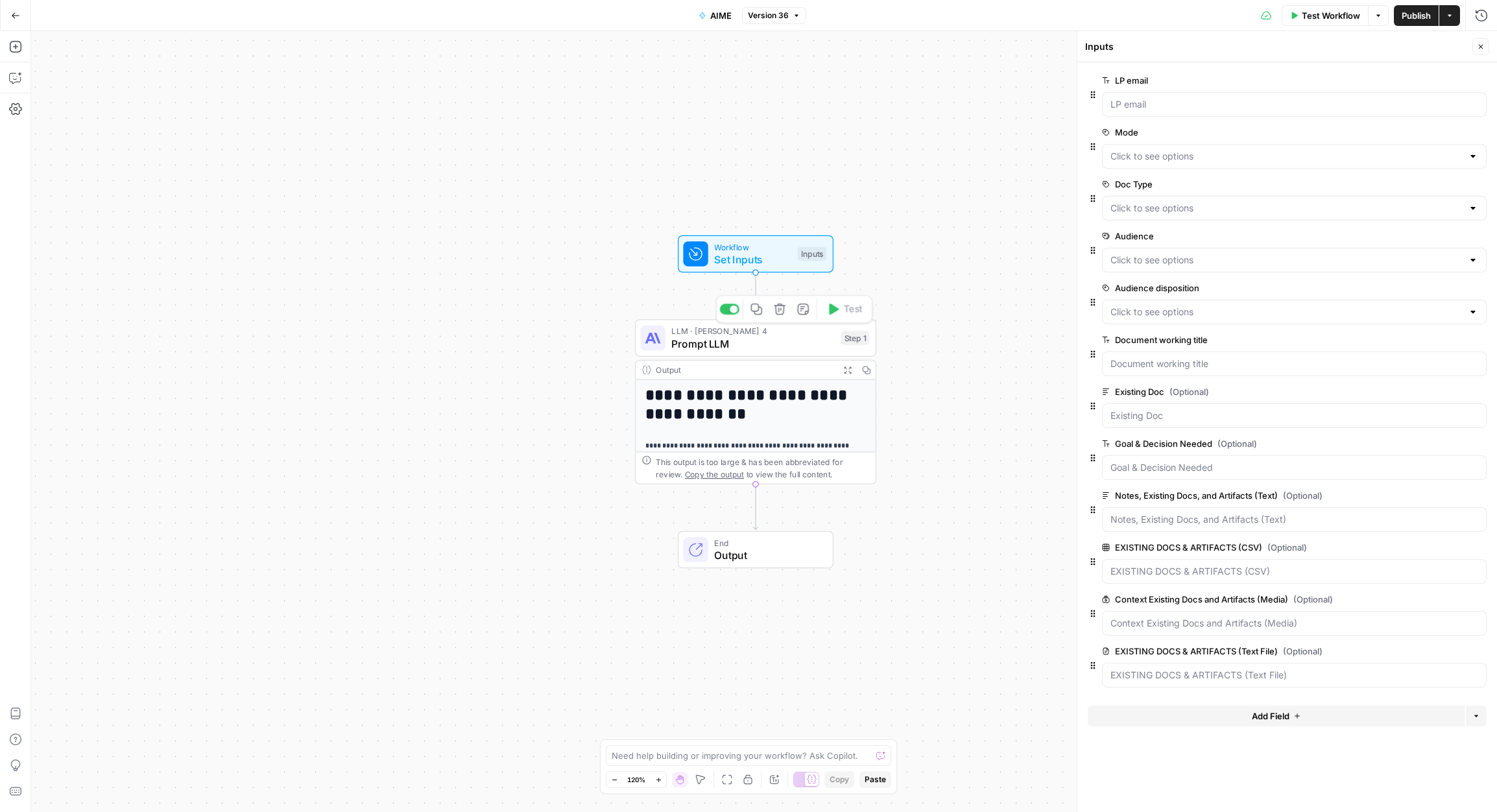
click at [746, 343] on span "Prompt LLM" at bounding box center [753, 344] width 163 height 16
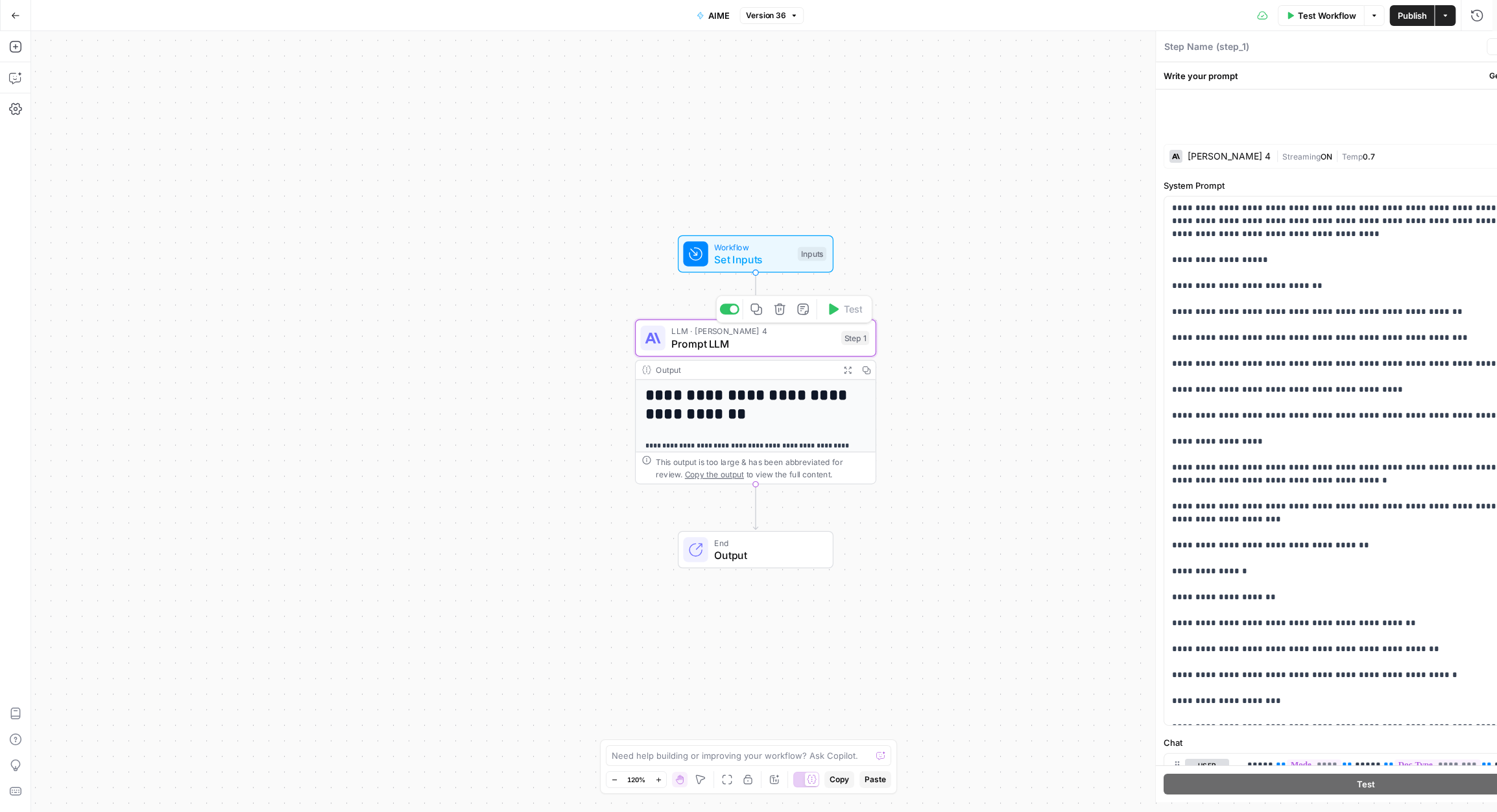
type textarea "Prompt LLM"
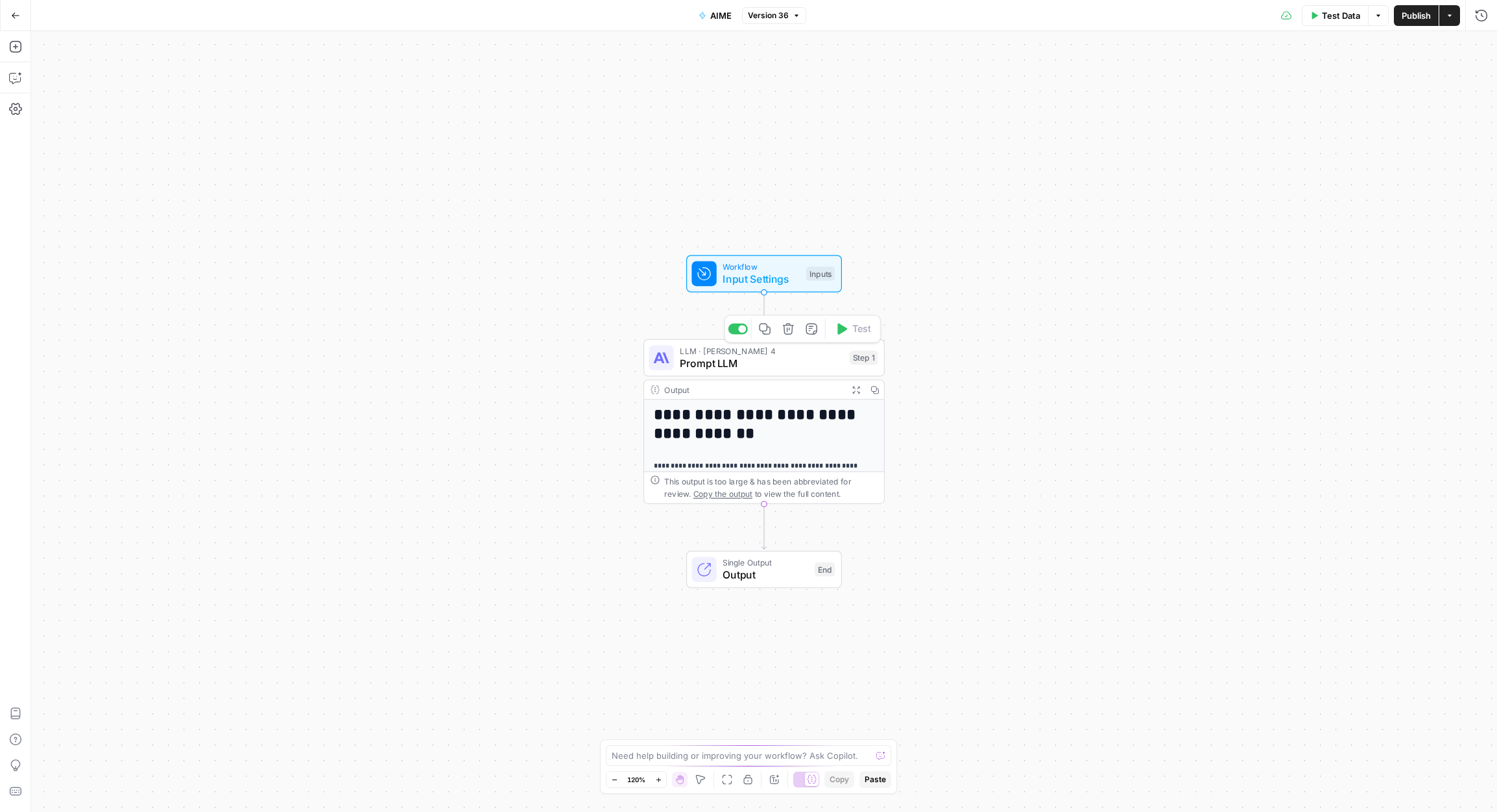
click at [774, 352] on span "LLM · [PERSON_NAME] 4" at bounding box center [761, 350] width 163 height 12
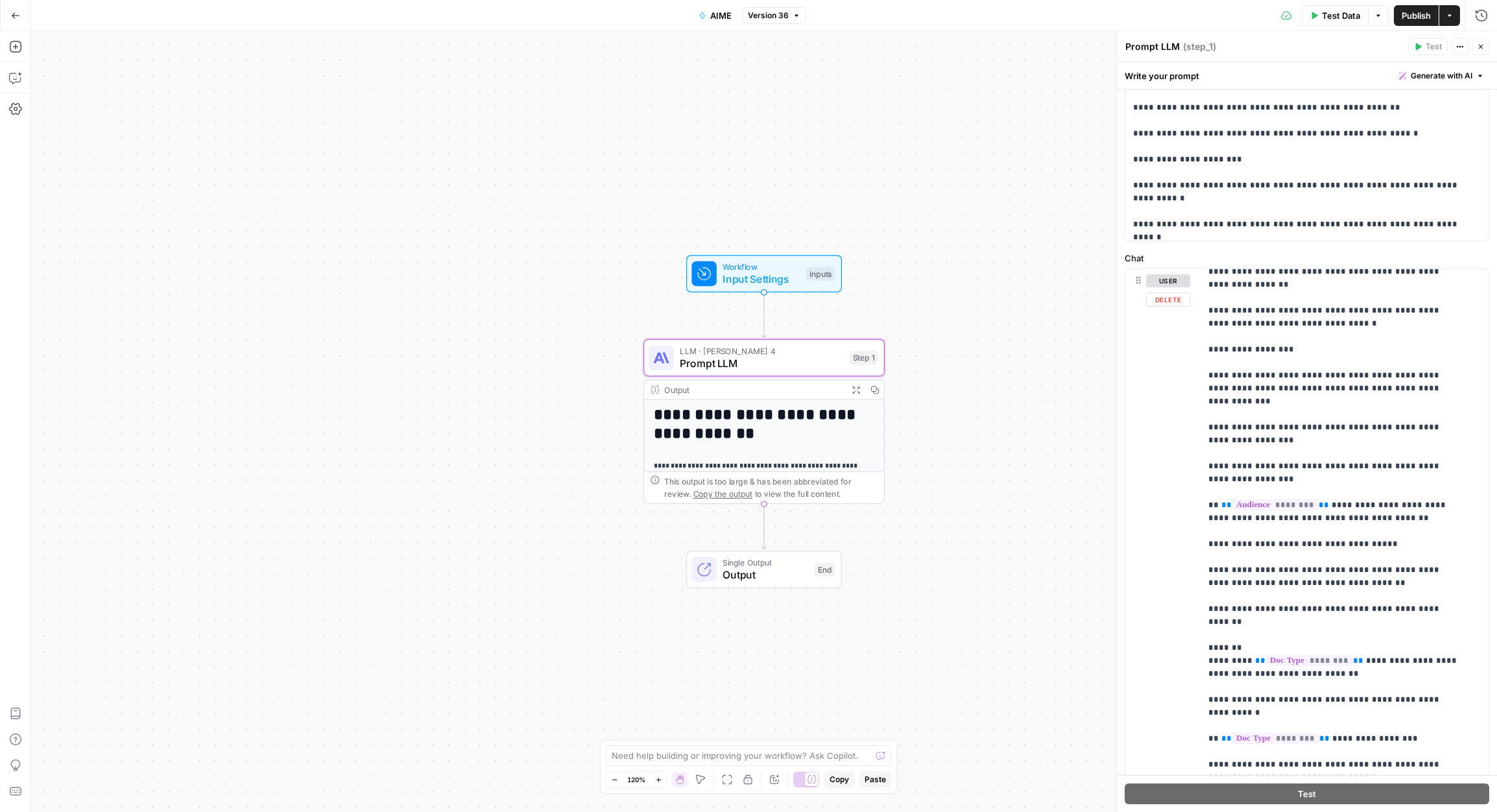
scroll to position [504, 0]
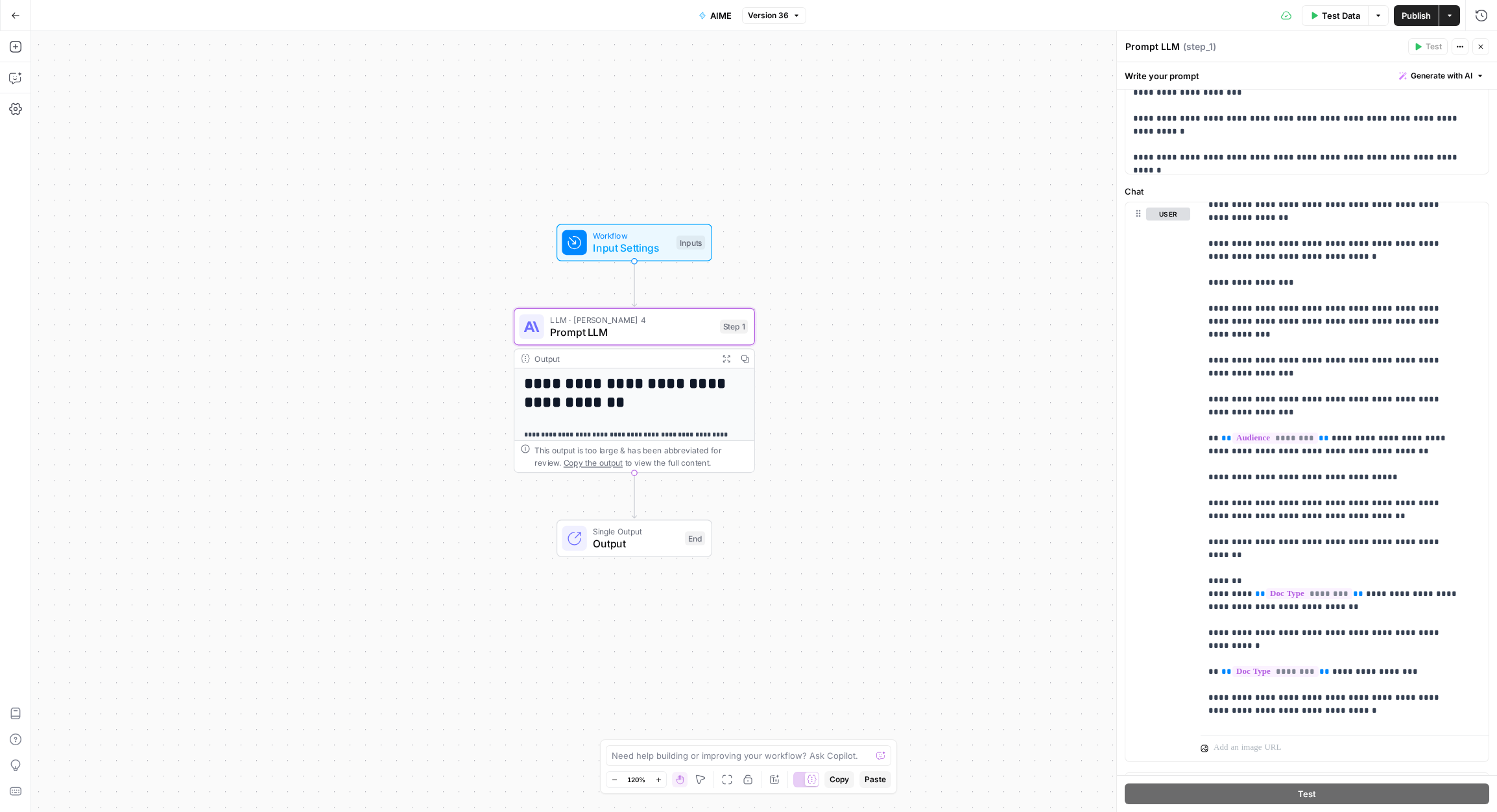
drag, startPoint x: 835, startPoint y: 181, endPoint x: 711, endPoint y: 142, distance: 130.0
click at [707, 151] on div "**********" at bounding box center [764, 421] width 1466 height 781
